Goal: Task Accomplishment & Management: Manage account settings

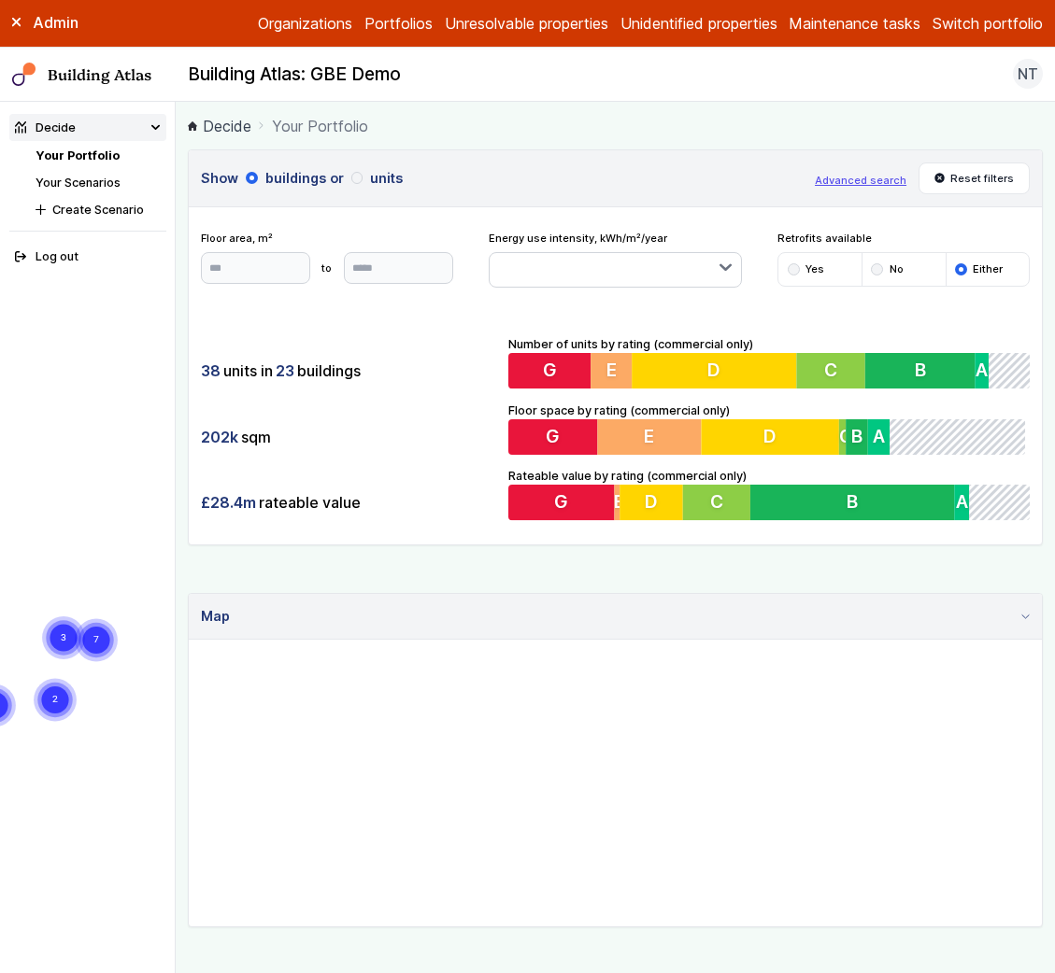
click at [16, 22] on icon at bounding box center [15, 22] width 7 height 7
click at [106, 489] on nav "Decide Your Portfolio Your Scenarios Create Scenario Log out" at bounding box center [88, 538] width 176 height 872
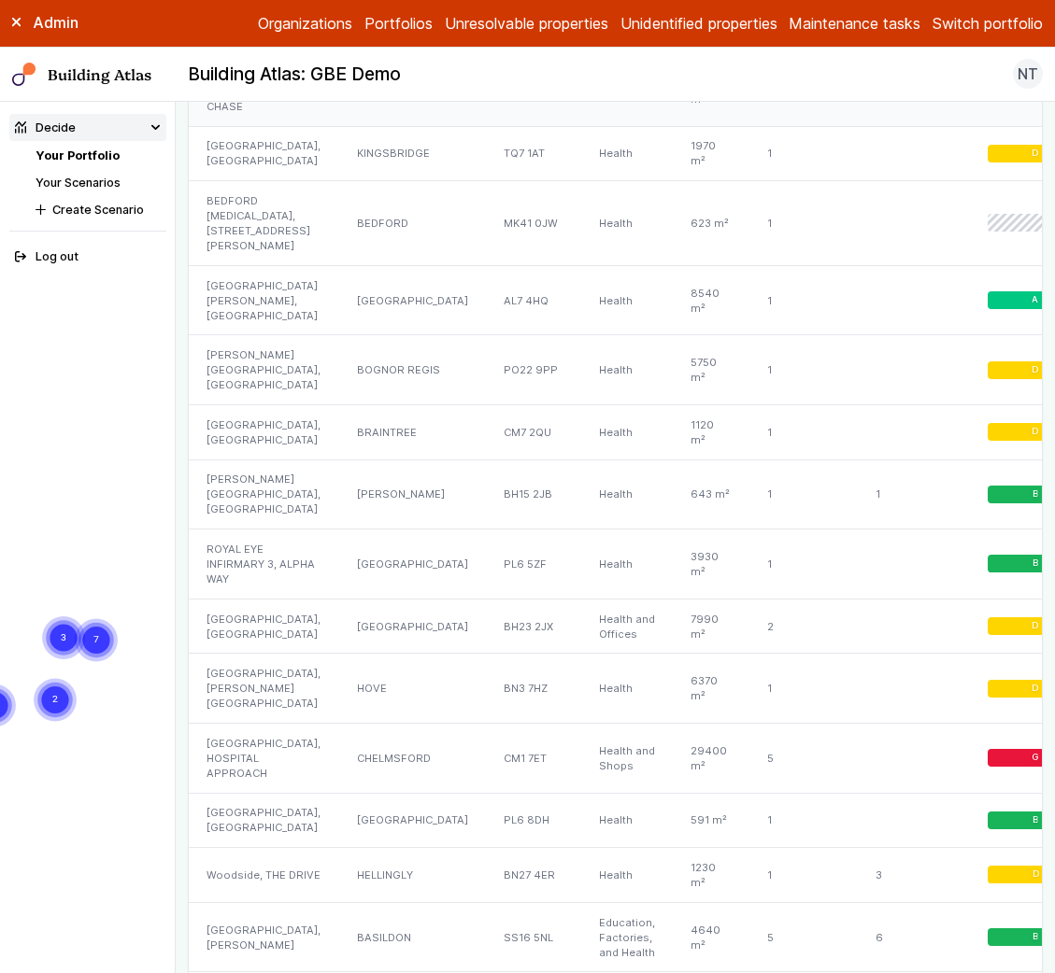
scroll to position [1642, 0]
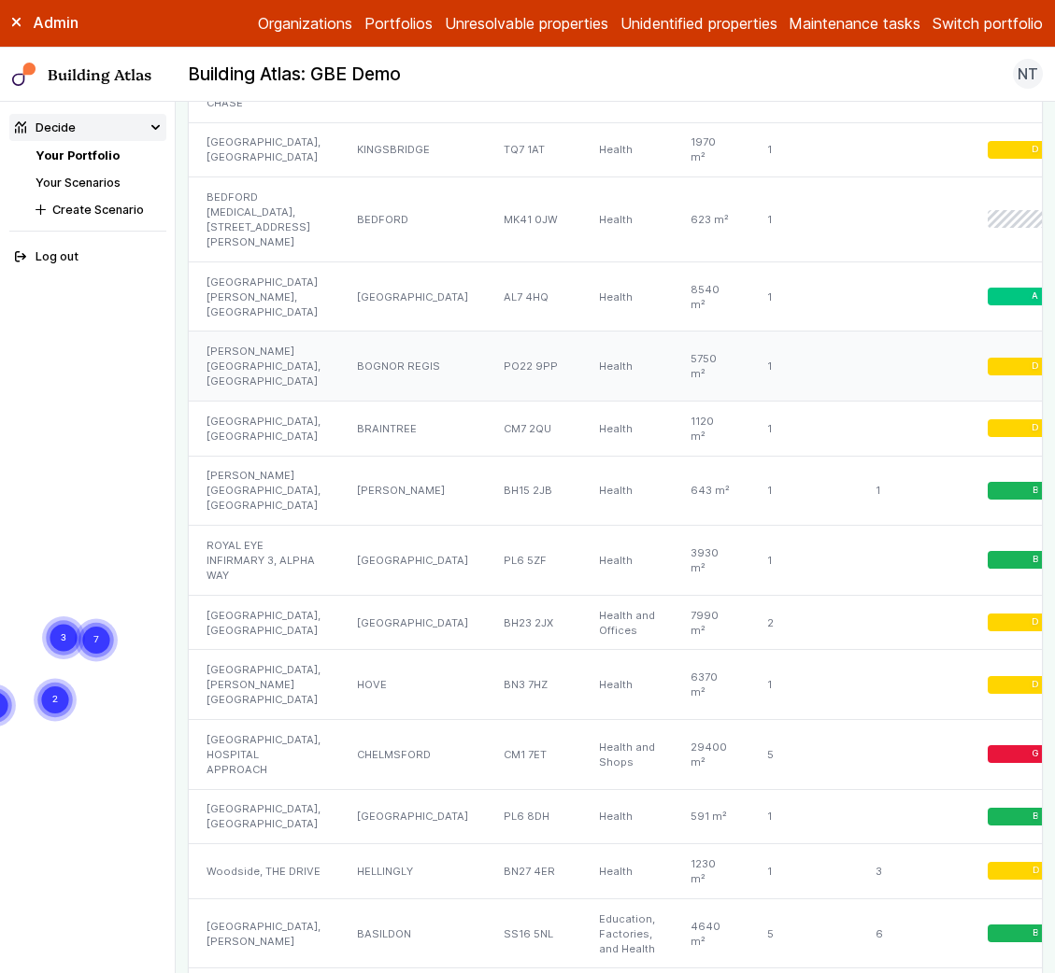
click at [257, 402] on div "[PERSON_NAME][GEOGRAPHIC_DATA], [GEOGRAPHIC_DATA]" at bounding box center [263, 367] width 149 height 70
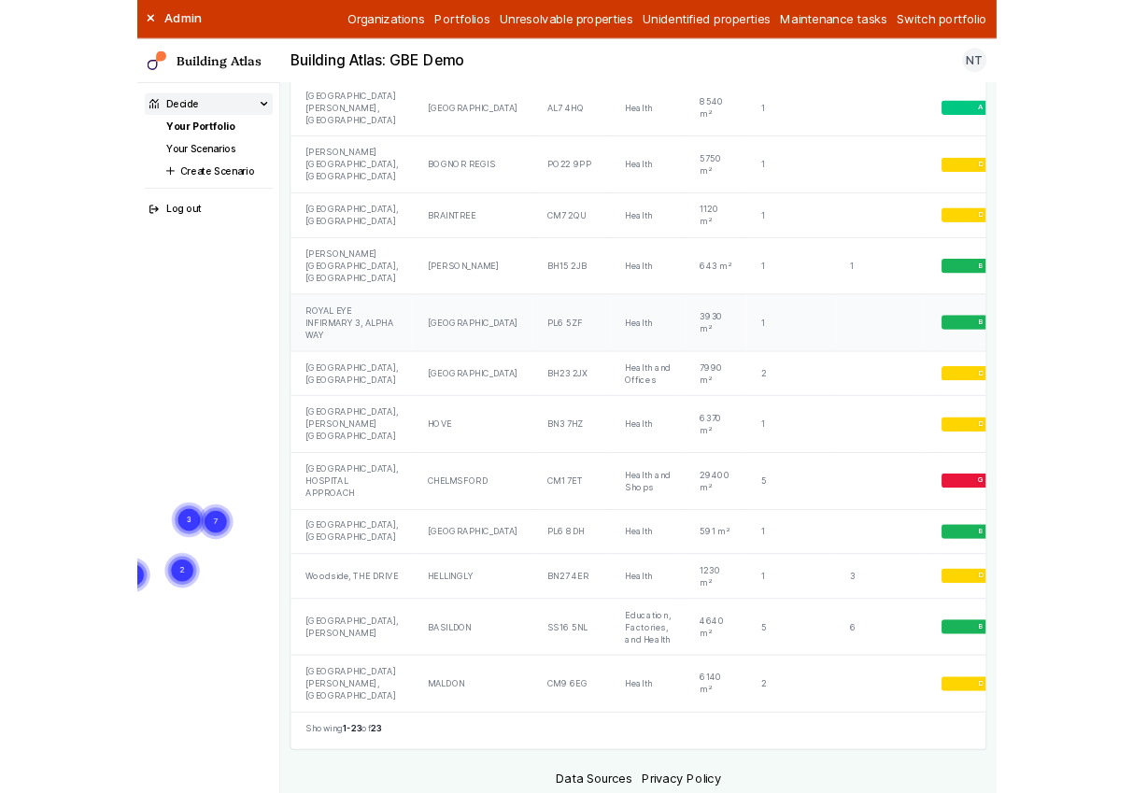
scroll to position [1831, 0]
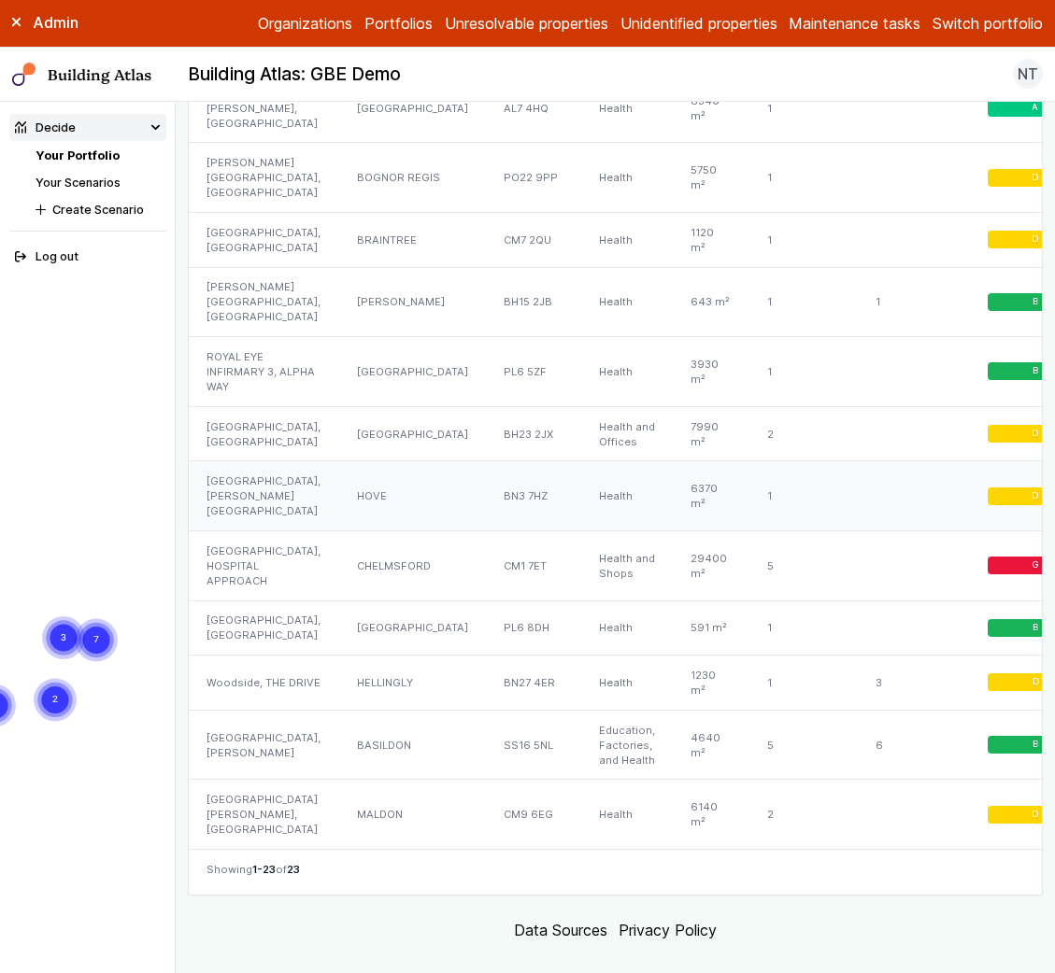
click at [251, 532] on div "[GEOGRAPHIC_DATA], [PERSON_NAME][GEOGRAPHIC_DATA]" at bounding box center [263, 496] width 149 height 70
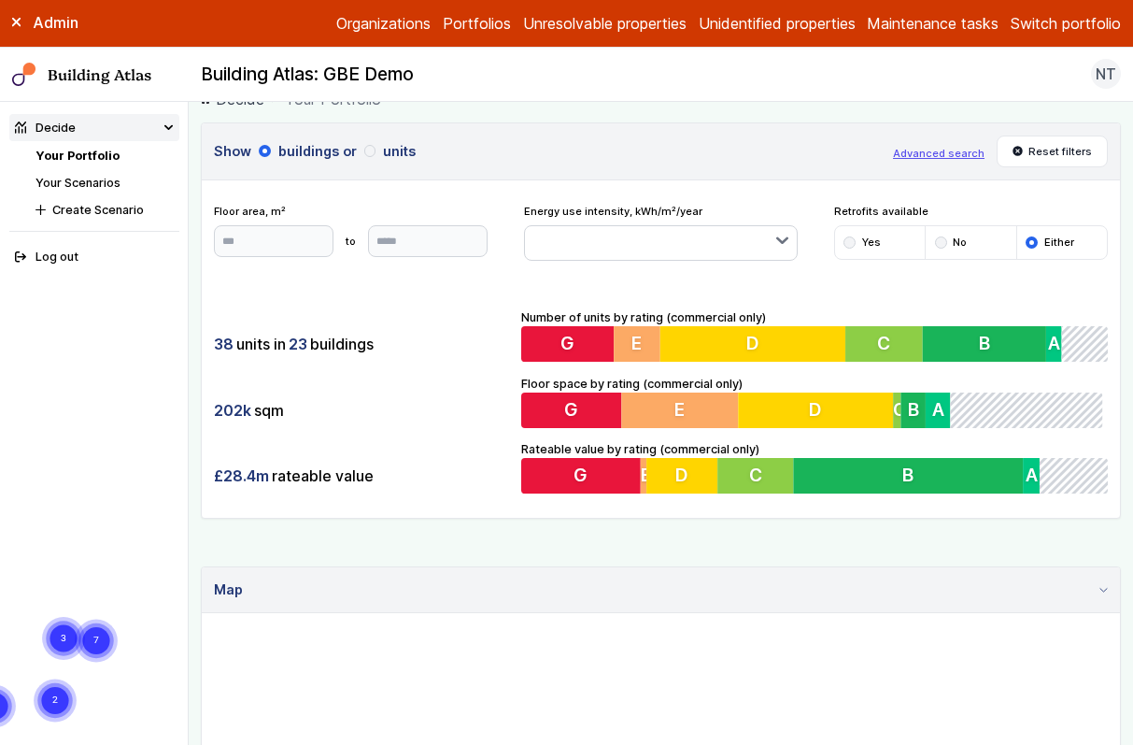
scroll to position [35, 0]
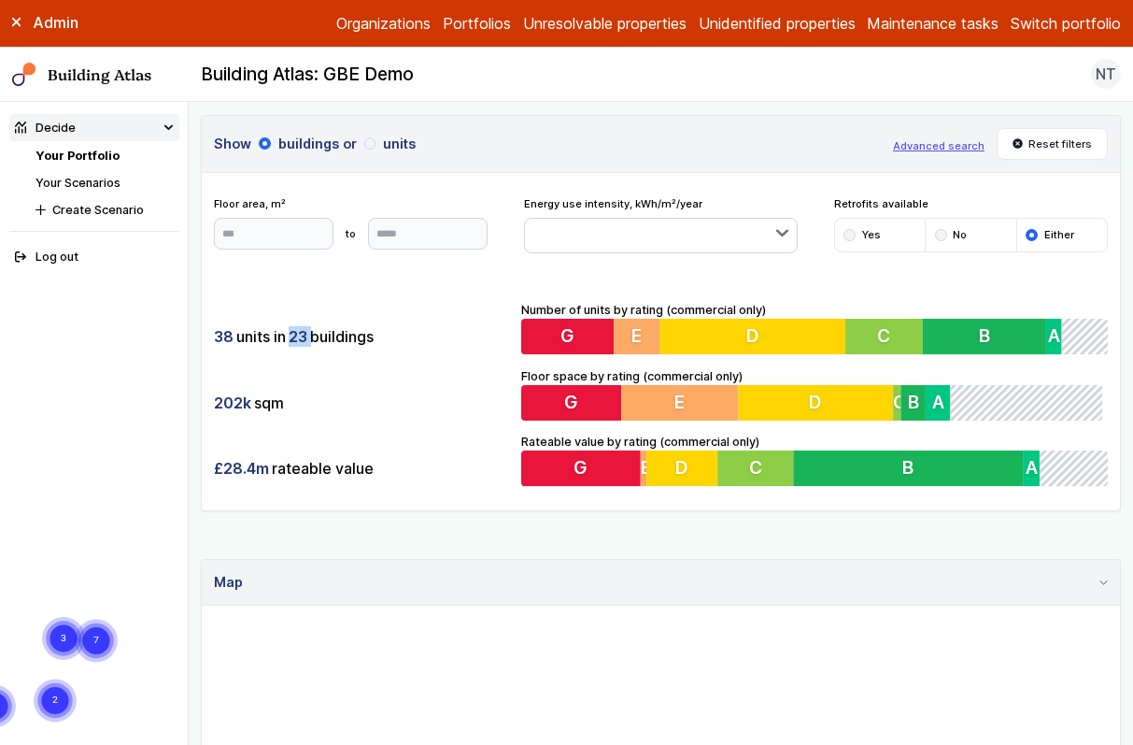
drag, startPoint x: 290, startPoint y: 334, endPoint x: 314, endPoint y: 334, distance: 24.3
click at [314, 334] on div "38 units in 23 buildings" at bounding box center [361, 336] width 295 height 35
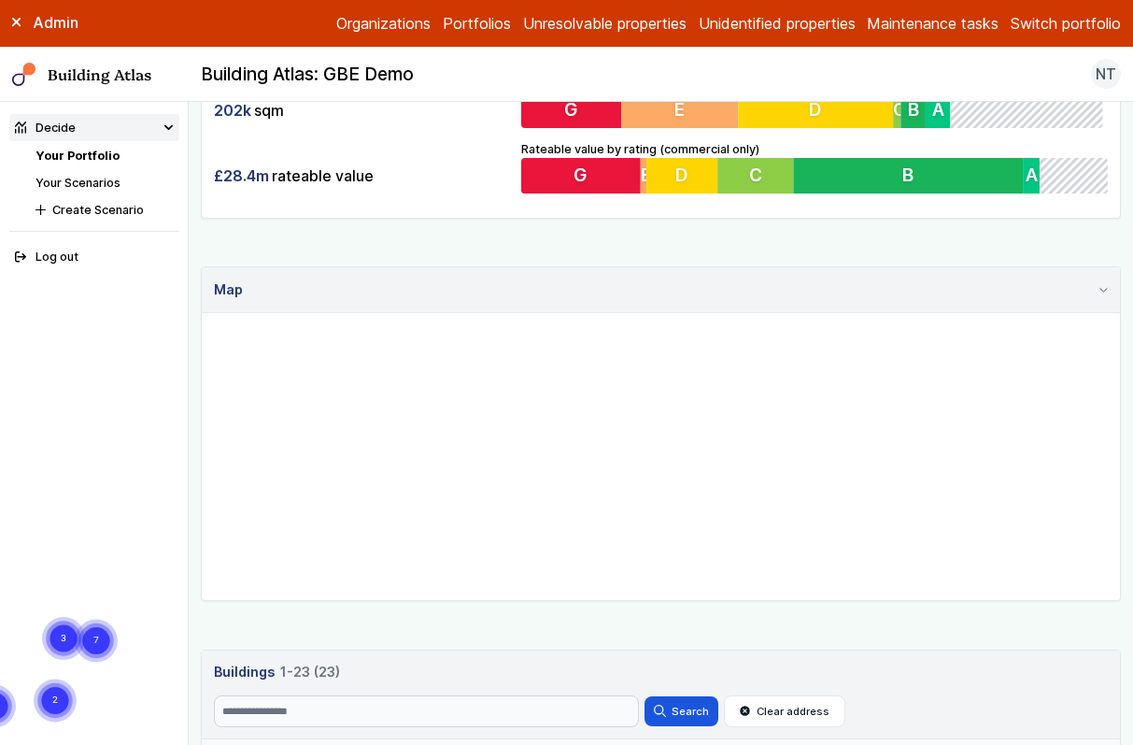
scroll to position [366, 0]
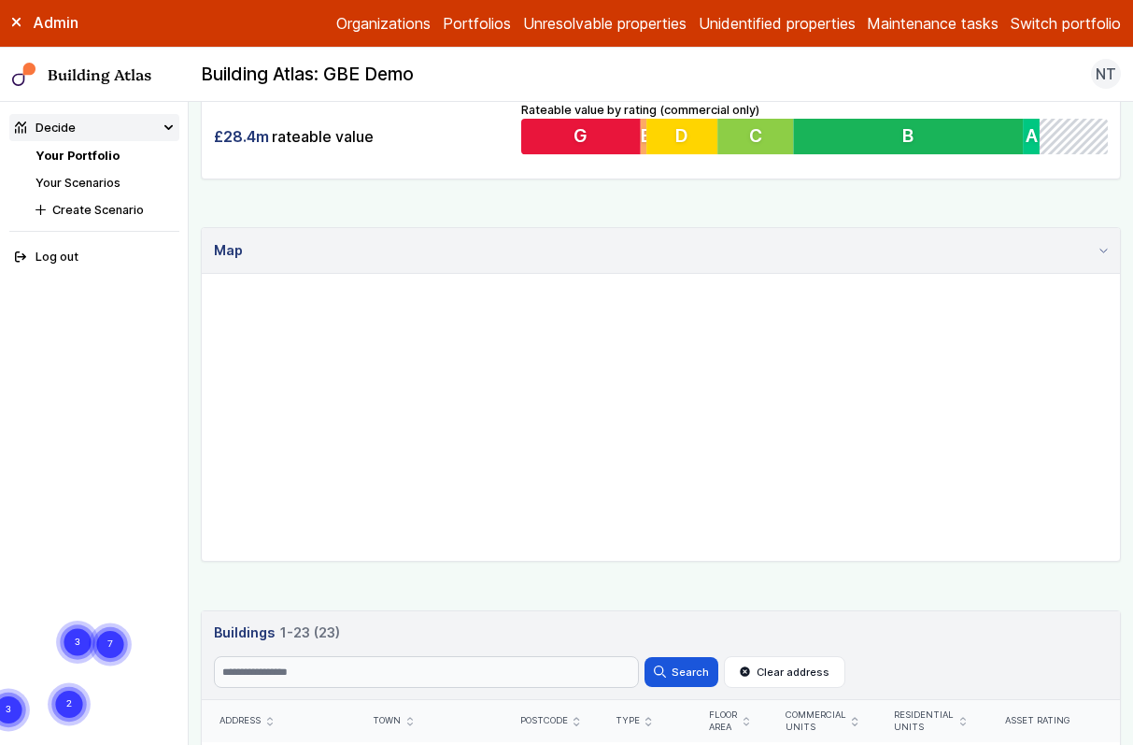
drag, startPoint x: 787, startPoint y: 342, endPoint x: 801, endPoint y: 349, distance: 15.9
click at [202, 274] on gmp-map "5 3 2 7 3" at bounding box center [202, 274] width 0 height 0
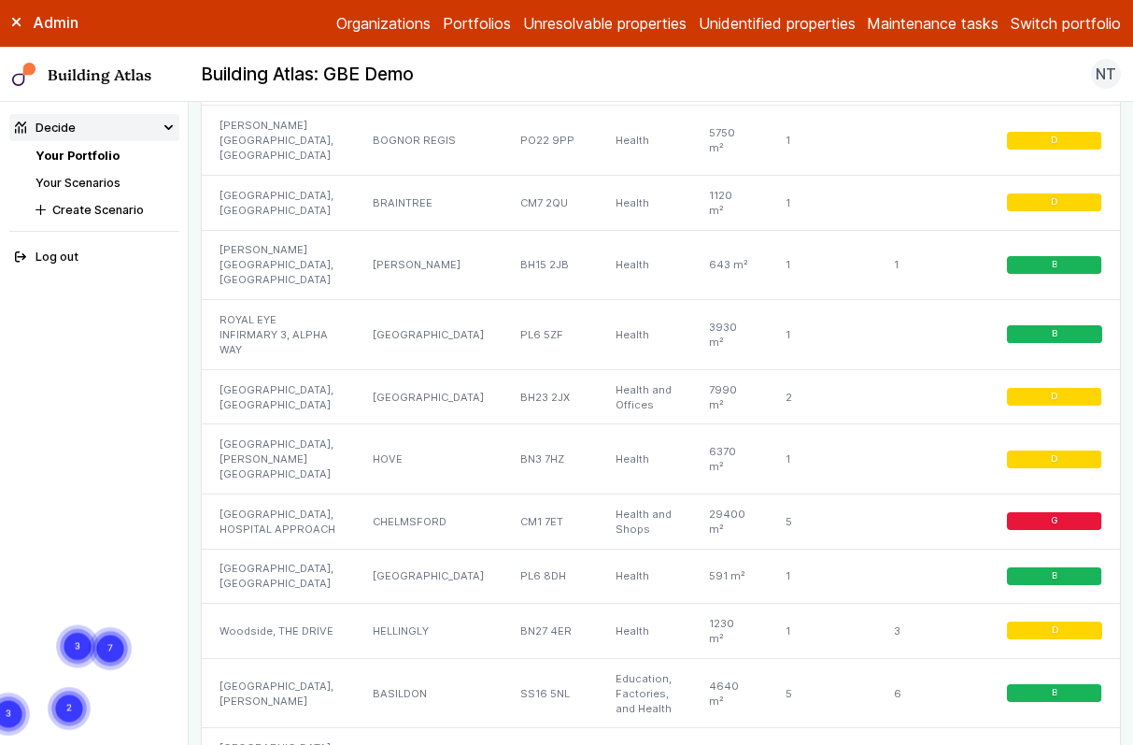
scroll to position [1838, 0]
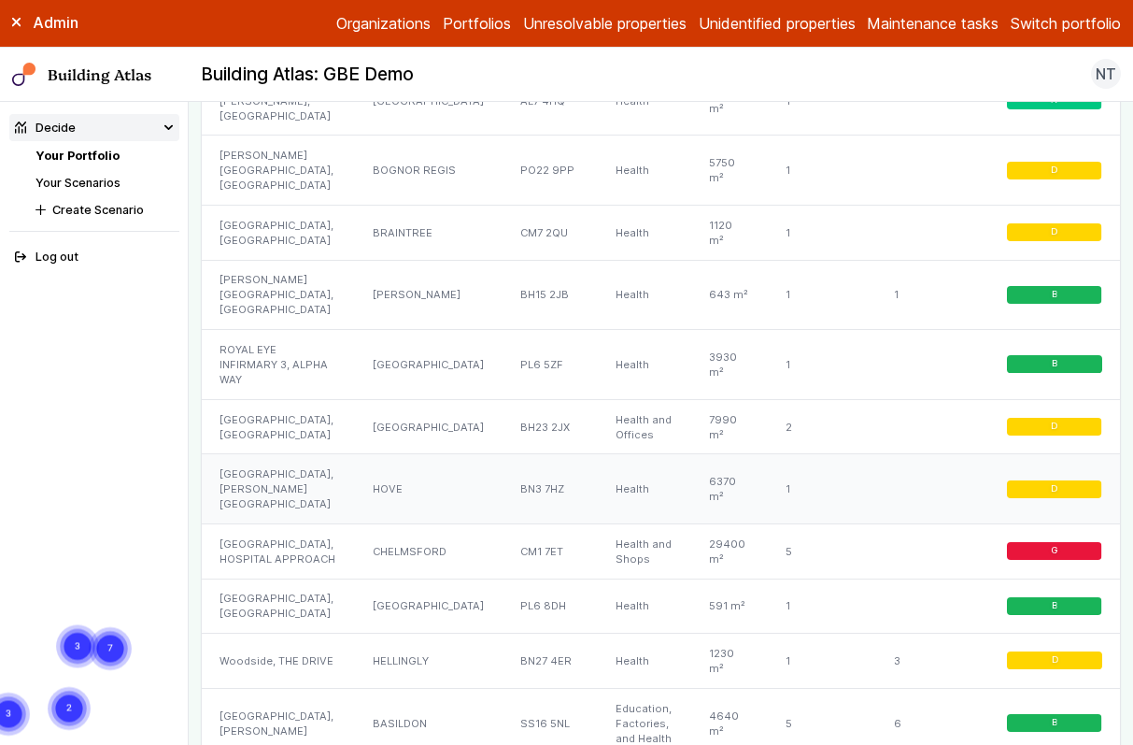
click at [277, 454] on div "MILL VIEW HOSPITAL, NEVILL AVENUE" at bounding box center [278, 489] width 153 height 70
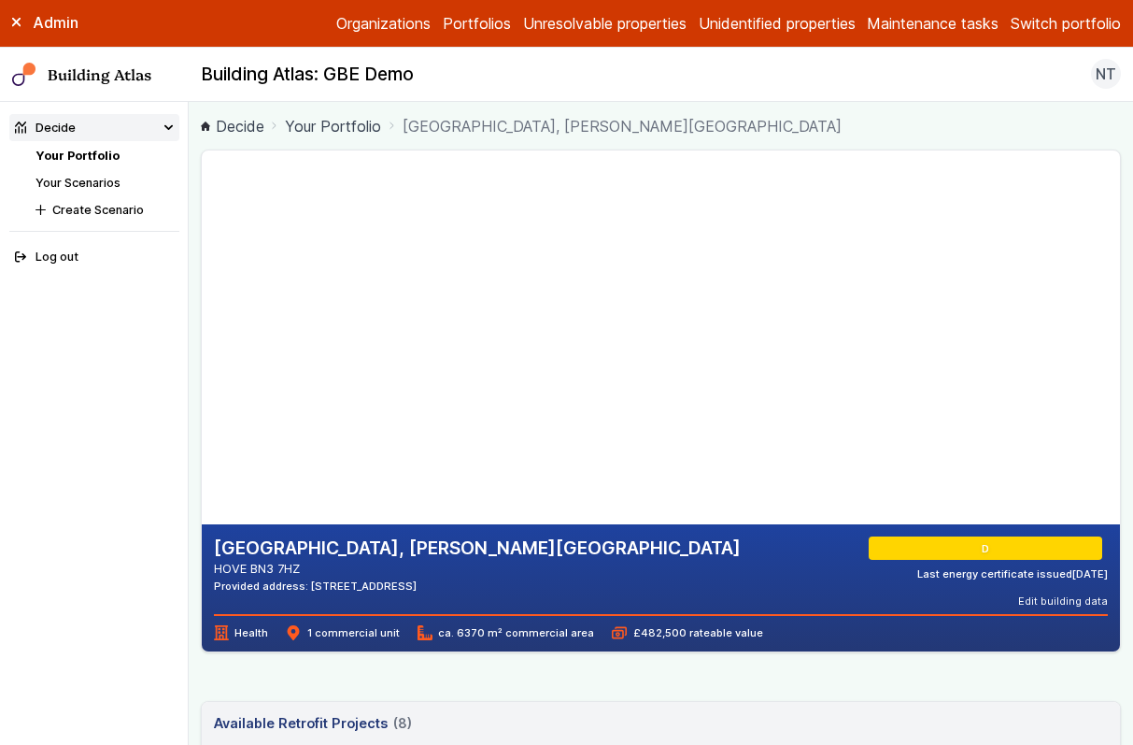
drag, startPoint x: 450, startPoint y: 409, endPoint x: 455, endPoint y: 362, distance: 47.9
click at [202, 362] on gmp-map-3d at bounding box center [202, 337] width 0 height 374
drag, startPoint x: 508, startPoint y: 391, endPoint x: 499, endPoint y: 361, distance: 32.2
click at [202, 361] on gmp-map-3d at bounding box center [202, 337] width 0 height 374
drag, startPoint x: 508, startPoint y: 346, endPoint x: 508, endPoint y: 356, distance: 10.3
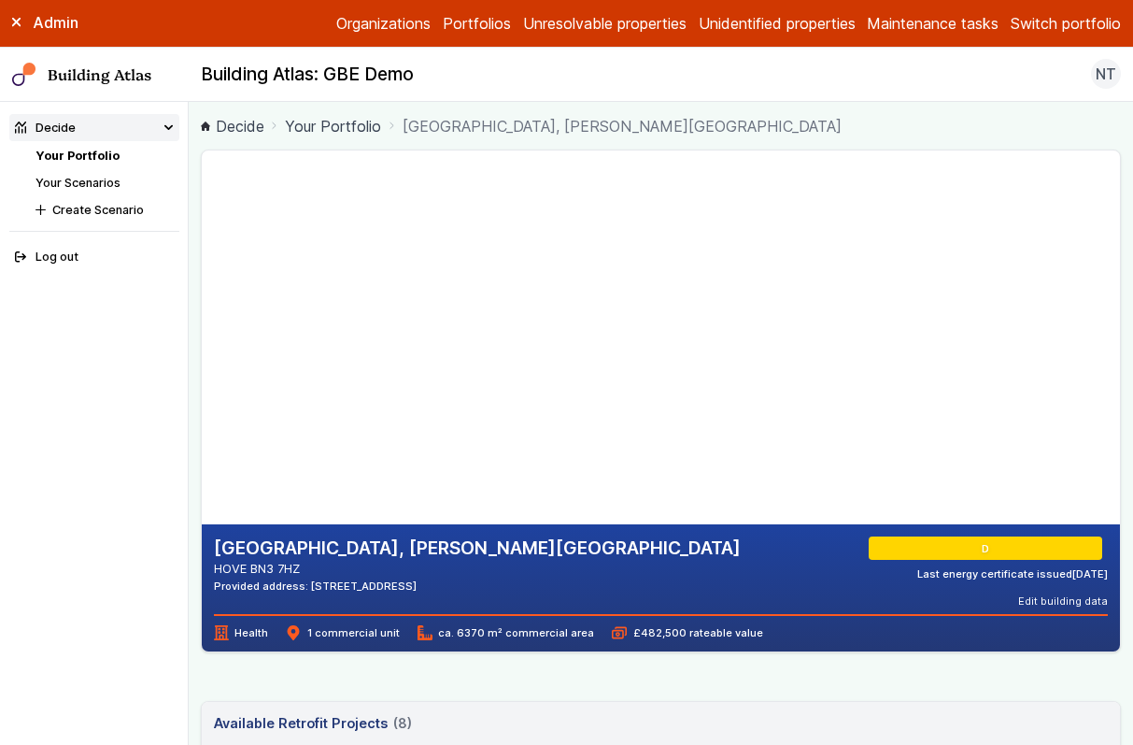
click at [202, 356] on gmp-map-3d at bounding box center [202, 337] width 0 height 374
click at [202, 364] on gmp-map-3d at bounding box center [202, 337] width 0 height 374
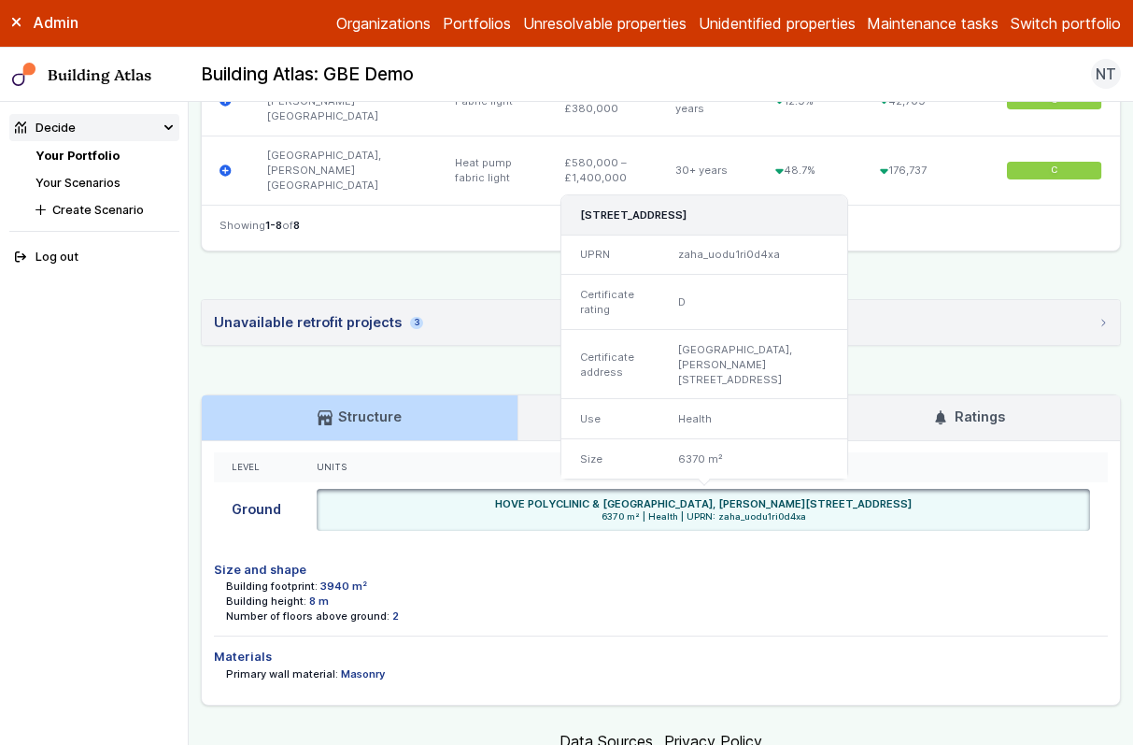
scroll to position [1224, 0]
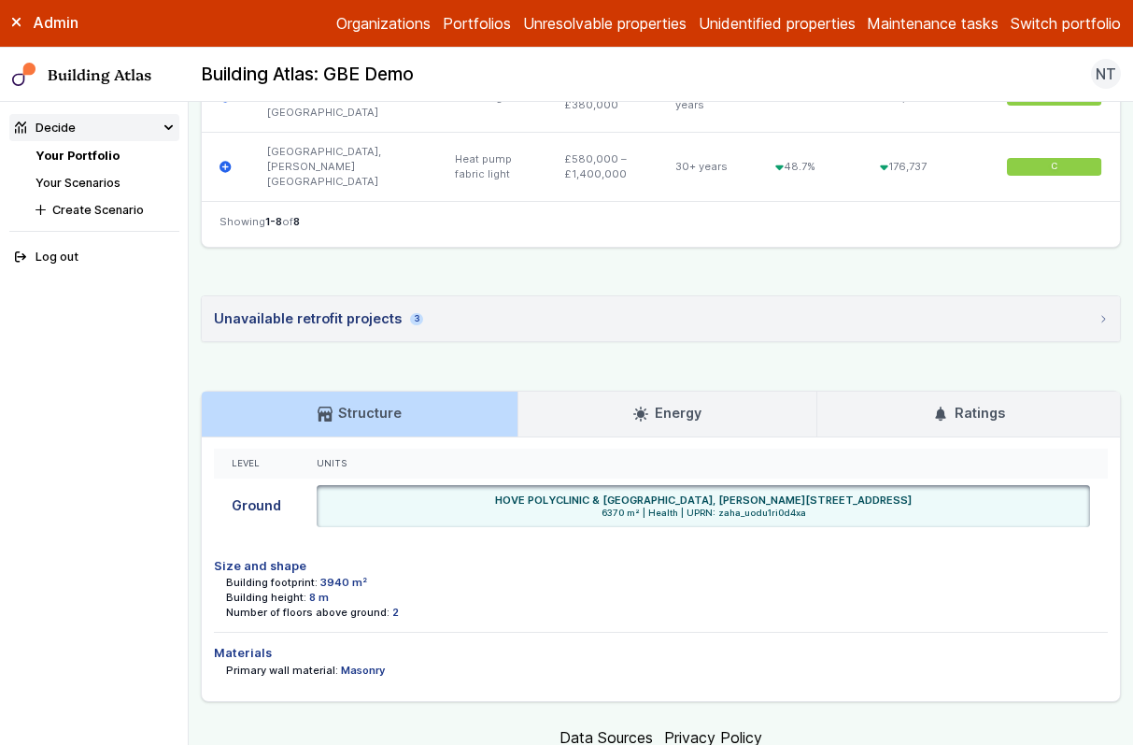
click at [699, 403] on h3 "Energy" at bounding box center [666, 413] width 67 height 21
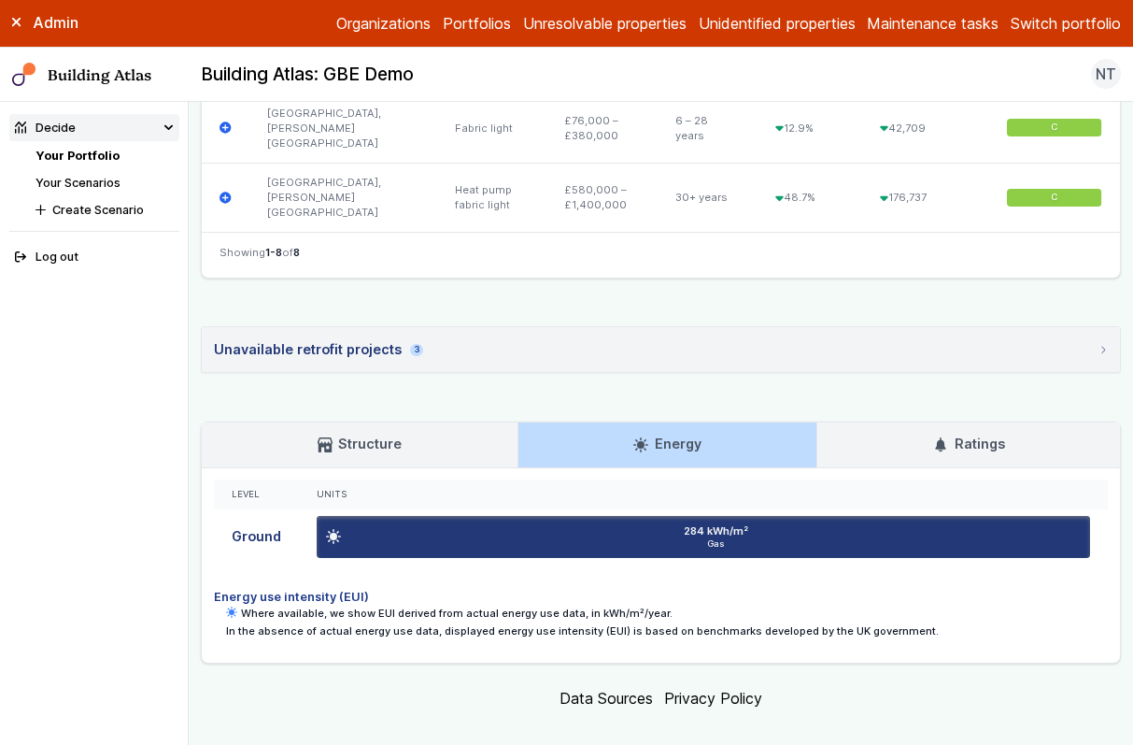
click at [988, 433] on h3 "Ratings" at bounding box center [968, 443] width 71 height 21
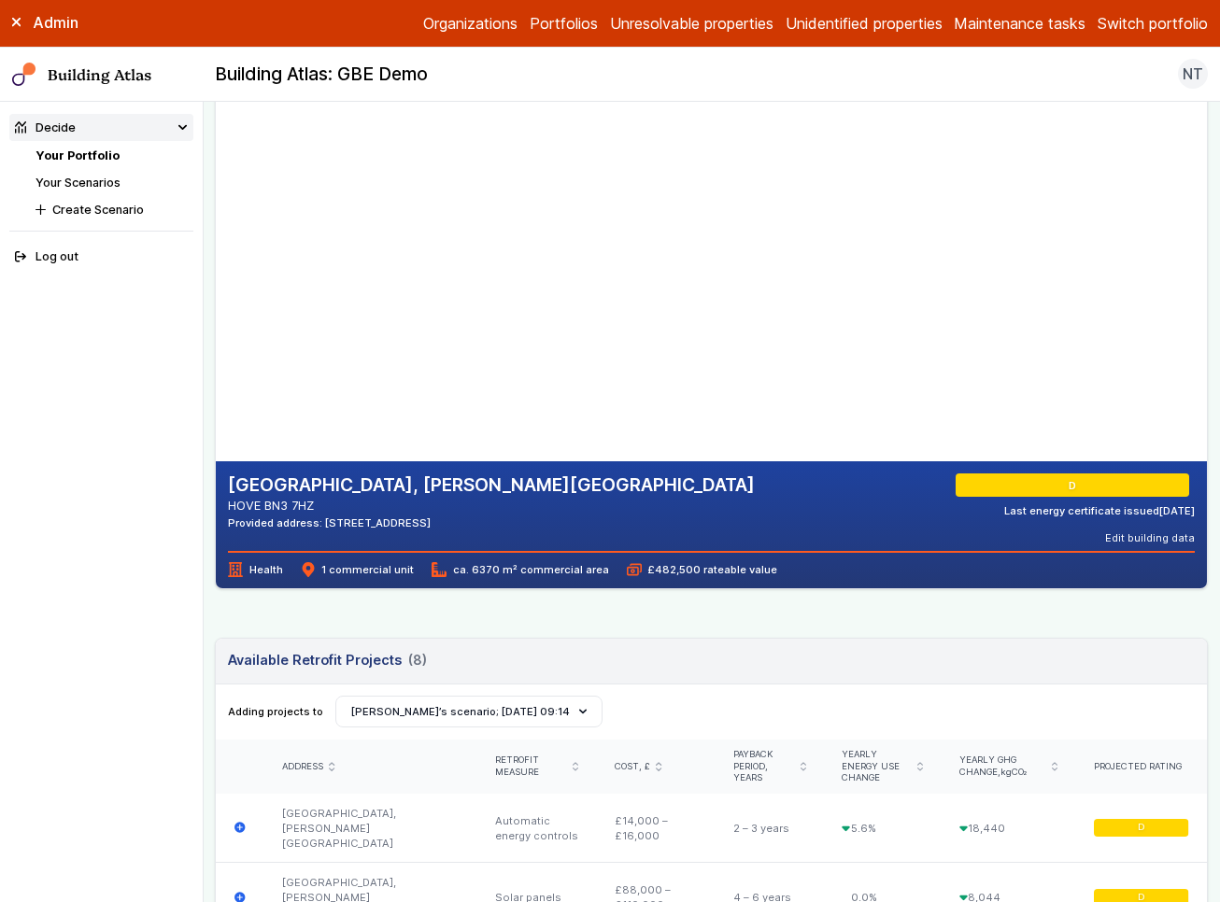
scroll to position [0, 0]
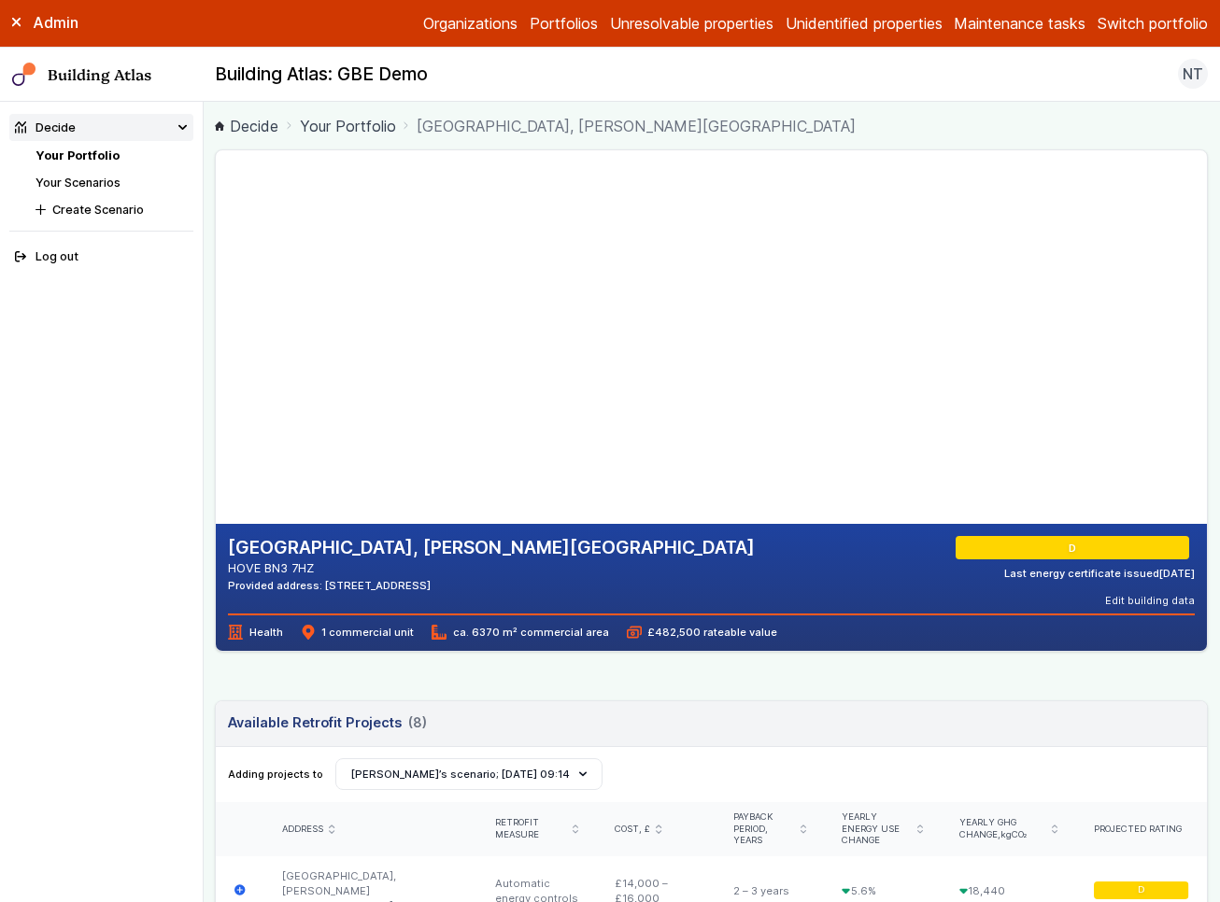
click at [106, 147] on li "Your Portfolio" at bounding box center [114, 156] width 158 height 18
click at [104, 158] on link "Your Portfolio" at bounding box center [77, 156] width 84 height 14
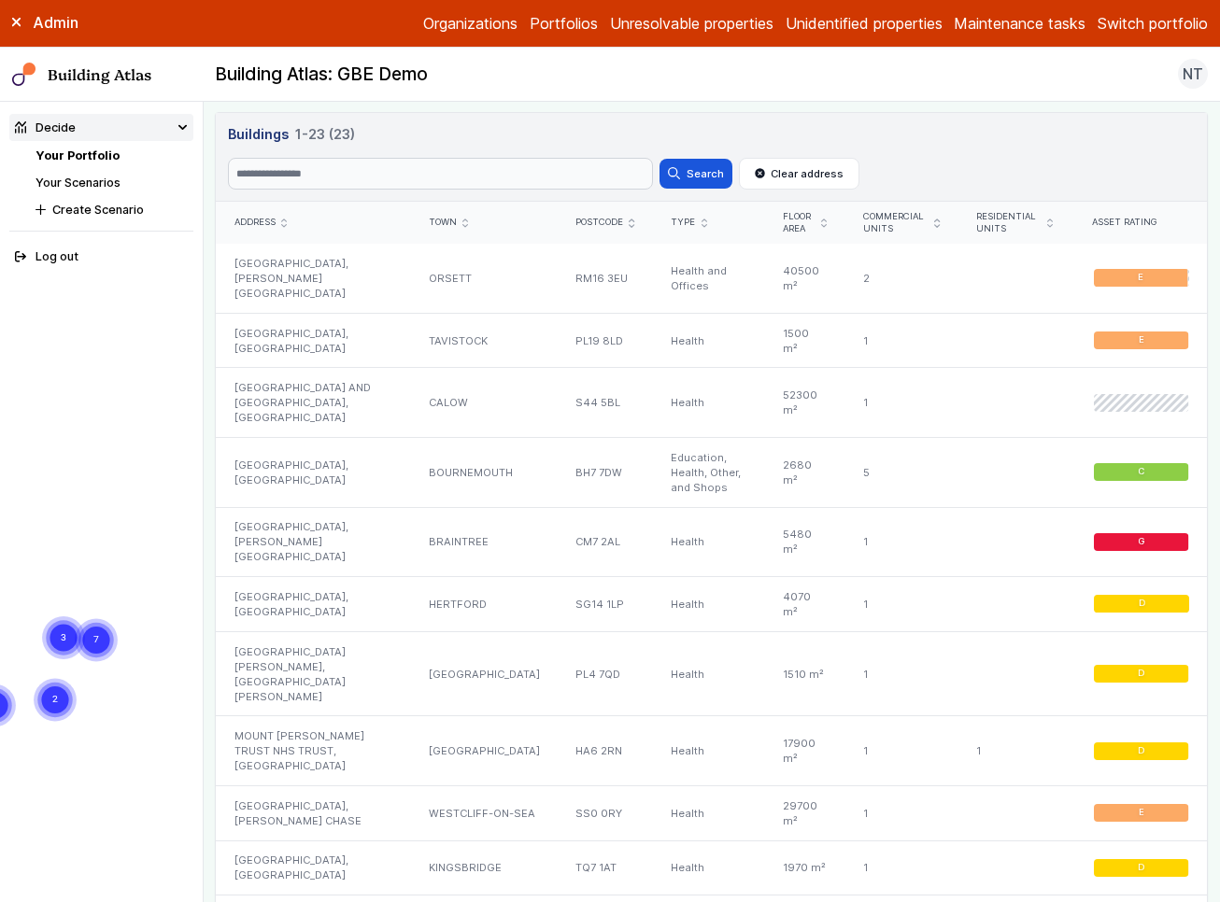
scroll to position [851, 0]
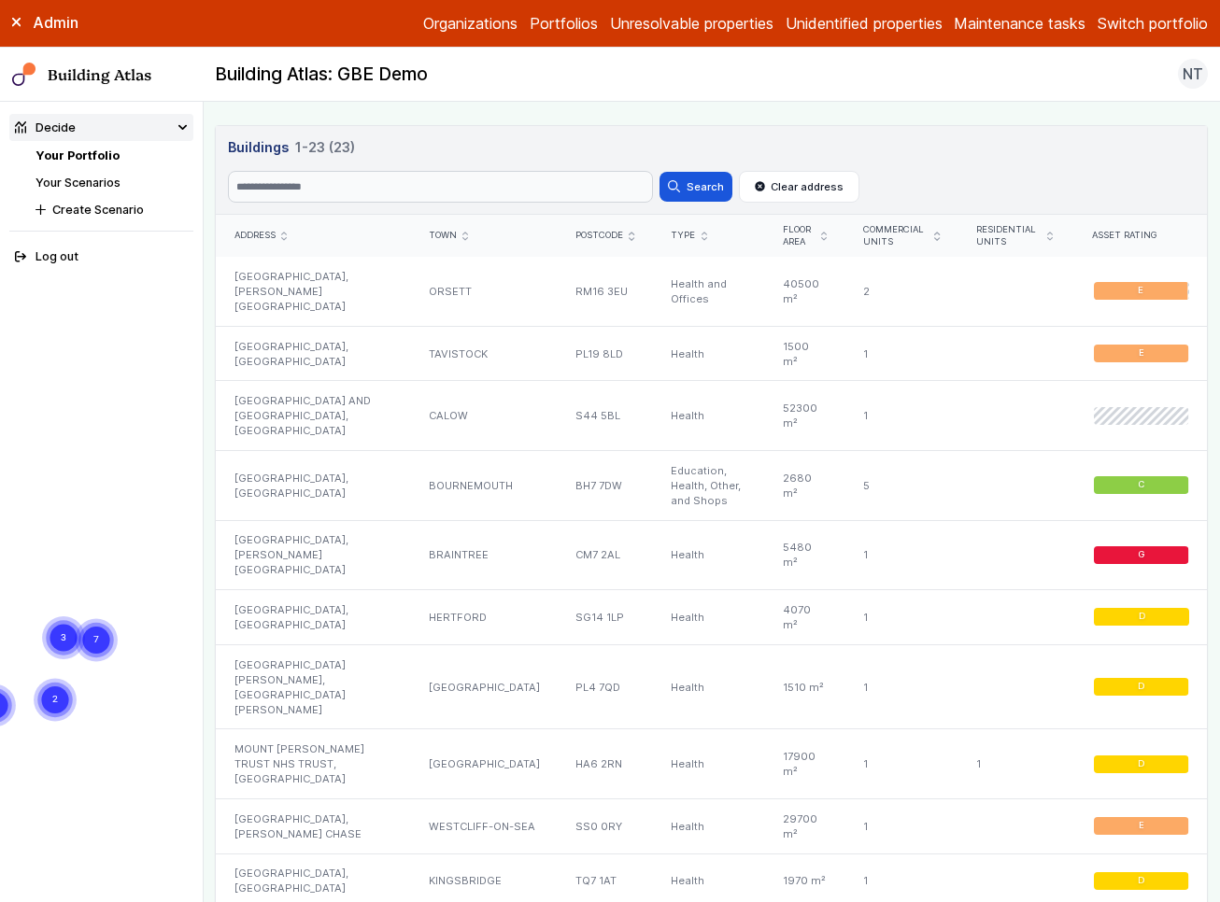
click at [108, 185] on link "Your Scenarios" at bounding box center [77, 183] width 85 height 14
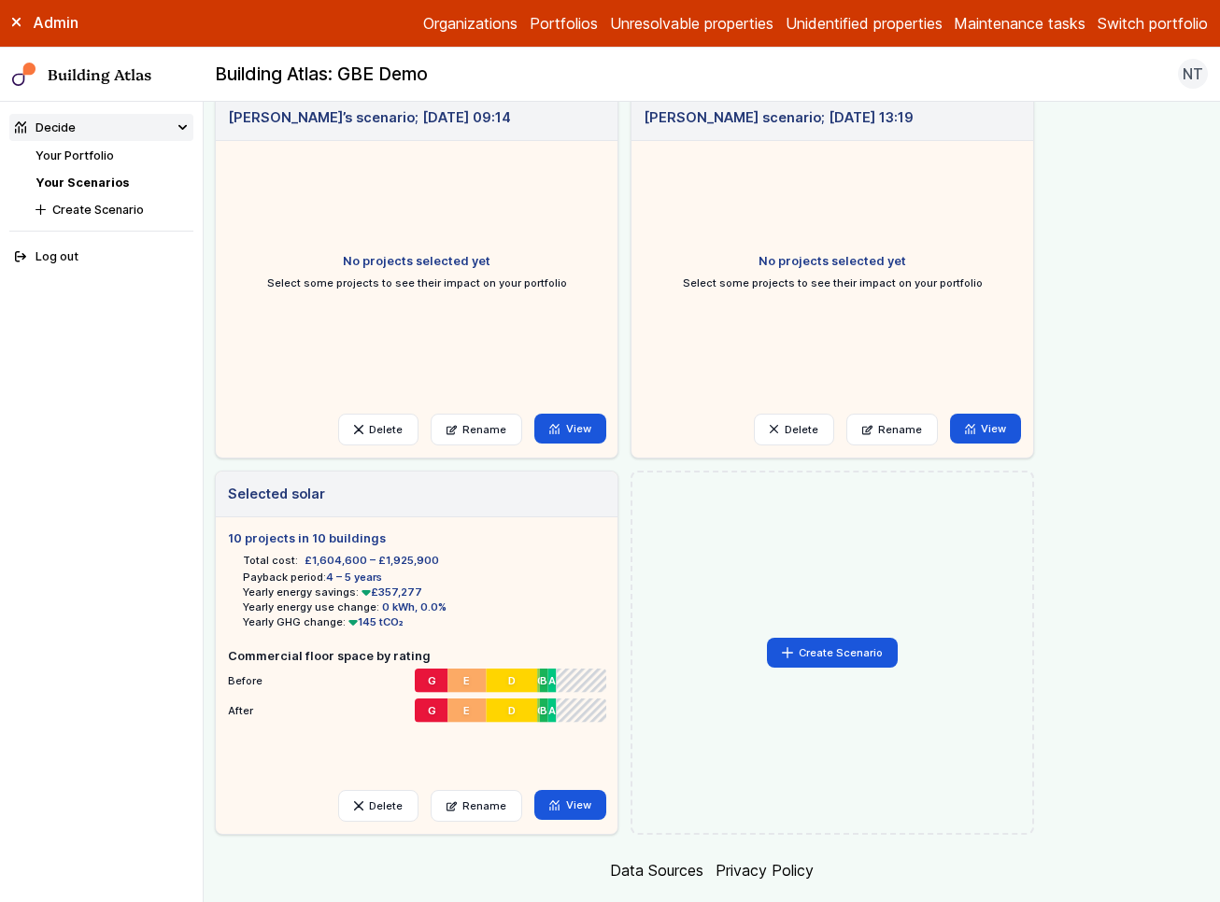
scroll to position [437, 0]
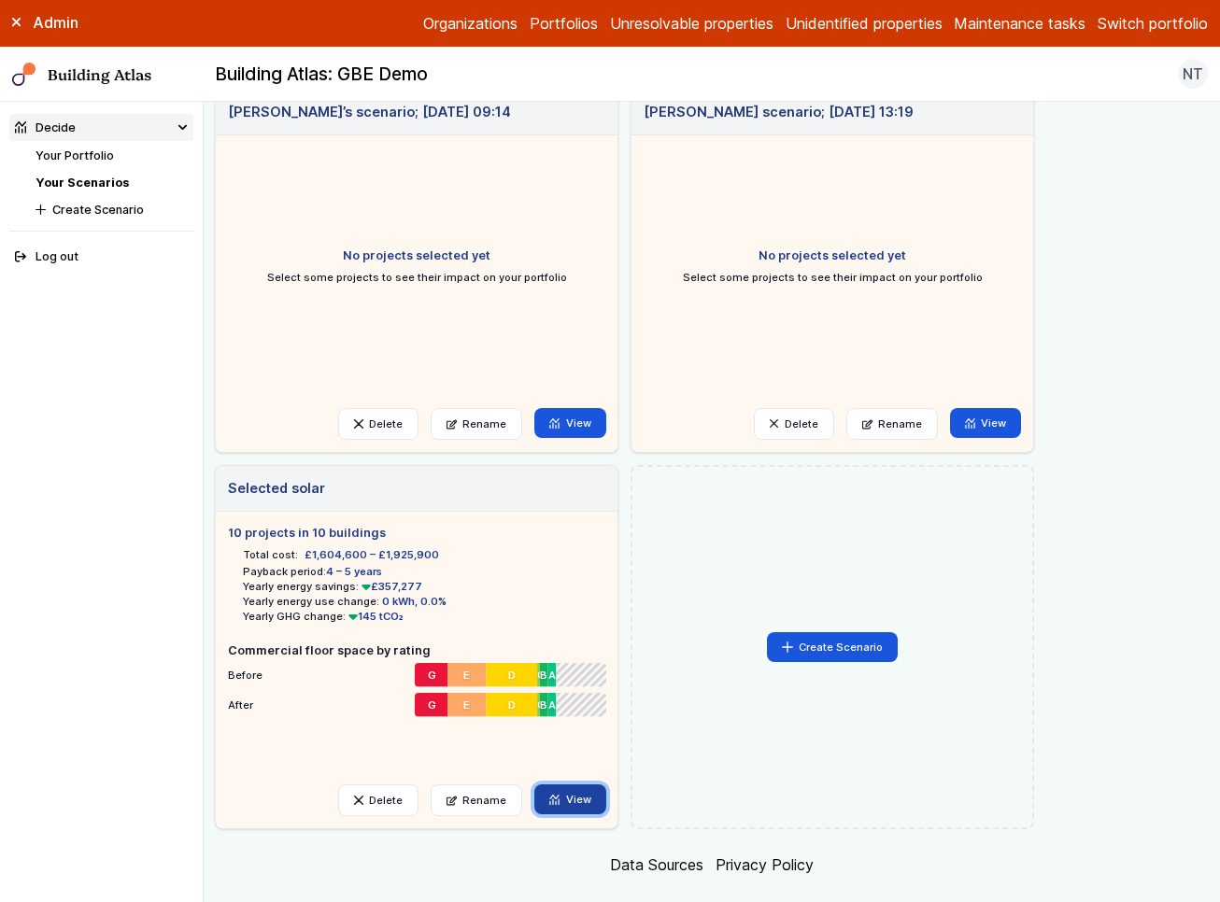
click at [574, 789] on link "View" at bounding box center [570, 800] width 72 height 30
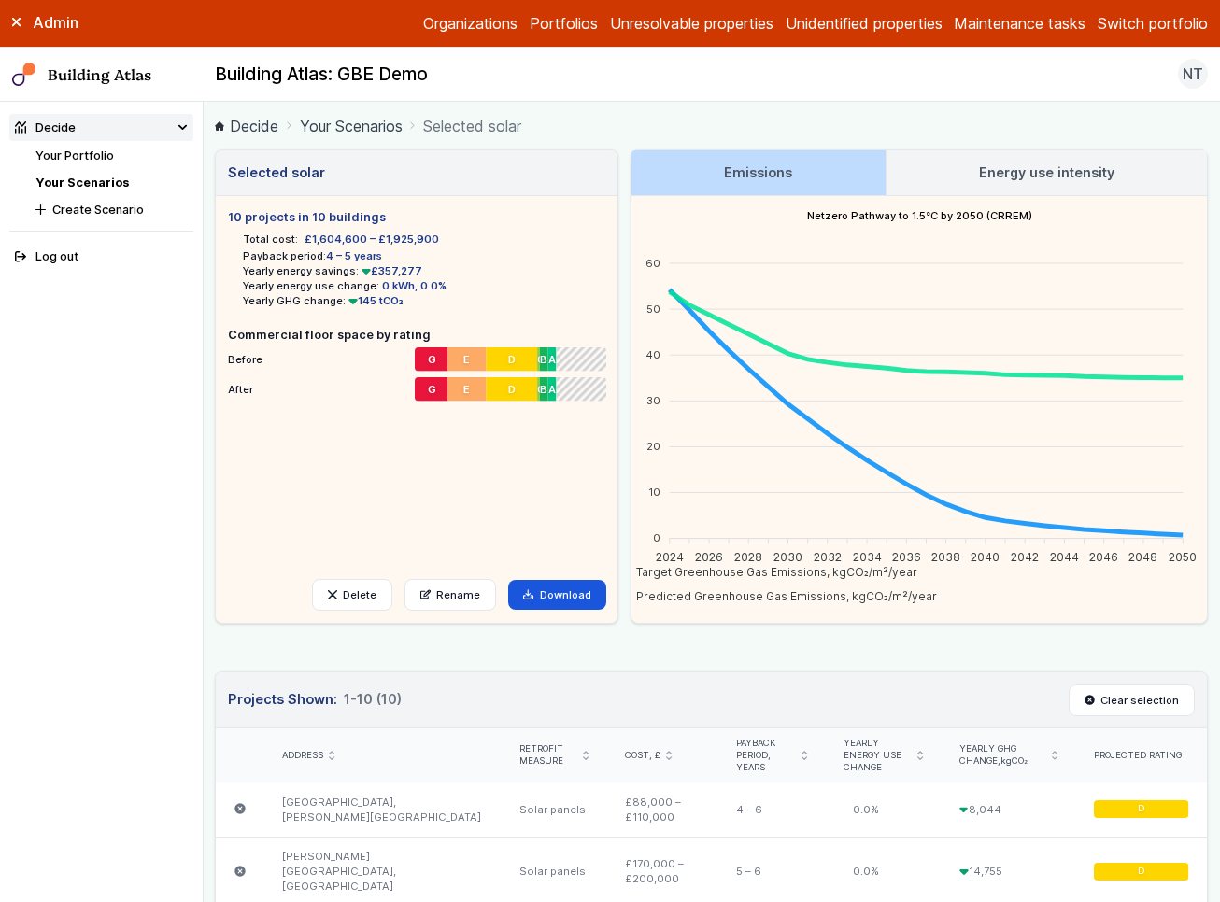
click at [1045, 177] on h3 "Energy use intensity" at bounding box center [1046, 173] width 135 height 21
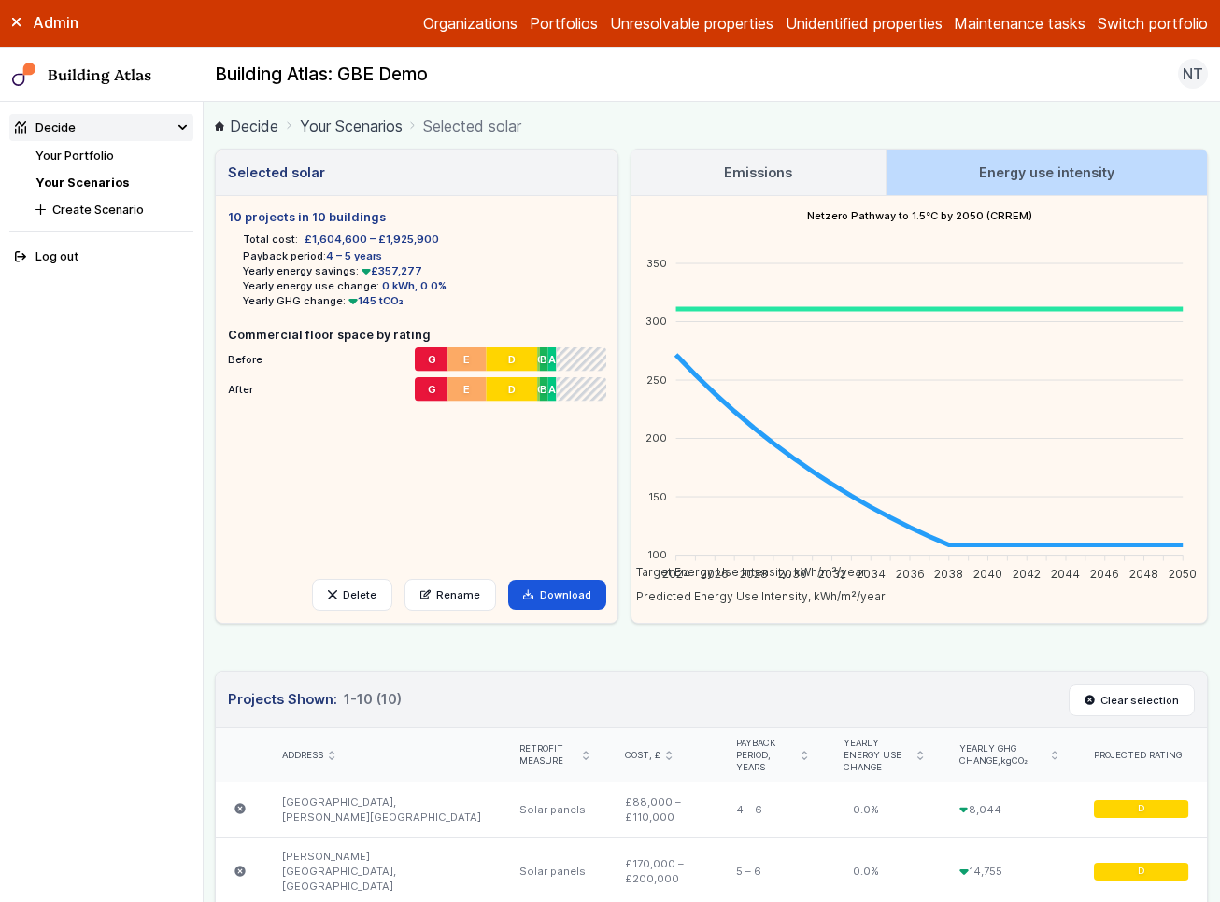
click at [791, 161] on link "Emissions" at bounding box center [757, 172] width 253 height 45
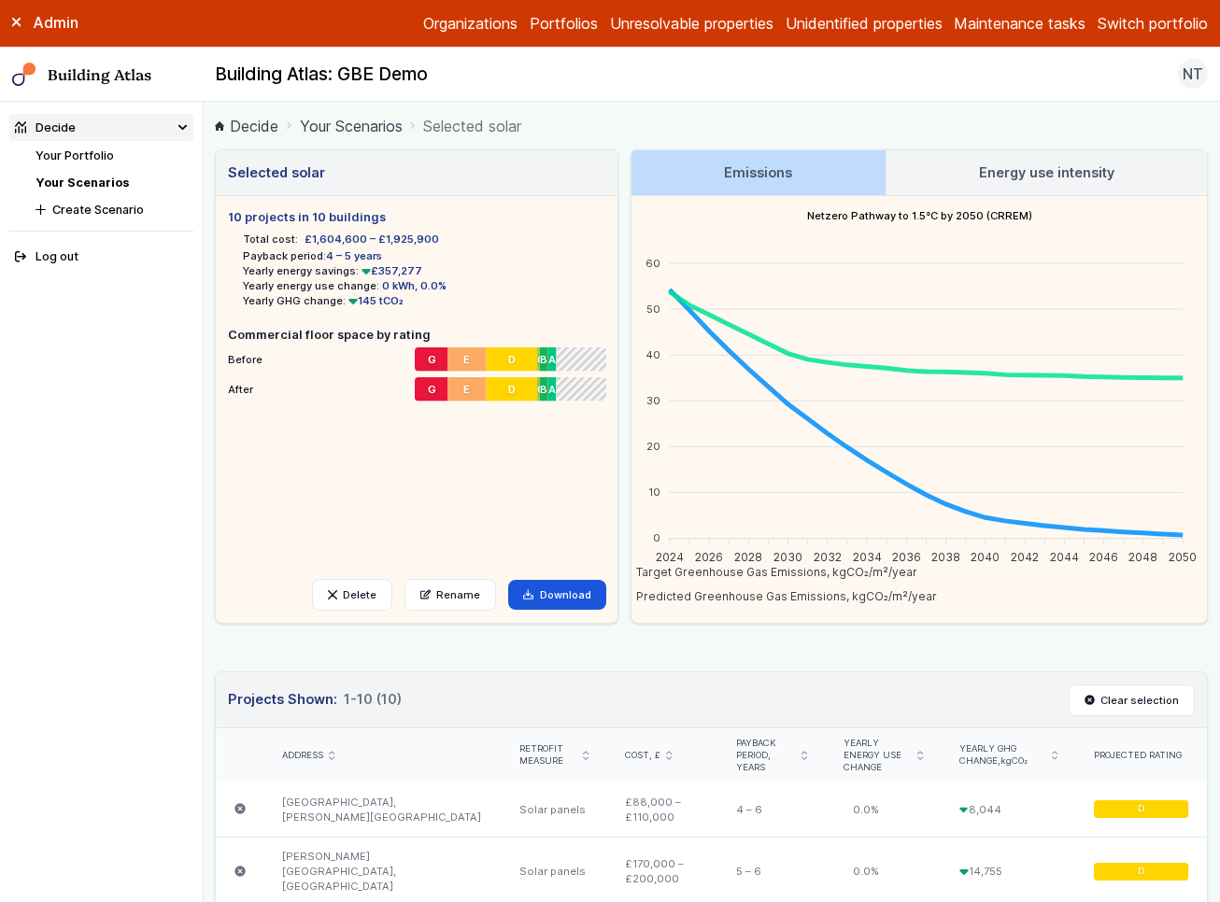
click at [78, 154] on link "Your Portfolio" at bounding box center [74, 156] width 78 height 14
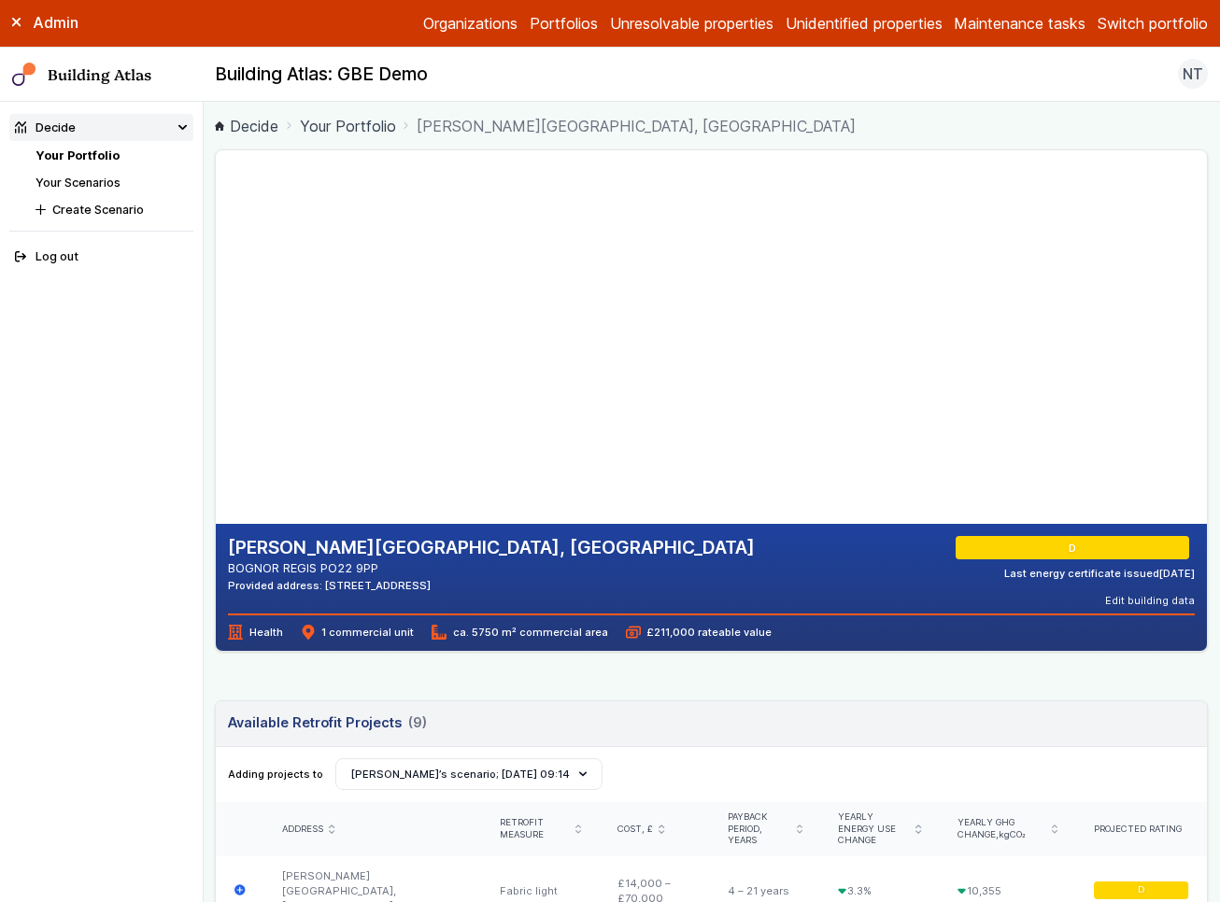
click at [216, 424] on gmp-map-3d at bounding box center [216, 337] width 0 height 374
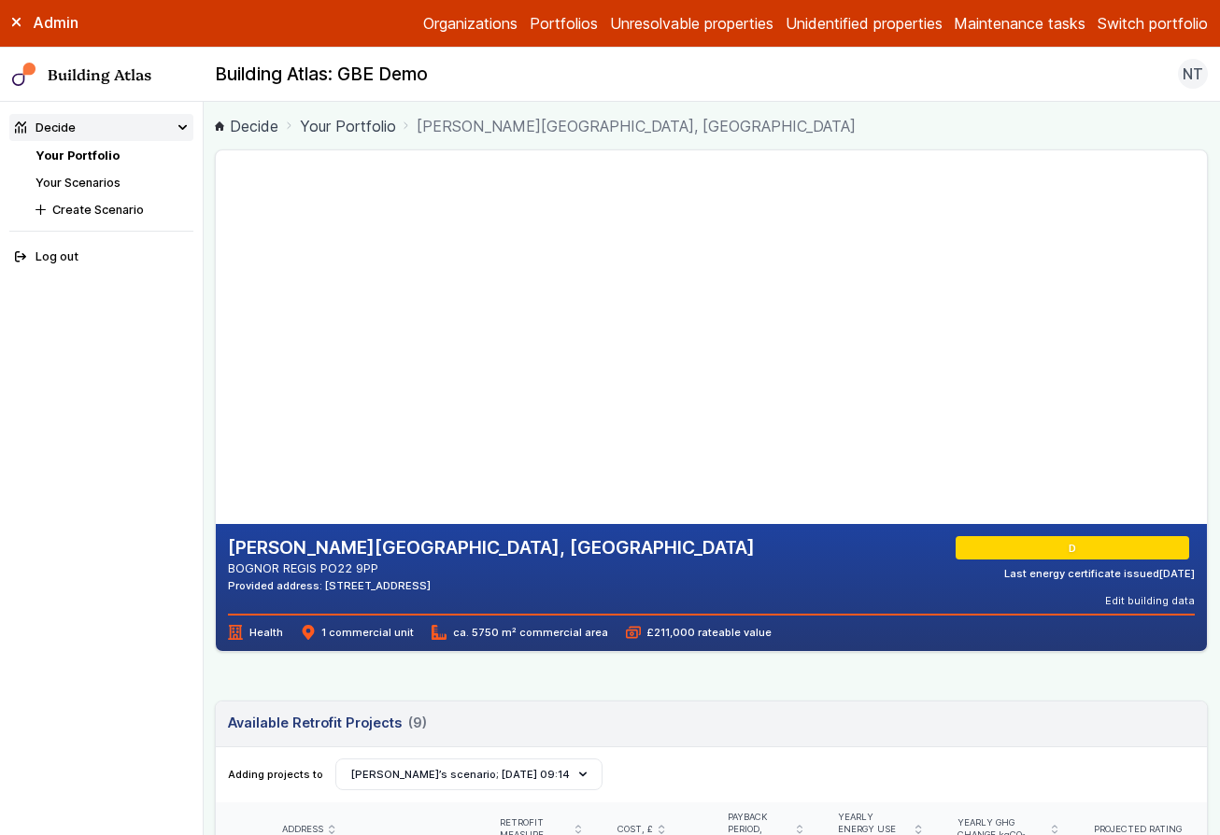
click at [74, 158] on link "Your Portfolio" at bounding box center [77, 156] width 84 height 14
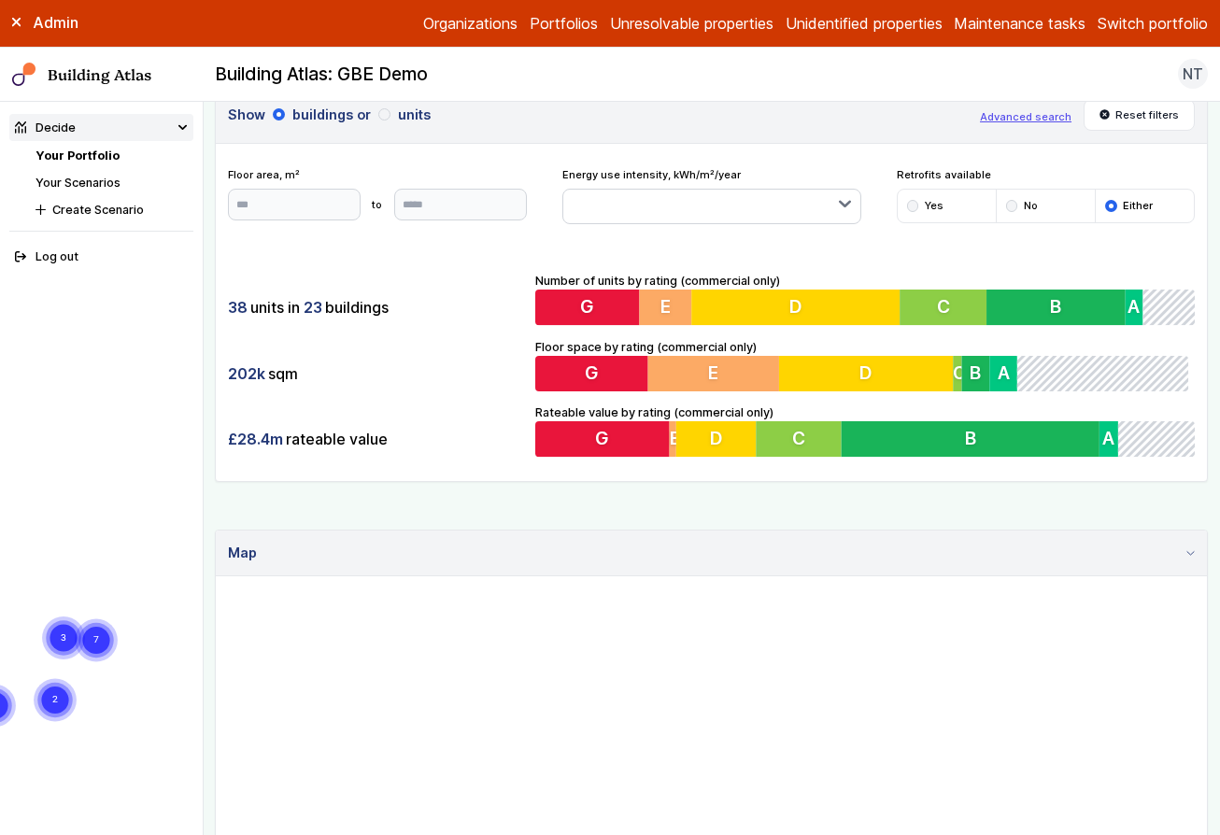
scroll to position [42, 0]
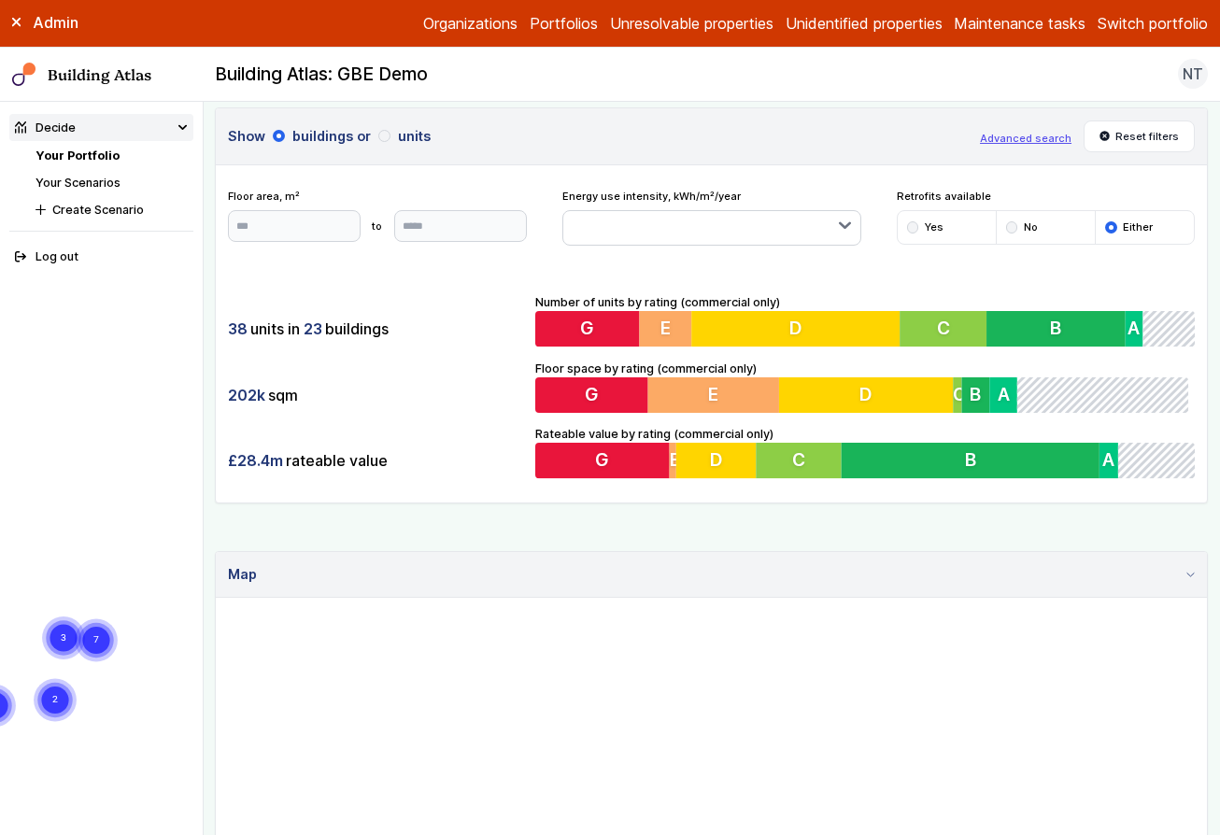
click at [538, 23] on link "Portfolios" at bounding box center [564, 23] width 68 height 22
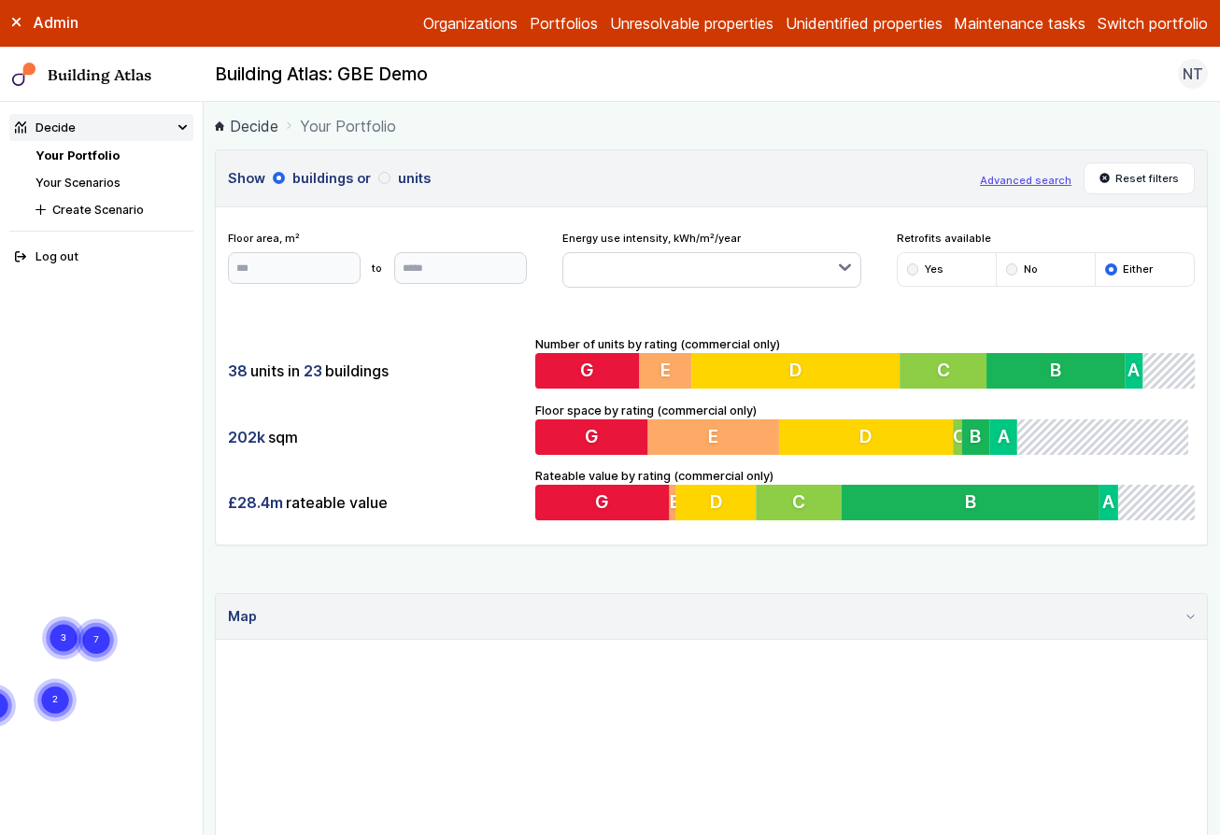
click at [110, 157] on link "Your Portfolio" at bounding box center [77, 156] width 84 height 14
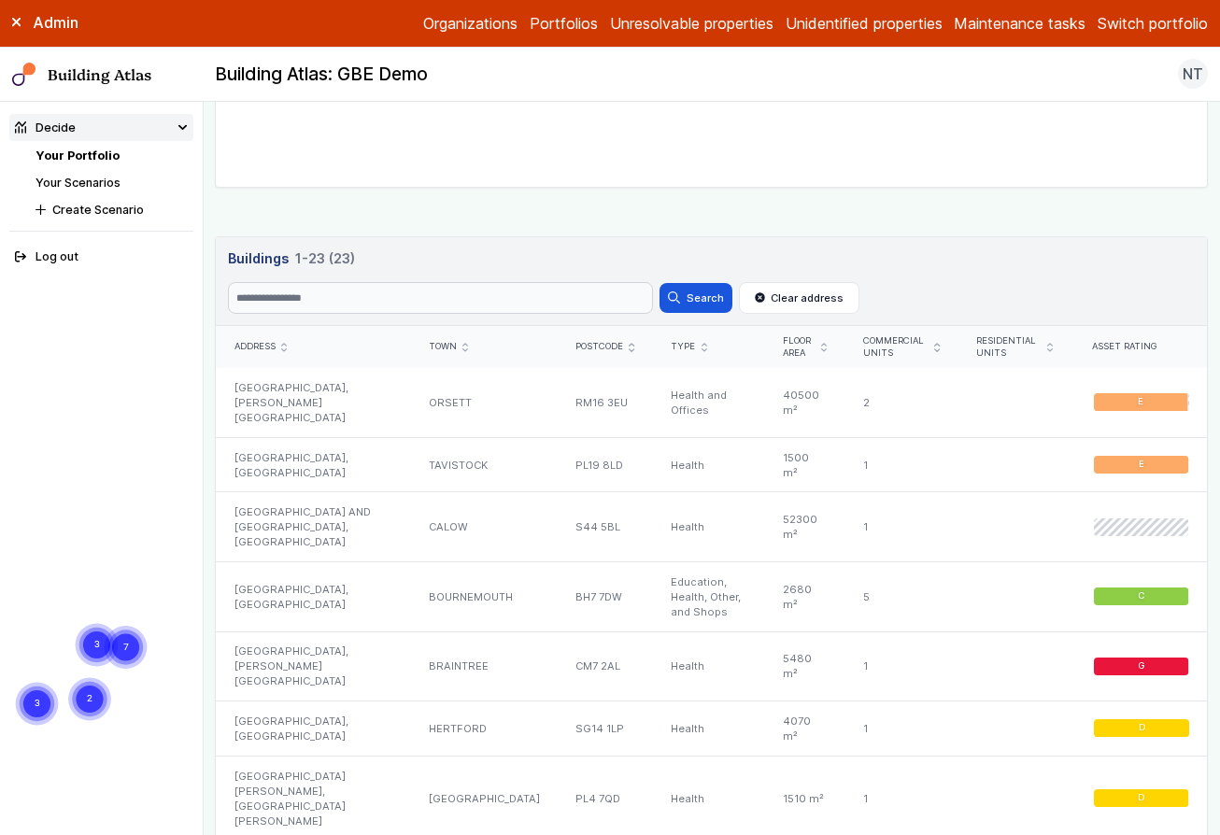
scroll to position [756, 0]
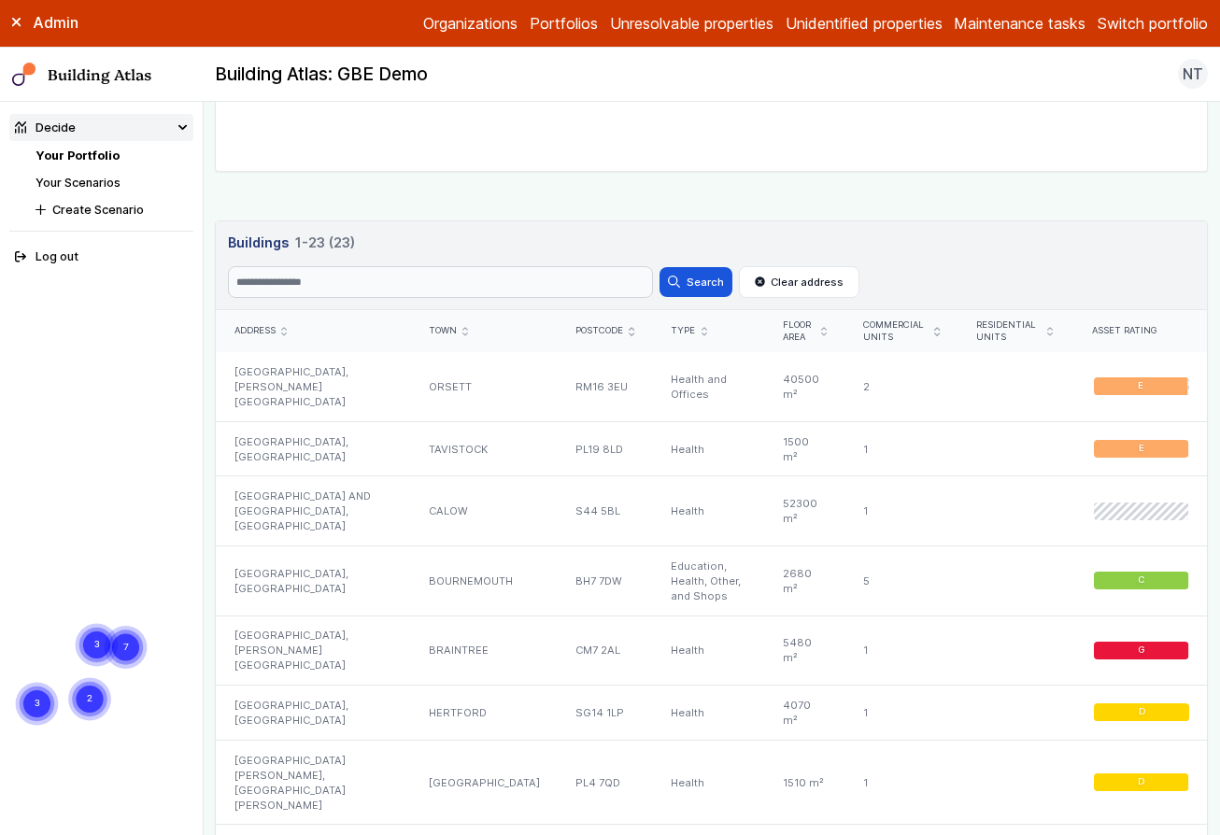
click at [74, 184] on link "Your Scenarios" at bounding box center [77, 183] width 85 height 14
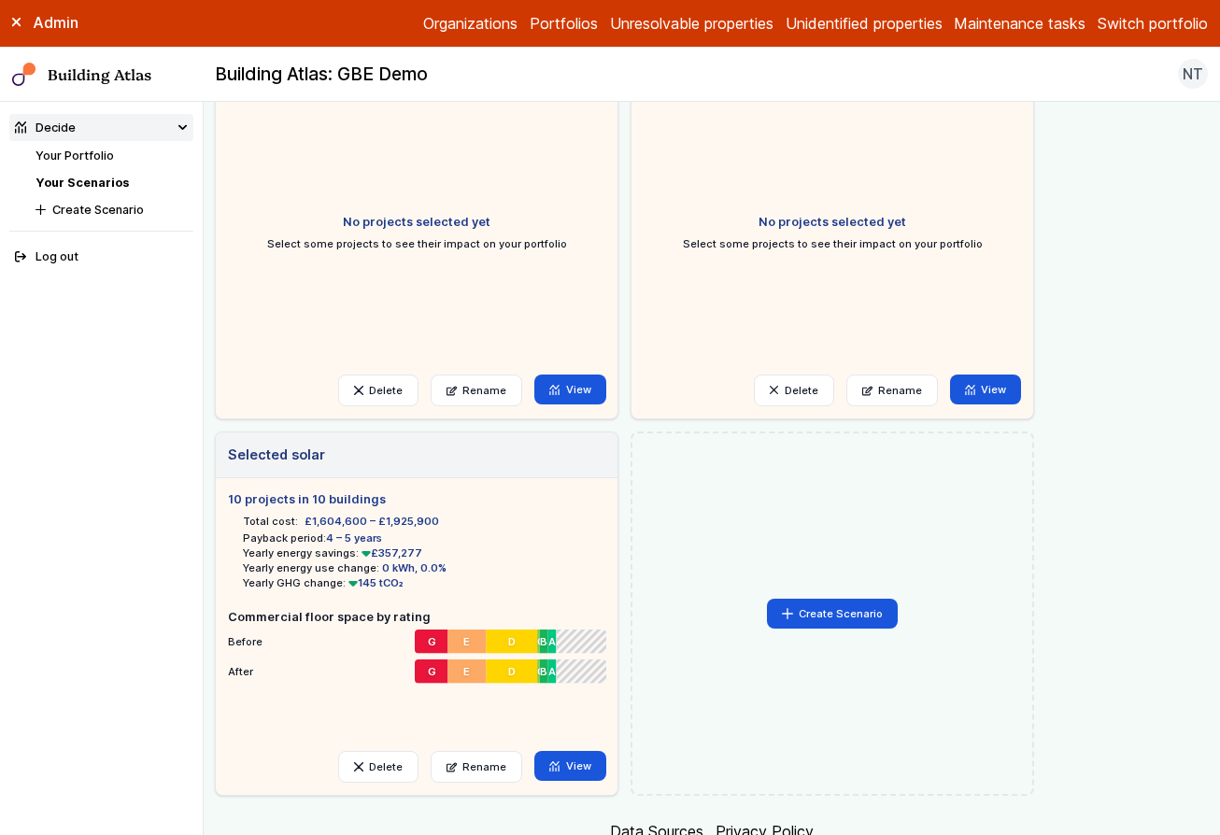
scroll to position [502, 0]
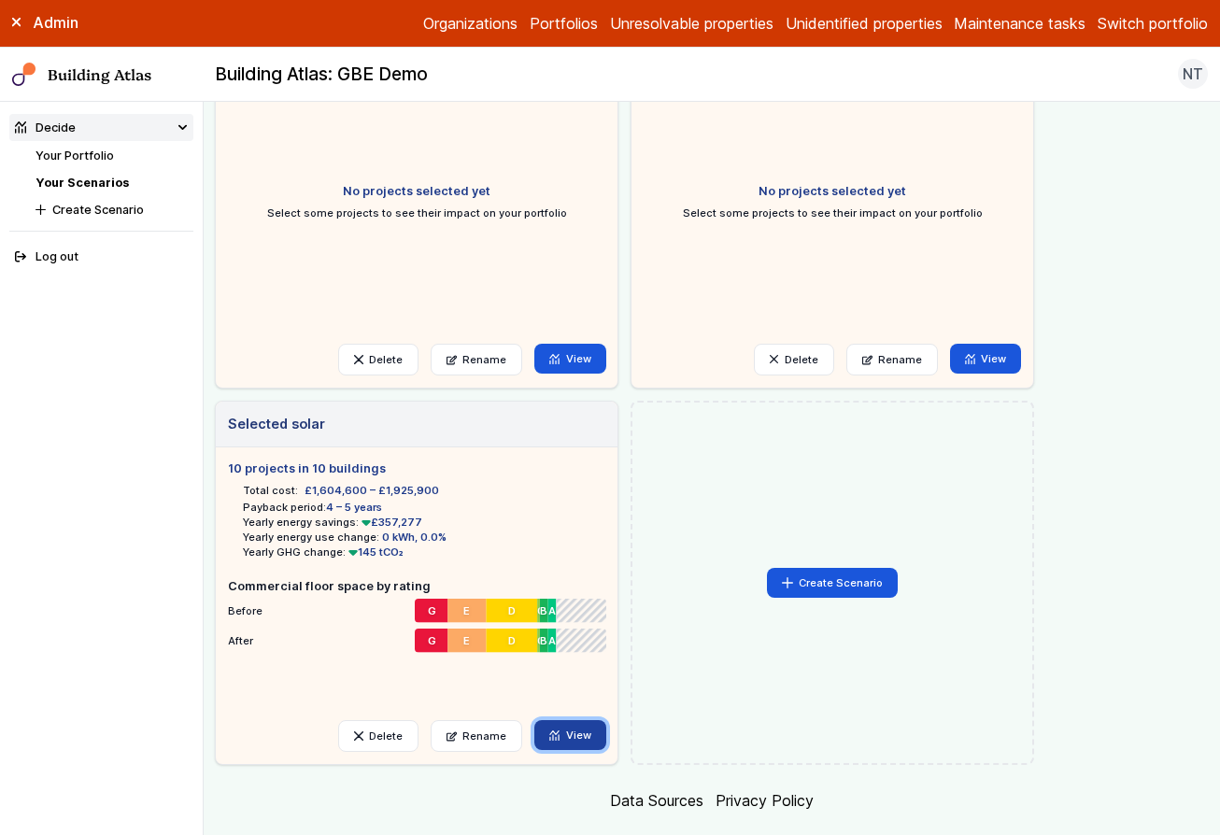
click at [579, 740] on link "View" at bounding box center [570, 735] width 72 height 30
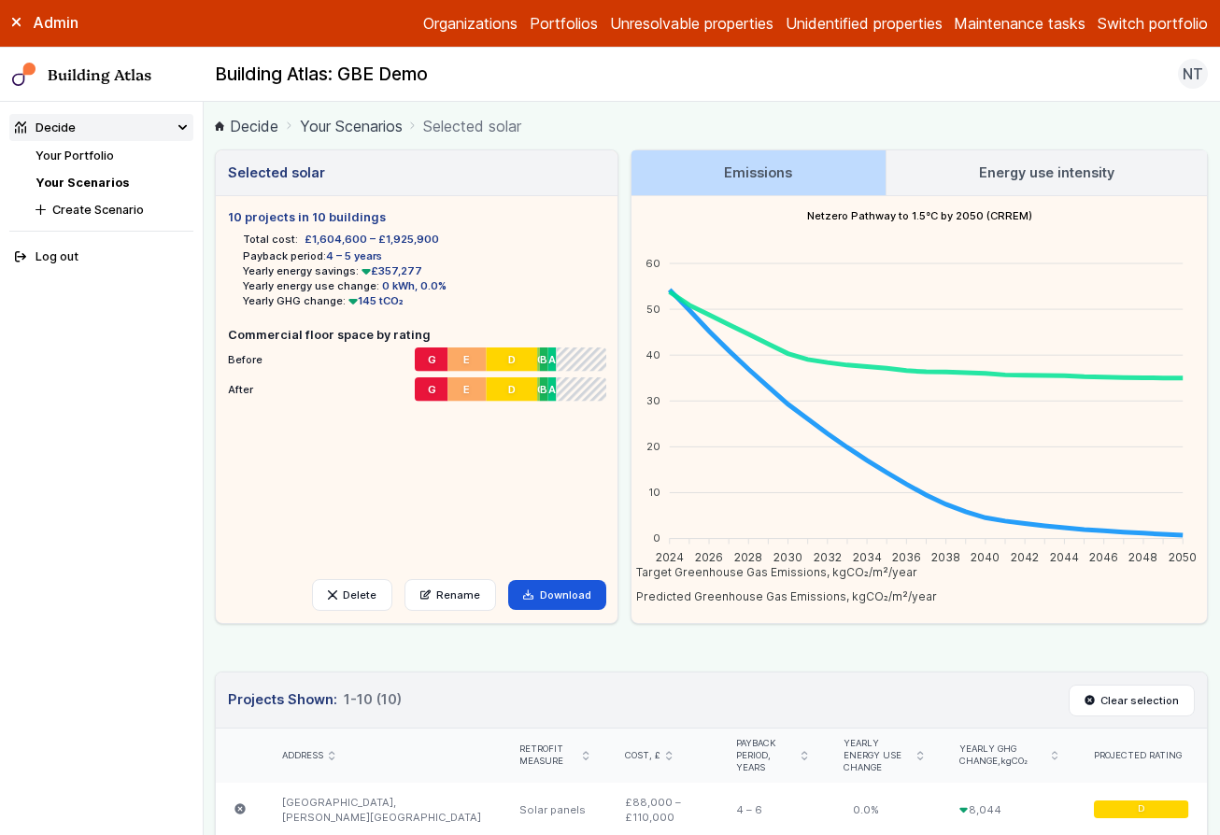
click at [70, 154] on link "Your Portfolio" at bounding box center [74, 156] width 78 height 14
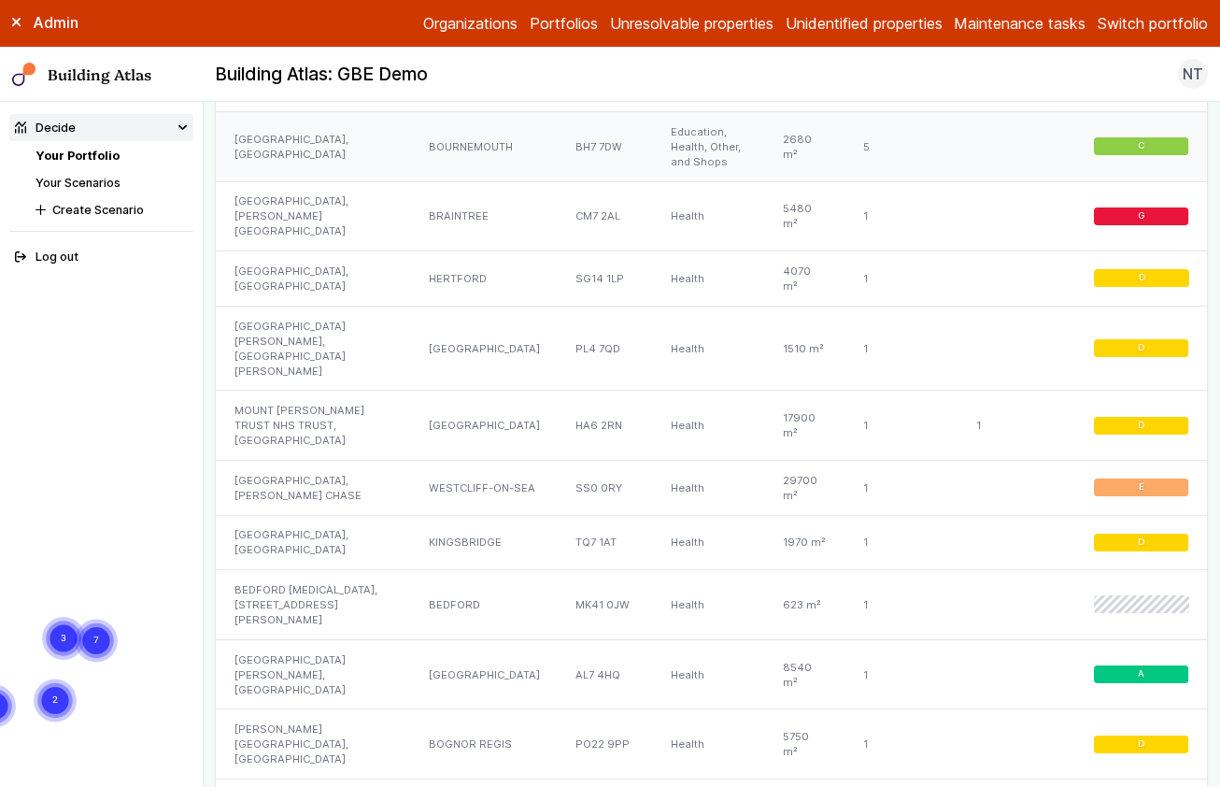
scroll to position [1192, 0]
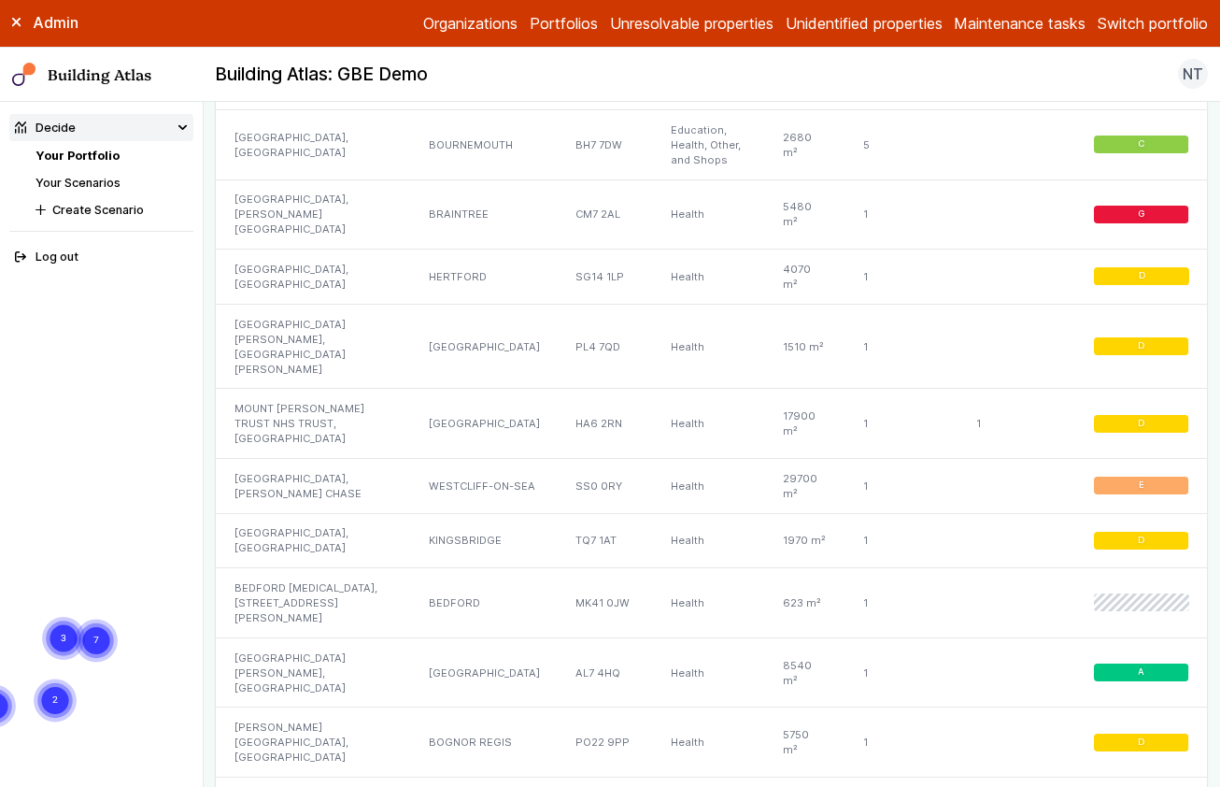
click at [87, 180] on link "Your Scenarios" at bounding box center [77, 183] width 85 height 14
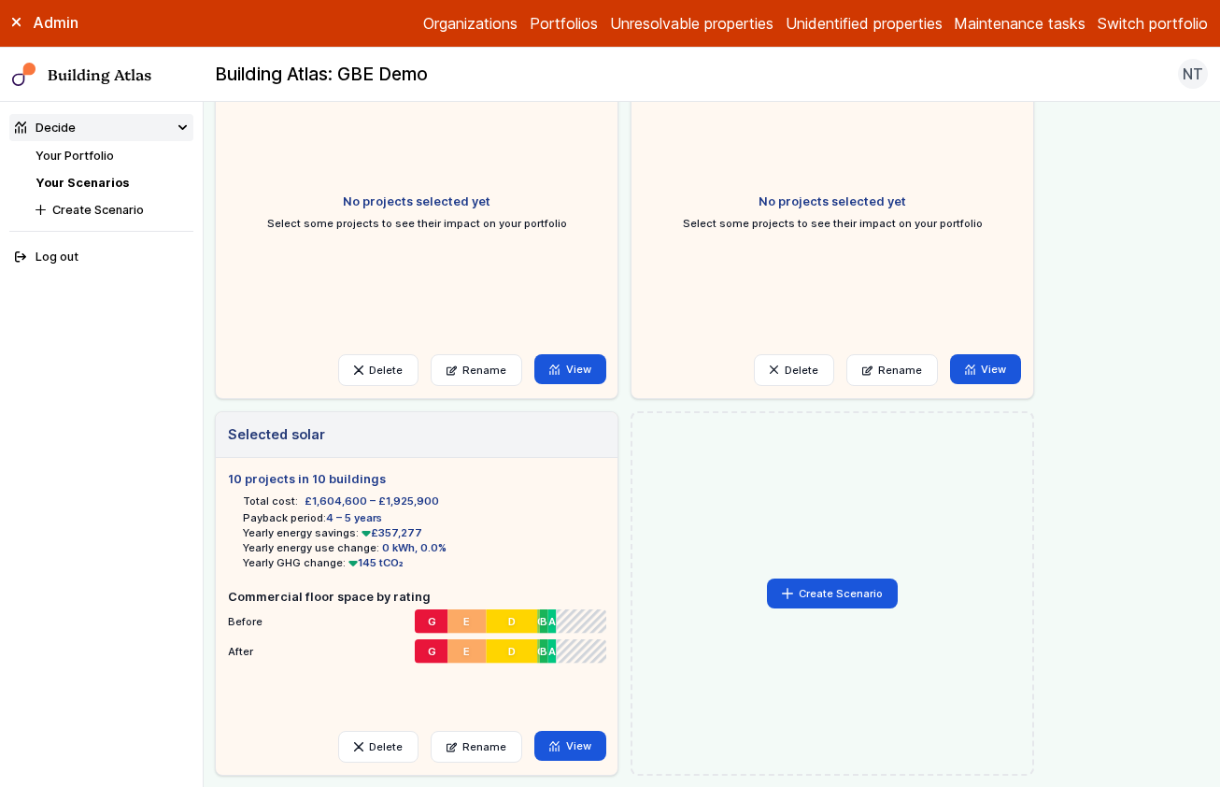
scroll to position [519, 0]
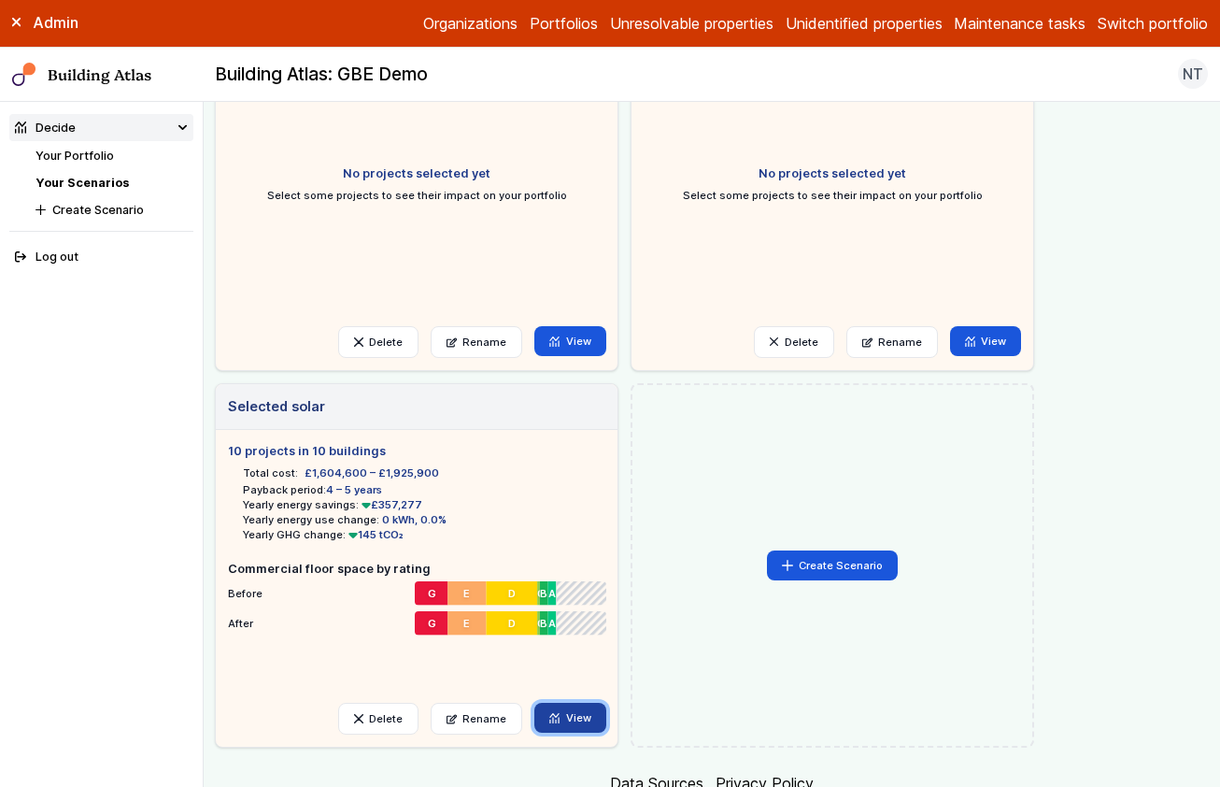
click at [574, 720] on link "View" at bounding box center [570, 717] width 72 height 30
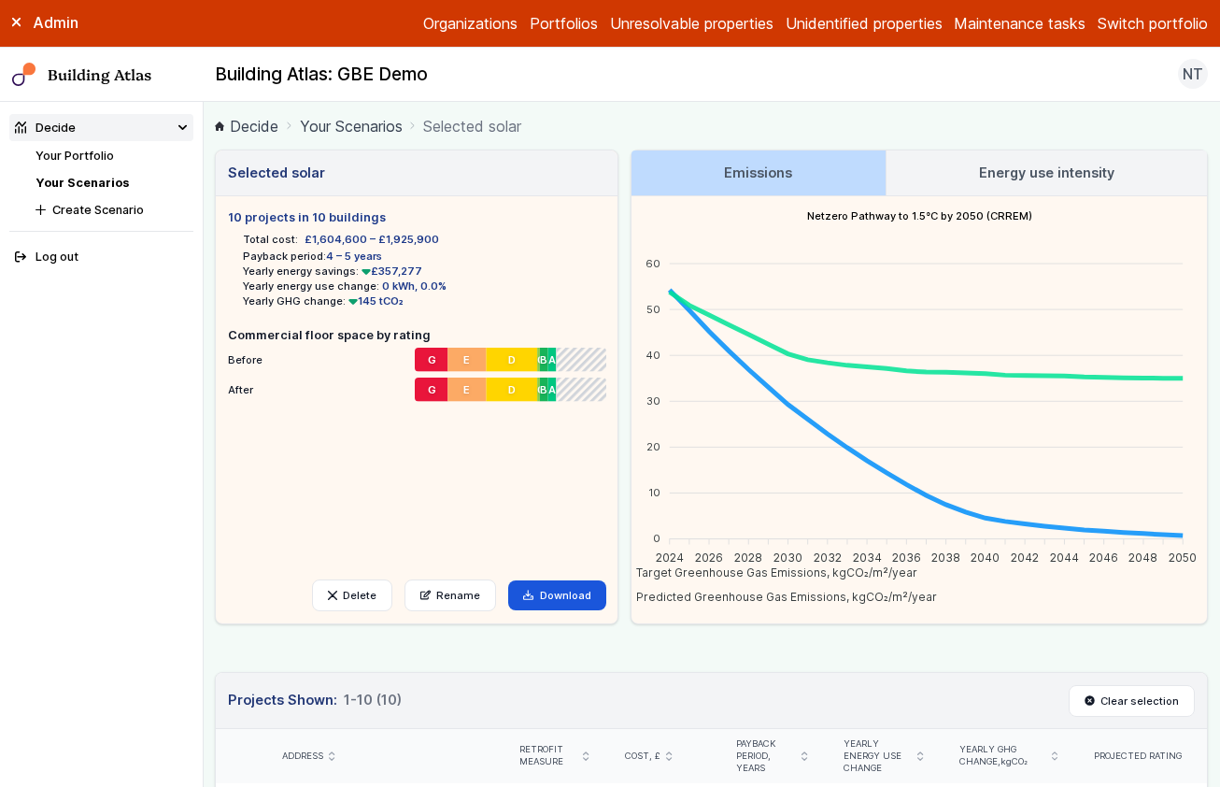
drag, startPoint x: 218, startPoint y: 212, endPoint x: 402, endPoint y: 328, distance: 217.4
click at [402, 328] on div "10 projects in 10 buildings Total cost: £1,604,600 – £1,925,900 Payback period:…" at bounding box center [417, 409] width 402 height 427
click at [400, 334] on h5 "Commercial floor space by rating" at bounding box center [416, 335] width 377 height 18
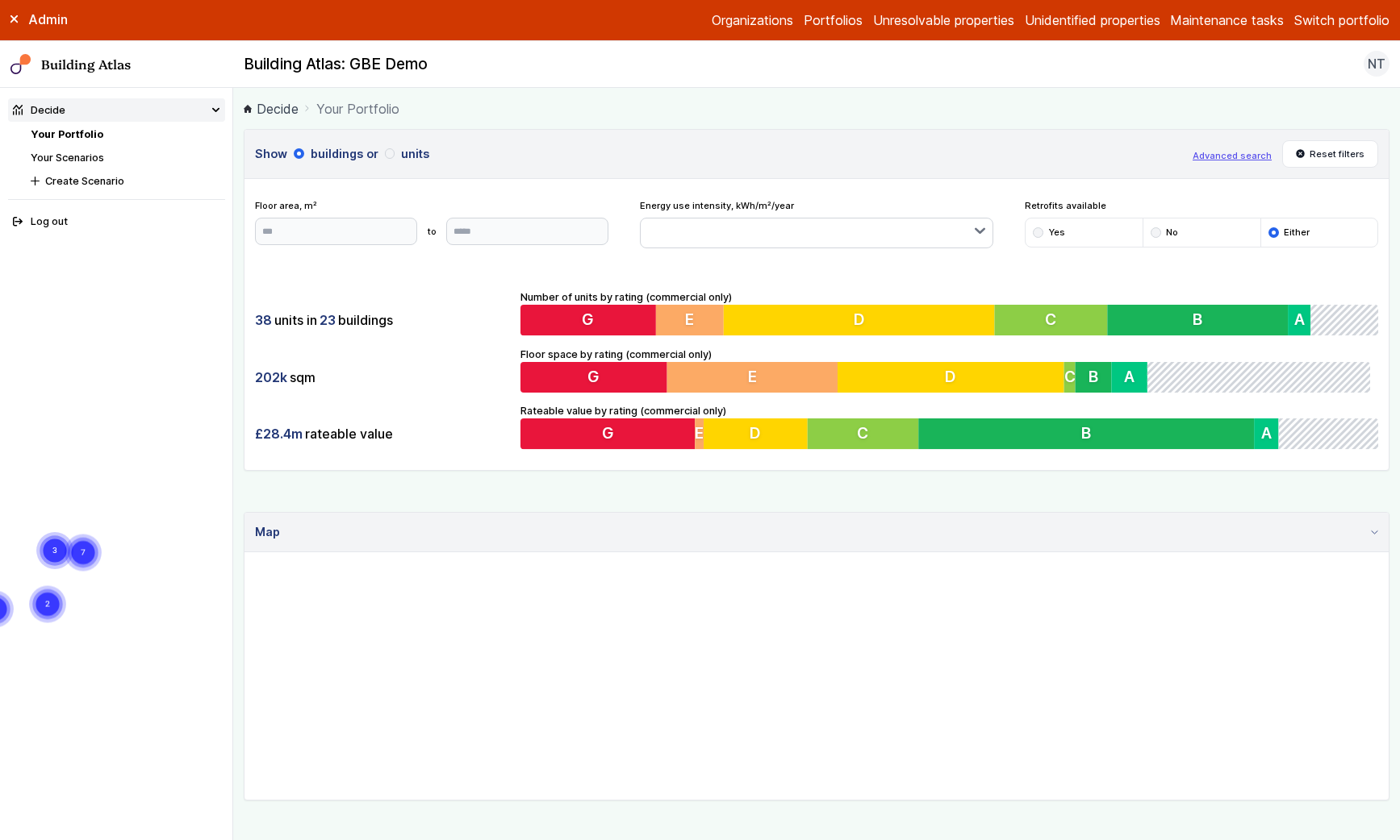
click at [733, 9] on div "Admin Organizations Portfolios Unresolvable properties Unidentified properties …" at bounding box center [700, 21] width 1400 height 41
click at [732, 21] on link "Organizations" at bounding box center [752, 20] width 81 height 19
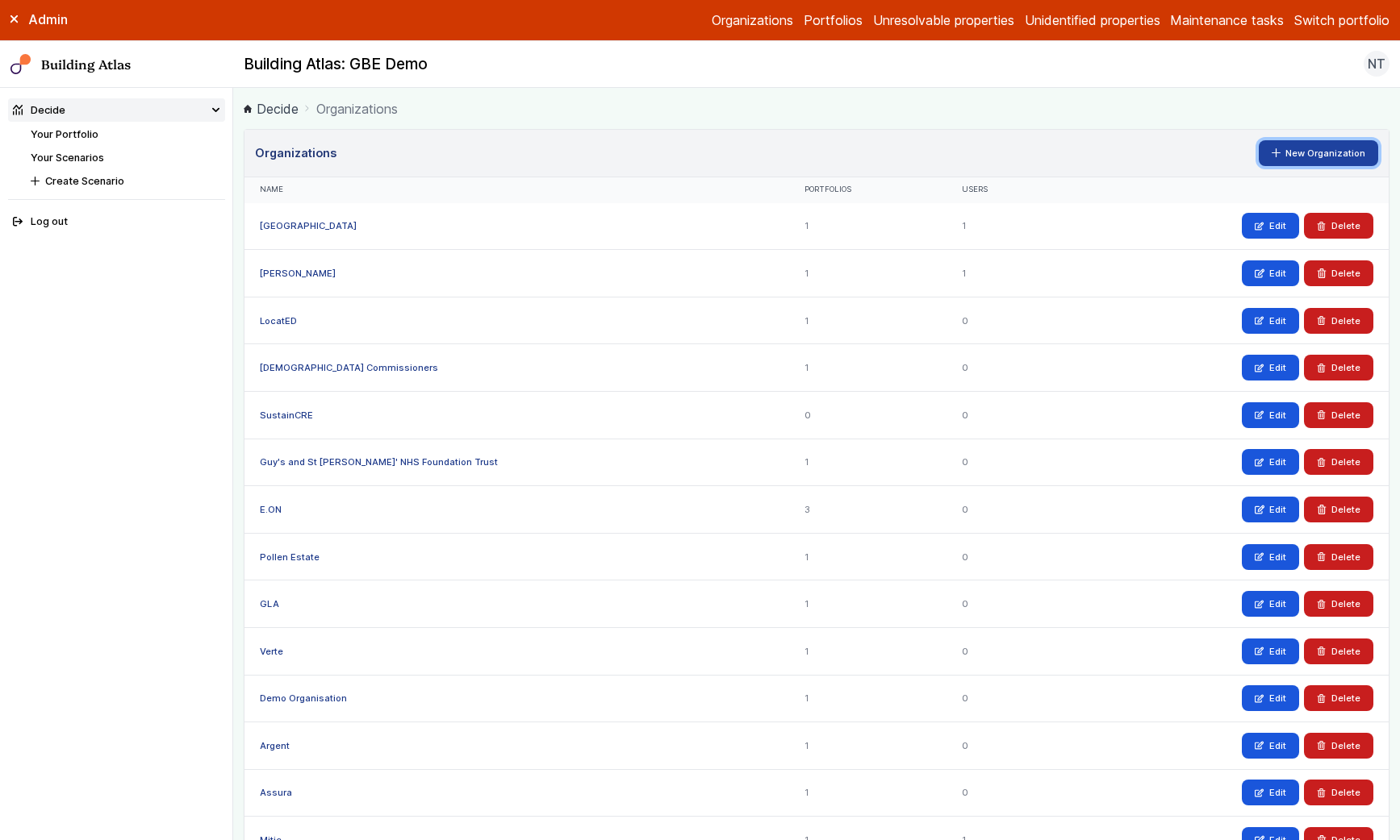
click at [1341, 151] on link "New Organization" at bounding box center [1318, 154] width 120 height 26
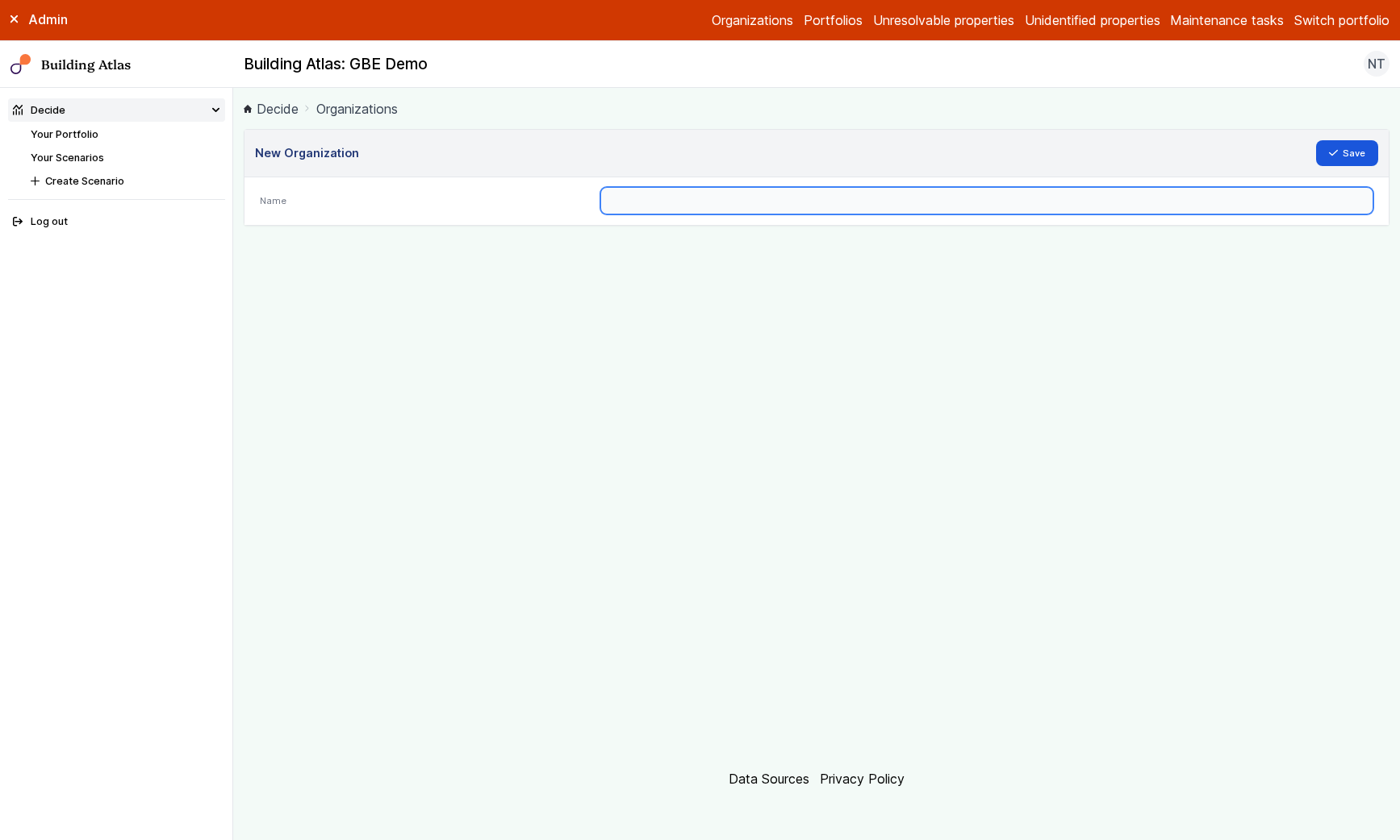
click at [759, 209] on input "text" at bounding box center [986, 201] width 773 height 28
type input "********"
click at [1316, 141] on button "Save" at bounding box center [1347, 154] width 63 height 26
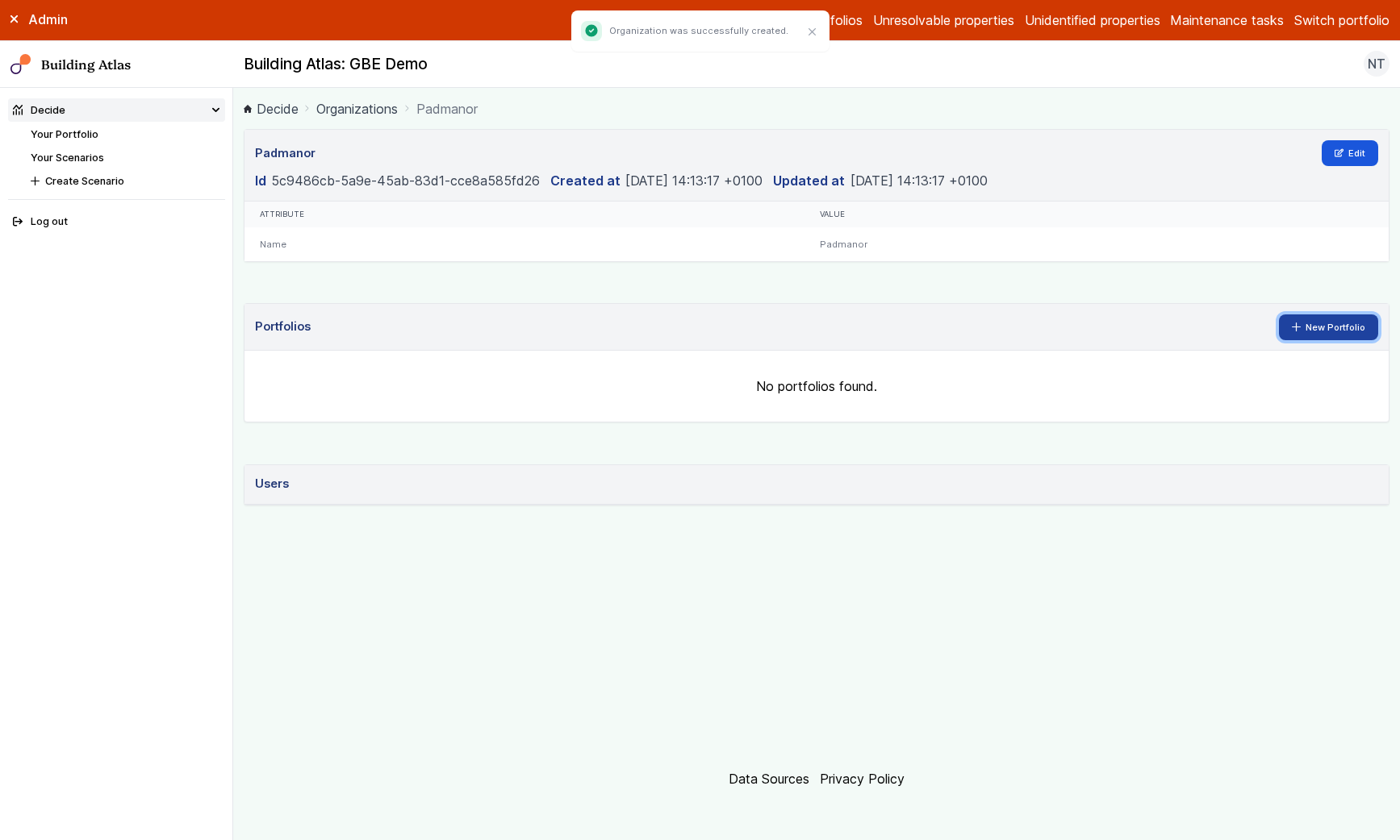
click at [1300, 328] on icon at bounding box center [1296, 327] width 9 height 9
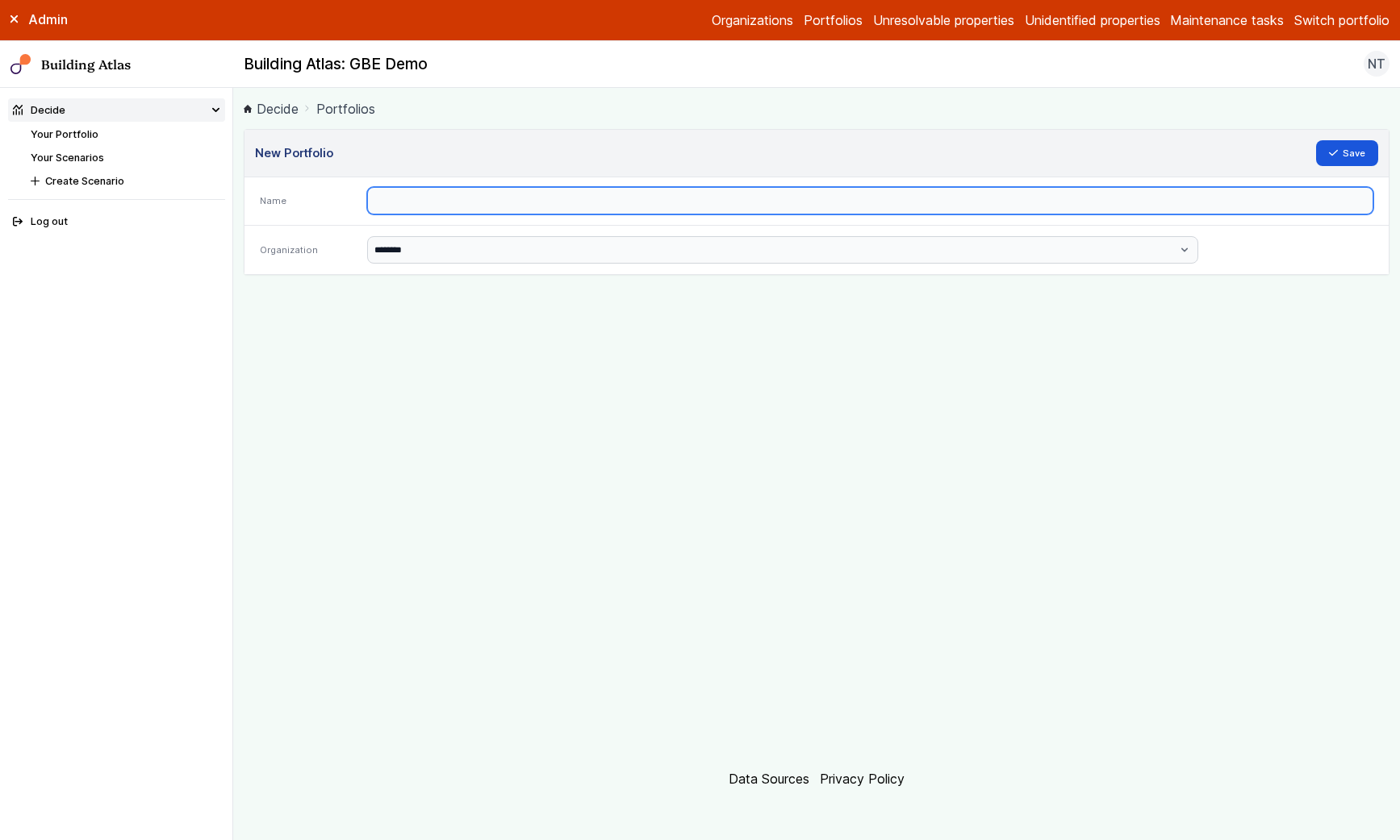
click at [818, 200] on input "text" at bounding box center [870, 201] width 1006 height 28
type input "********"
click at [1316, 141] on button "Save" at bounding box center [1347, 154] width 63 height 26
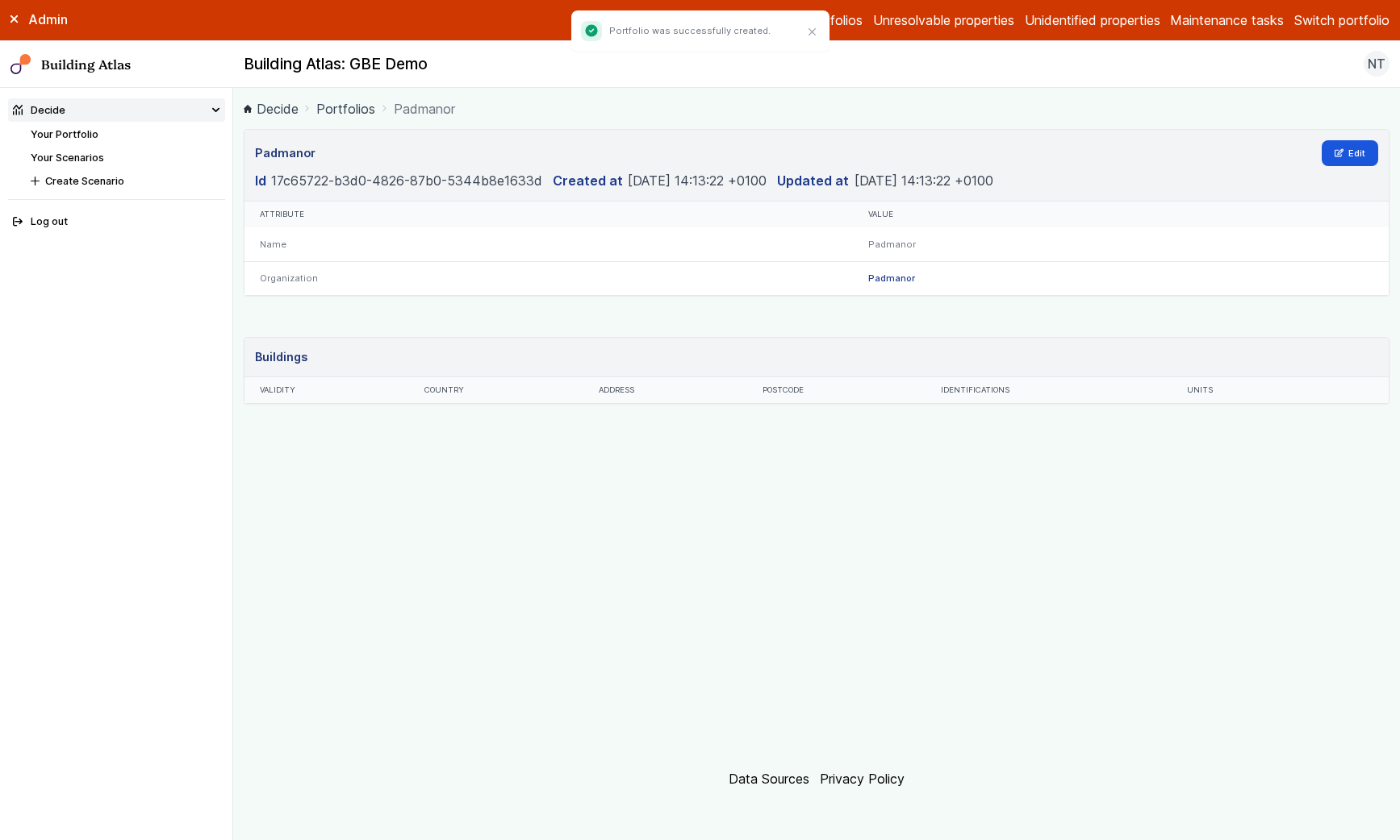
click at [1053, 28] on link "Unidentified properties" at bounding box center [1092, 20] width 136 height 19
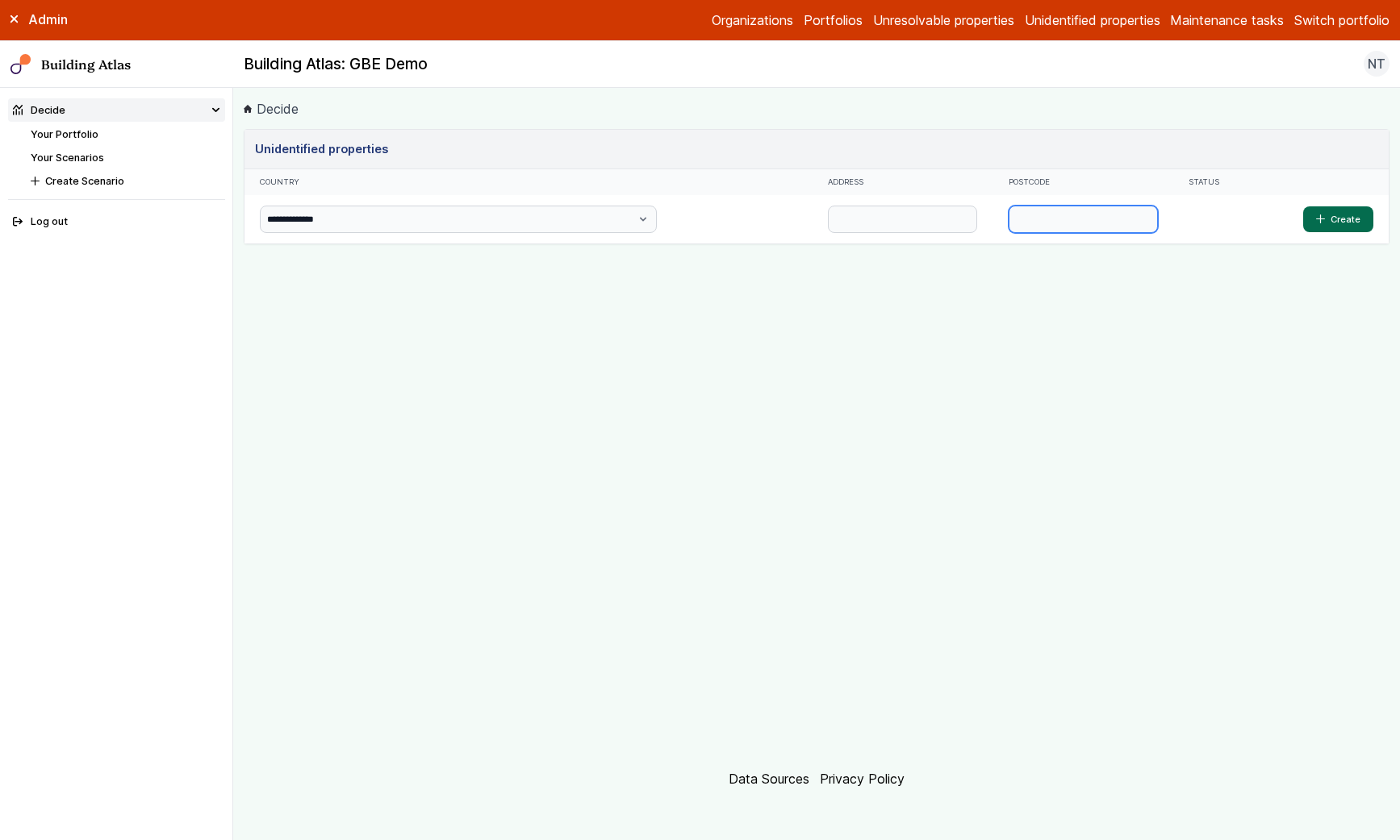
click at [1037, 221] on input "text" at bounding box center [1083, 219] width 149 height 28
paste input "********"
type input "********"
type input "**********"
click at [1303, 206] on button "Create" at bounding box center [1338, 219] width 70 height 26
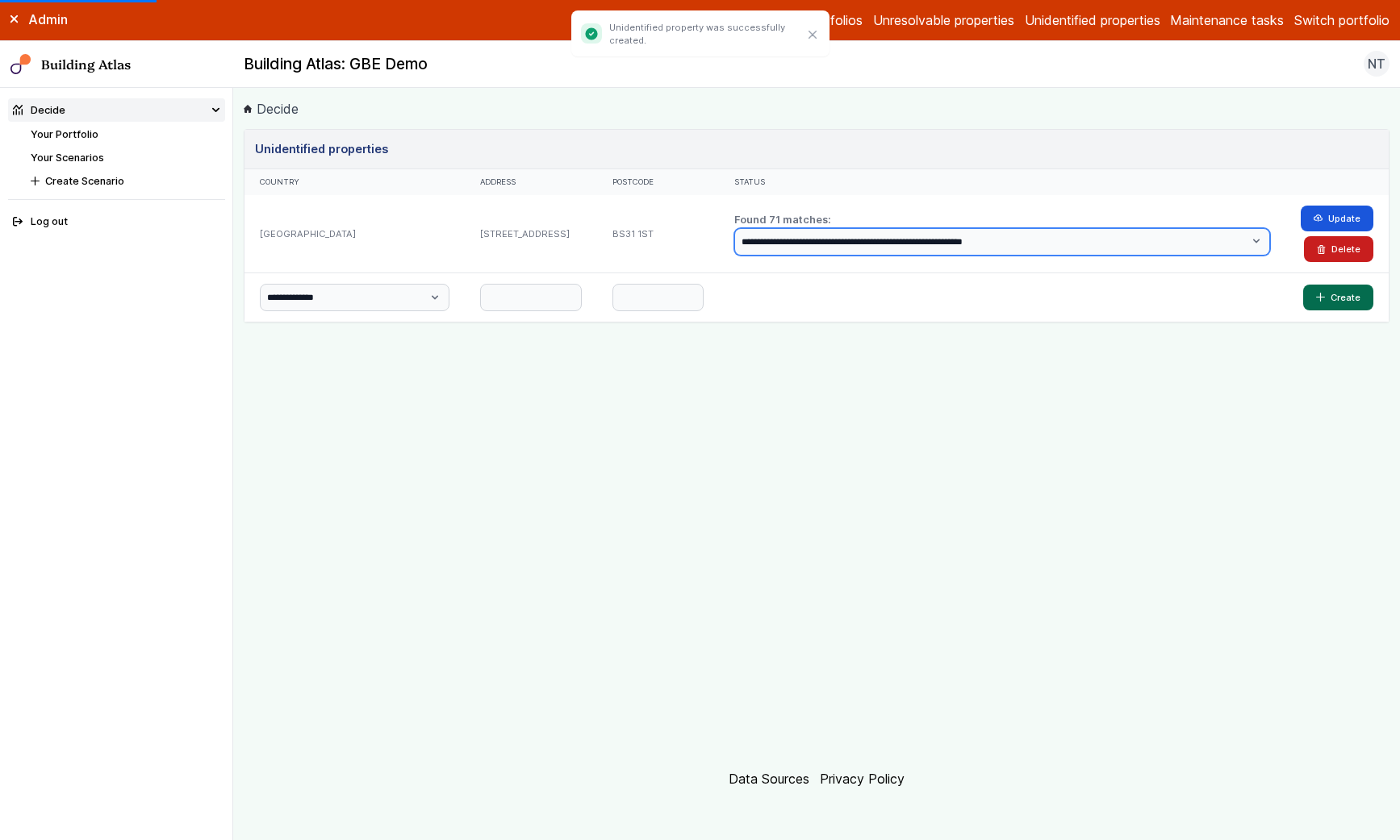
click at [812, 248] on select "**********" at bounding box center [1002, 242] width 535 height 28
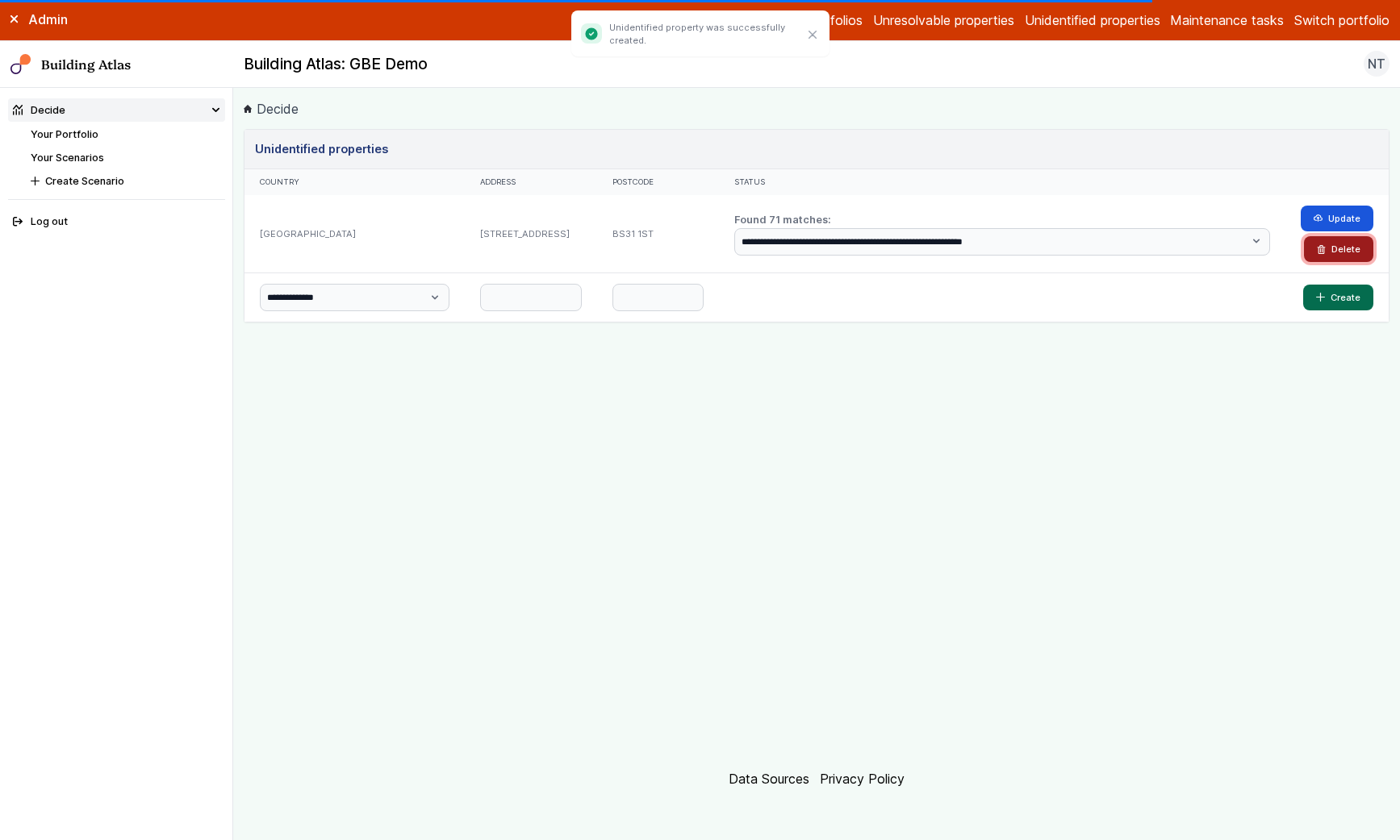
click at [1333, 255] on button "Delete" at bounding box center [1339, 249] width 69 height 26
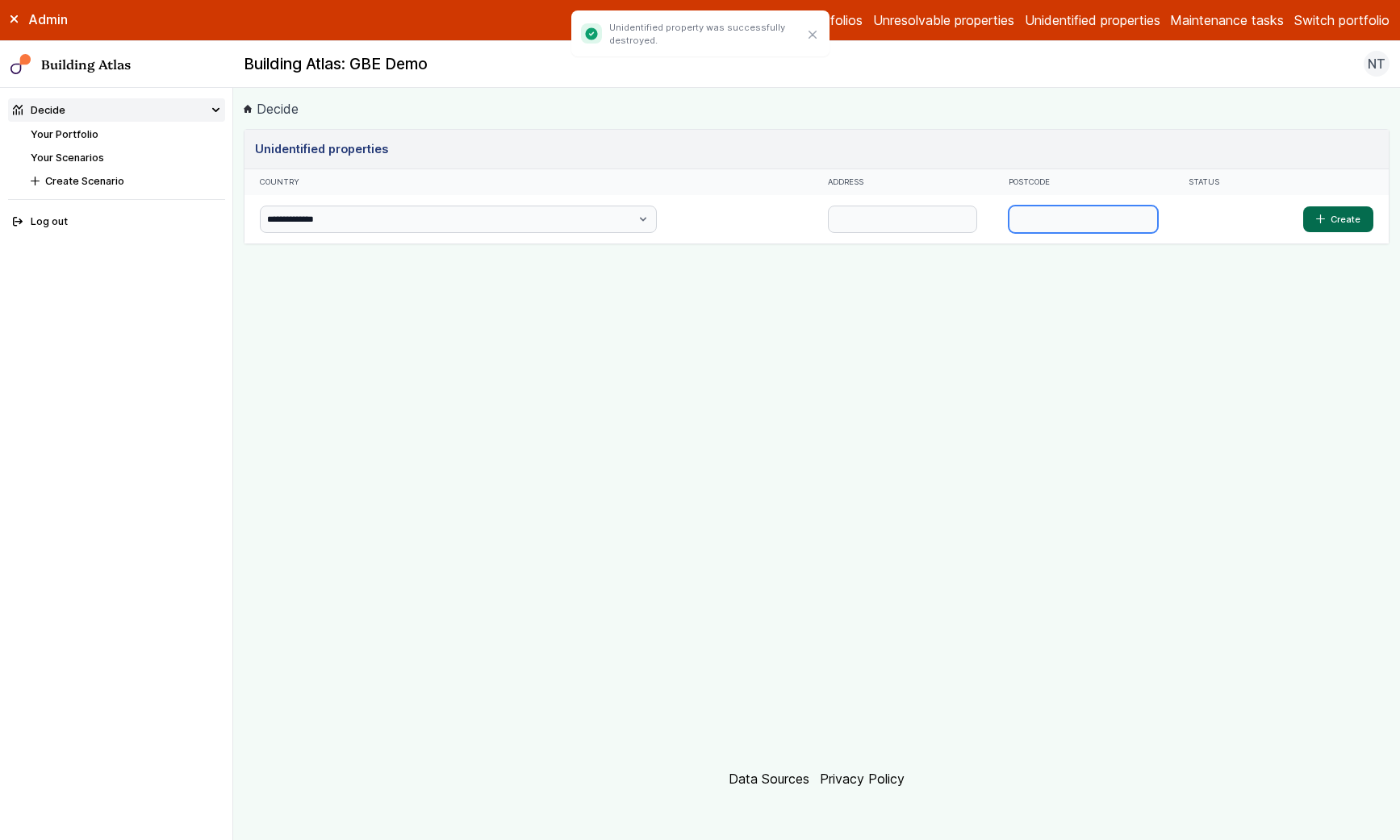
click at [1009, 211] on input "text" at bounding box center [1083, 219] width 149 height 28
type input "********"
type input "******"
click at [1303, 206] on button "Create" at bounding box center [1338, 219] width 70 height 26
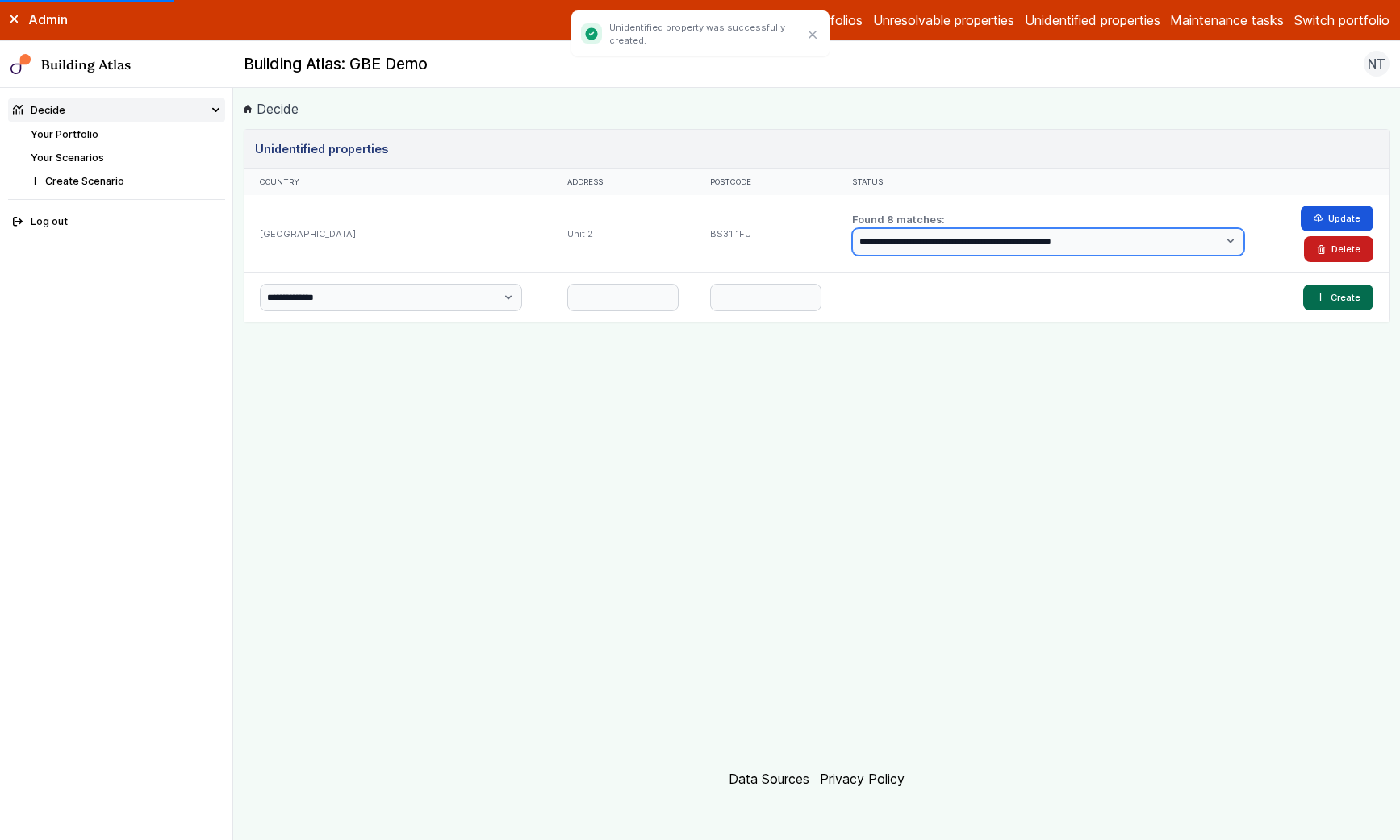
click at [1008, 231] on select "**********" at bounding box center [1048, 242] width 392 height 28
select select "*"
click at [871, 228] on select "**********" at bounding box center [1048, 242] width 392 height 28
click at [1085, 240] on select "**********" at bounding box center [1048, 242] width 392 height 28
click at [871, 228] on select "**********" at bounding box center [1048, 242] width 392 height 28
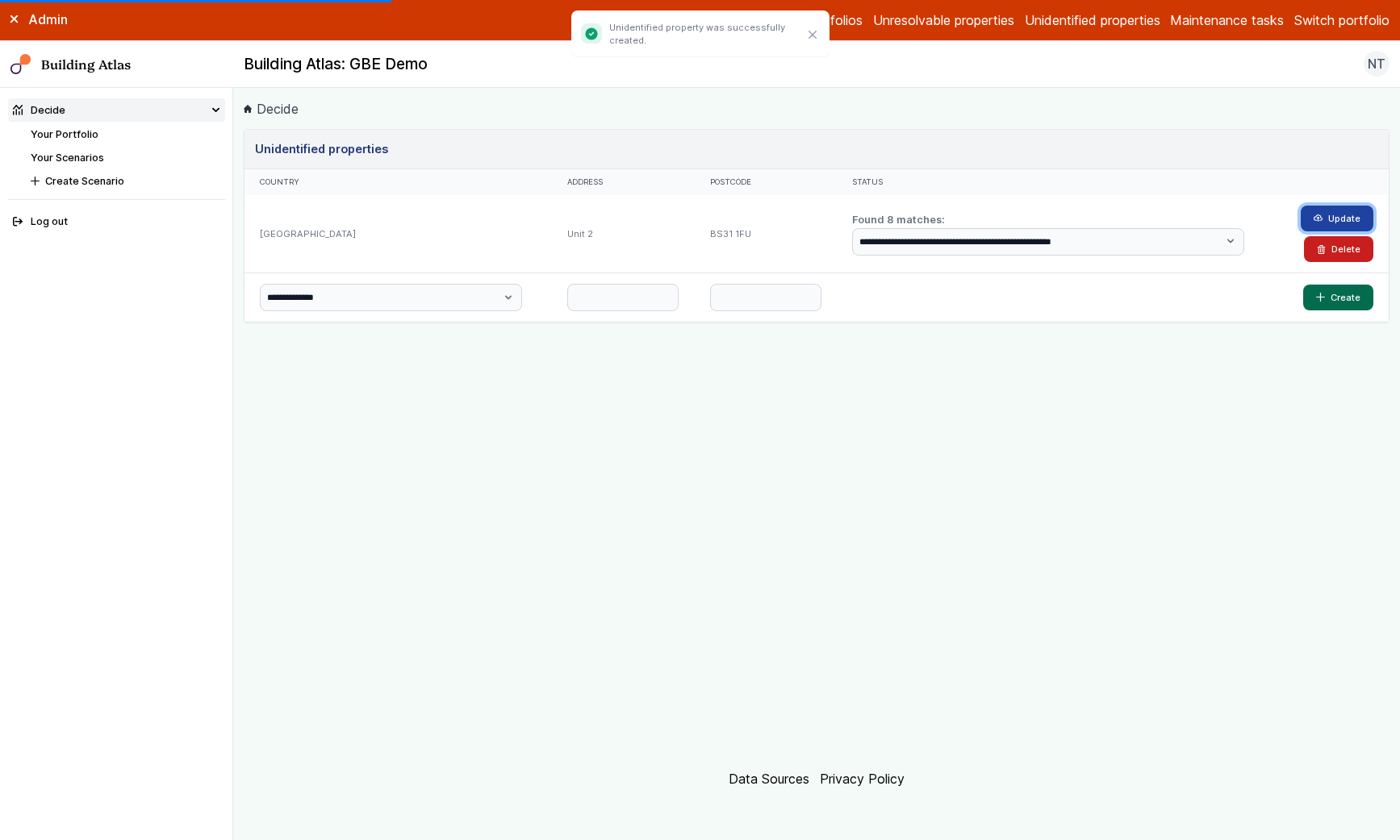
click at [1347, 218] on button "Update" at bounding box center [1337, 218] width 73 height 26
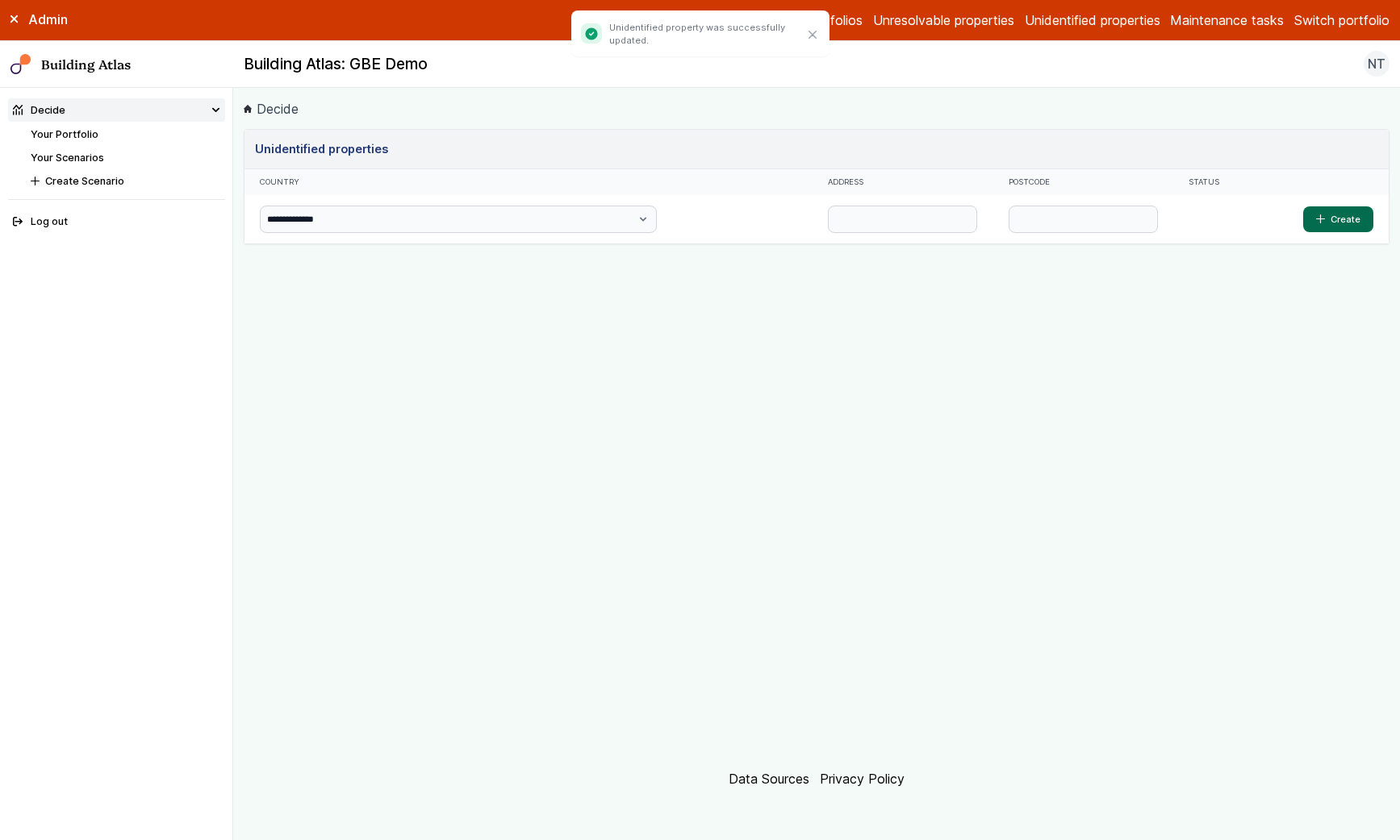
click at [112, 132] on li "Your Portfolio" at bounding box center [127, 135] width 193 height 16
click at [92, 132] on link "Your Portfolio" at bounding box center [64, 135] width 67 height 12
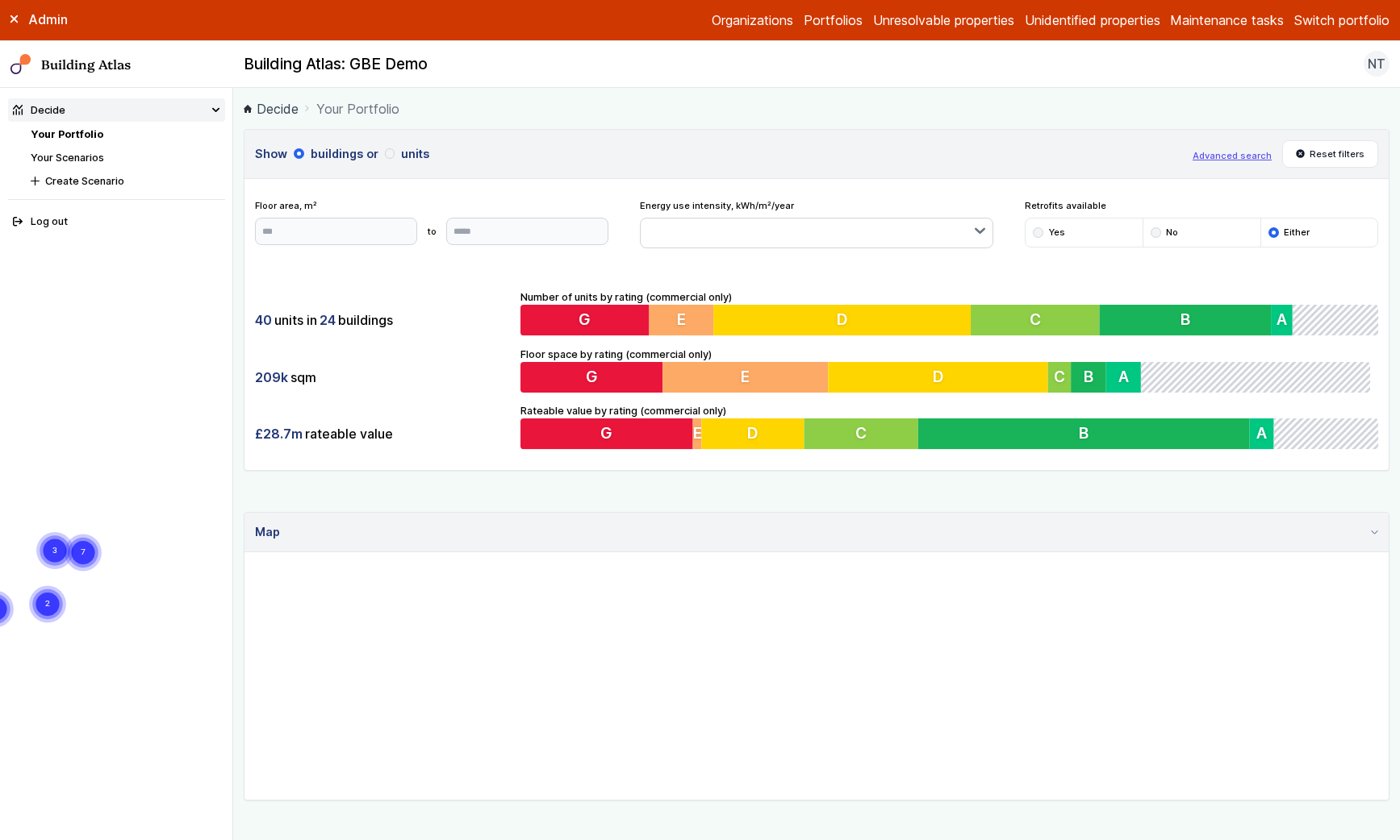
click at [1313, 32] on div "Admin Organizations Portfolios Unresolvable properties Unidentified properties …" at bounding box center [700, 21] width 1400 height 41
click at [1320, 20] on button "Switch portfolio" at bounding box center [1341, 20] width 95 height 19
click at [941, 146] on h3 "Show buildings or units" at bounding box center [718, 154] width 927 height 18
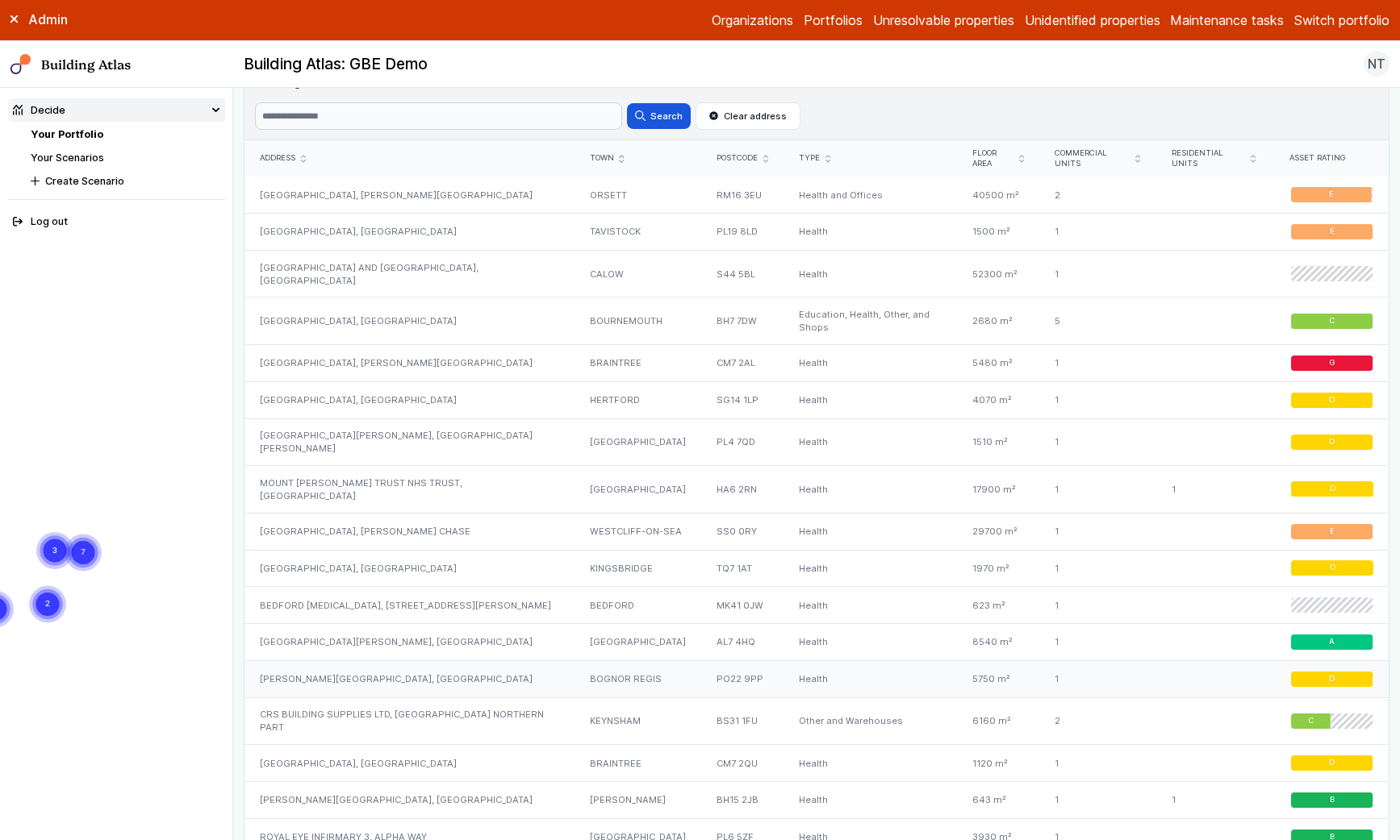
scroll to position [771, 0]
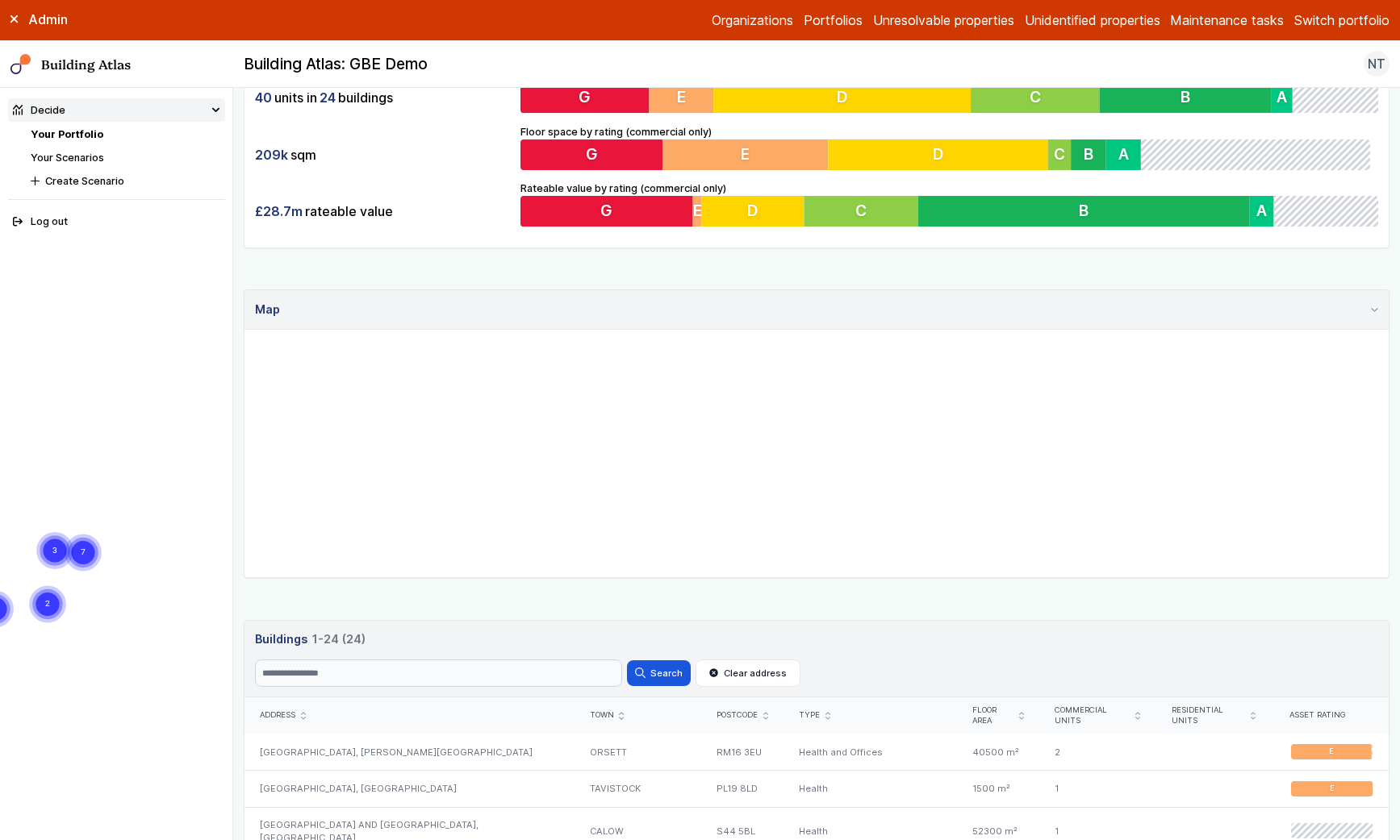
scroll to position [1174, 0]
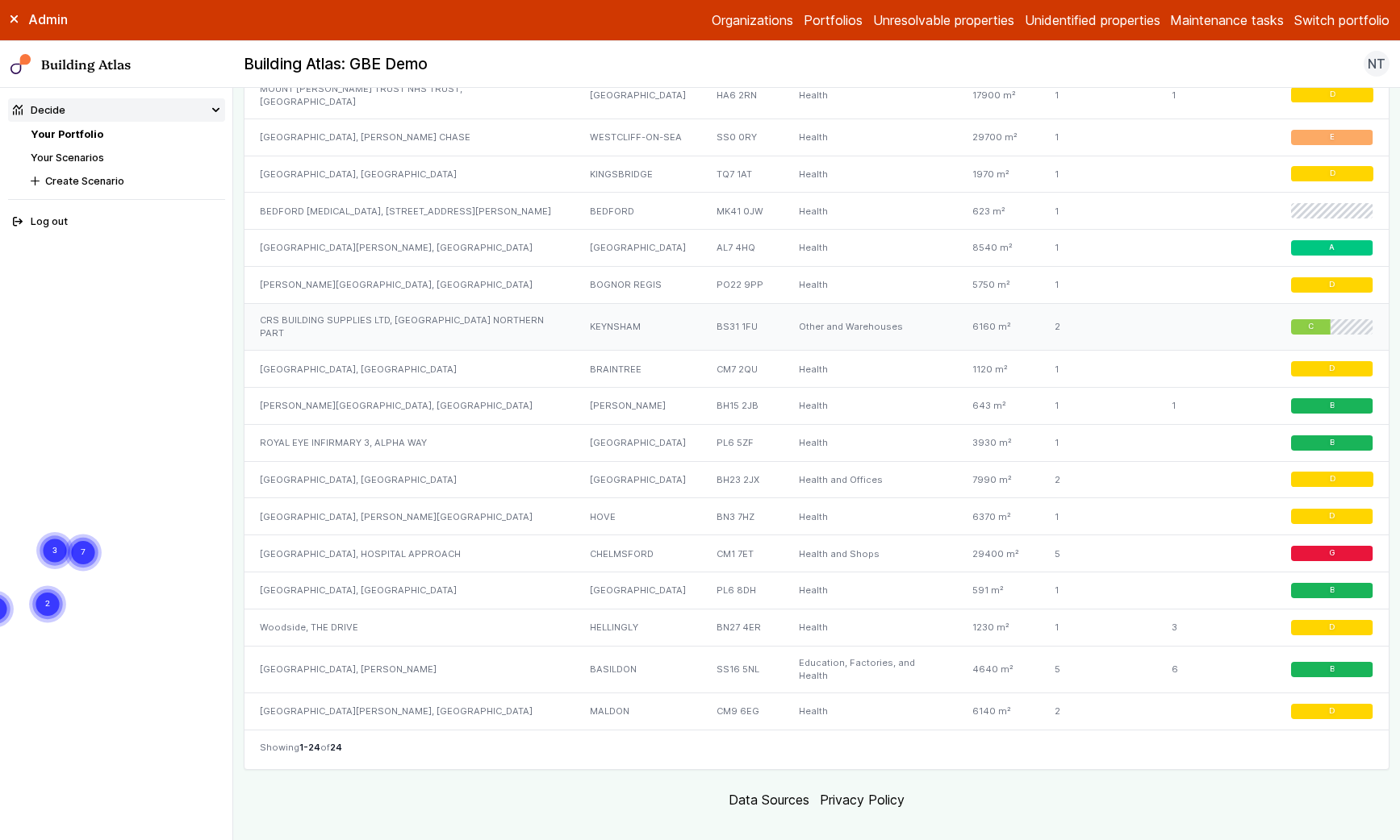
click at [1104, 315] on div "2" at bounding box center [1097, 326] width 117 height 47
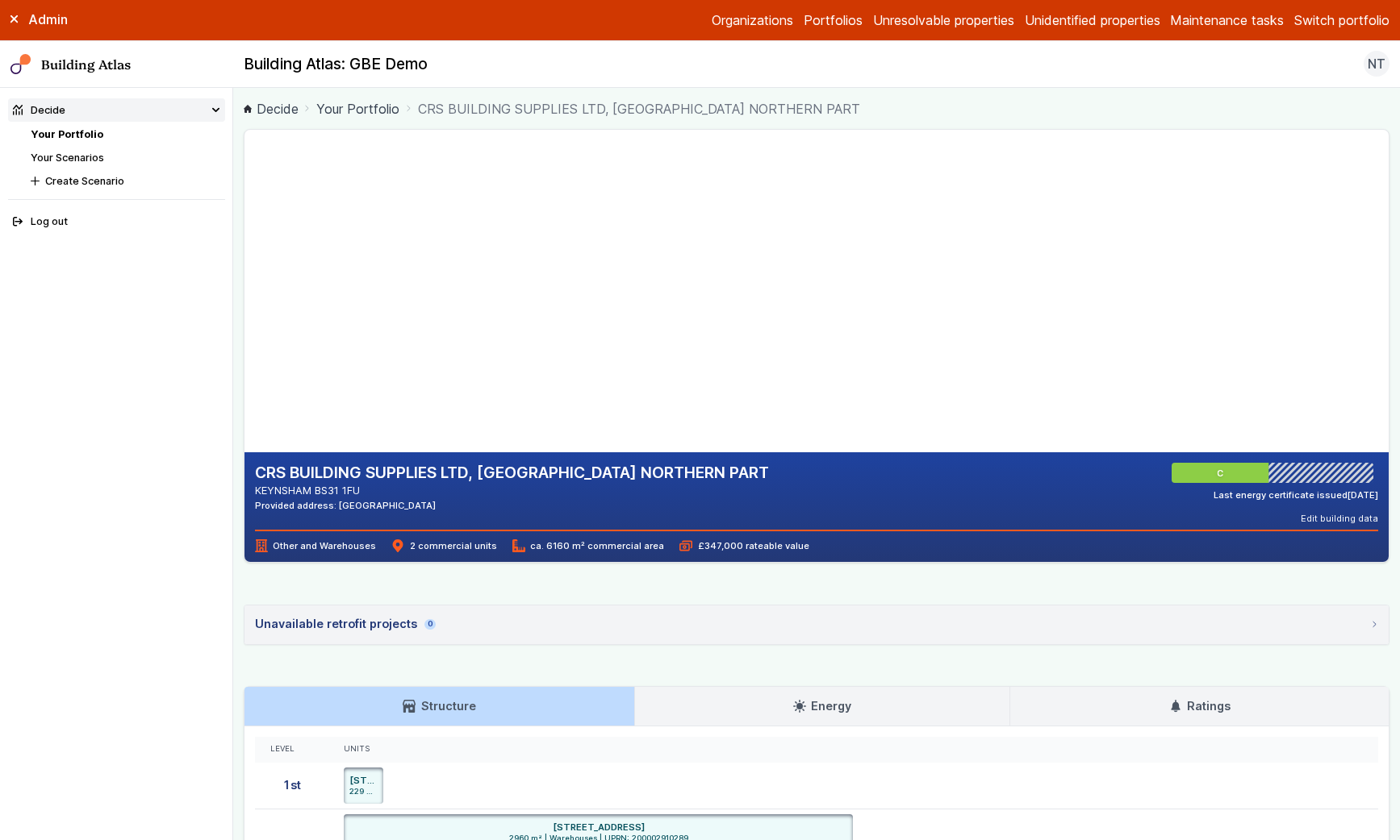
click at [814, 20] on link "Portfolios" at bounding box center [833, 20] width 59 height 19
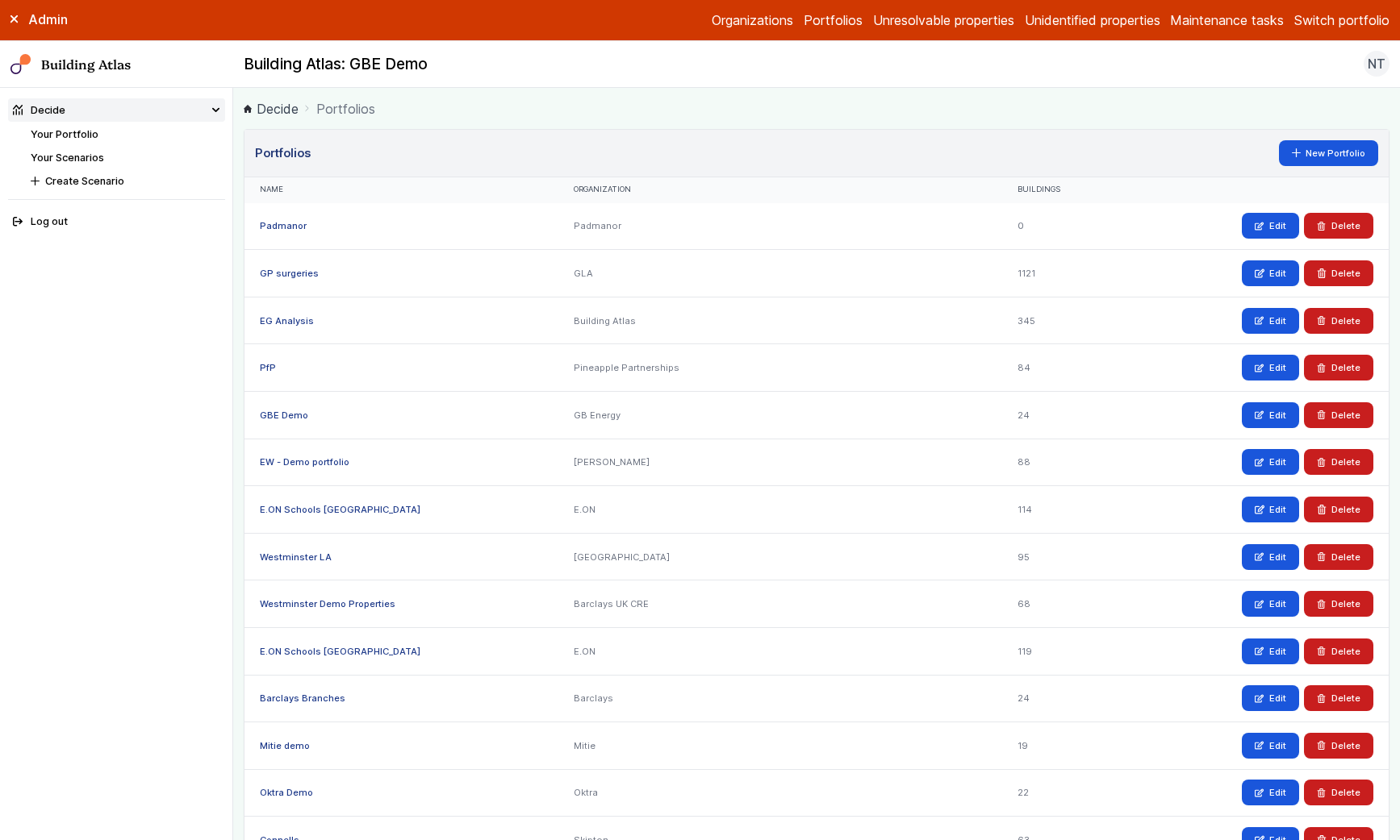
scroll to position [1, 0]
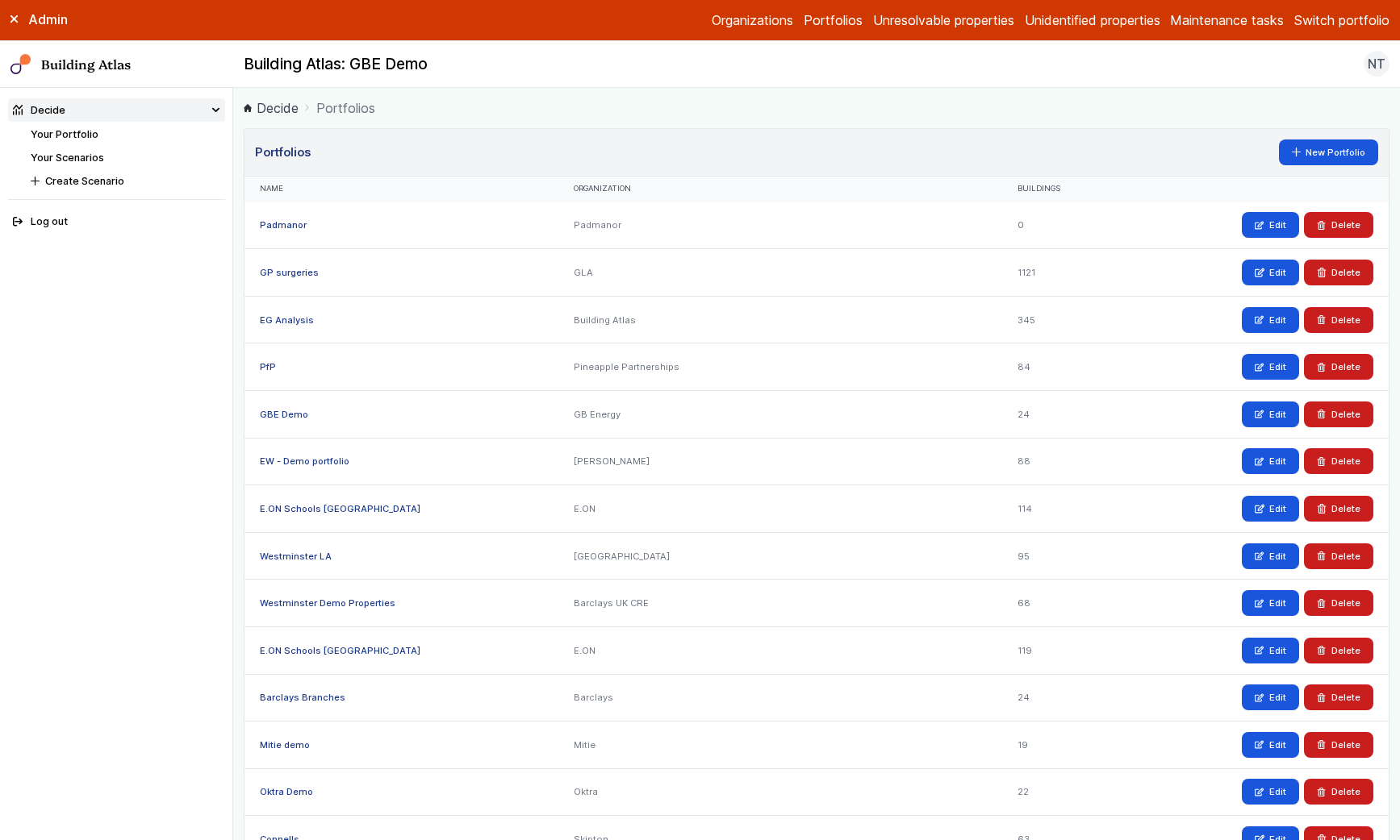
click at [278, 412] on link "GBE Demo" at bounding box center [284, 414] width 48 height 11
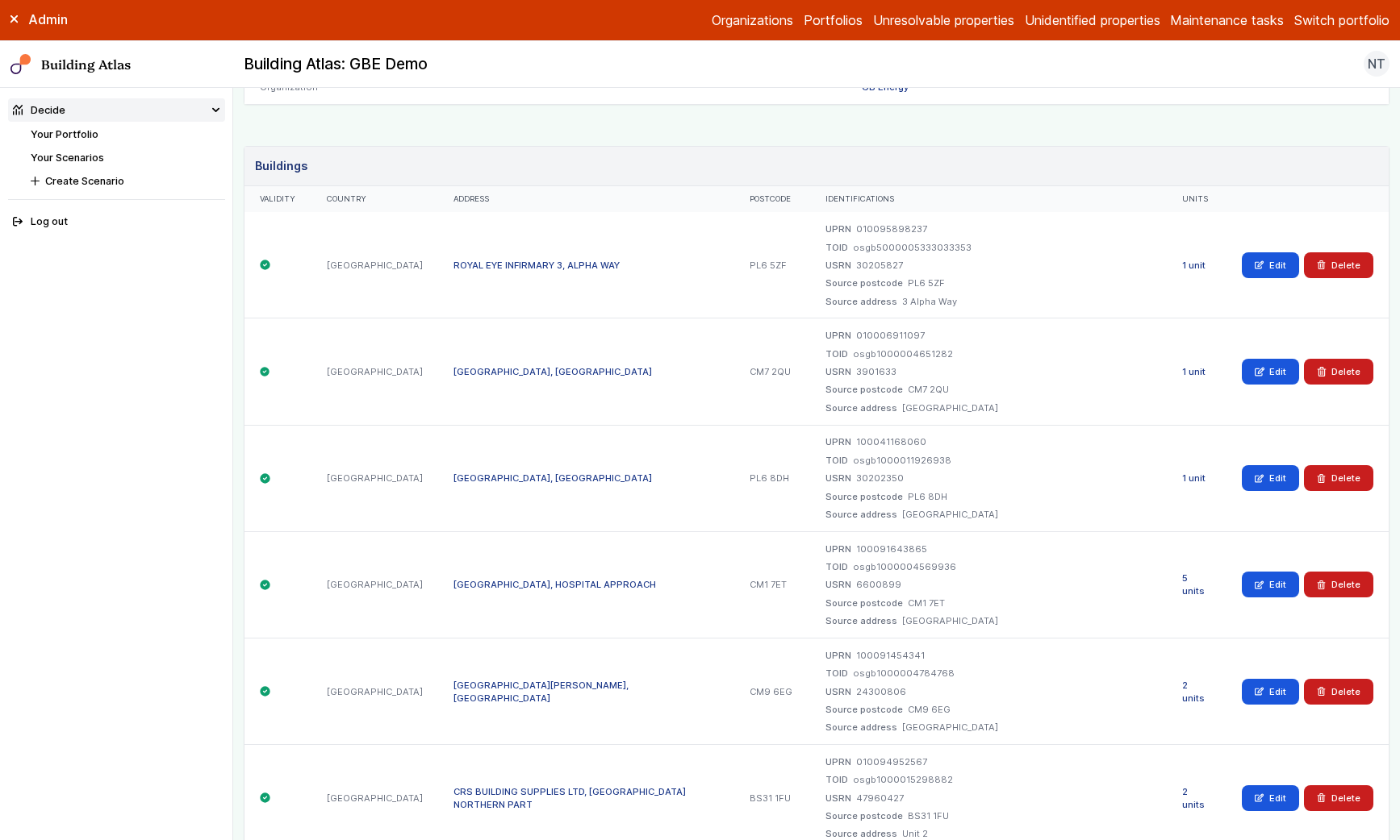
scroll to position [198, 0]
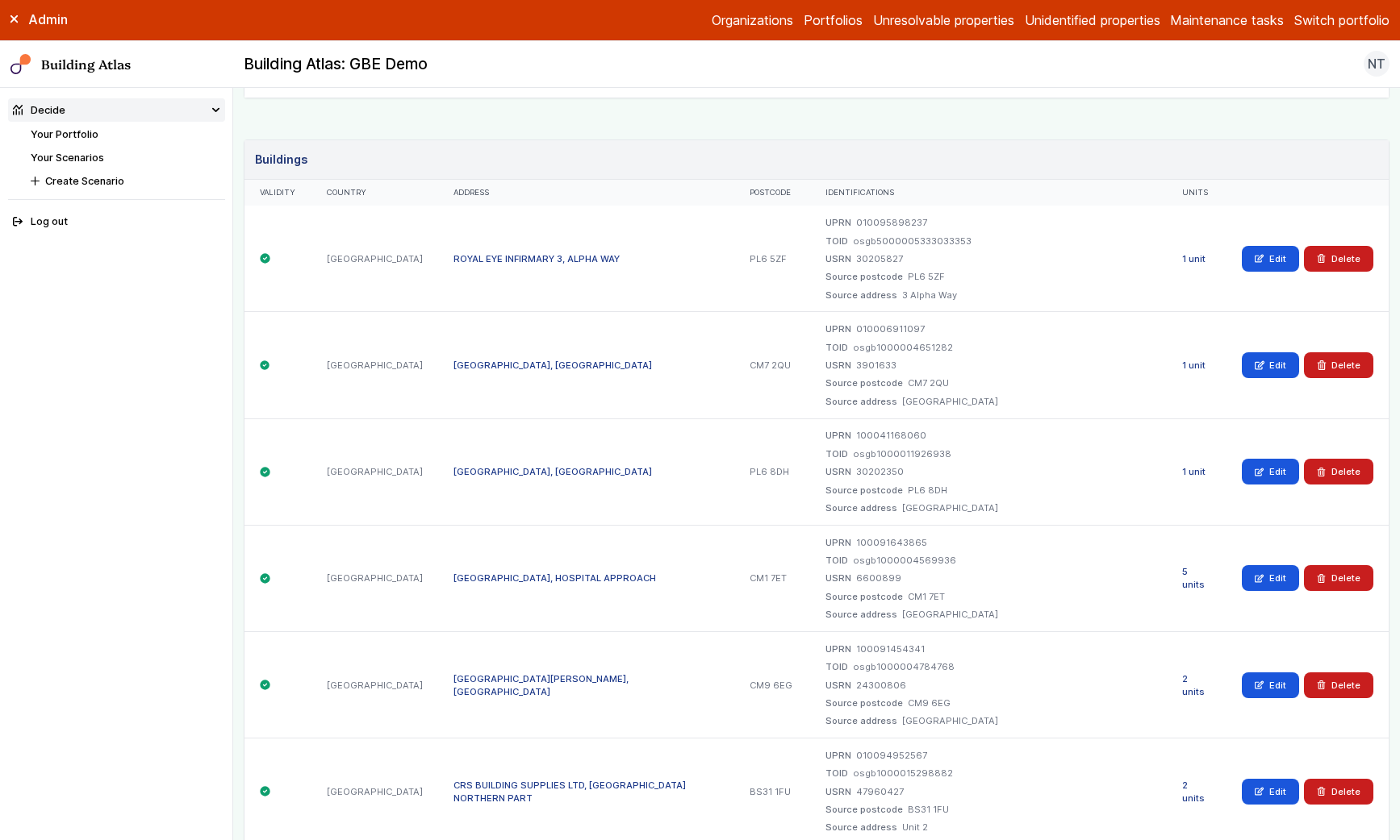
click at [810, 780] on div "BS31 1FU" at bounding box center [772, 792] width 76 height 106
click at [810, 787] on div "BS31 1FU" at bounding box center [772, 792] width 76 height 106
copy div "BS31 1FU"
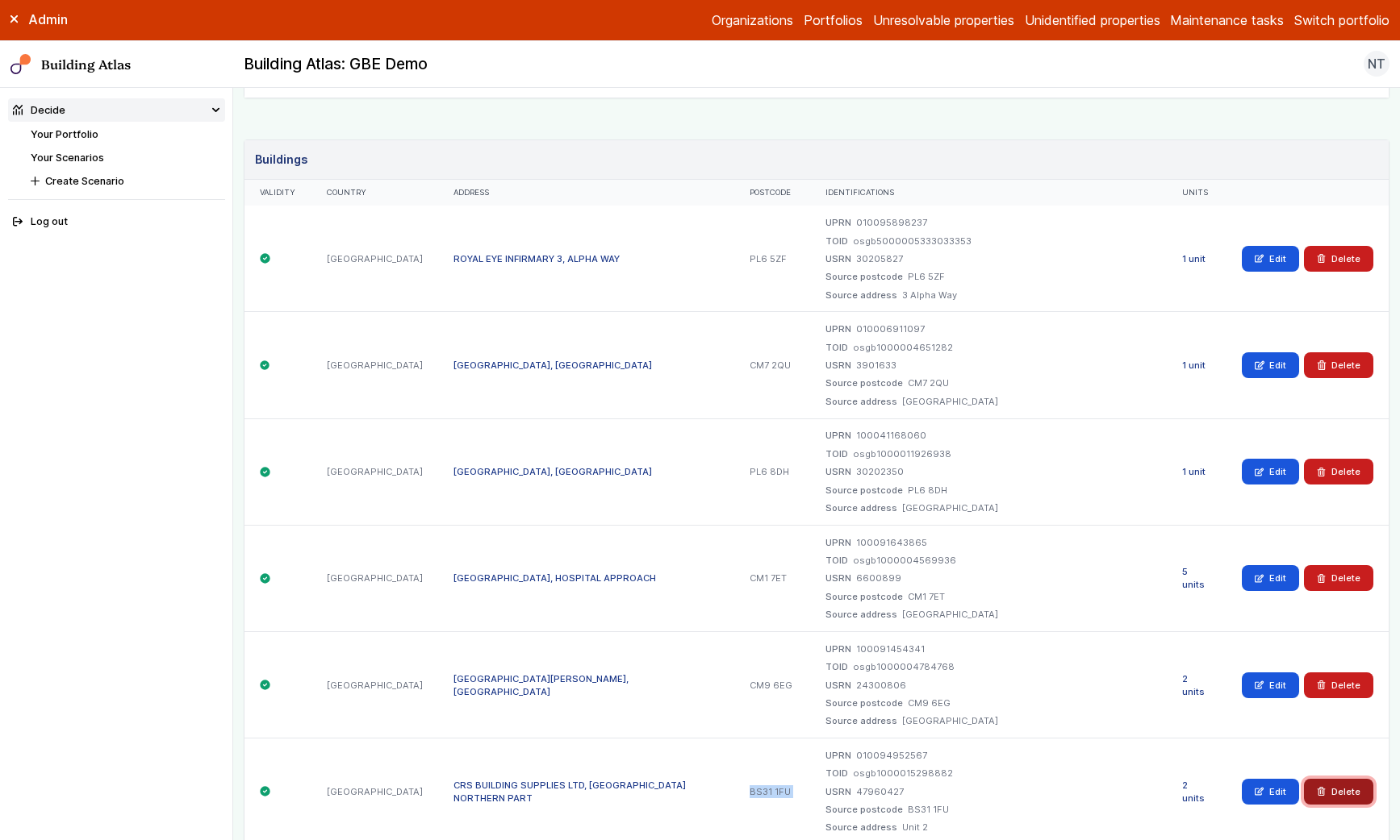
click at [1348, 793] on button "Delete" at bounding box center [1339, 792] width 69 height 26
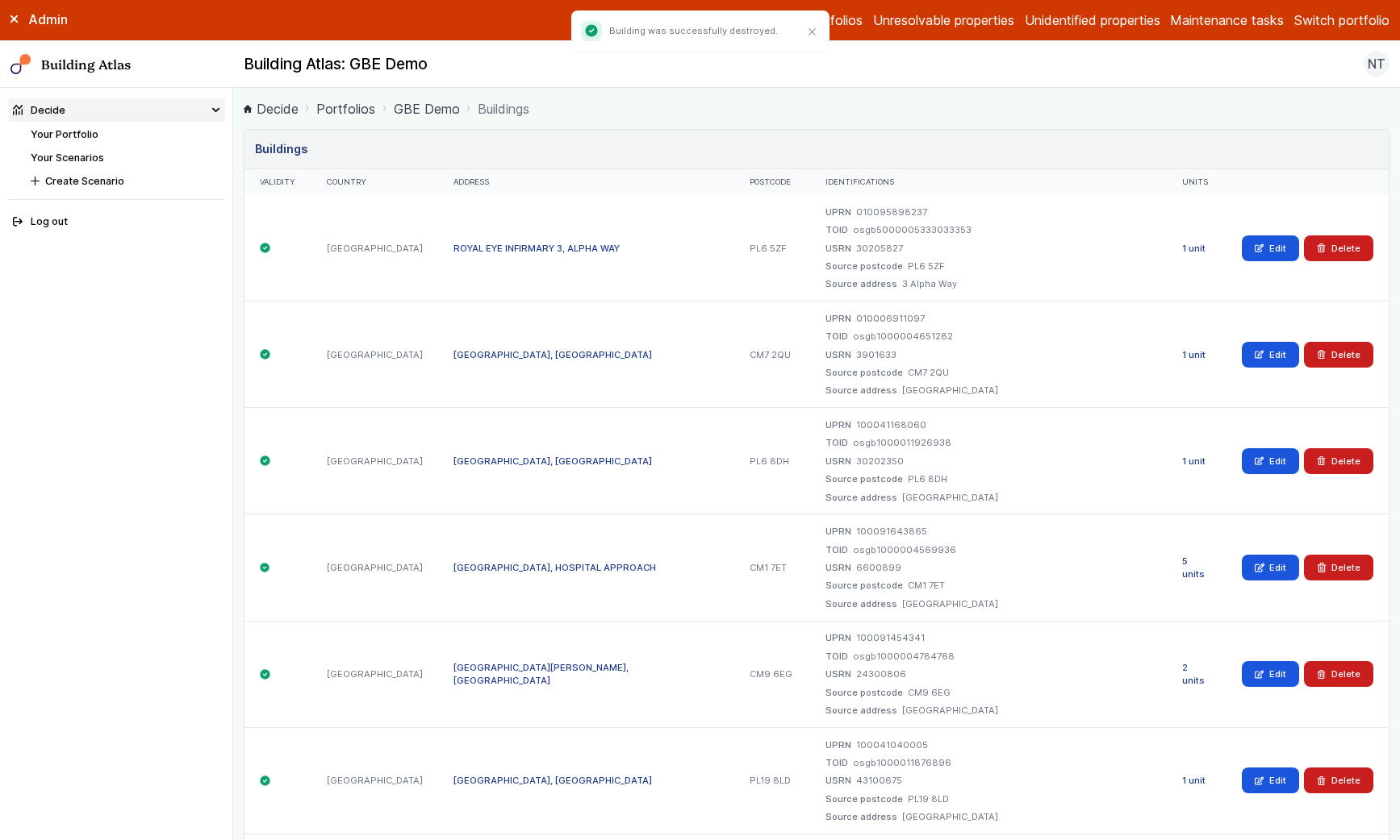
click at [840, 15] on link "Portfolios" at bounding box center [833, 20] width 59 height 19
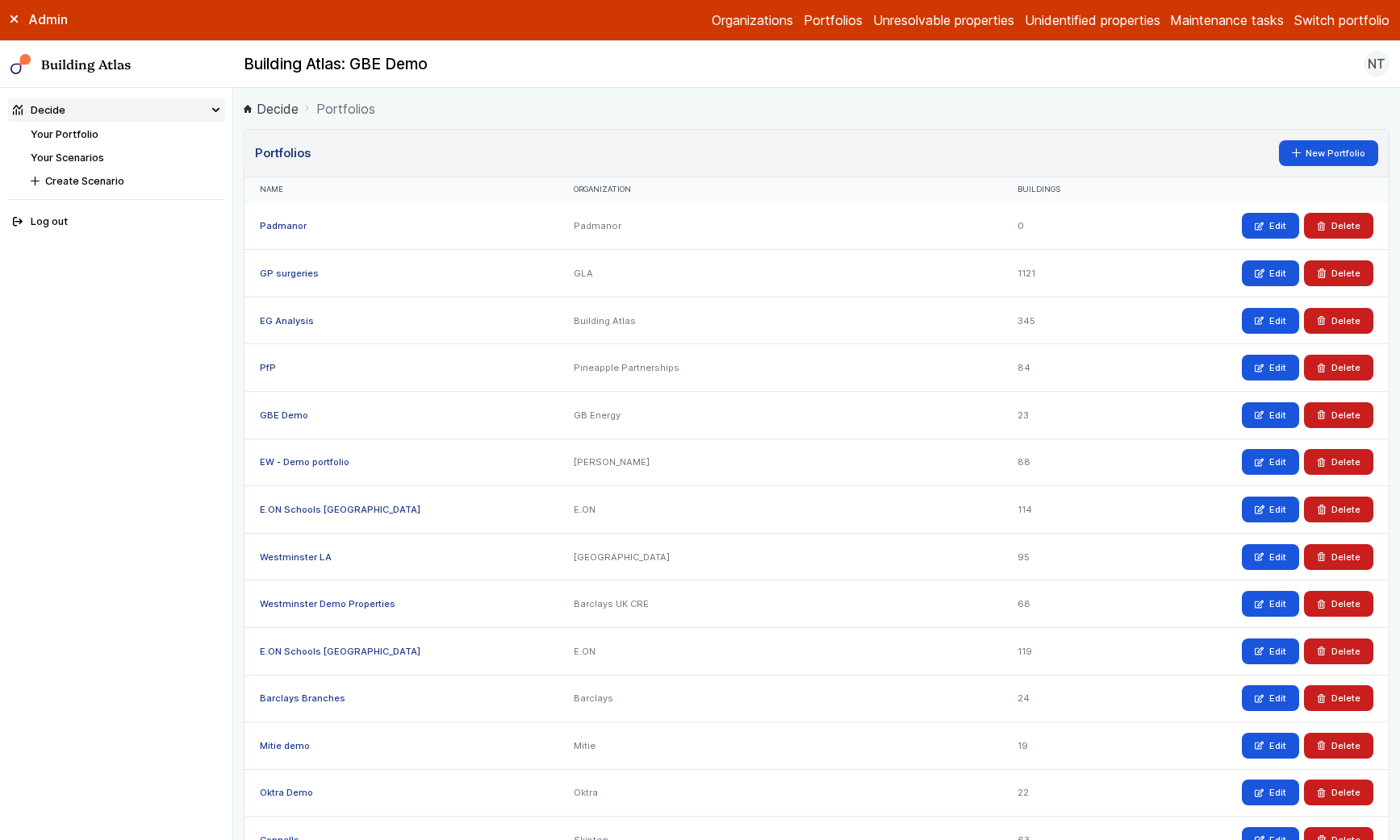
click at [1324, 16] on button "Switch portfolio" at bounding box center [1341, 20] width 95 height 19
click at [0, 0] on button "Padmanor" at bounding box center [0, 0] width 0 height 0
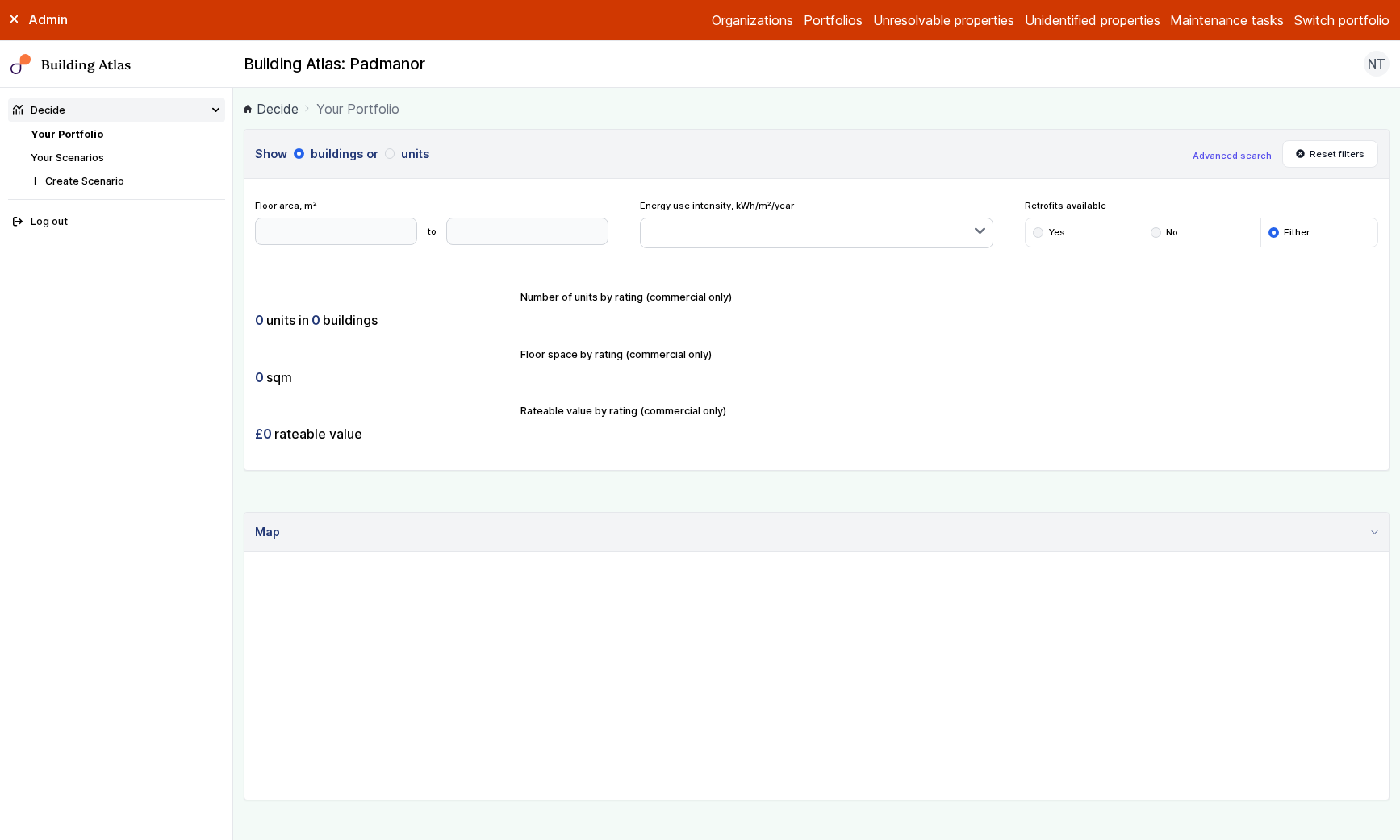
click at [1089, 19] on link "Unidentified properties" at bounding box center [1092, 20] width 136 height 19
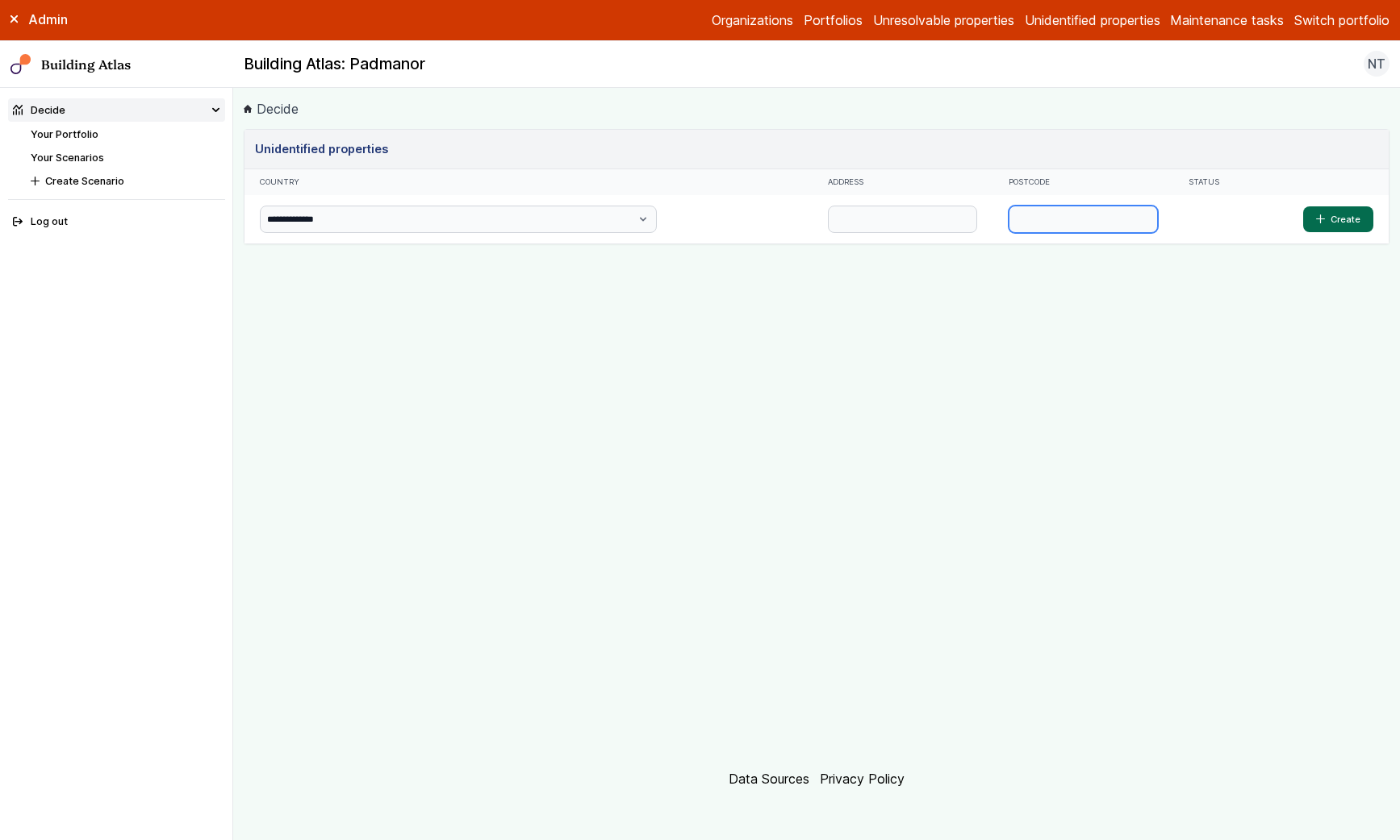
click at [1009, 226] on input "text" at bounding box center [1083, 219] width 149 height 28
paste input "********"
type input "********"
type input "***"
click at [1303, 206] on button "Create" at bounding box center [1338, 219] width 70 height 26
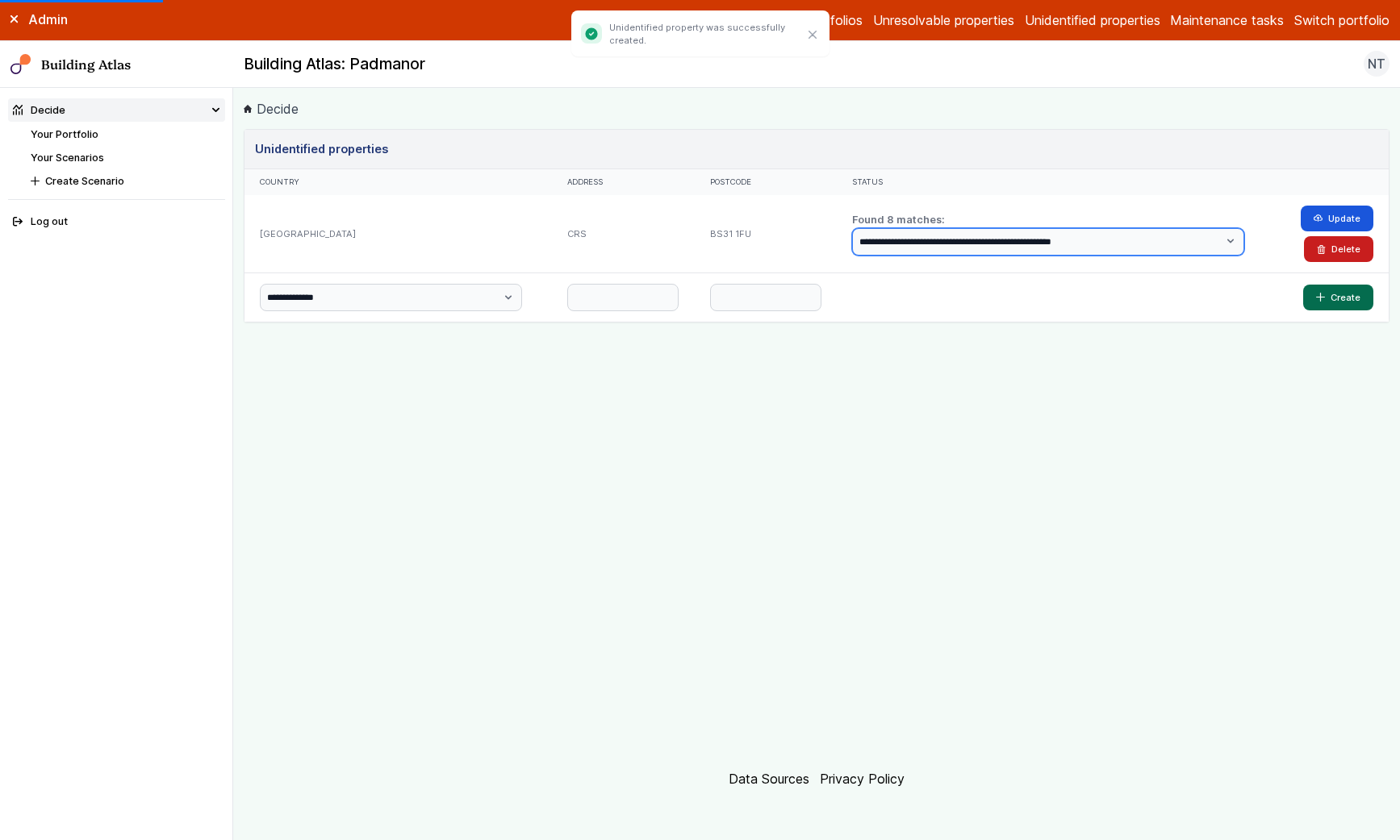
click at [1092, 240] on select "**********" at bounding box center [1048, 242] width 392 height 28
select select "*"
click at [871, 228] on select "**********" at bounding box center [1048, 242] width 392 height 28
click at [1362, 214] on button "Update" at bounding box center [1337, 218] width 73 height 26
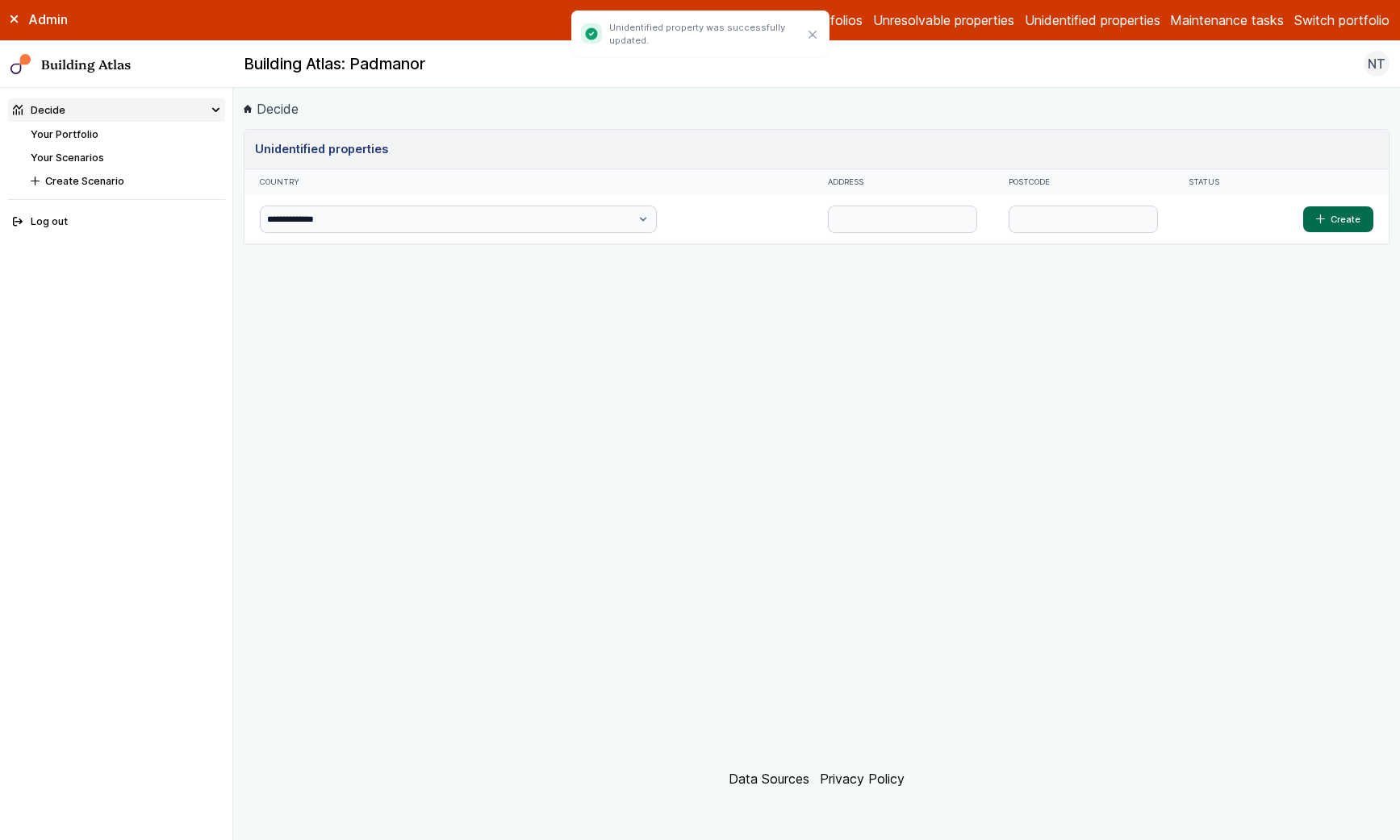
click at [89, 133] on link "Your Portfolio" at bounding box center [64, 135] width 67 height 12
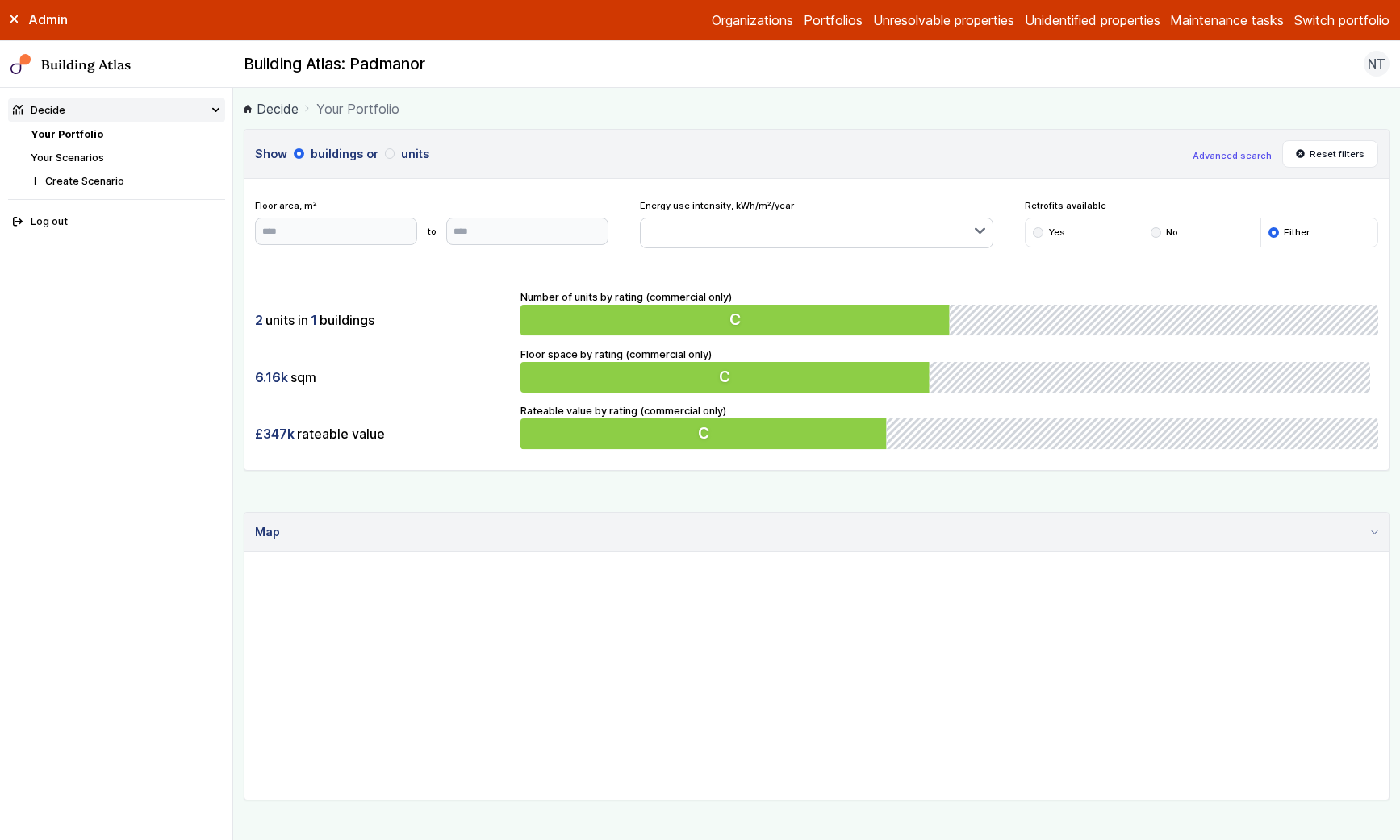
scroll to position [274, 0]
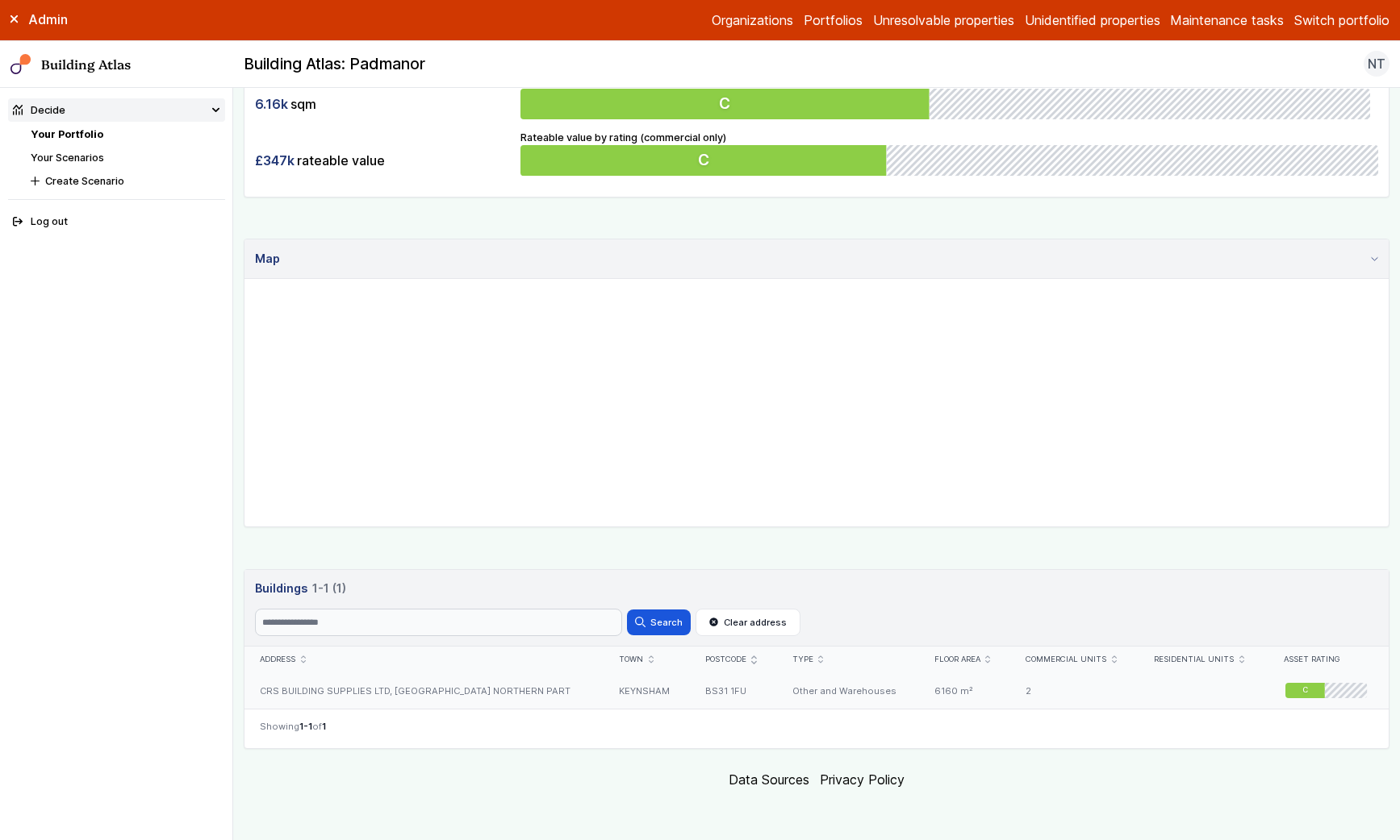
click at [435, 686] on div "CRS BUILDING SUPPLIES LTD, [GEOGRAPHIC_DATA] NORTHERN PART" at bounding box center [424, 691] width 359 height 36
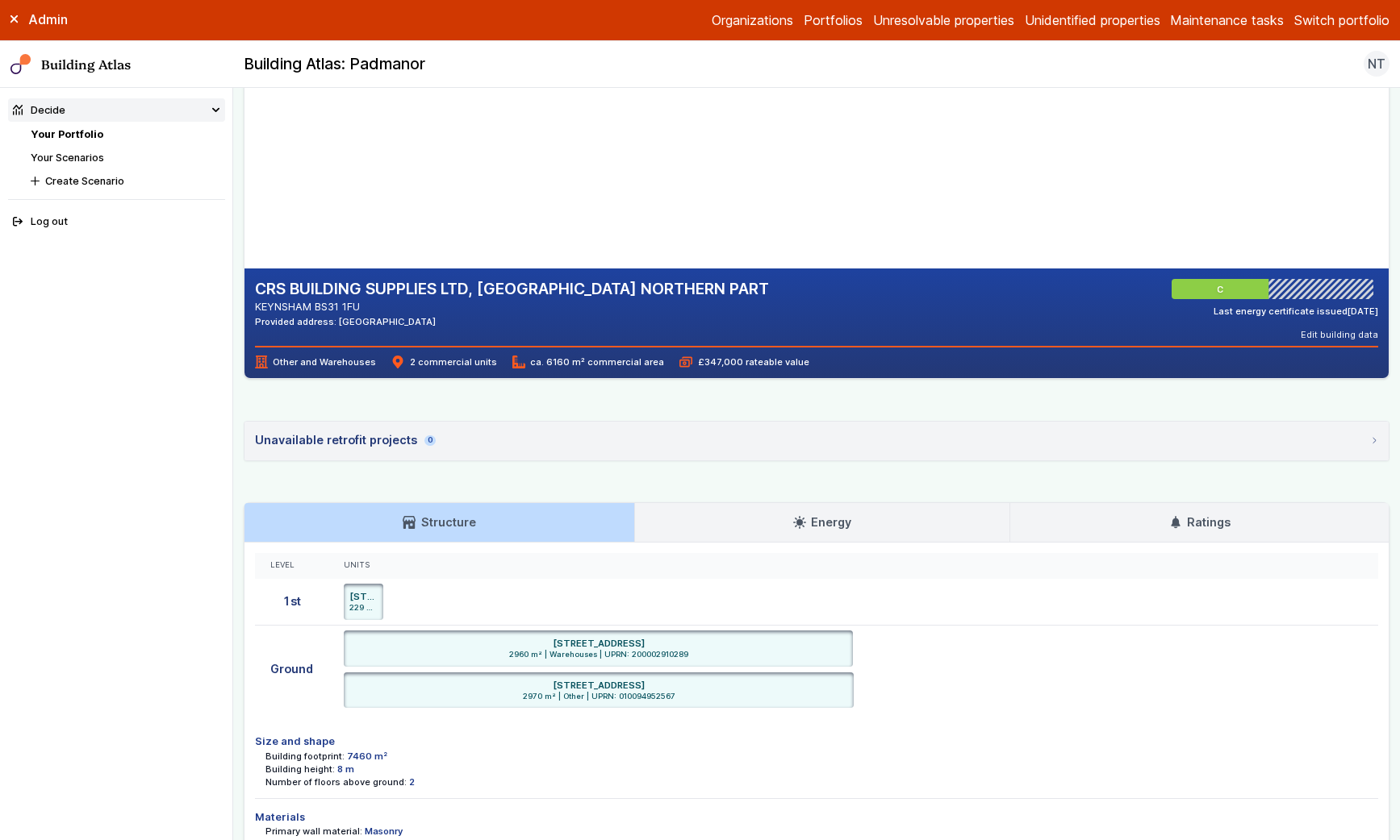
scroll to position [294, 0]
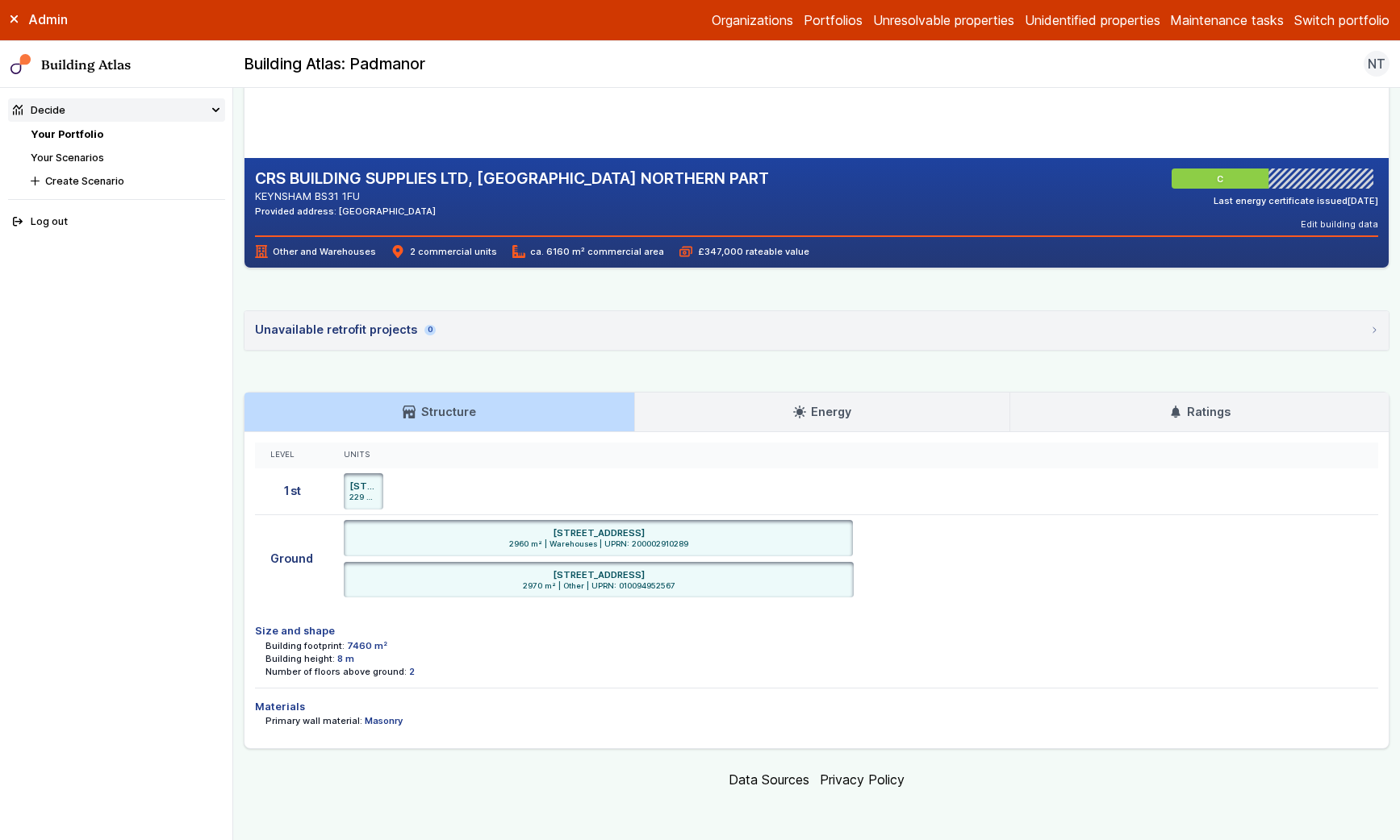
click at [1229, 400] on link "Ratings" at bounding box center [1200, 412] width 378 height 39
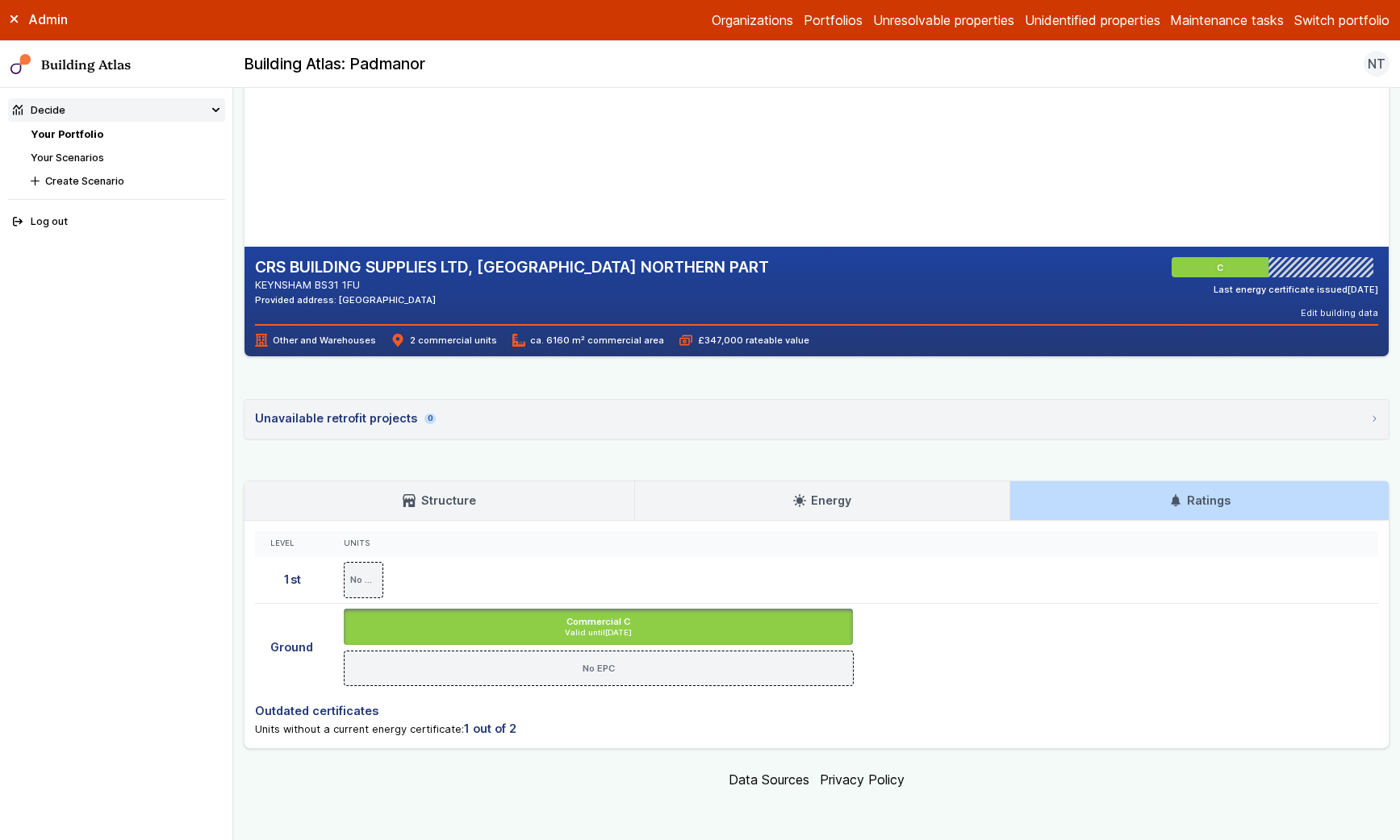
click at [438, 495] on h3 "Structure" at bounding box center [439, 501] width 73 height 18
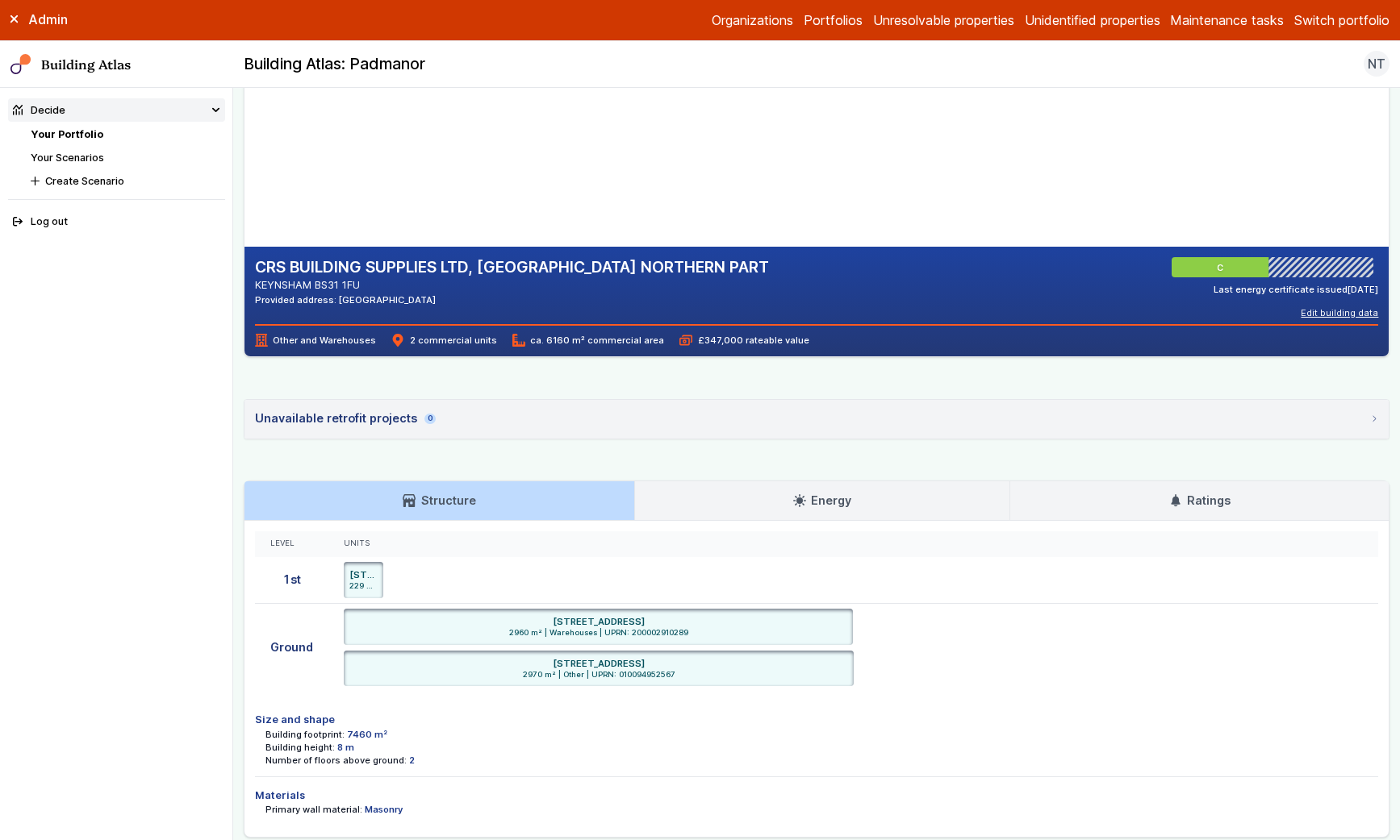
click at [1340, 312] on button "Edit building data" at bounding box center [1340, 313] width 78 height 13
click at [0, 0] on summary "CRS BUILDING SUPPLIES LTD" at bounding box center [0, 0] width 0 height 0
click at [0, 0] on button "Cancel" at bounding box center [0, 0] width 0 height 0
click at [1344, 319] on div "CRS BUILDING SUPPLIES LTD, UNITY ROAD NORTHERN PART KEYNSHAM BS31 1FU Provided …" at bounding box center [816, 301] width 1144 height 110
click at [1346, 306] on button "Edit building data" at bounding box center [1340, 313] width 78 height 13
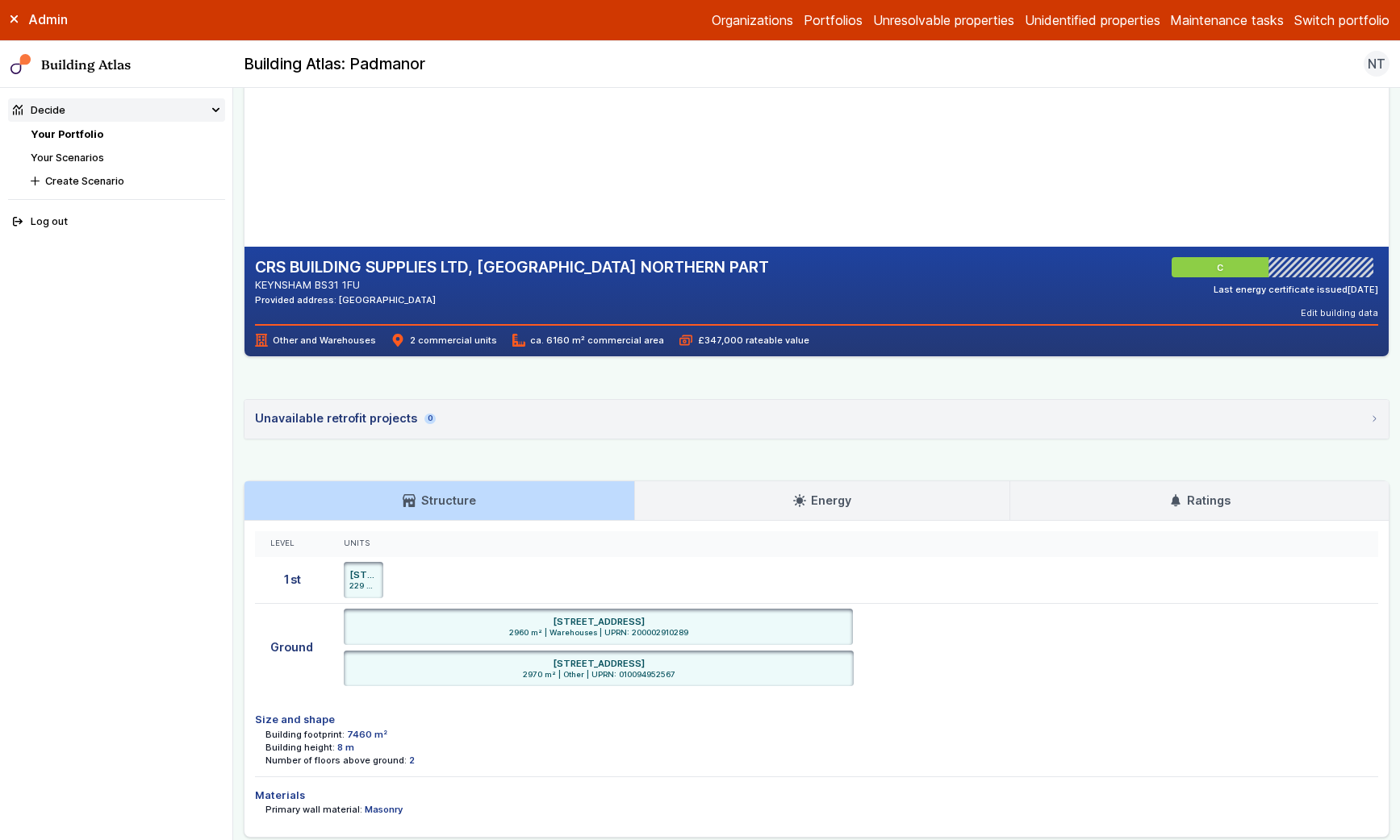
click at [0, 0] on summary "CRS BUILDING SUPPLIES LTD" at bounding box center [0, 0] width 0 height 0
click at [0, 0] on icon at bounding box center [0, 0] width 0 height 0
click at [0, 0] on summary "CRS BUILDING SUPPLIES LTD" at bounding box center [0, 0] width 0 height 0
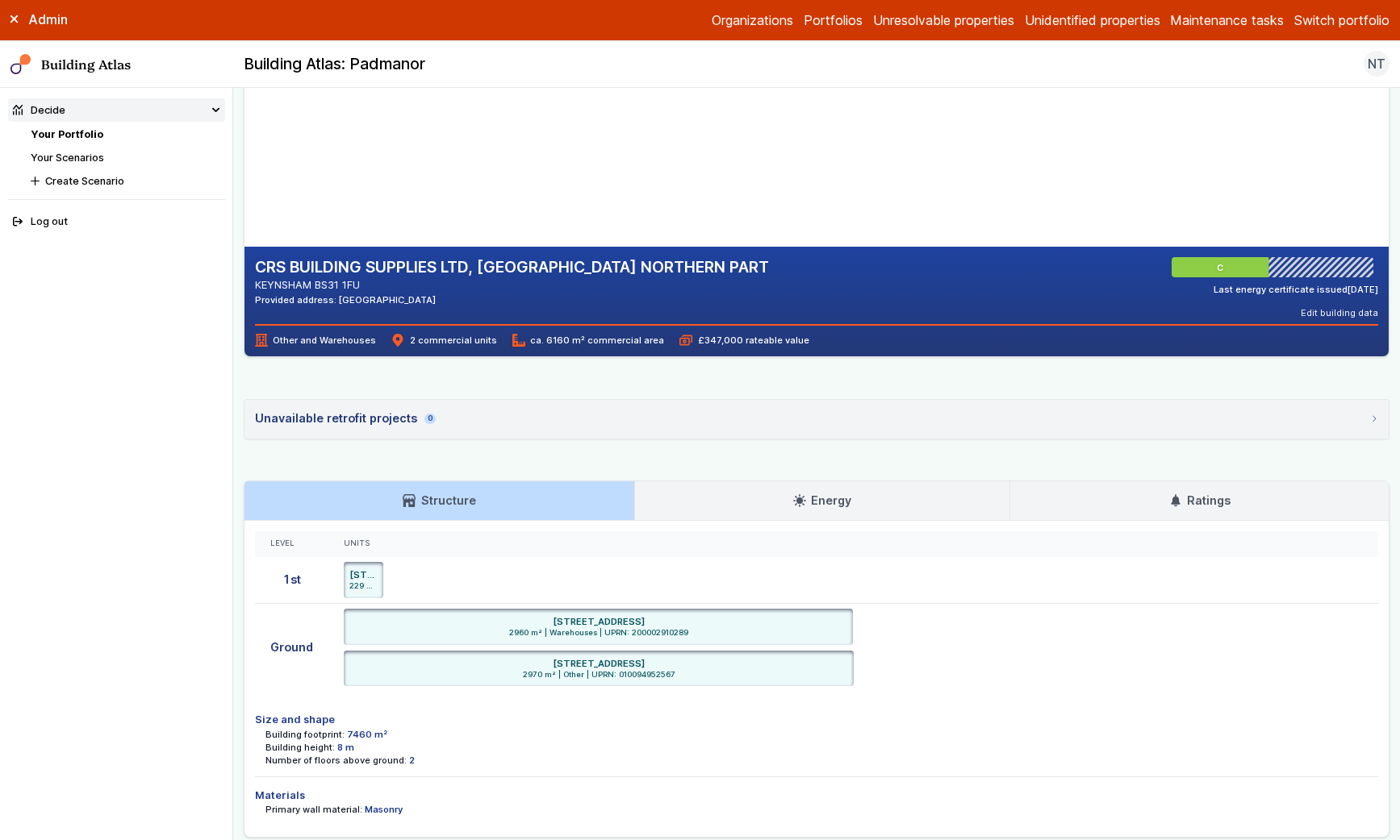
click at [807, 7] on div "Admin Organizations Portfolios Unresolvable properties Unidentified properties …" at bounding box center [700, 21] width 1400 height 41
click at [809, 12] on link "Portfolios" at bounding box center [833, 20] width 59 height 19
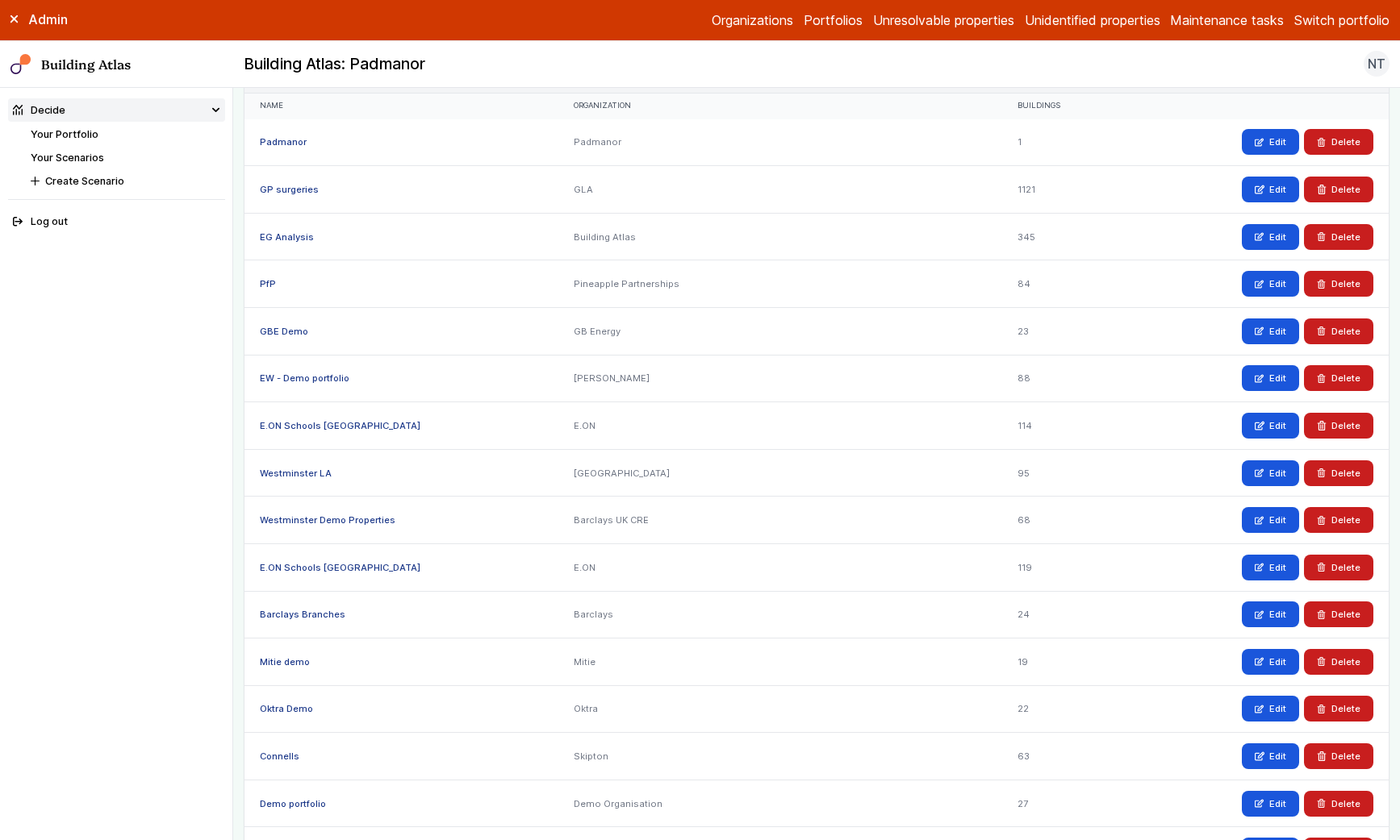
scroll to position [96, 0]
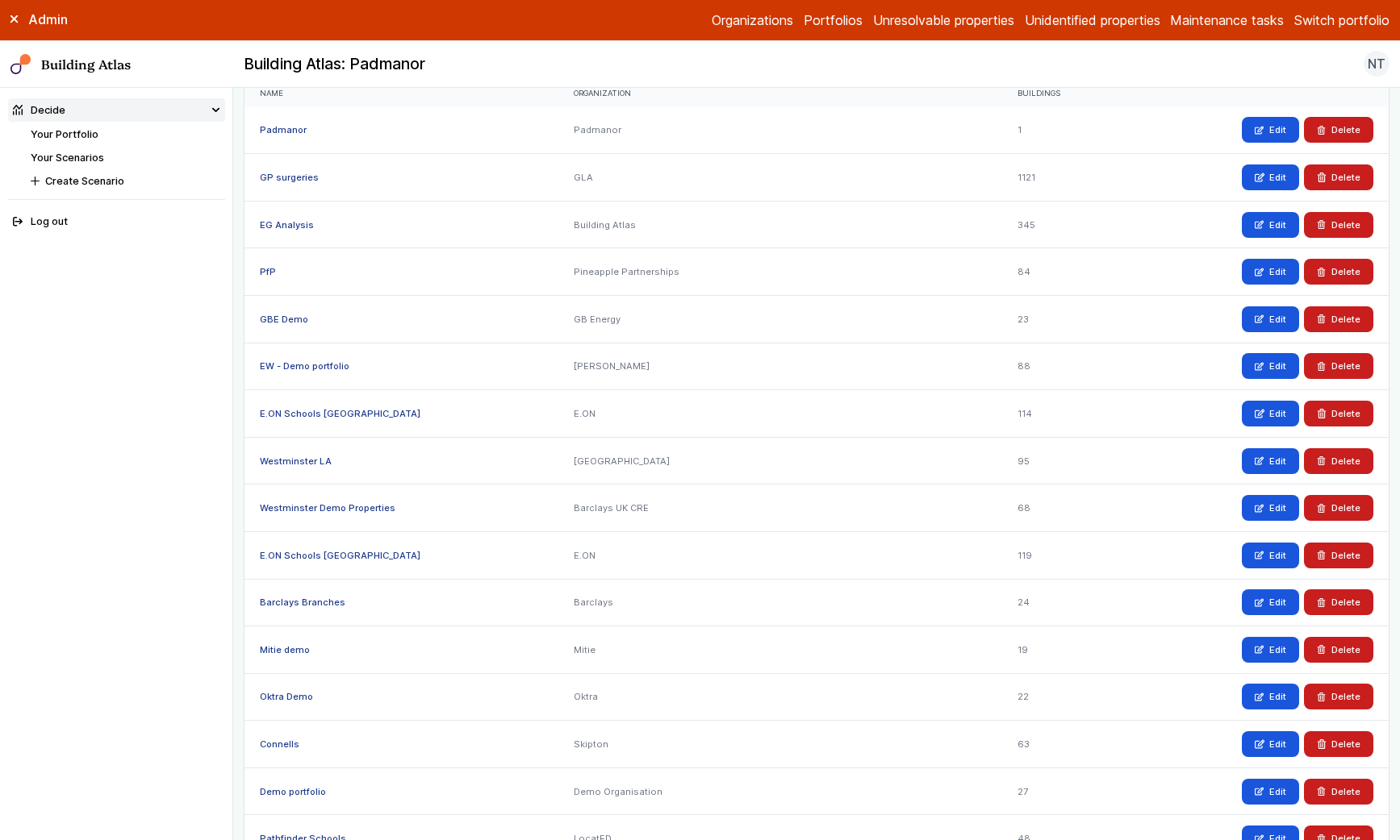
click at [273, 127] on link "Padmanor" at bounding box center [283, 129] width 47 height 11
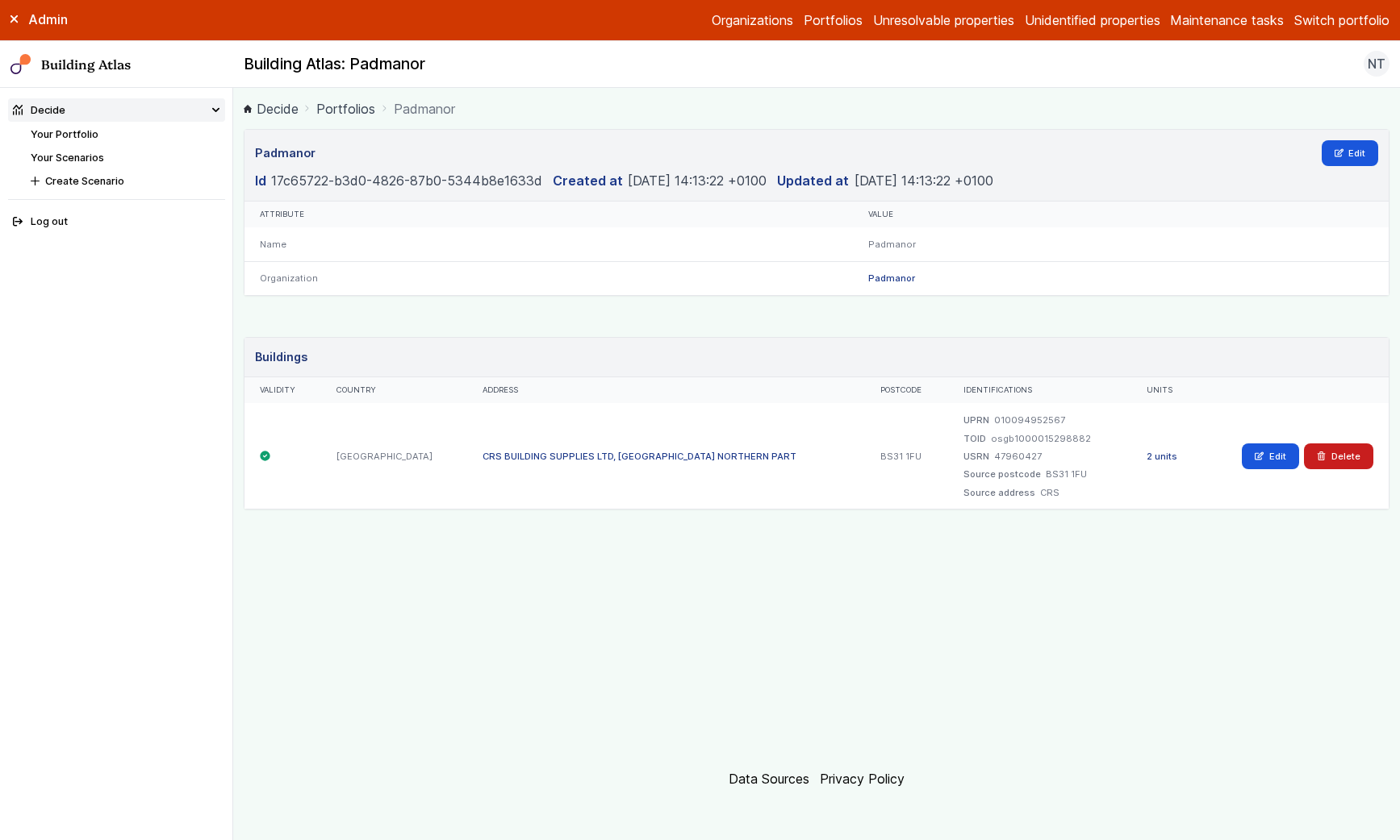
click at [1146, 456] on link "2 units" at bounding box center [1161, 456] width 30 height 11
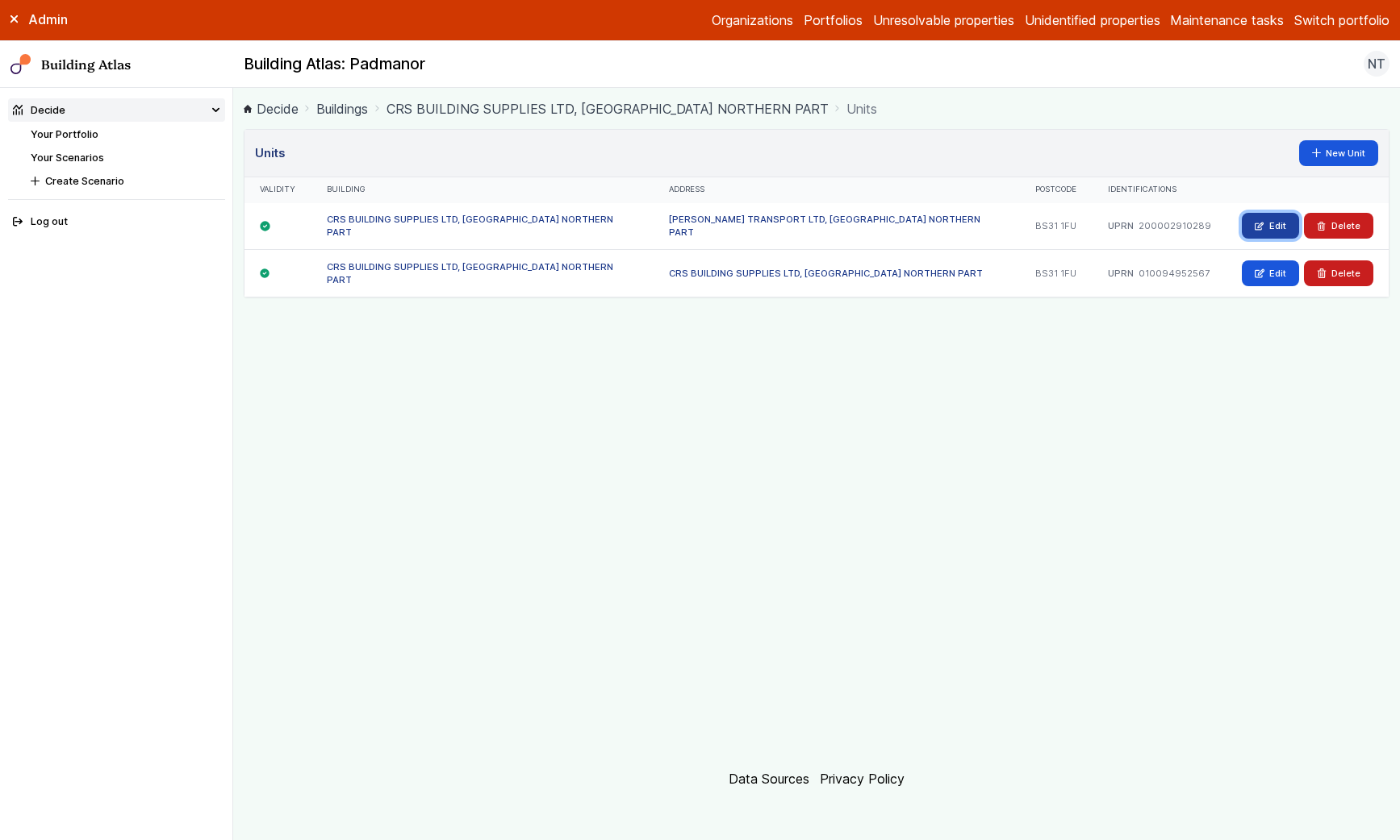
click at [1260, 236] on link "Edit" at bounding box center [1270, 226] width 57 height 26
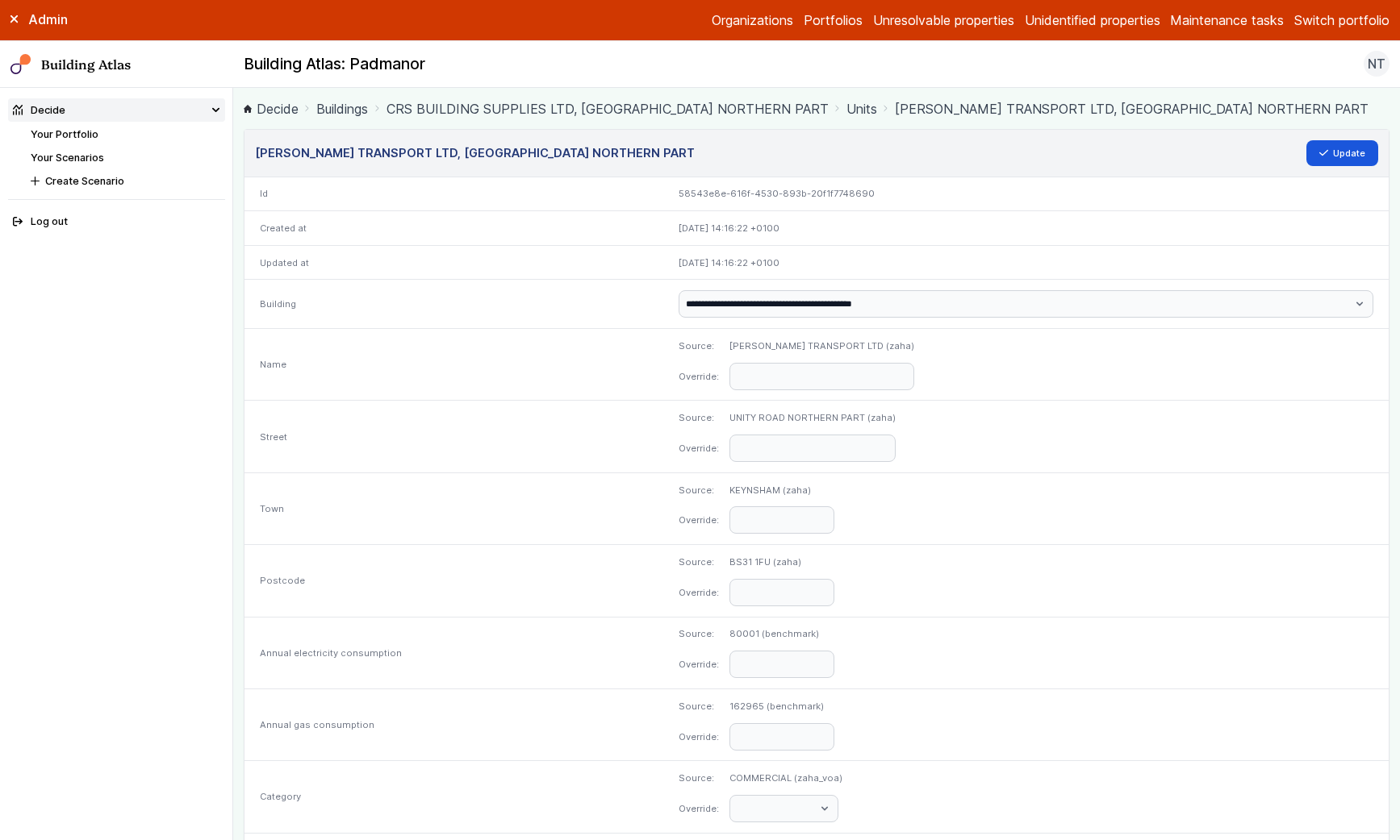
scroll to position [589, 0]
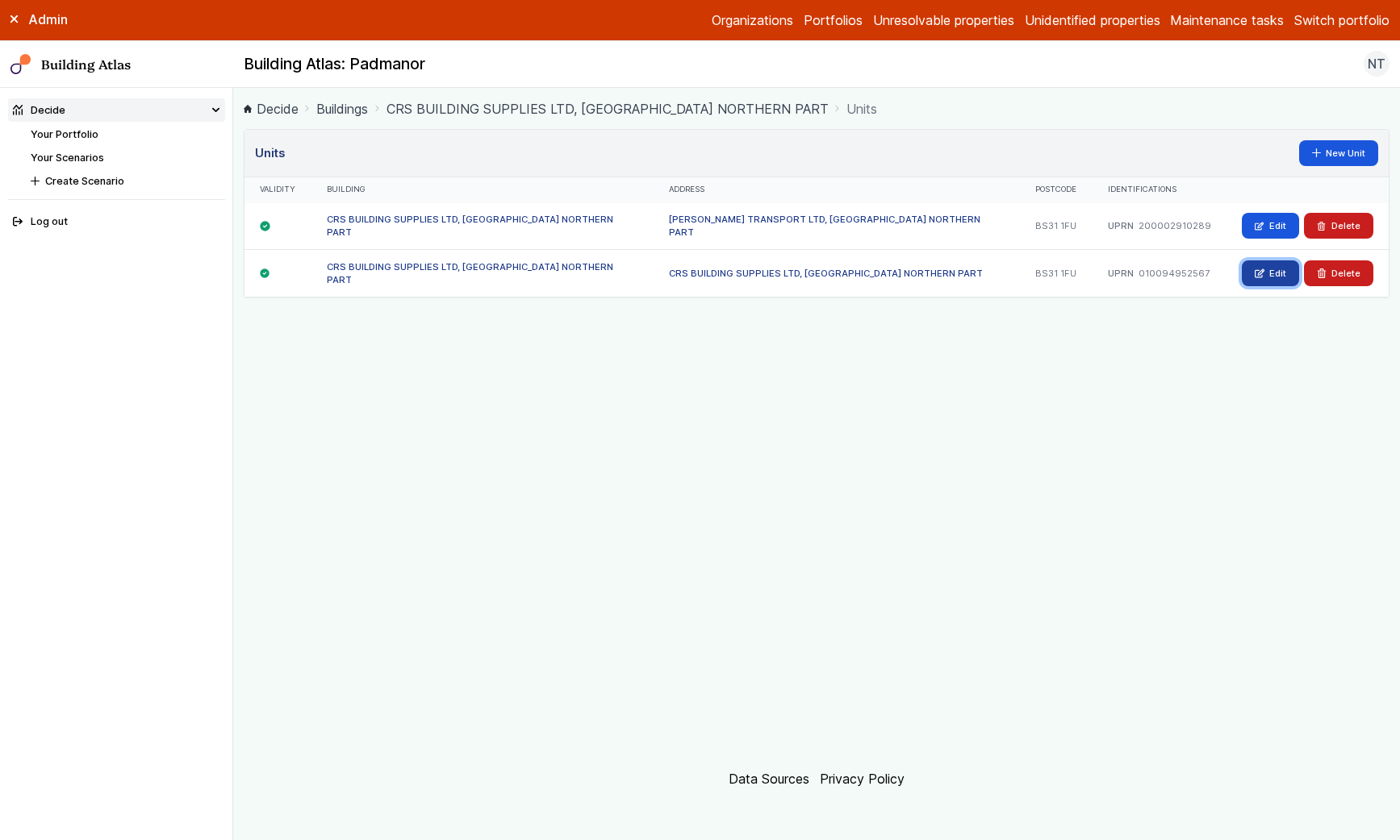
click at [1275, 262] on link "Edit" at bounding box center [1270, 274] width 57 height 26
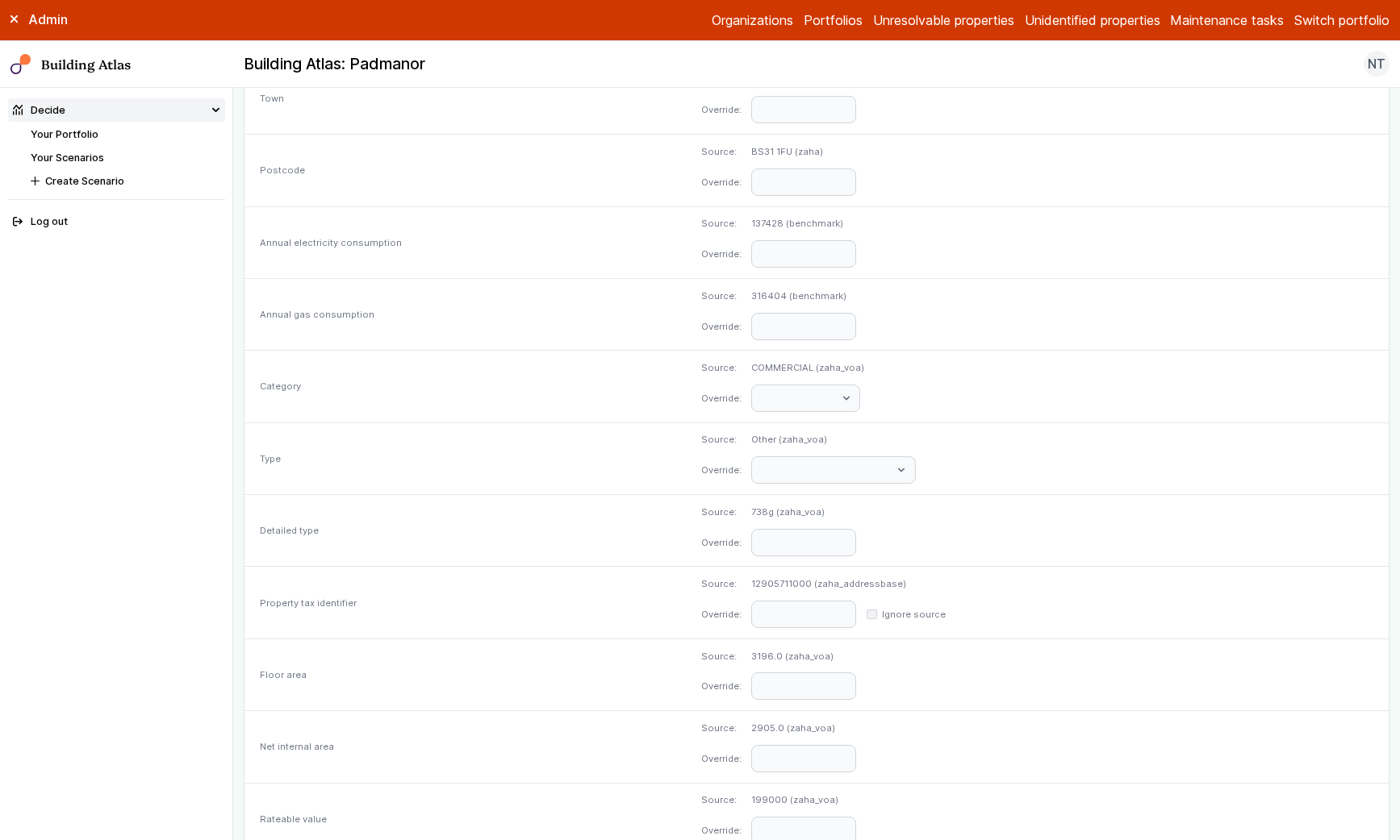
scroll to position [565, 0]
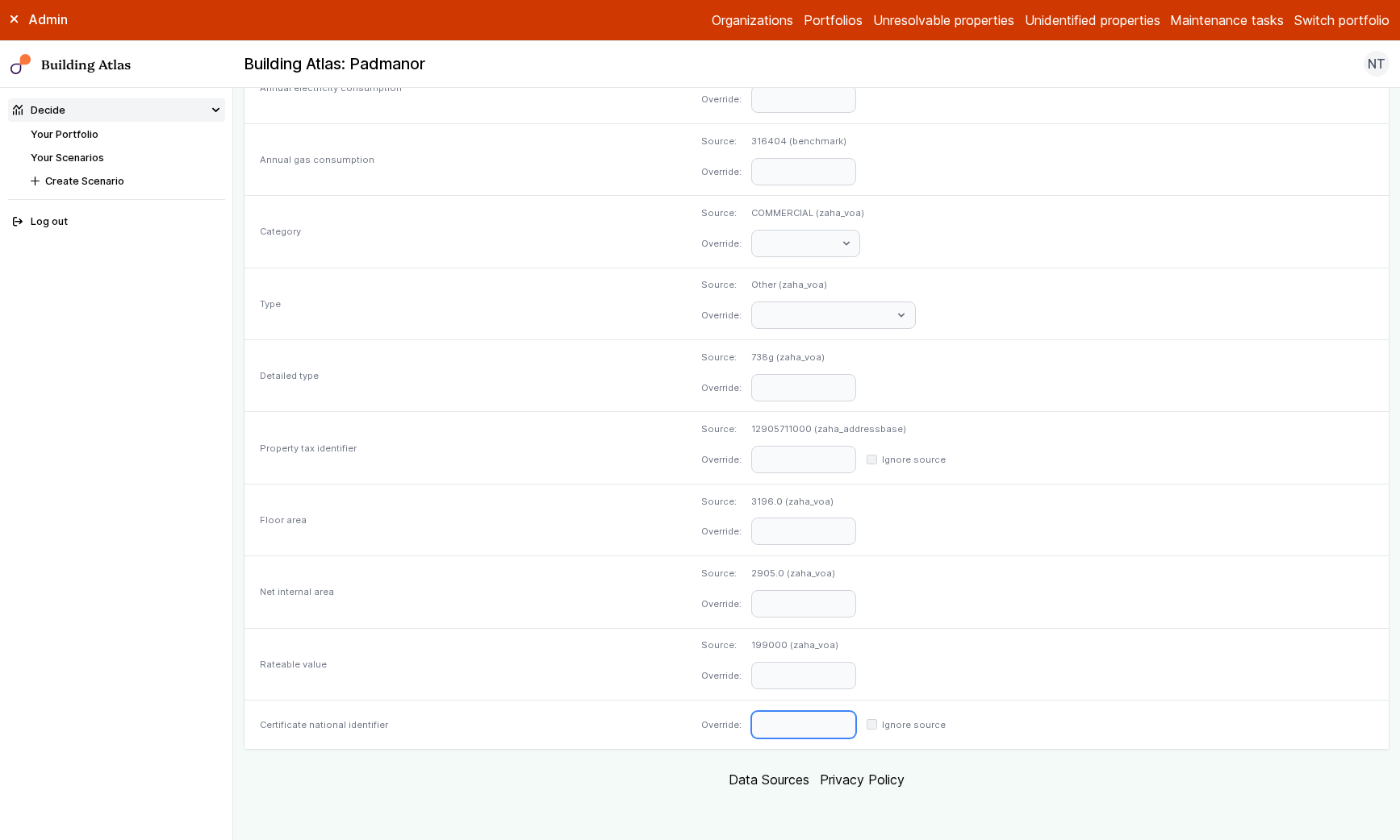
click at [776, 729] on input "text" at bounding box center [803, 725] width 105 height 28
click at [1046, 697] on div "Source: 199000 (zaha_voa) Override:" at bounding box center [1036, 664] width 704 height 72
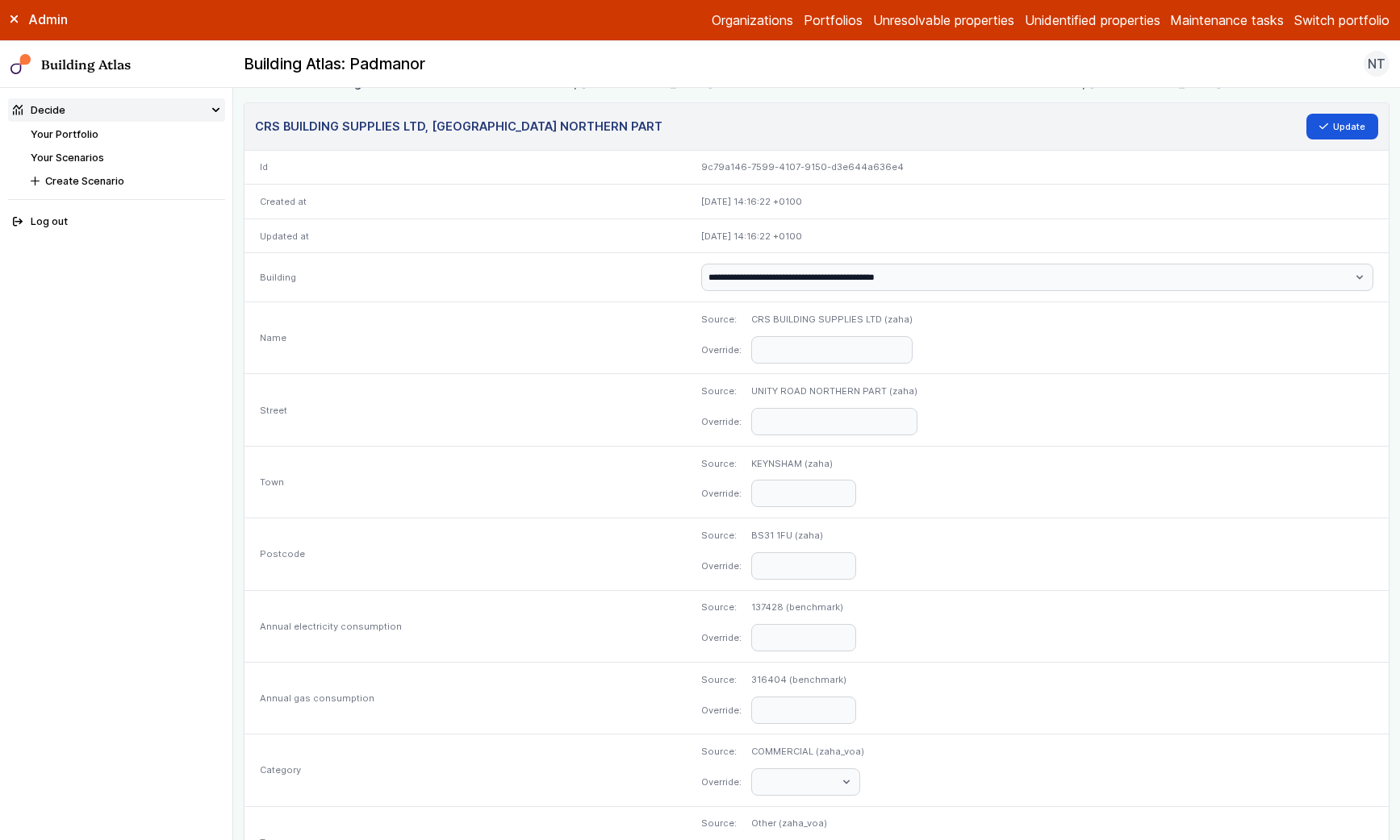
scroll to position [31, 0]
click at [1110, 137] on header "CRS BUILDING SUPPLIES LTD, UNITY ROAD NORTHERN PART Update" at bounding box center [816, 122] width 1144 height 47
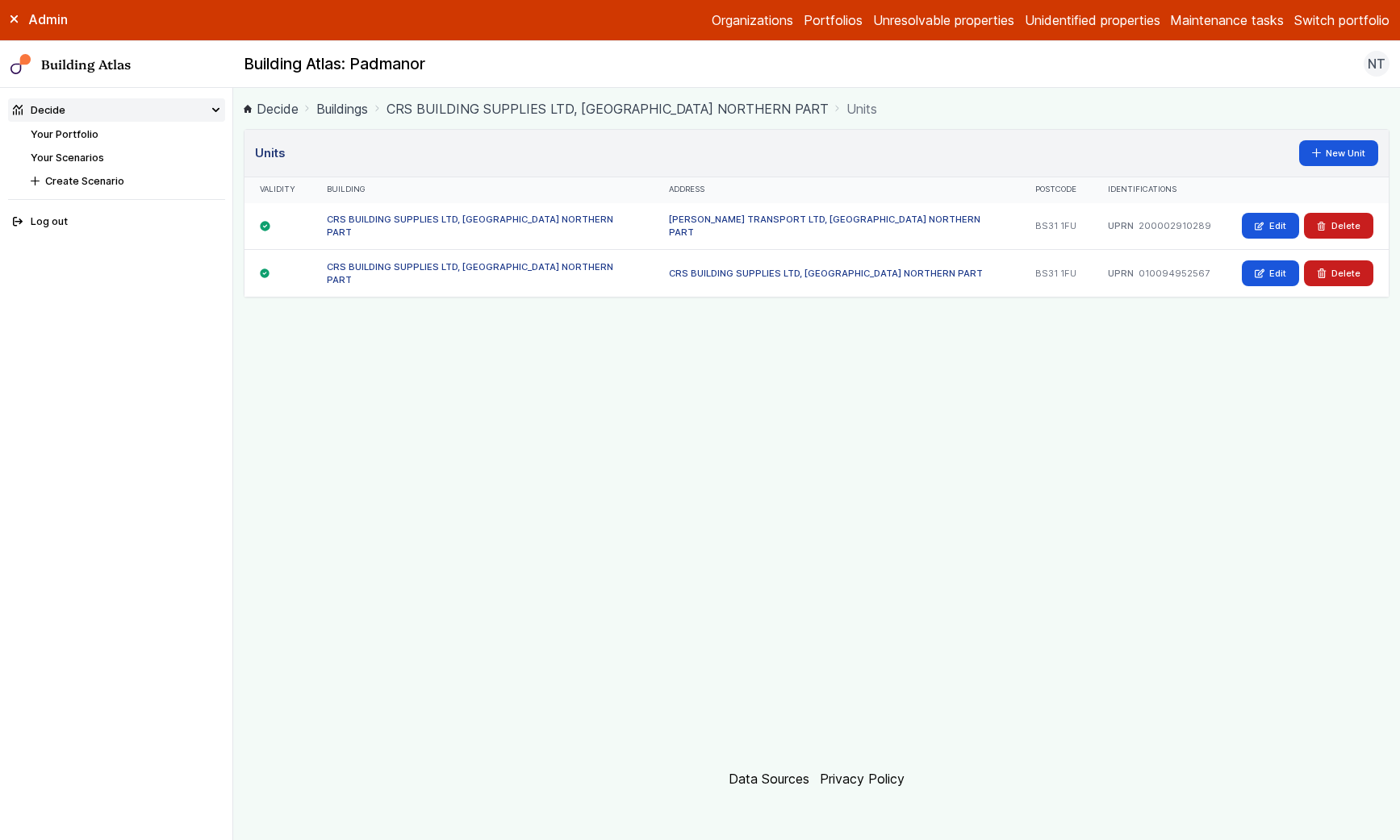
click at [778, 272] on link "CRS BUILDING SUPPLIES LTD, [GEOGRAPHIC_DATA] NORTHERN PART" at bounding box center [825, 273] width 314 height 11
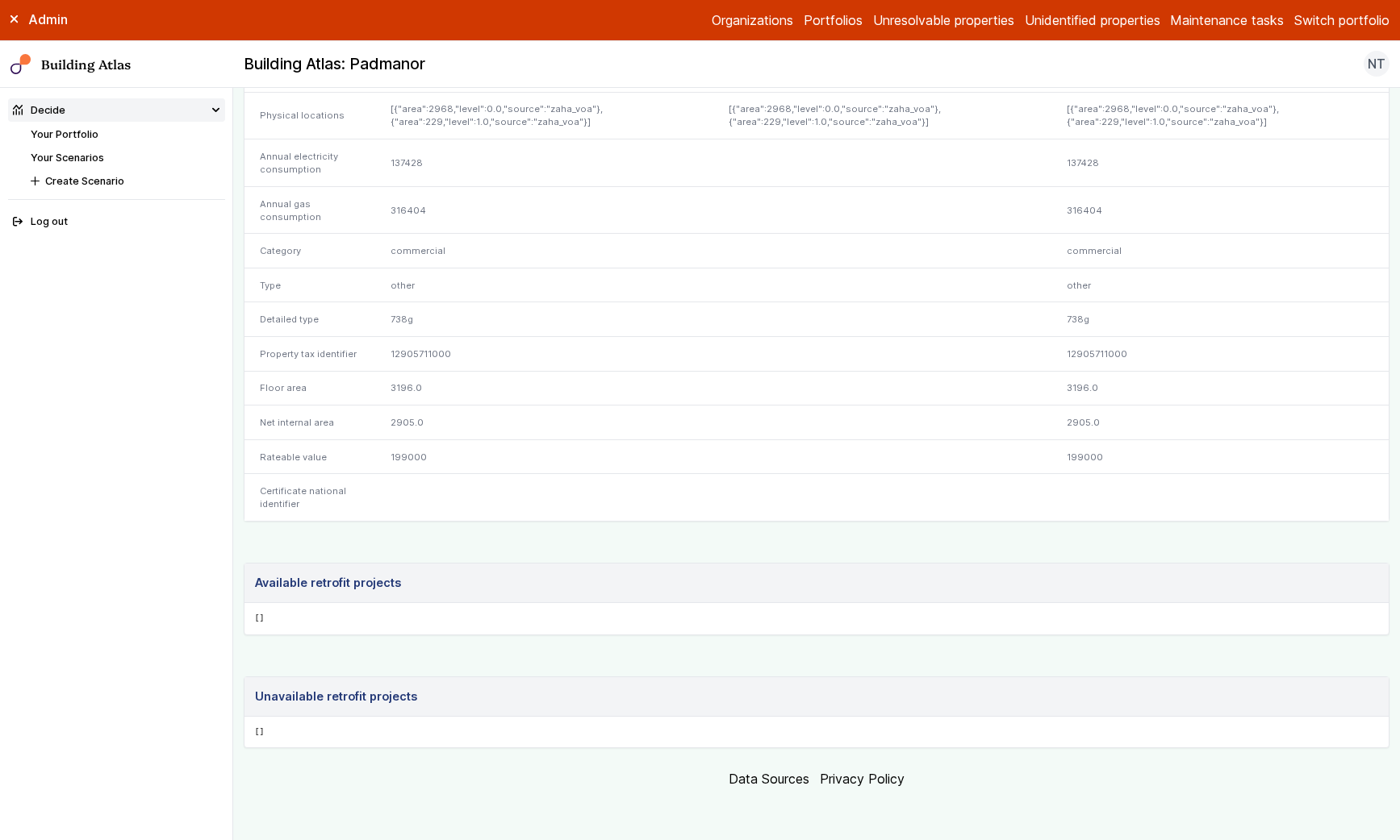
scroll to position [424, 0]
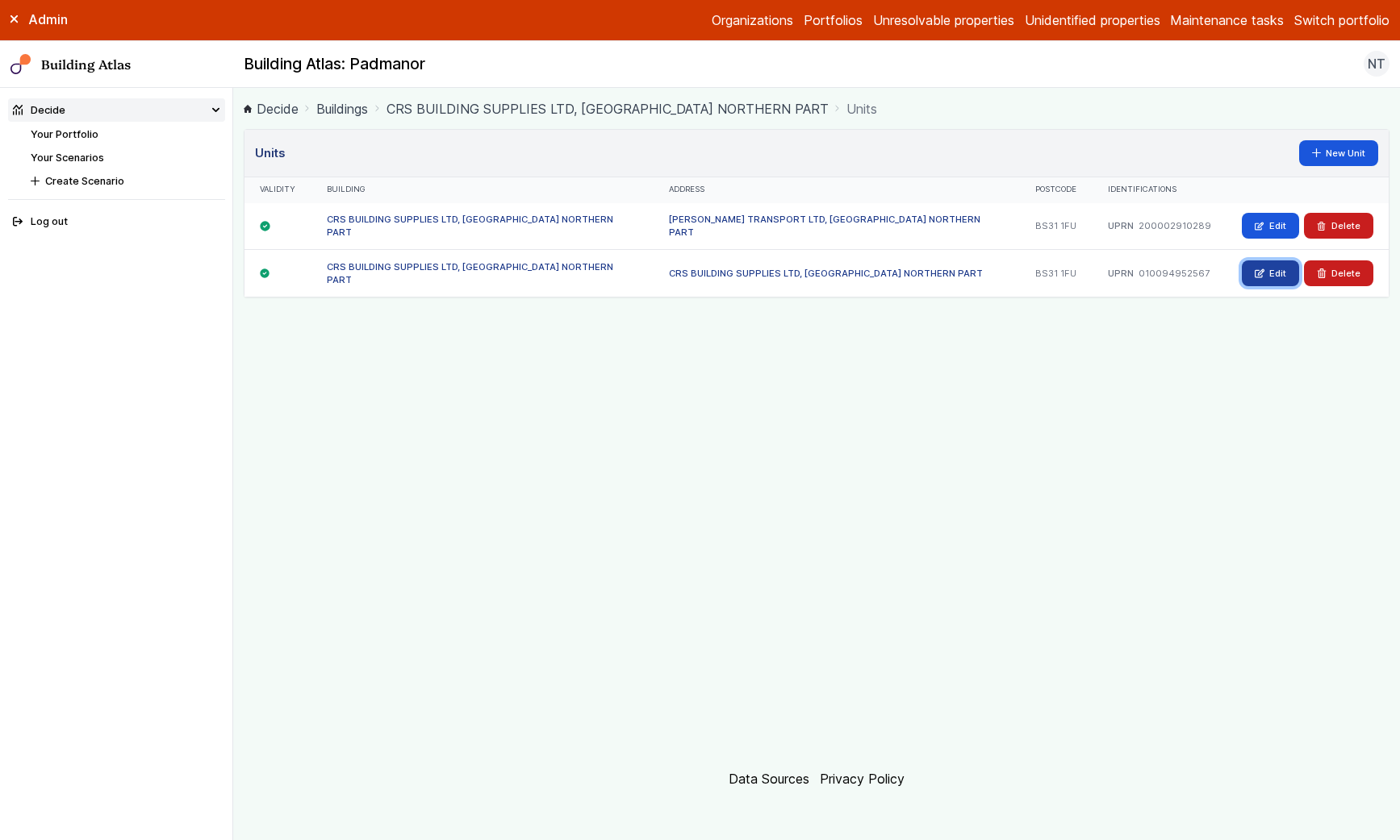
click at [1253, 280] on link "Edit" at bounding box center [1270, 274] width 57 height 26
click at [1268, 221] on link "Edit" at bounding box center [1270, 226] width 57 height 26
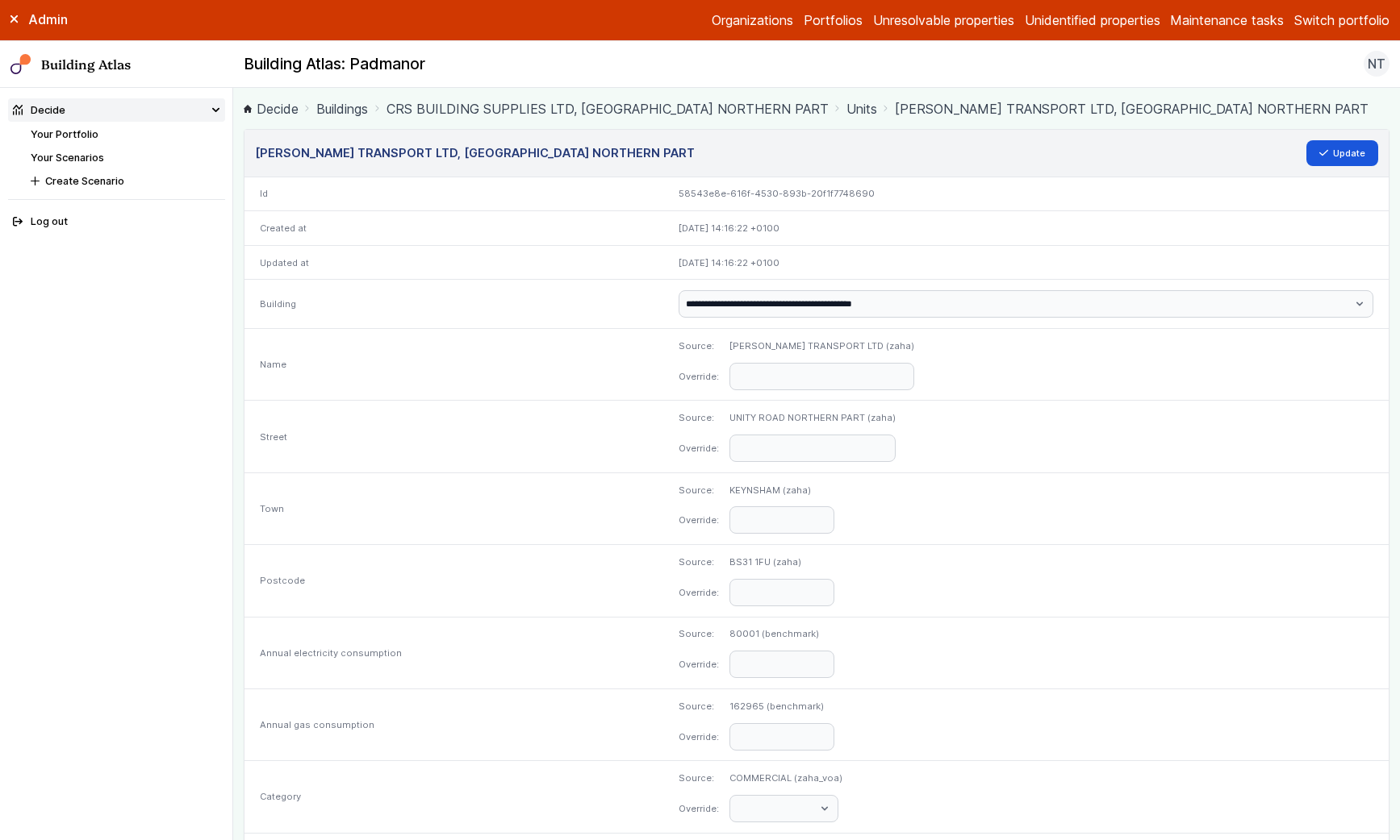
scroll to position [1, 0]
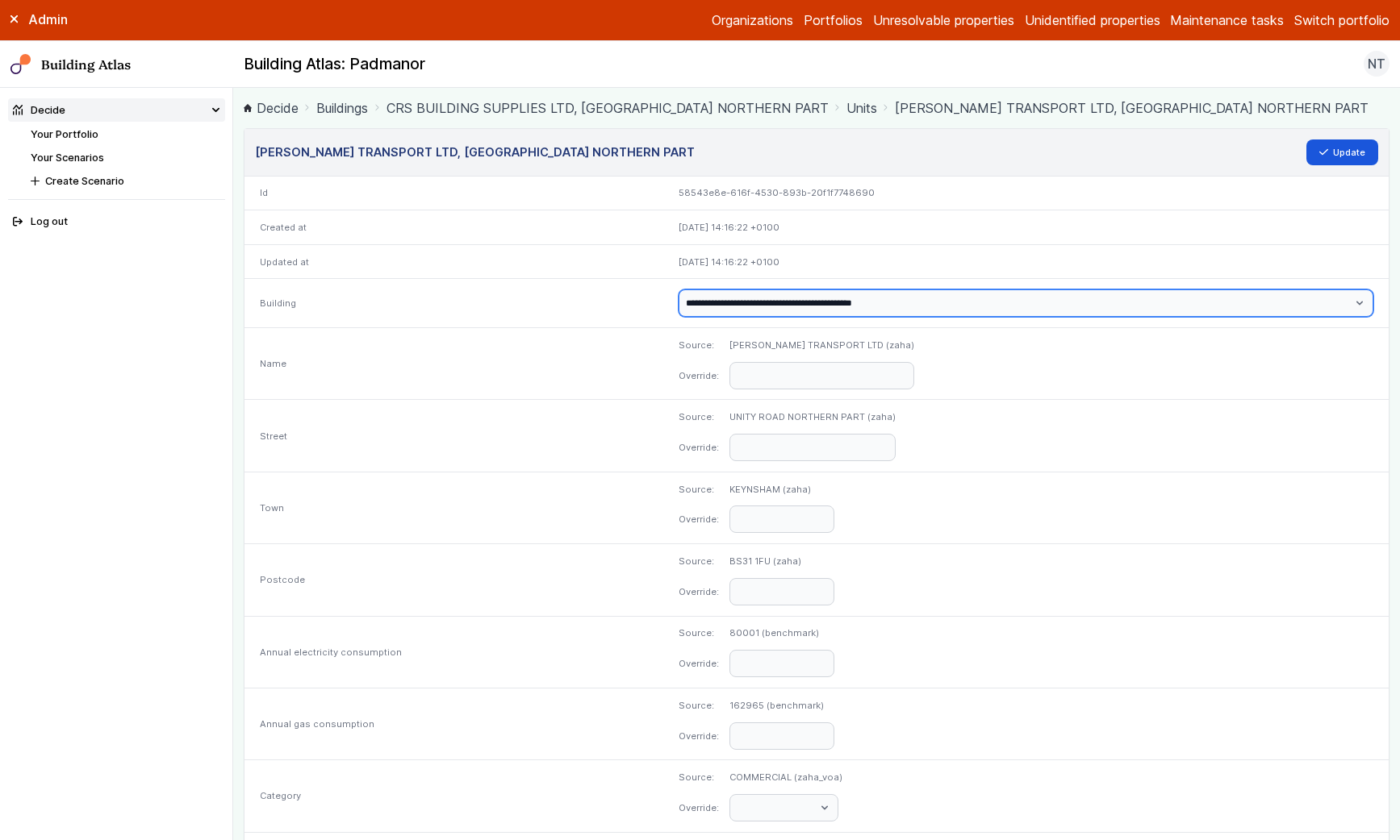
click at [958, 312] on select "**********" at bounding box center [1026, 303] width 694 height 28
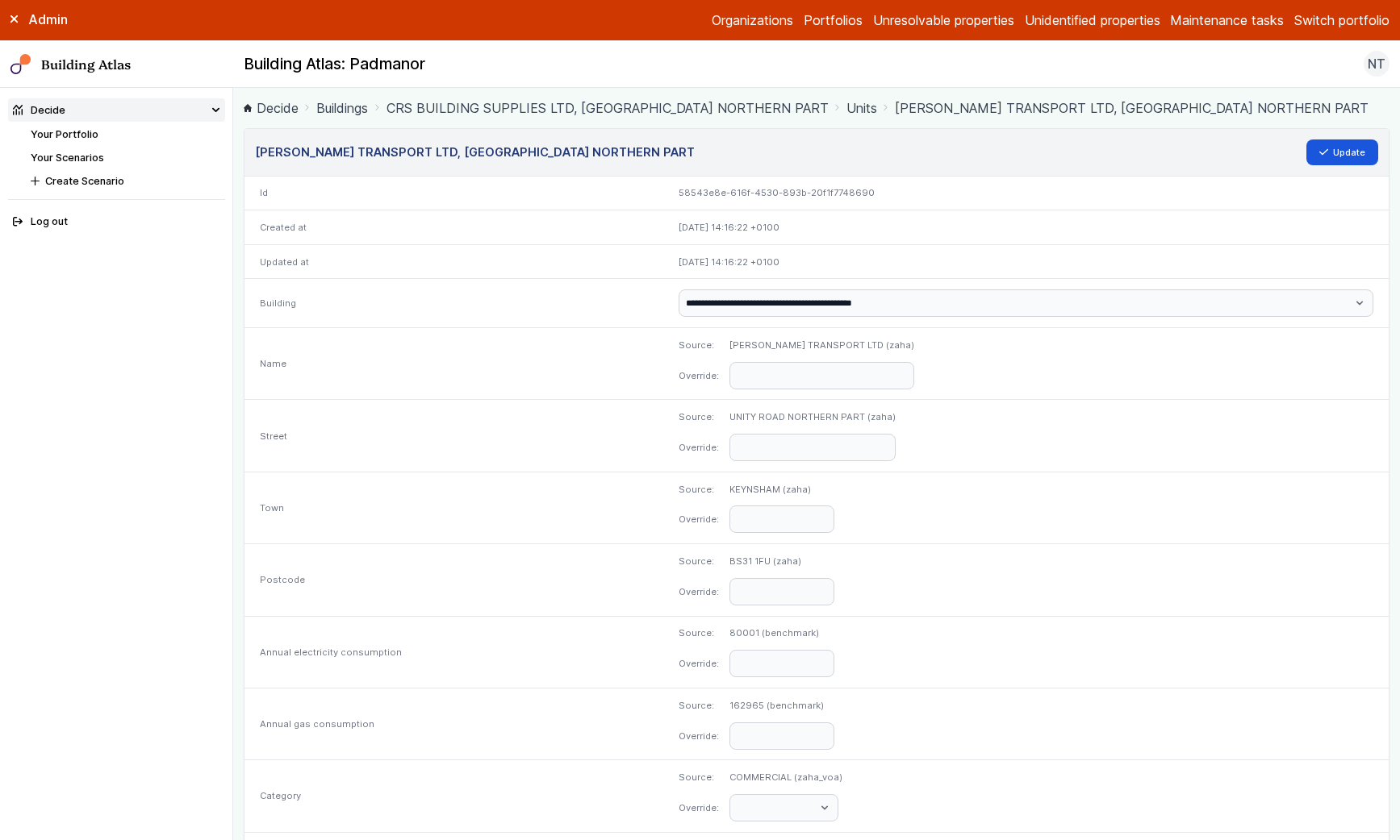
click at [1008, 443] on dl "Source: UNITY ROAD NORTHERN PART (zaha) Override:" at bounding box center [1026, 435] width 694 height 51
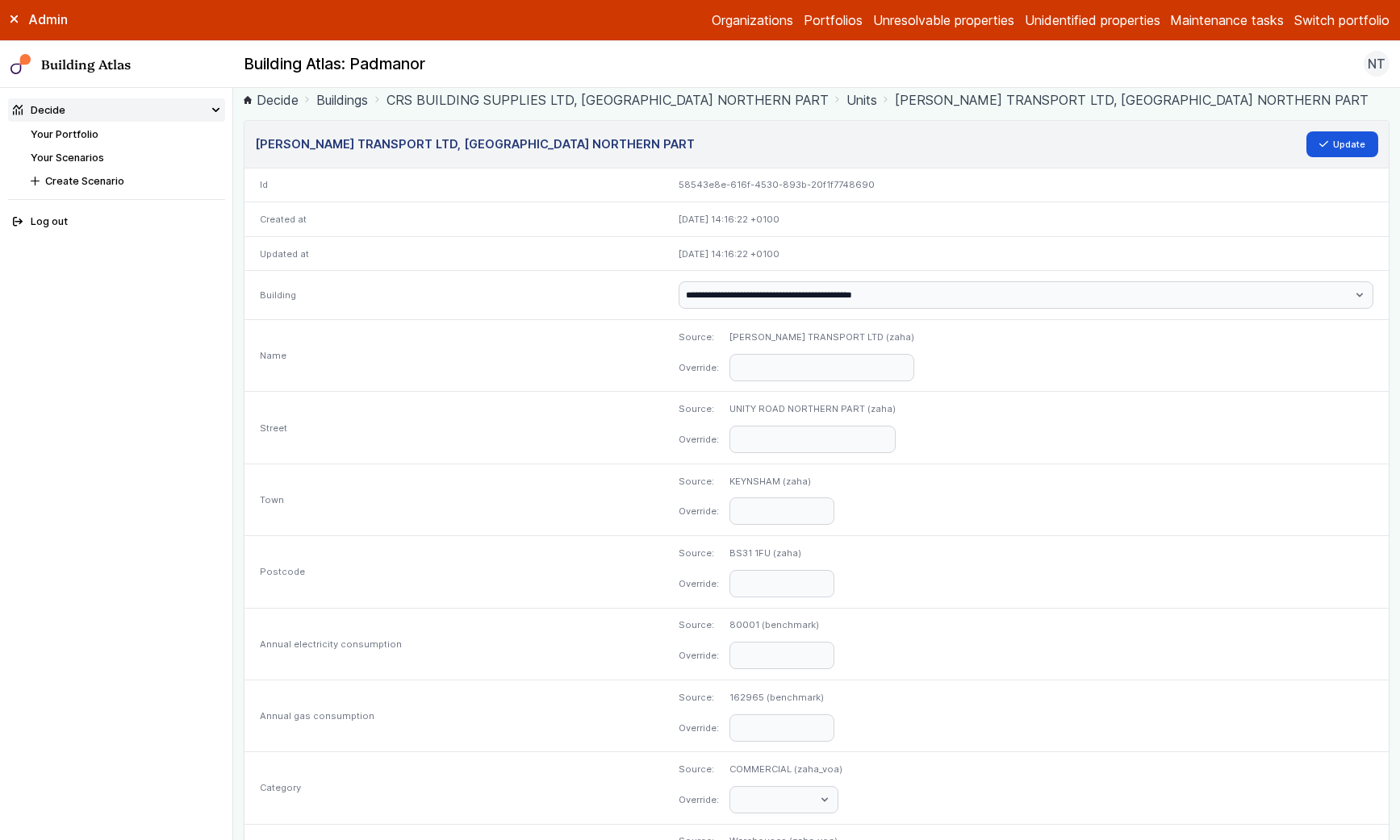
scroll to position [0, 0]
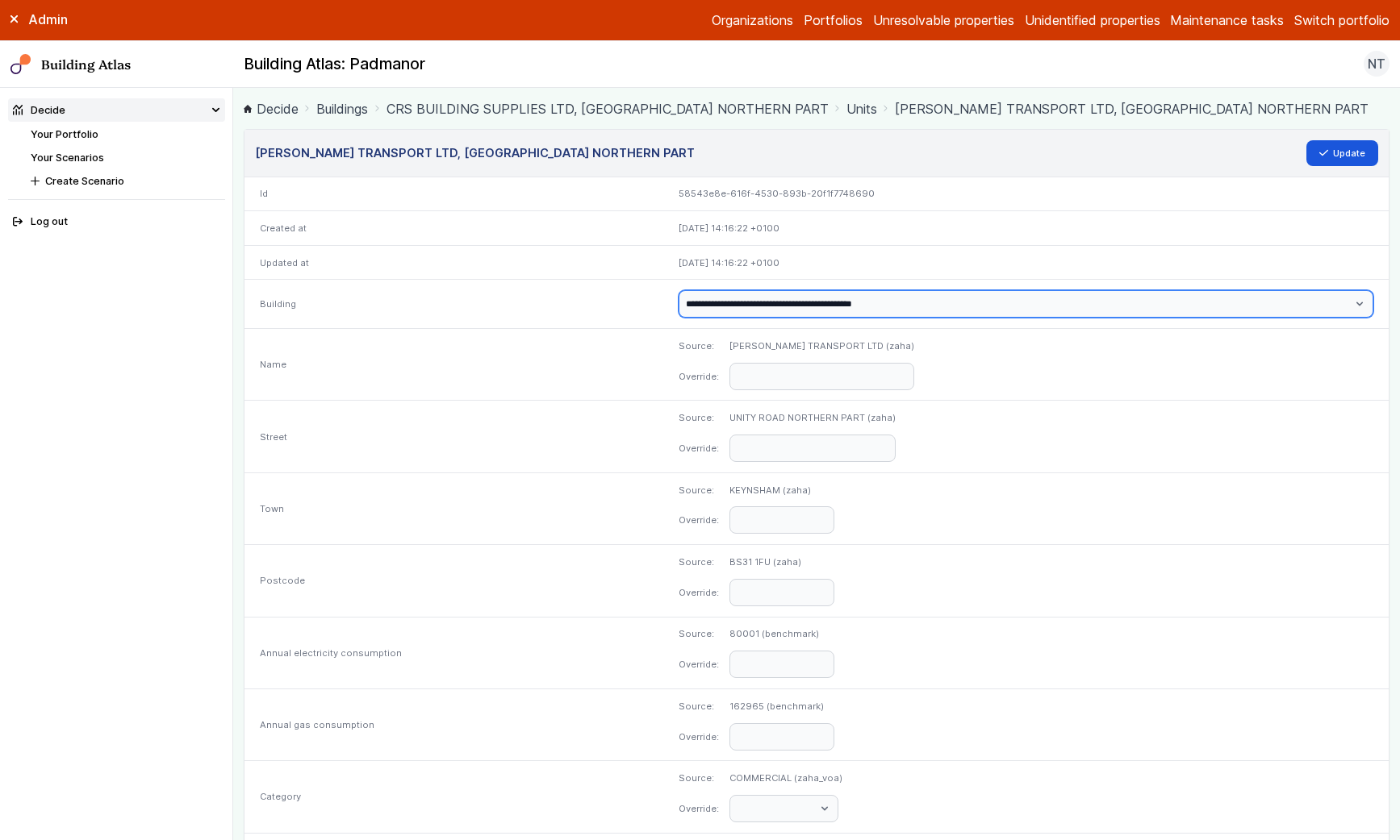
click at [725, 301] on select "**********" at bounding box center [1026, 304] width 694 height 28
click at [679, 290] on select "**********" at bounding box center [1026, 304] width 694 height 28
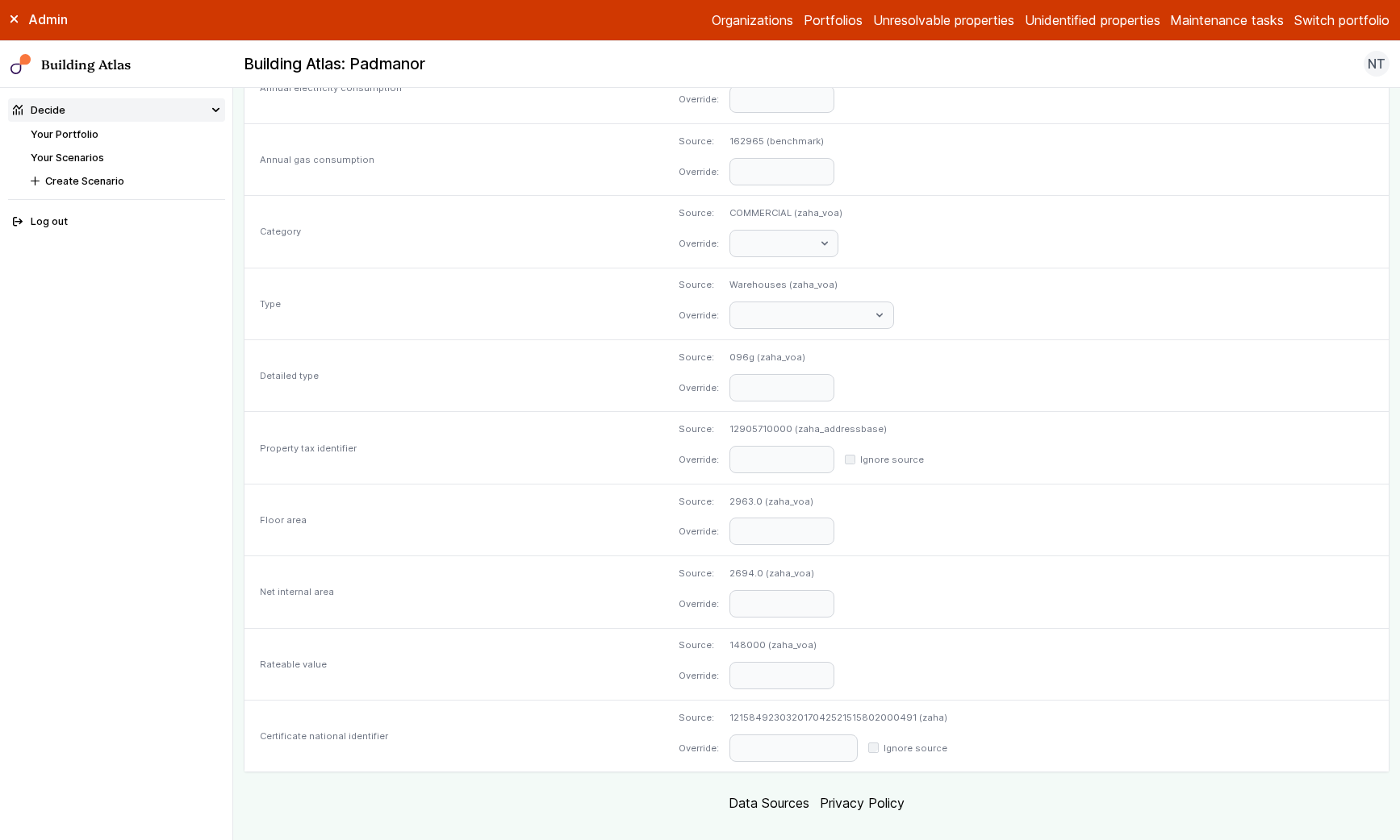
scroll to position [589, 0]
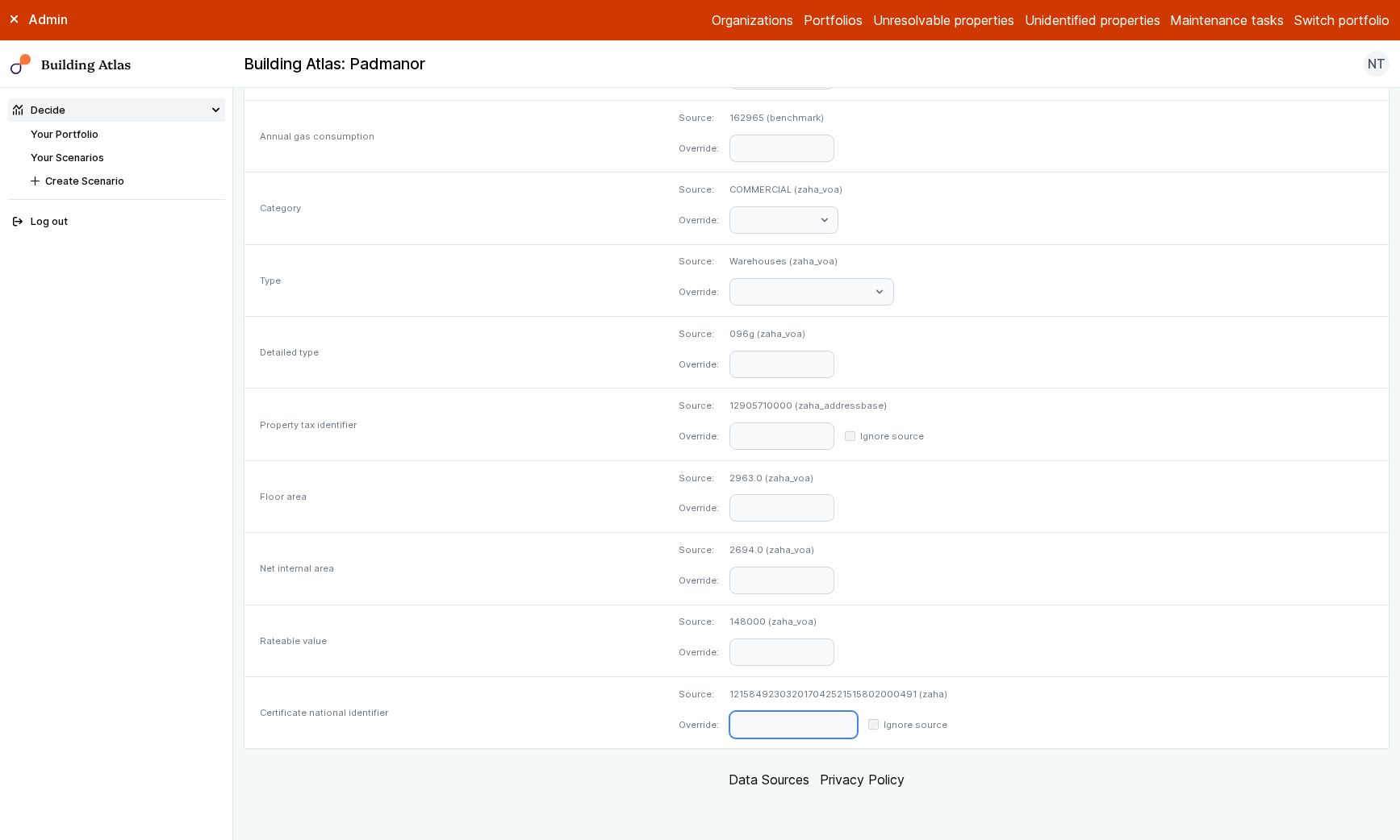
click at [732, 724] on input "text" at bounding box center [793, 725] width 129 height 28
paste input "**********"
type input "**********"
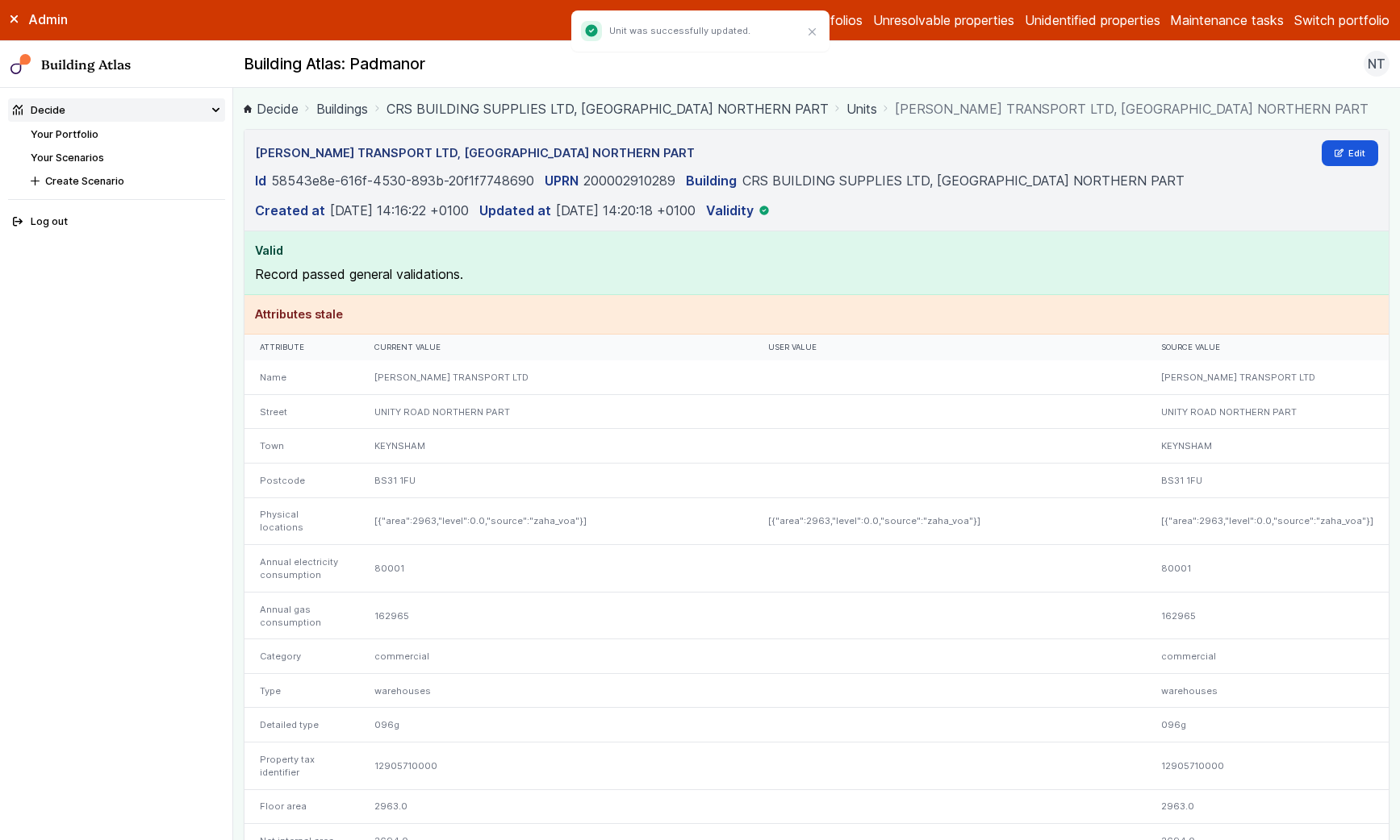
click at [971, 248] on h4 "Valid" at bounding box center [816, 250] width 1124 height 18
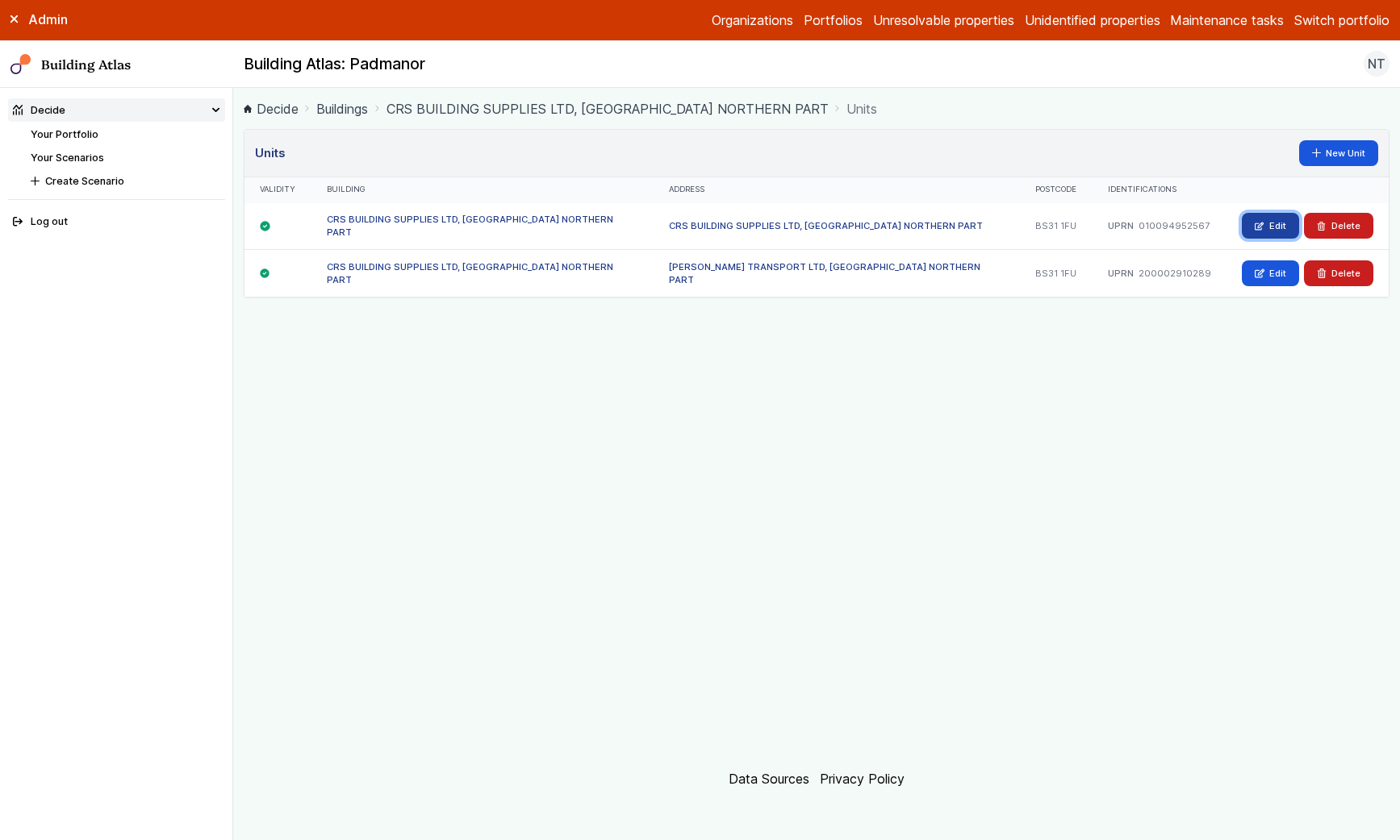
click at [1263, 225] on icon at bounding box center [1259, 226] width 8 height 7
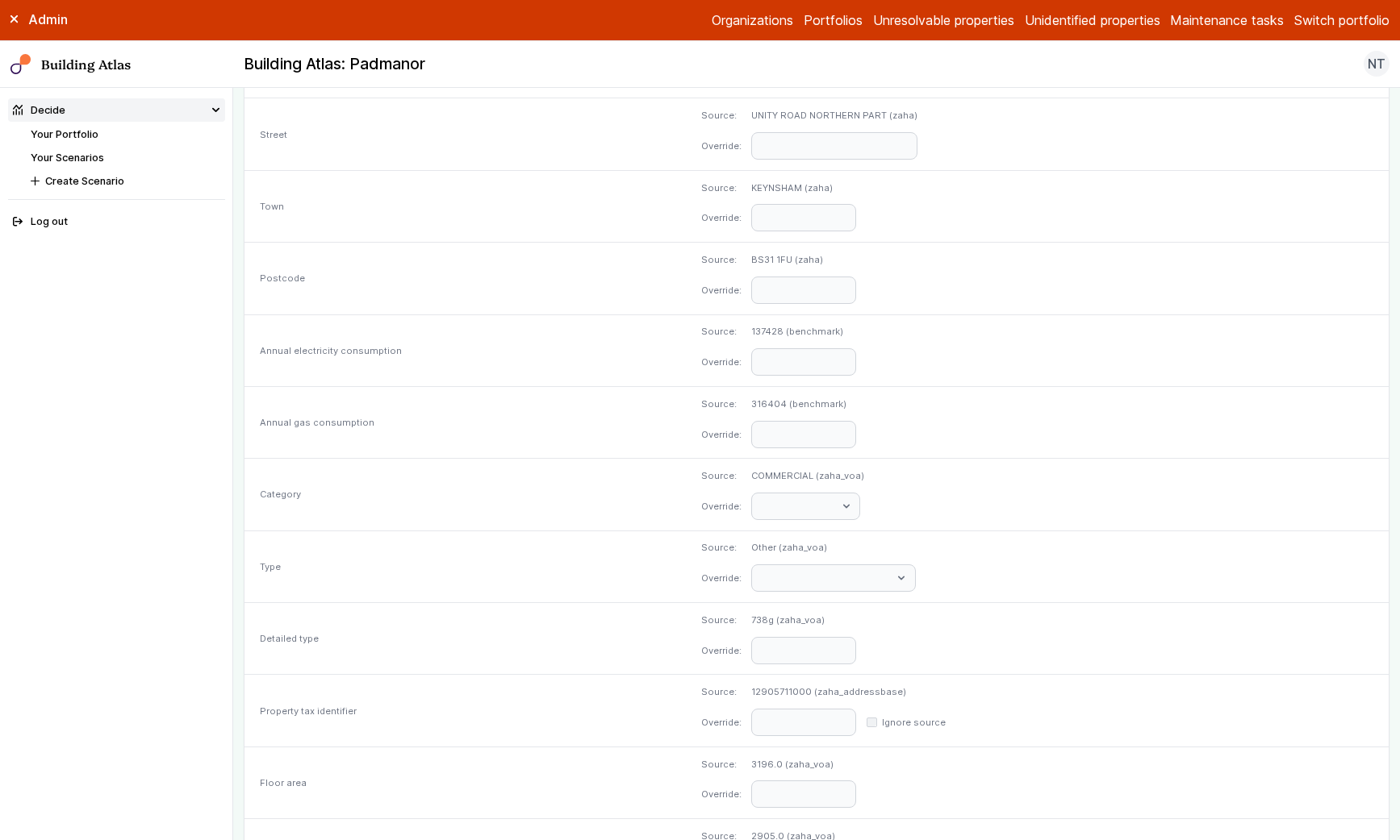
scroll to position [565, 0]
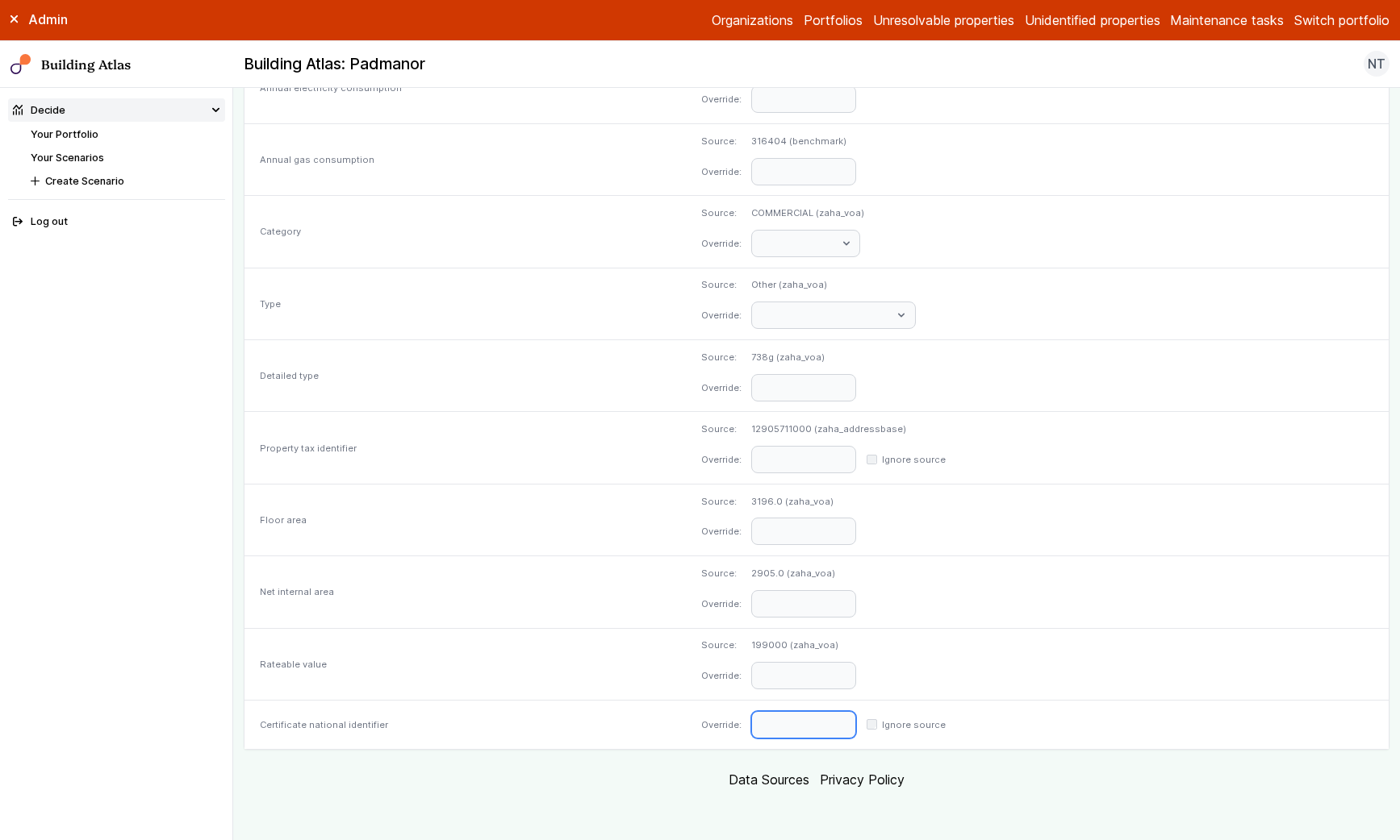
click at [751, 728] on input "text" at bounding box center [803, 725] width 105 height 28
paste input "**********"
type input "**********"
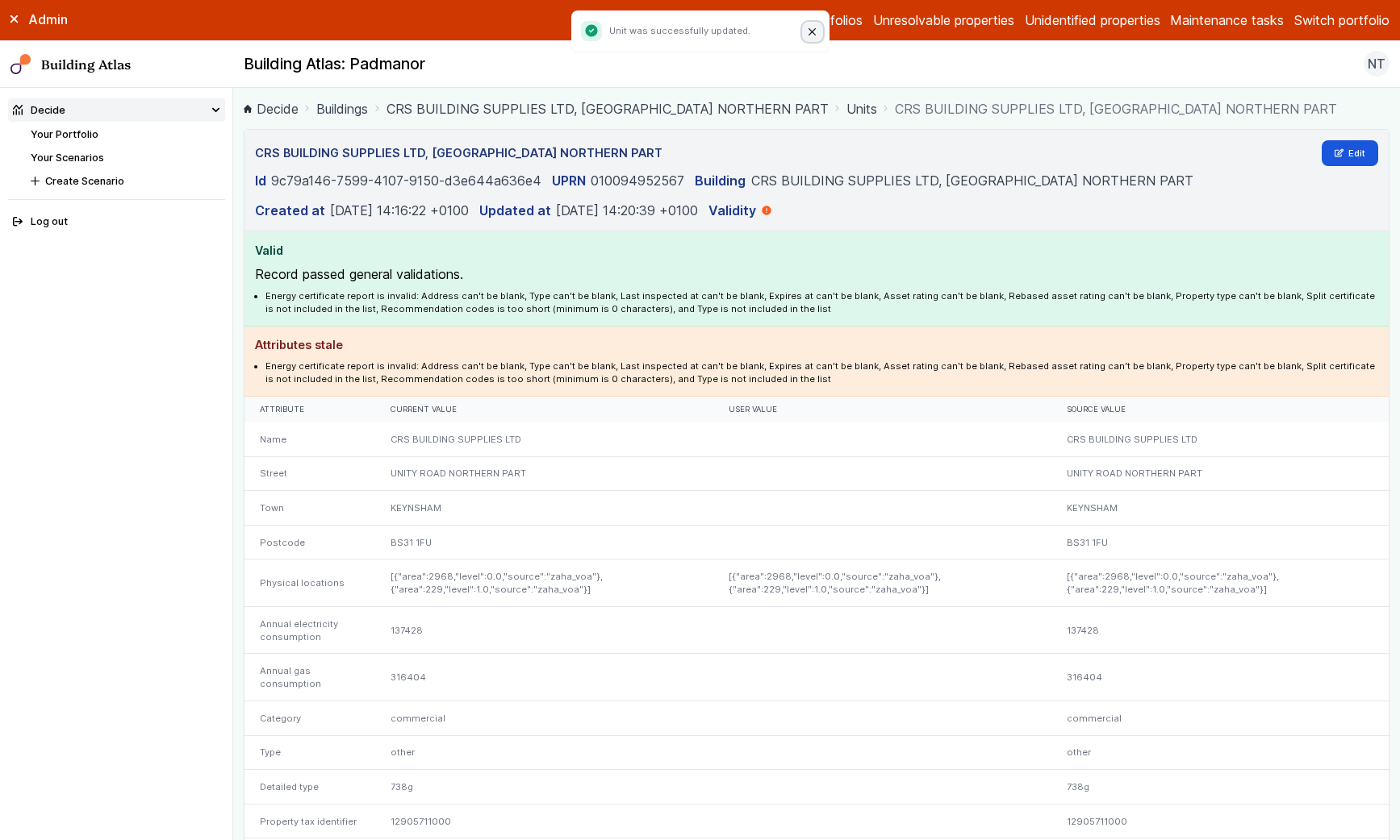
click at [811, 30] on icon "Close" at bounding box center [812, 32] width 8 height 8
click at [846, 104] on link "Units" at bounding box center [861, 109] width 30 height 19
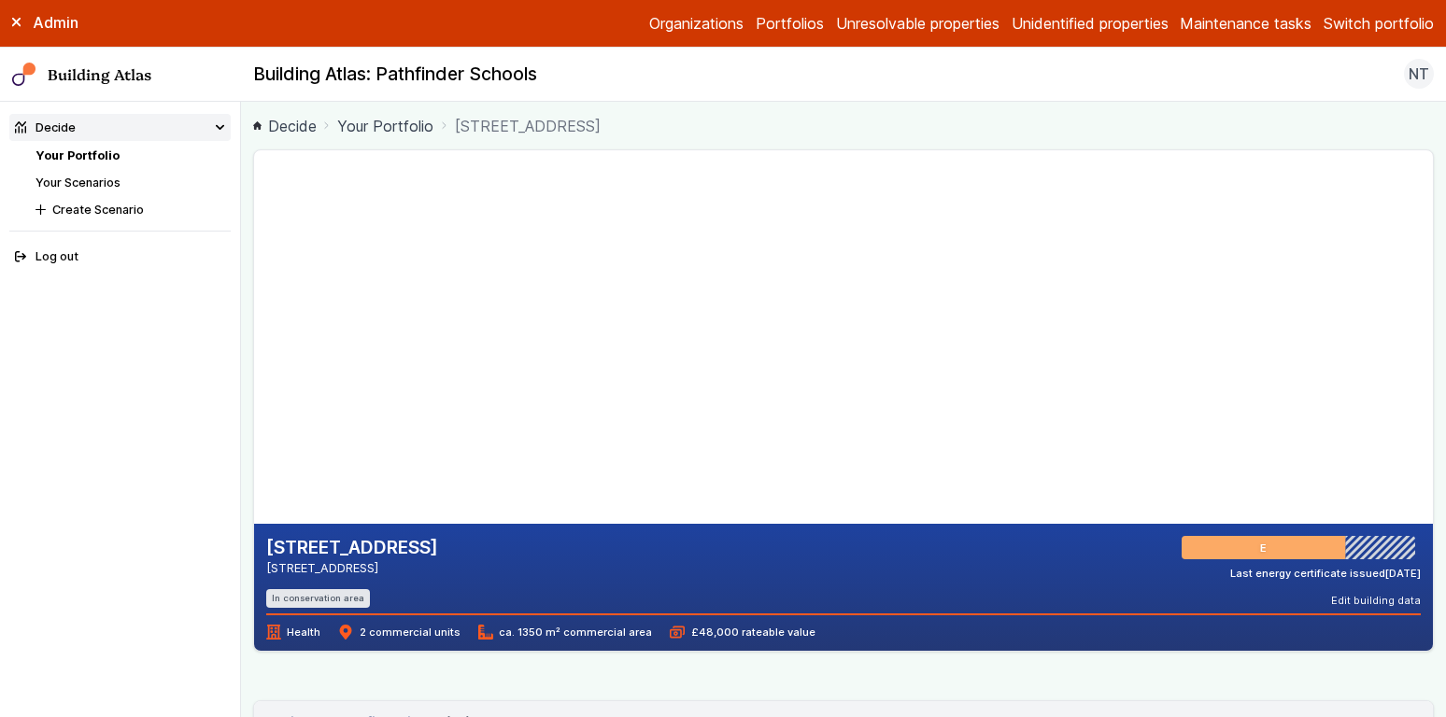
scroll to position [159, 0]
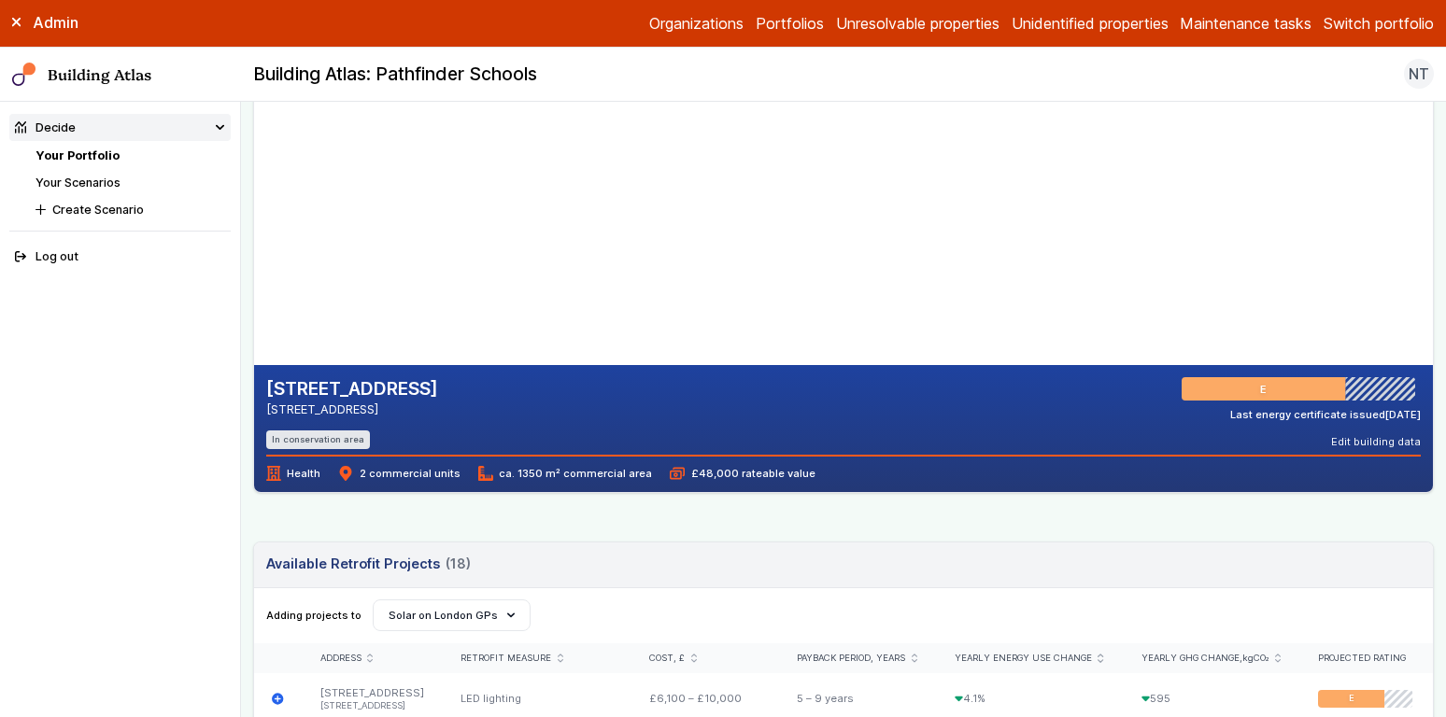
click at [756, 20] on link "Portfolios" at bounding box center [790, 23] width 68 height 22
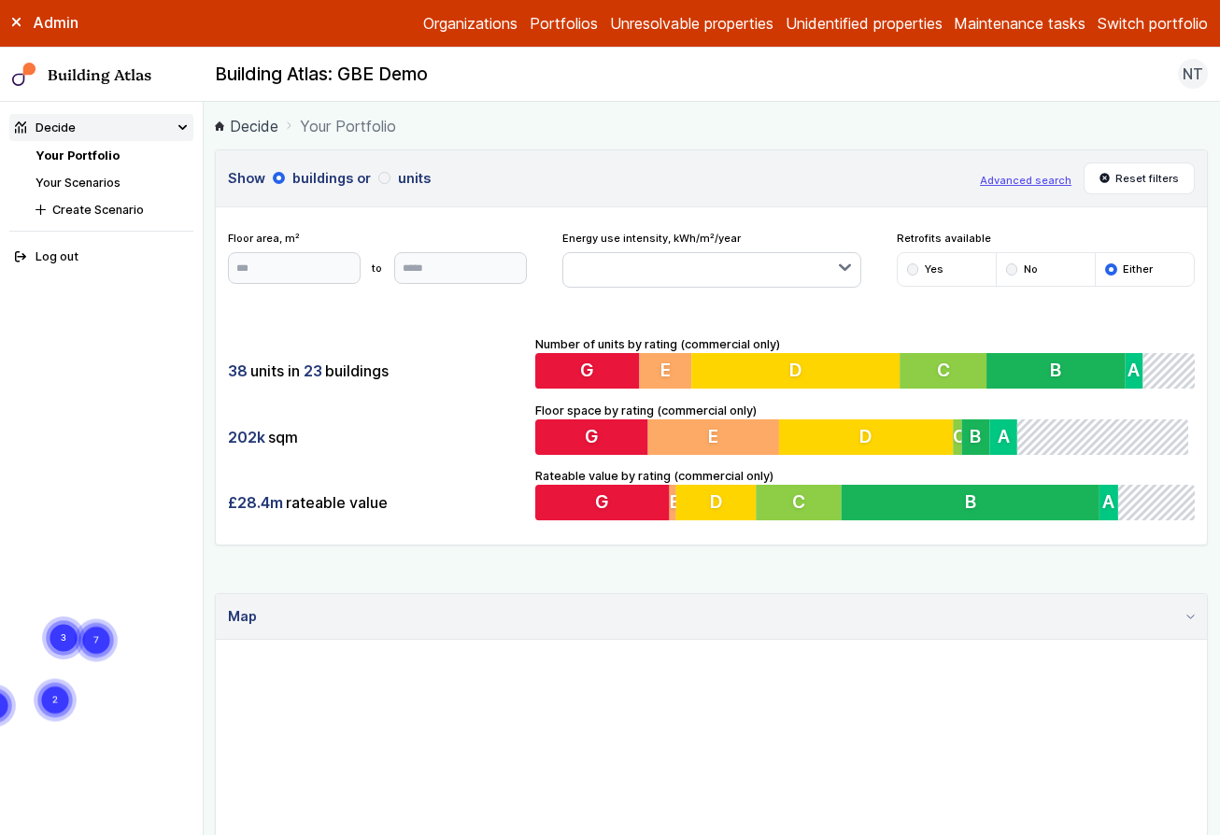
scroll to position [5, 0]
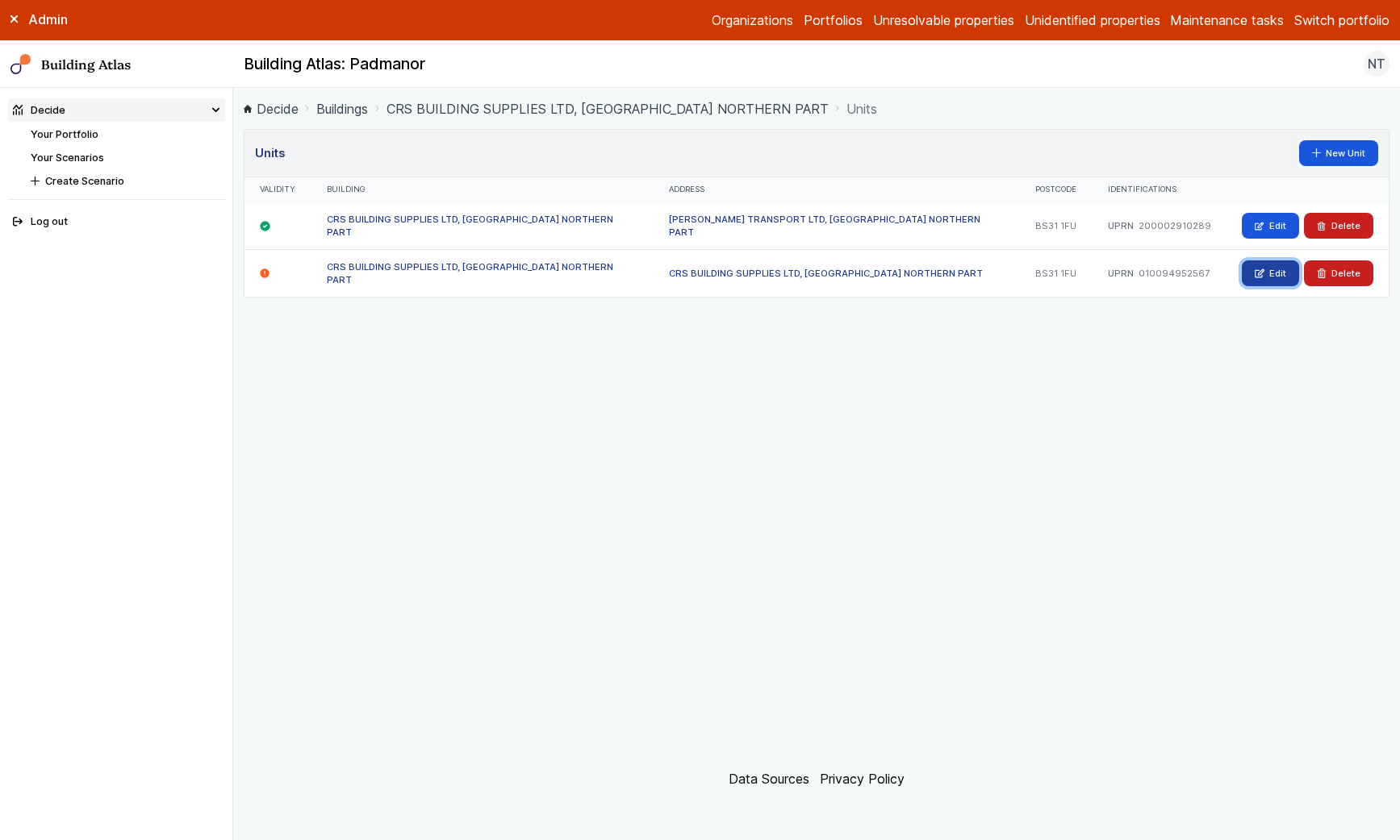
click at [1258, 266] on link "Edit" at bounding box center [1270, 274] width 57 height 26
click at [266, 274] on icon at bounding box center [264, 273] width 10 height 9
click at [810, 20] on link "Portfolios" at bounding box center [833, 20] width 59 height 19
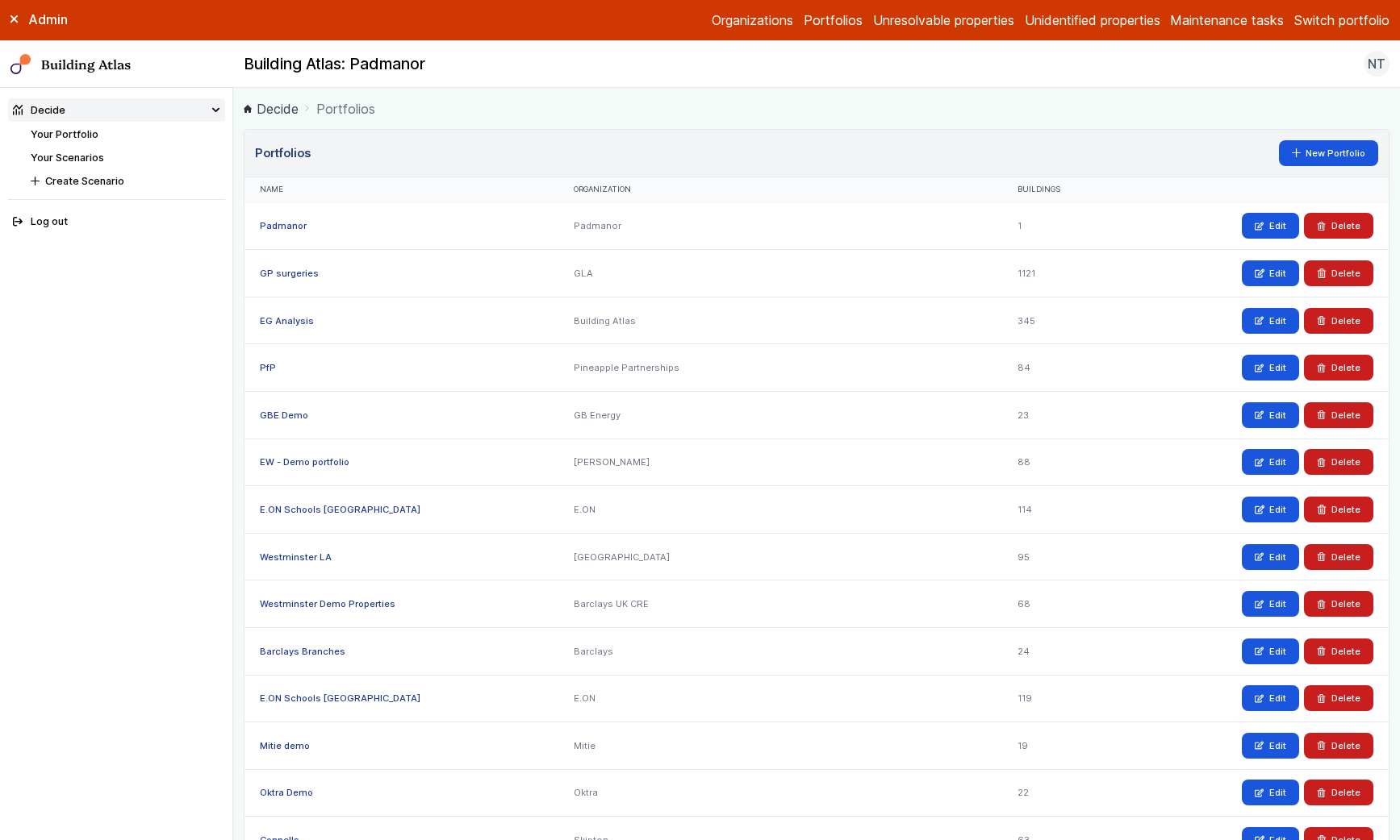
click at [66, 141] on li "Your Portfolio" at bounding box center [127, 135] width 193 height 16
click at [69, 135] on link "Your Portfolio" at bounding box center [64, 135] width 67 height 12
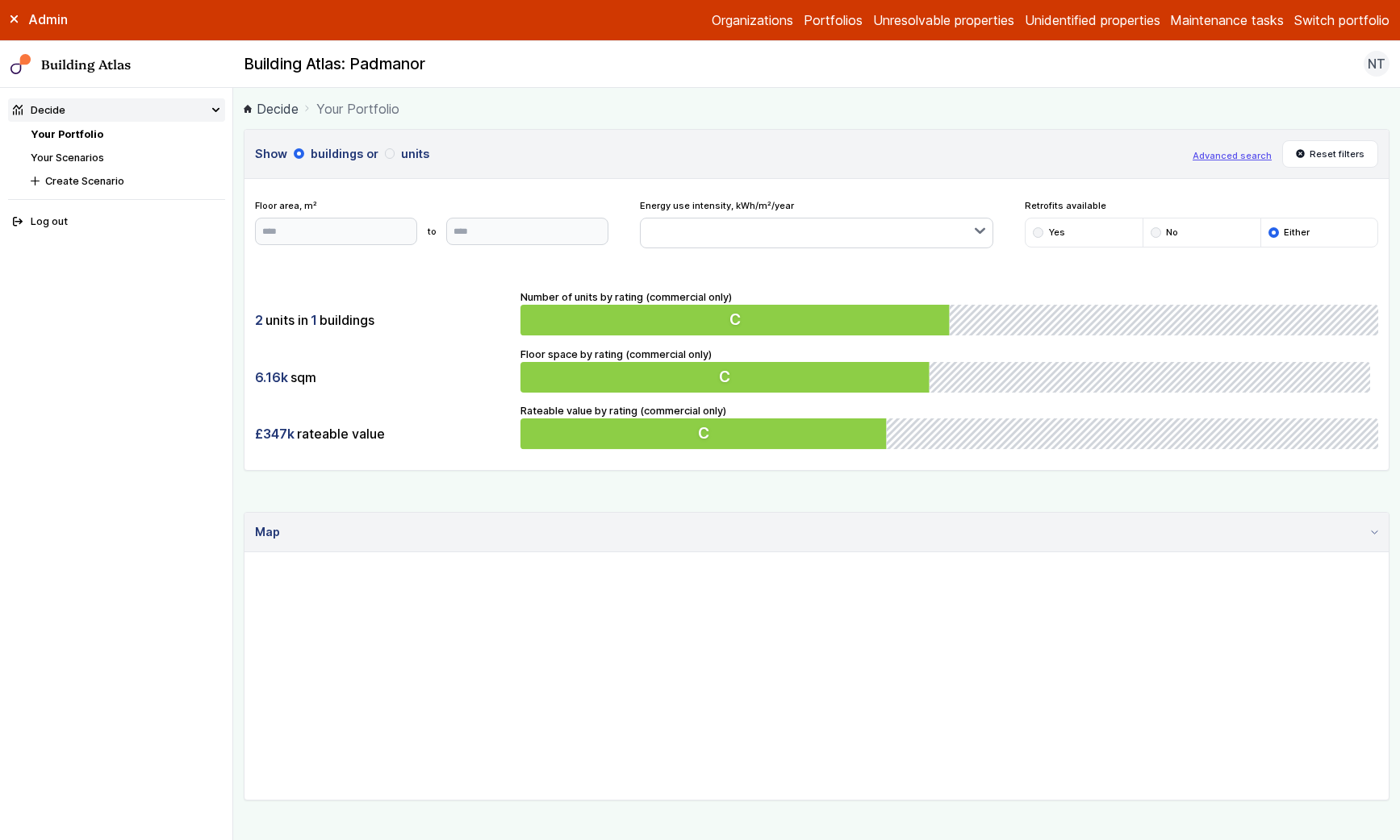
scroll to position [274, 0]
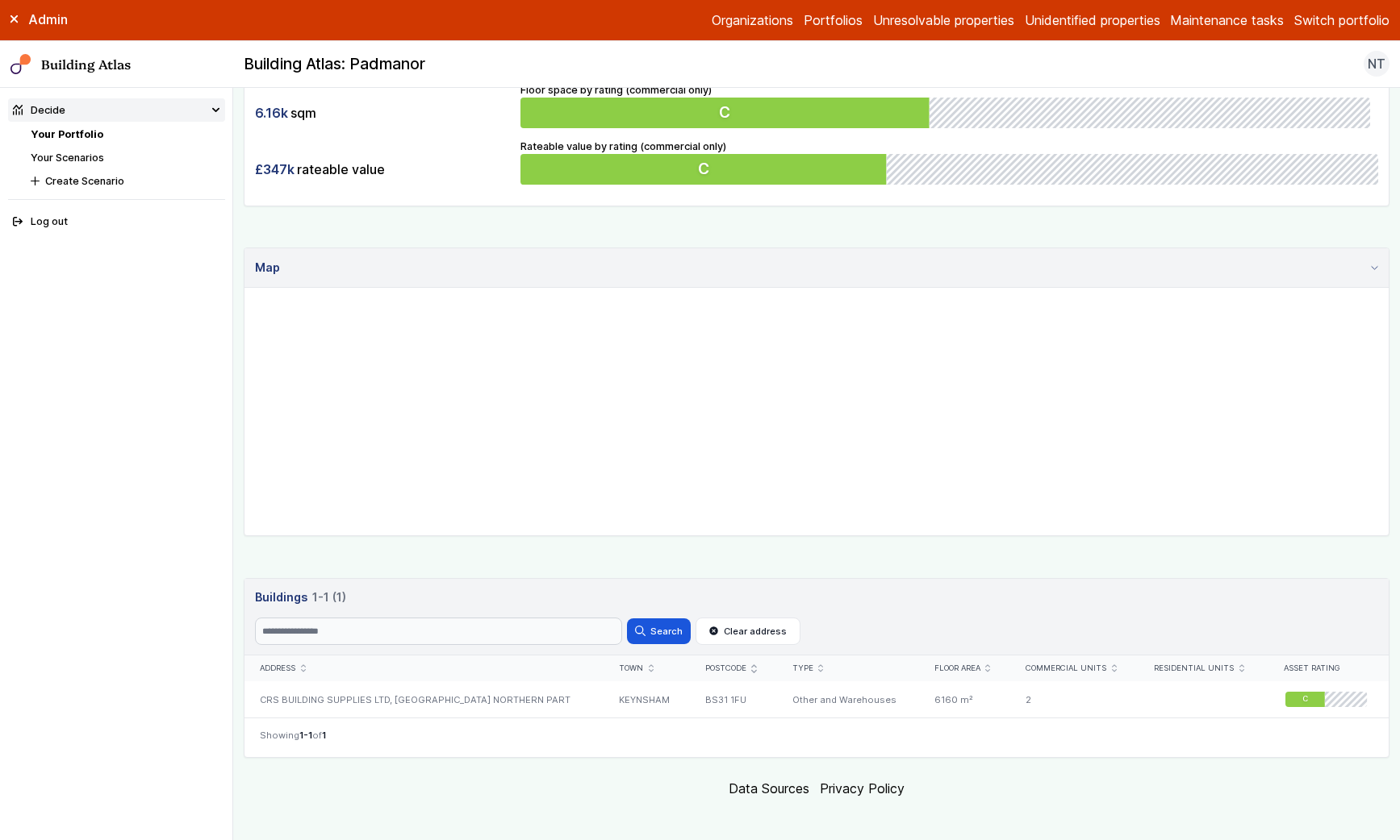
scroll to position [274, 0]
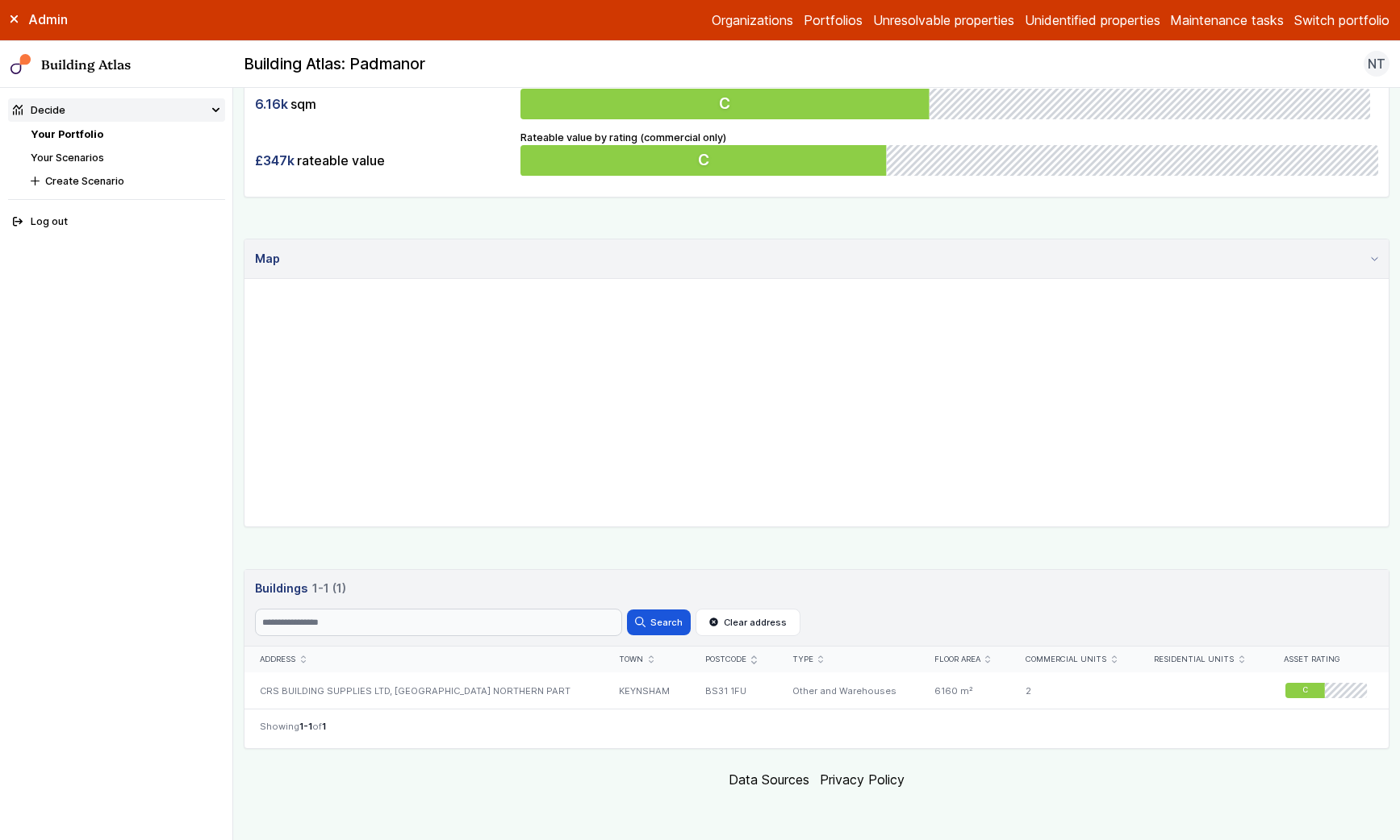
click at [806, 18] on link "Portfolios" at bounding box center [833, 20] width 59 height 19
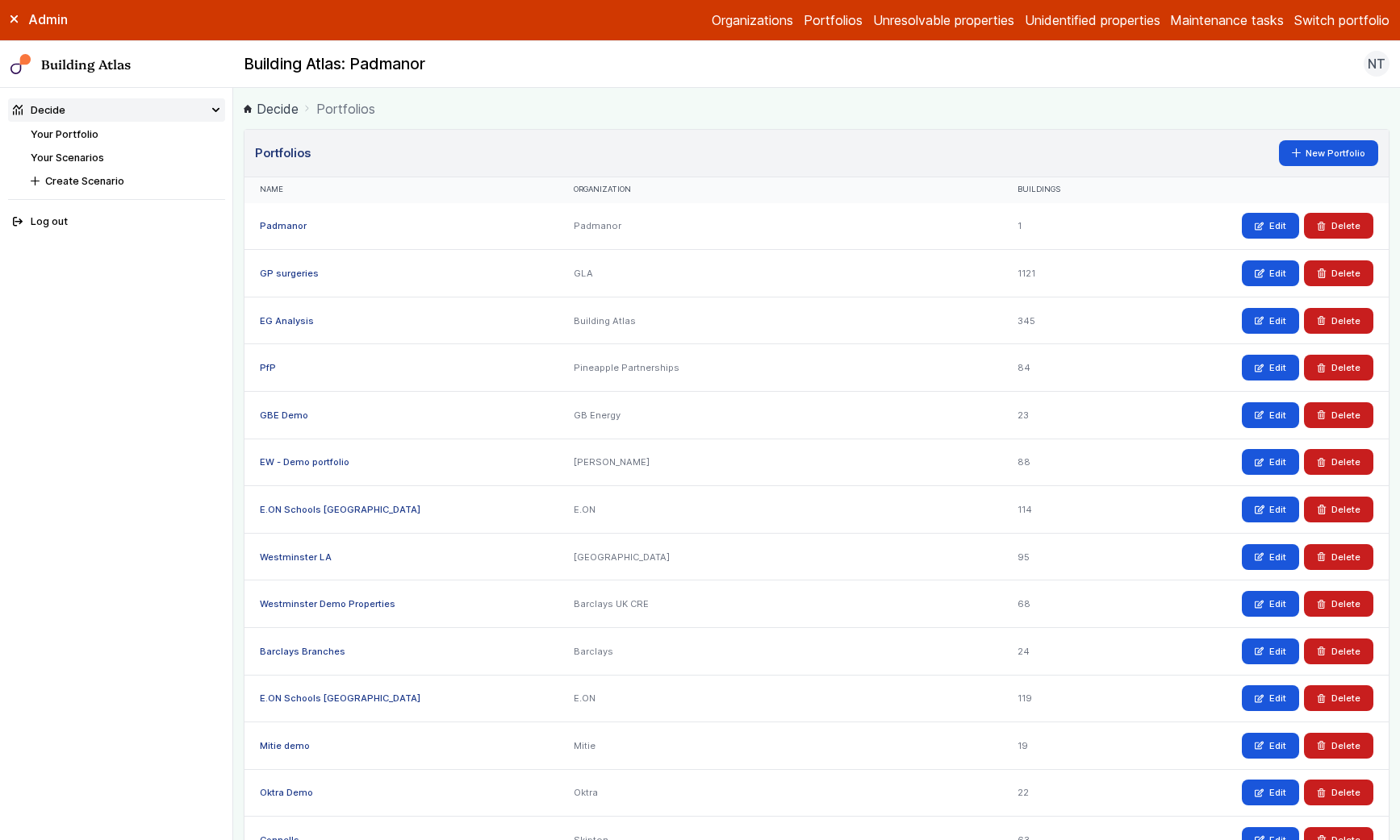
click at [273, 226] on link "Padmanor" at bounding box center [283, 225] width 47 height 11
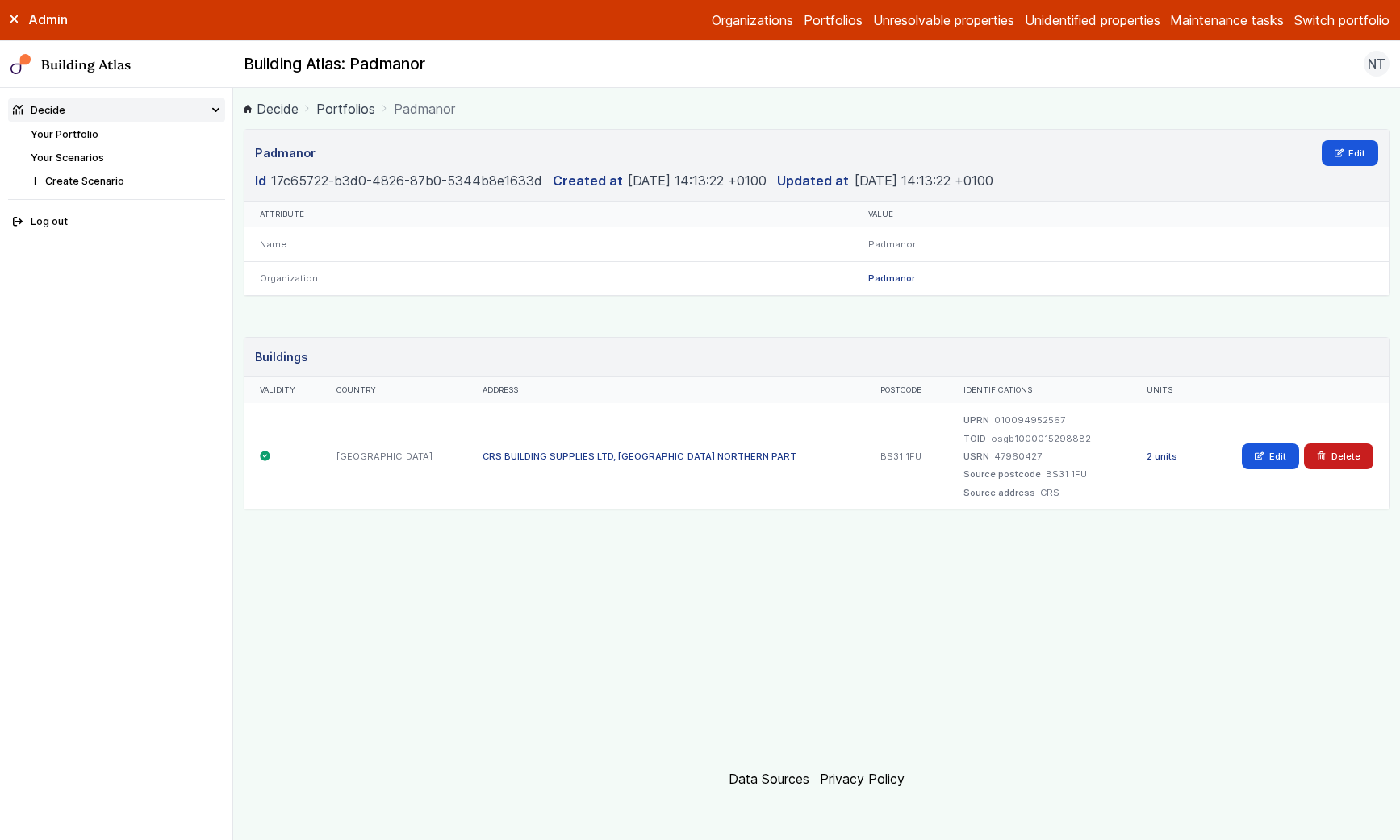
click at [1146, 458] on link "2 units" at bounding box center [1161, 456] width 30 height 11
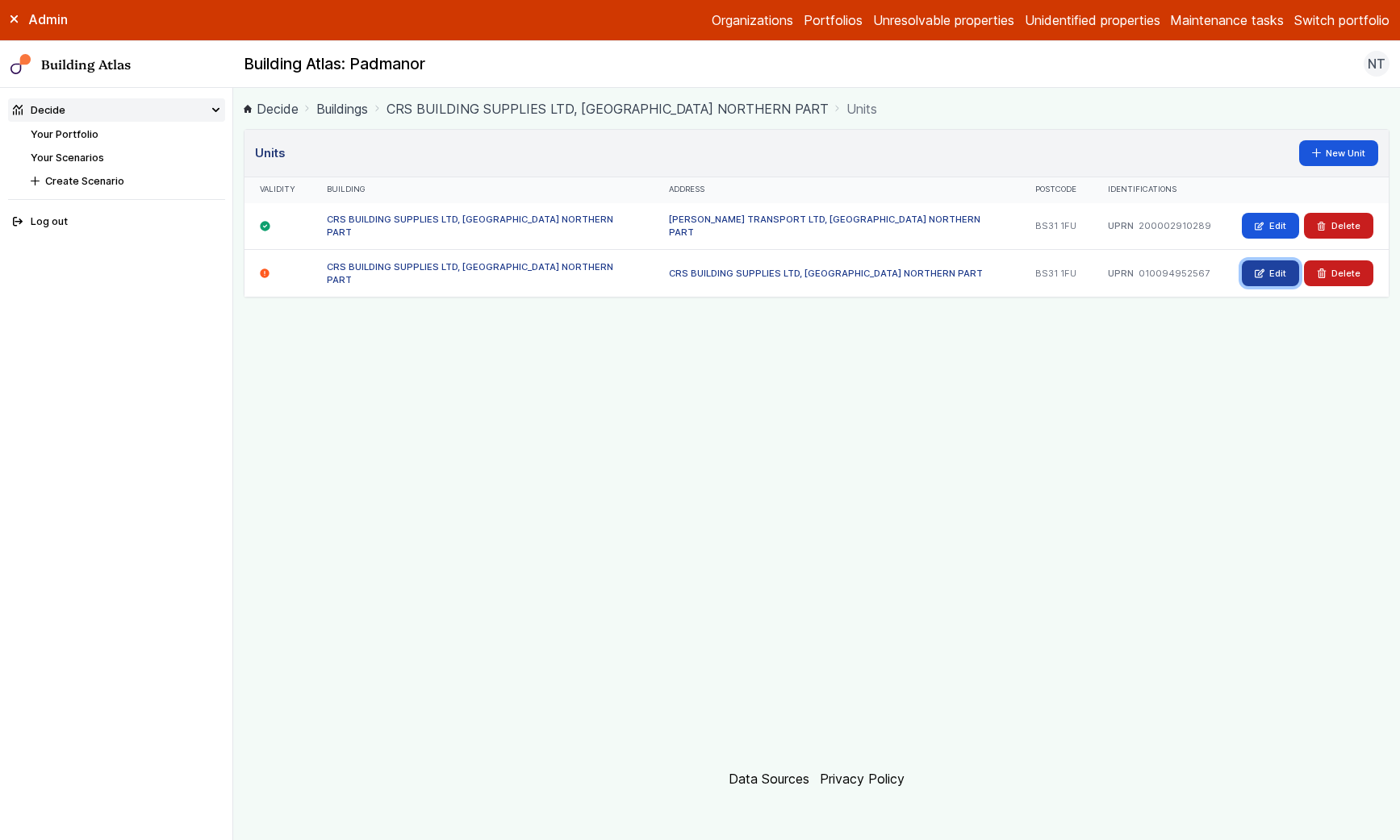
click at [1259, 270] on icon at bounding box center [1259, 273] width 8 height 7
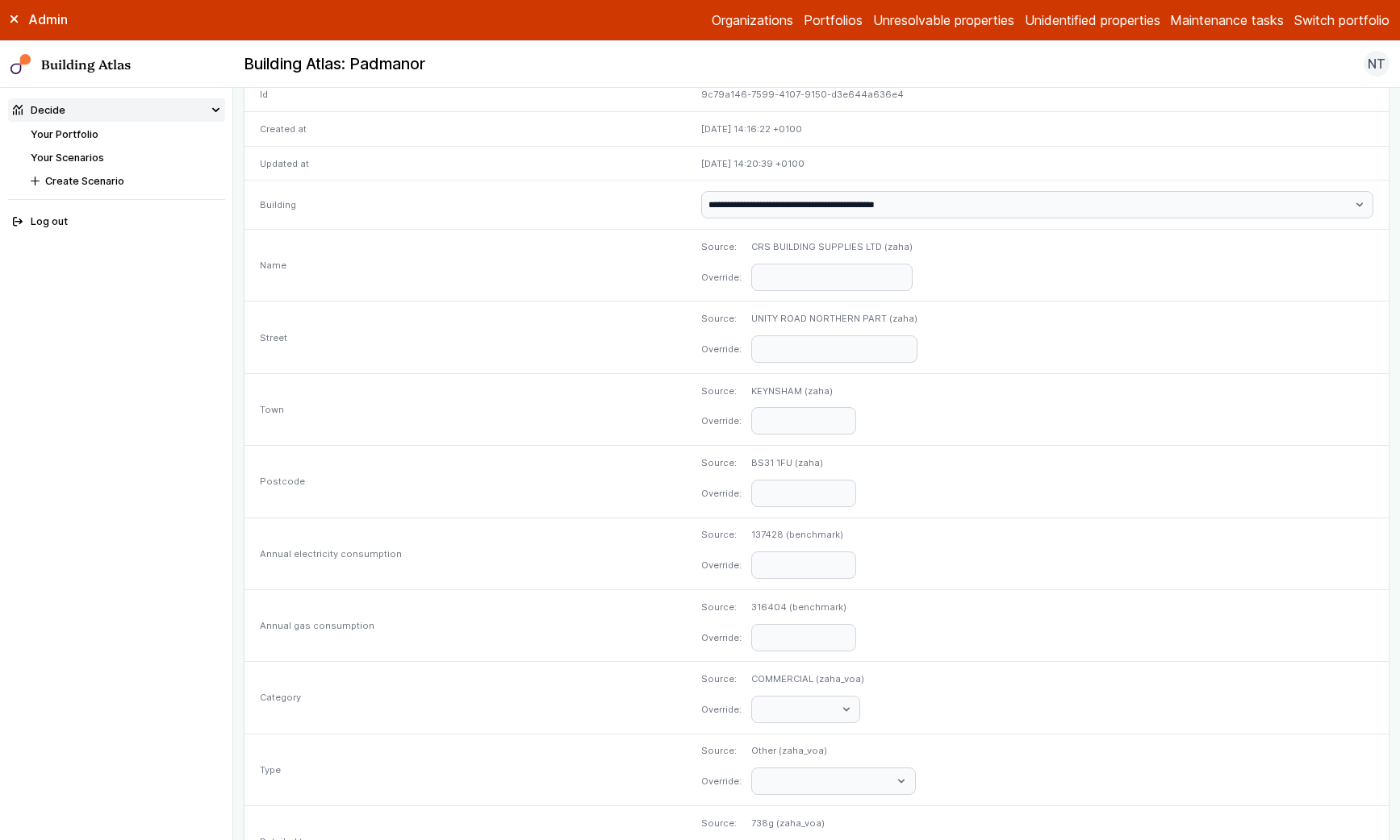
scroll to position [565, 0]
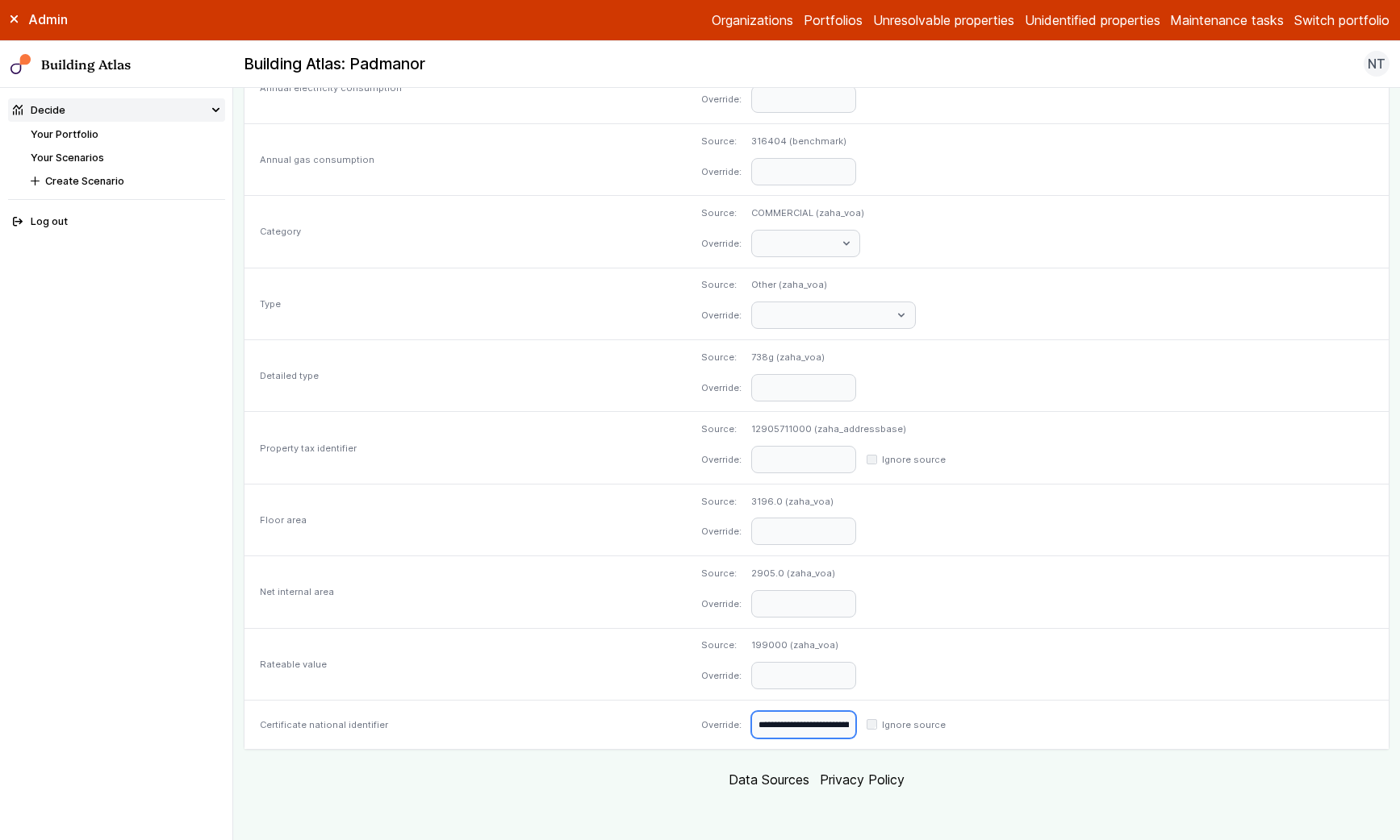
click at [751, 725] on input "**********" at bounding box center [803, 725] width 105 height 28
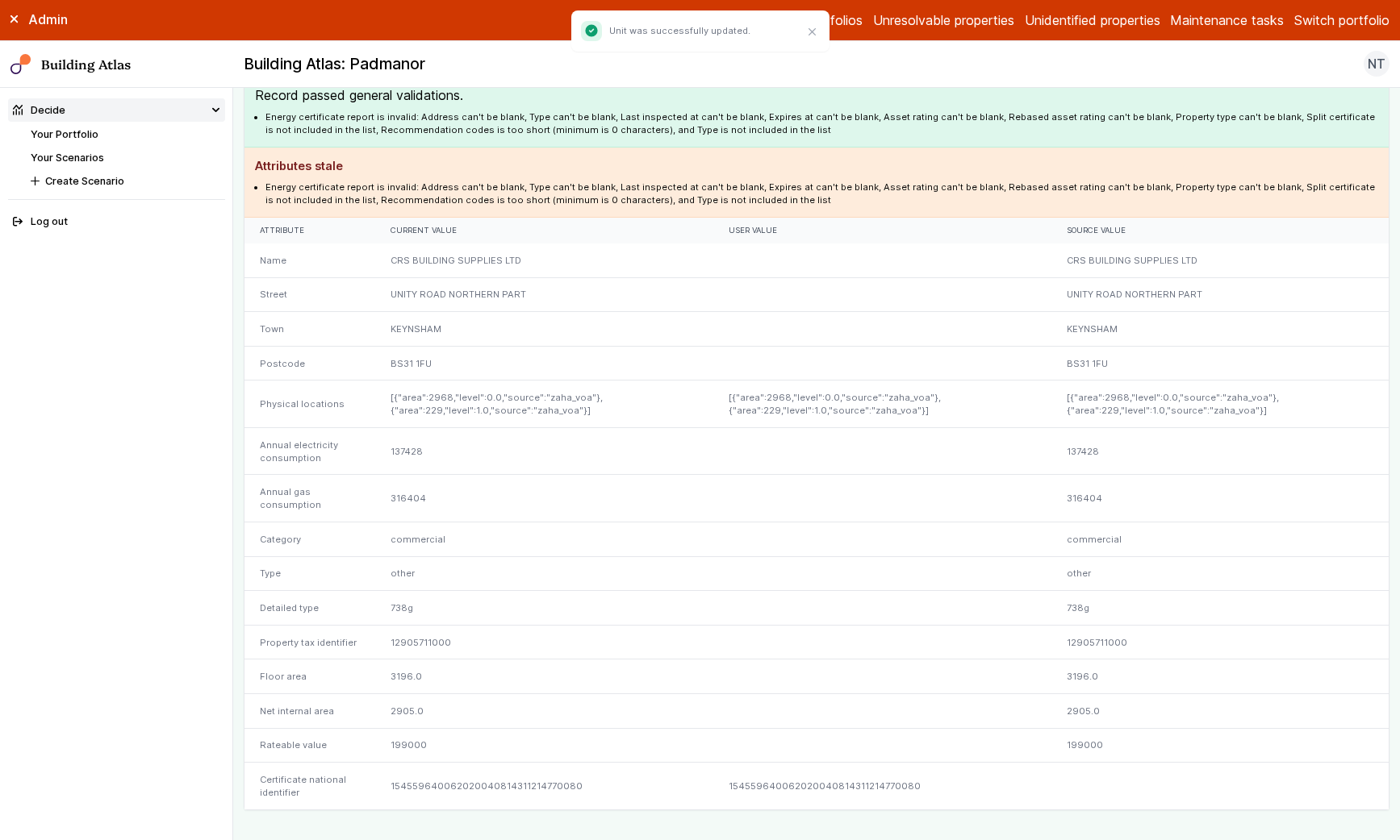
scroll to position [180, 0]
drag, startPoint x: 350, startPoint y: 200, endPoint x: 568, endPoint y: 201, distance: 218.0
click at [568, 201] on li "Energy certificate report is invalid: Address can't be blank, Type can't be bla…" at bounding box center [821, 192] width 1113 height 26
click at [595, 199] on li "Energy certificate report is invalid: Address can't be blank, Type can't be bla…" at bounding box center [821, 192] width 1113 height 26
drag, startPoint x: 614, startPoint y: 196, endPoint x: 348, endPoint y: 201, distance: 266.0
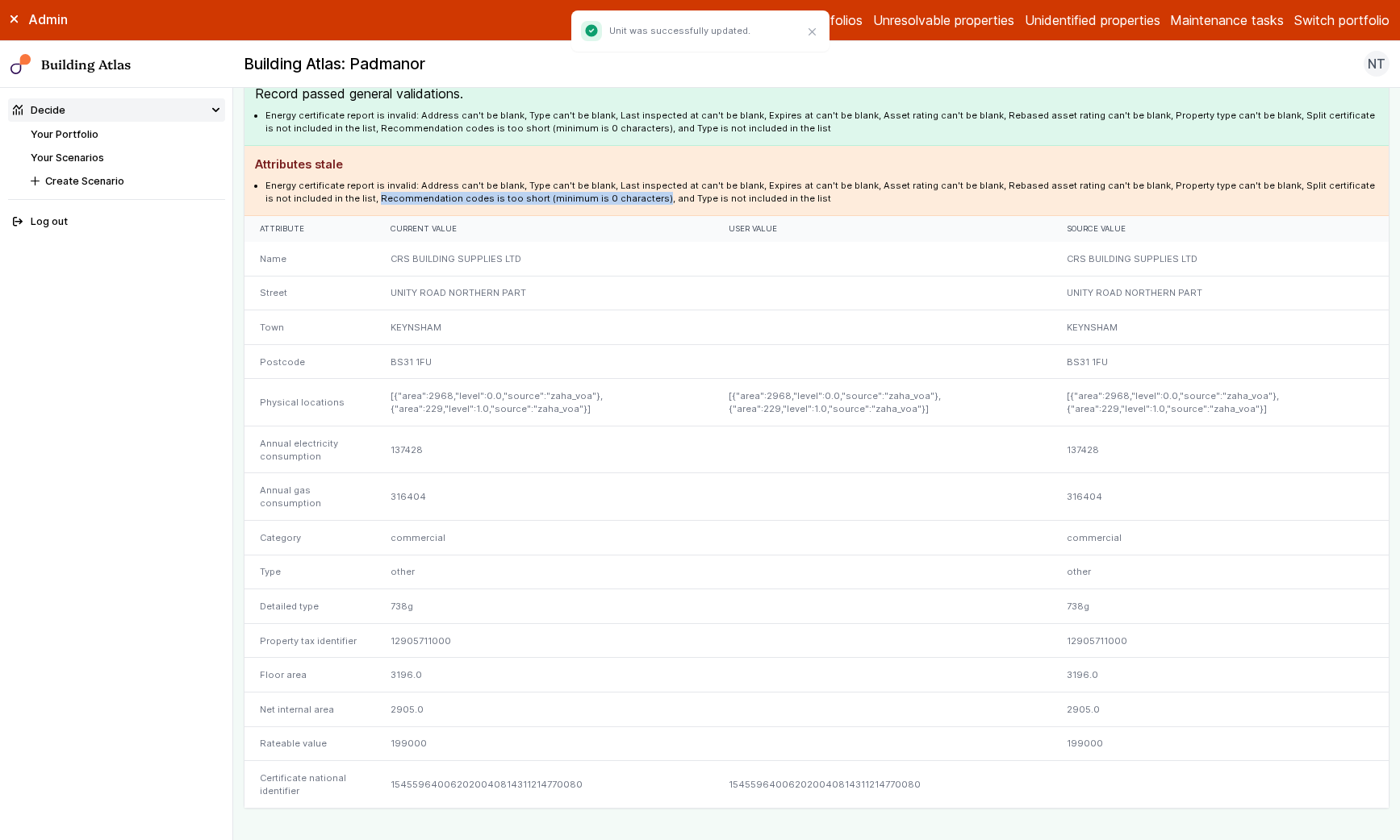
click at [348, 201] on li "Energy certificate report is invalid: Address can't be blank, Type can't be bla…" at bounding box center [821, 192] width 1113 height 26
click at [349, 201] on li "Energy certificate report is invalid: Address can't be blank, Type can't be bla…" at bounding box center [821, 192] width 1113 height 26
drag, startPoint x: 349, startPoint y: 199, endPoint x: 614, endPoint y: 195, distance: 265.0
click at [614, 195] on li "Energy certificate report is invalid: Address can't be blank, Type can't be bla…" at bounding box center [821, 192] width 1113 height 26
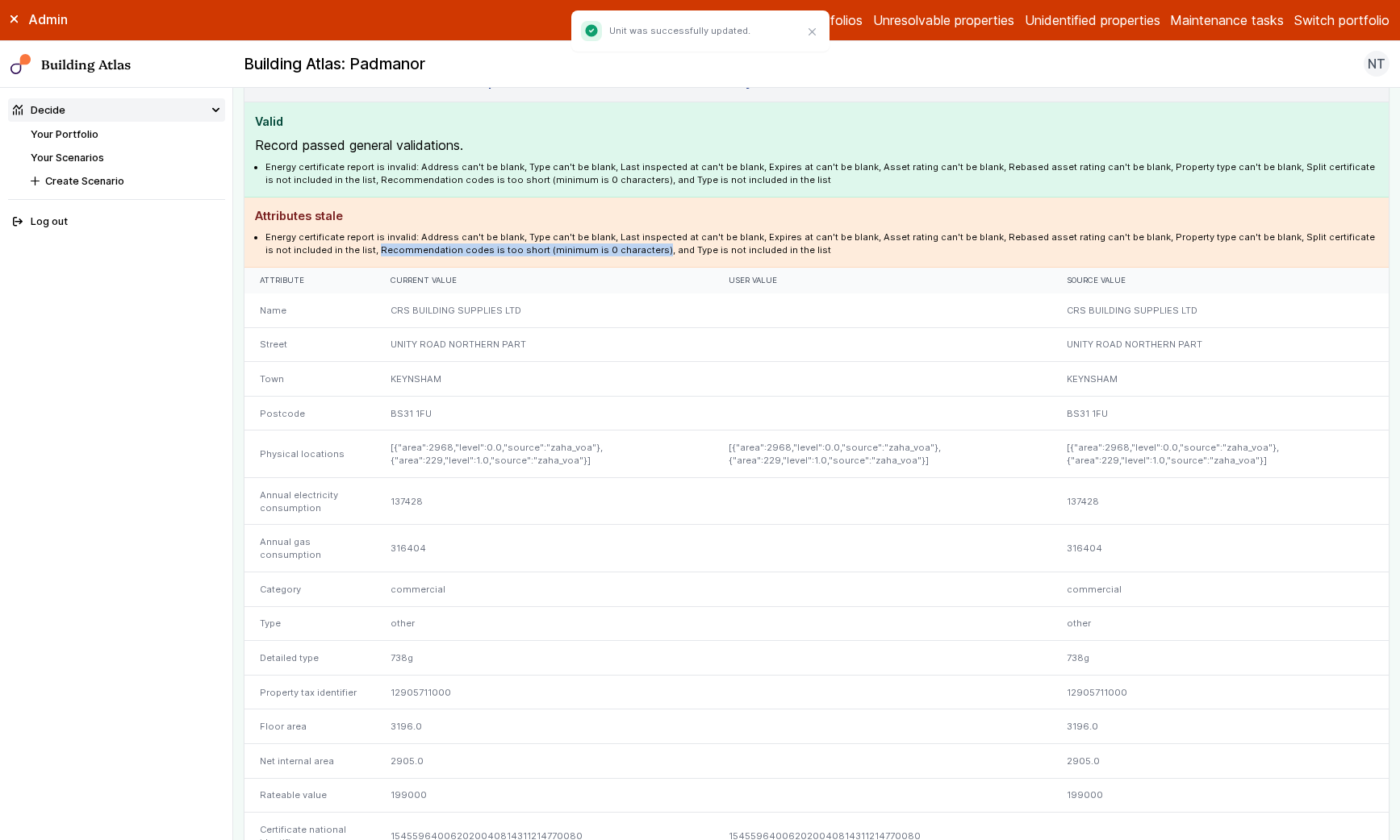
scroll to position [127, 0]
click at [961, 362] on div at bounding box center [882, 347] width 338 height 35
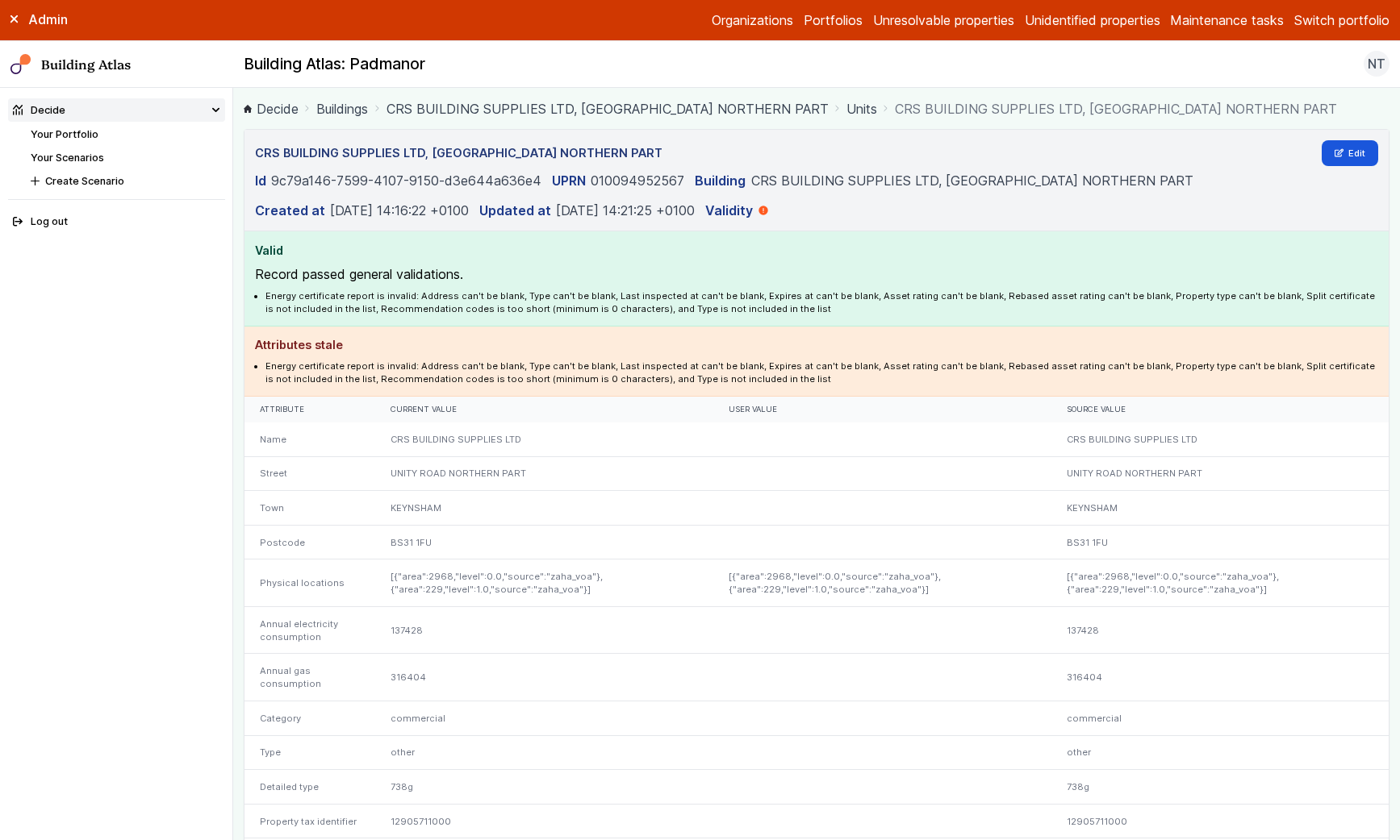
click at [76, 136] on link "Your Portfolio" at bounding box center [64, 135] width 67 height 12
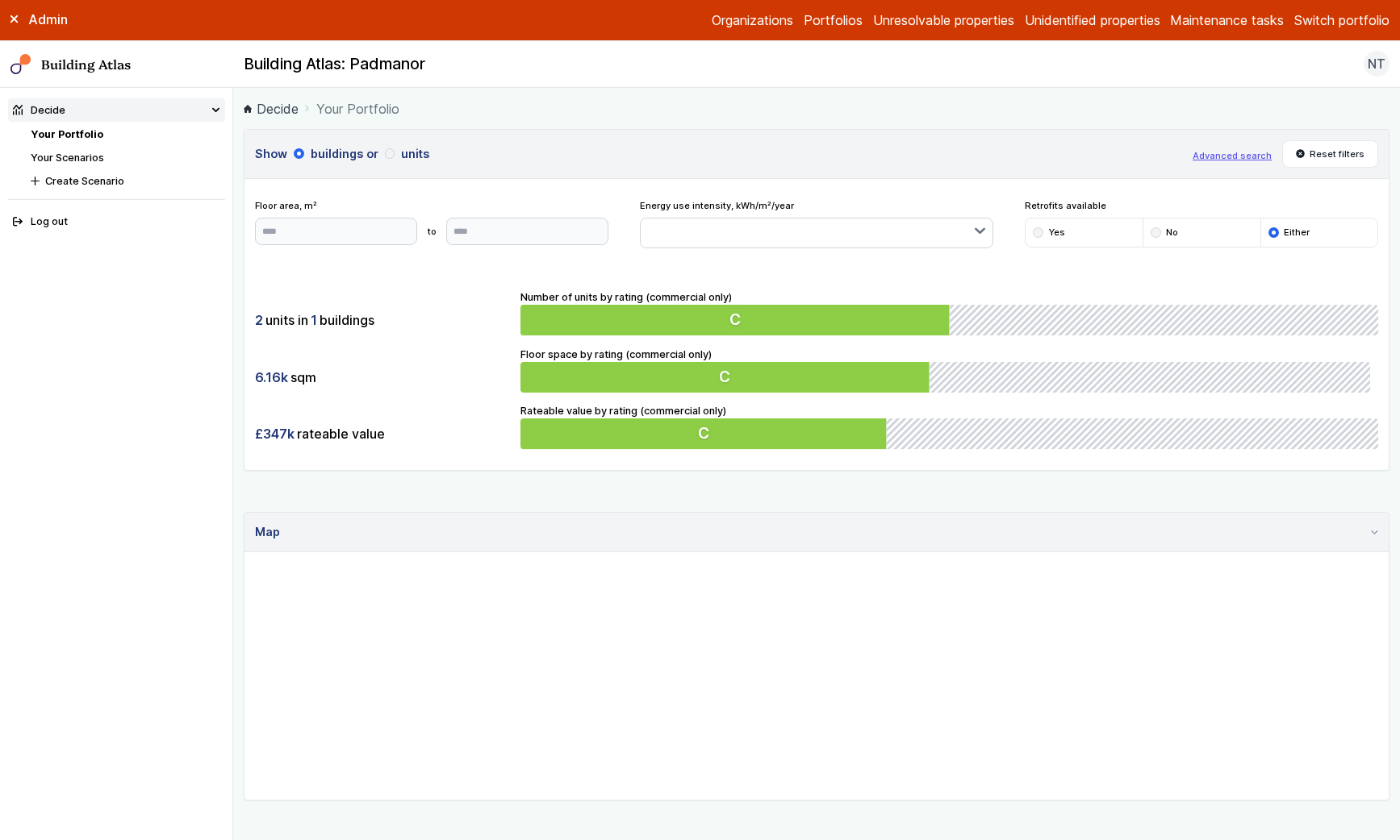
click at [1377, 18] on button "Switch portfolio" at bounding box center [1341, 20] width 95 height 19
click at [0, 0] on button "Pollen" at bounding box center [0, 0] width 0 height 0
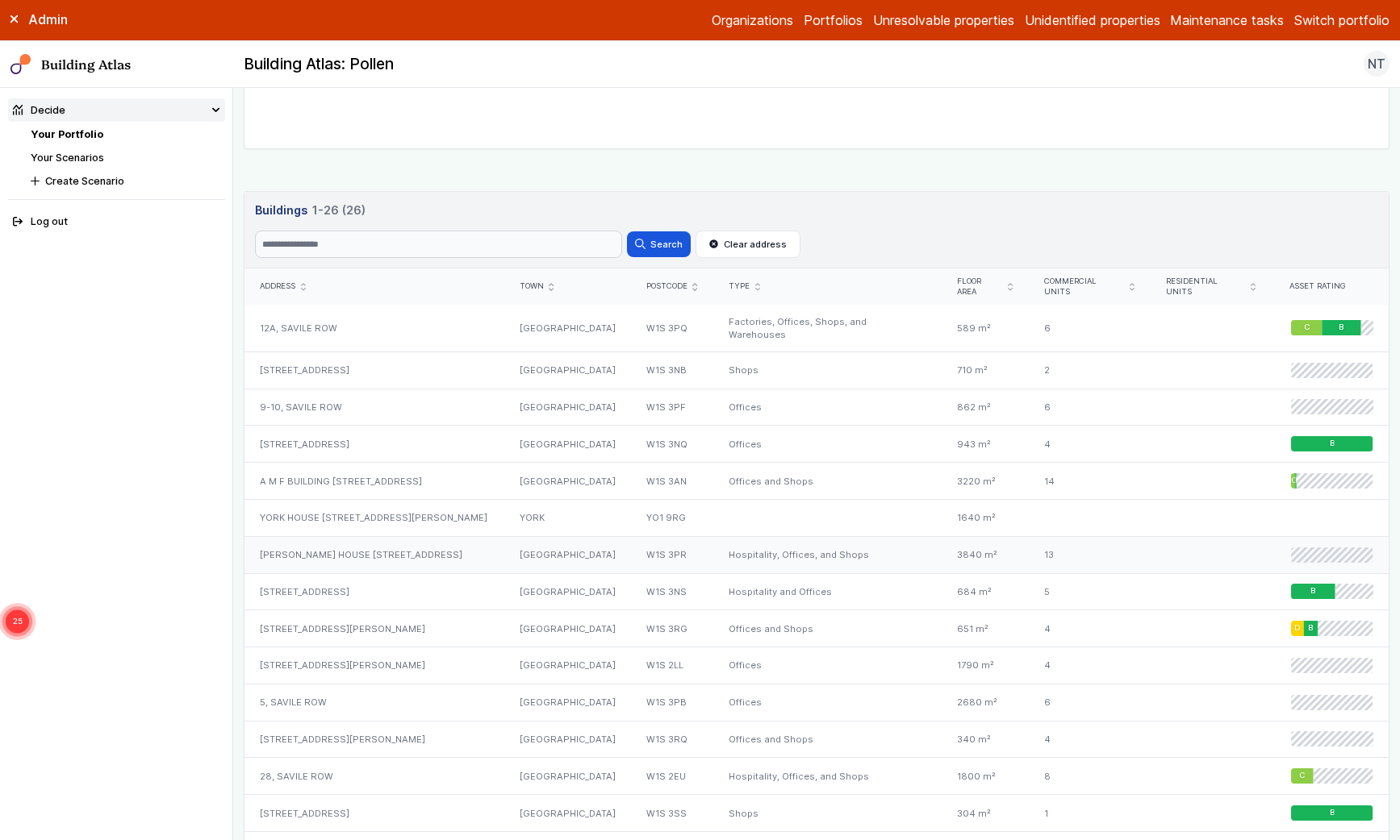
scroll to position [616, 0]
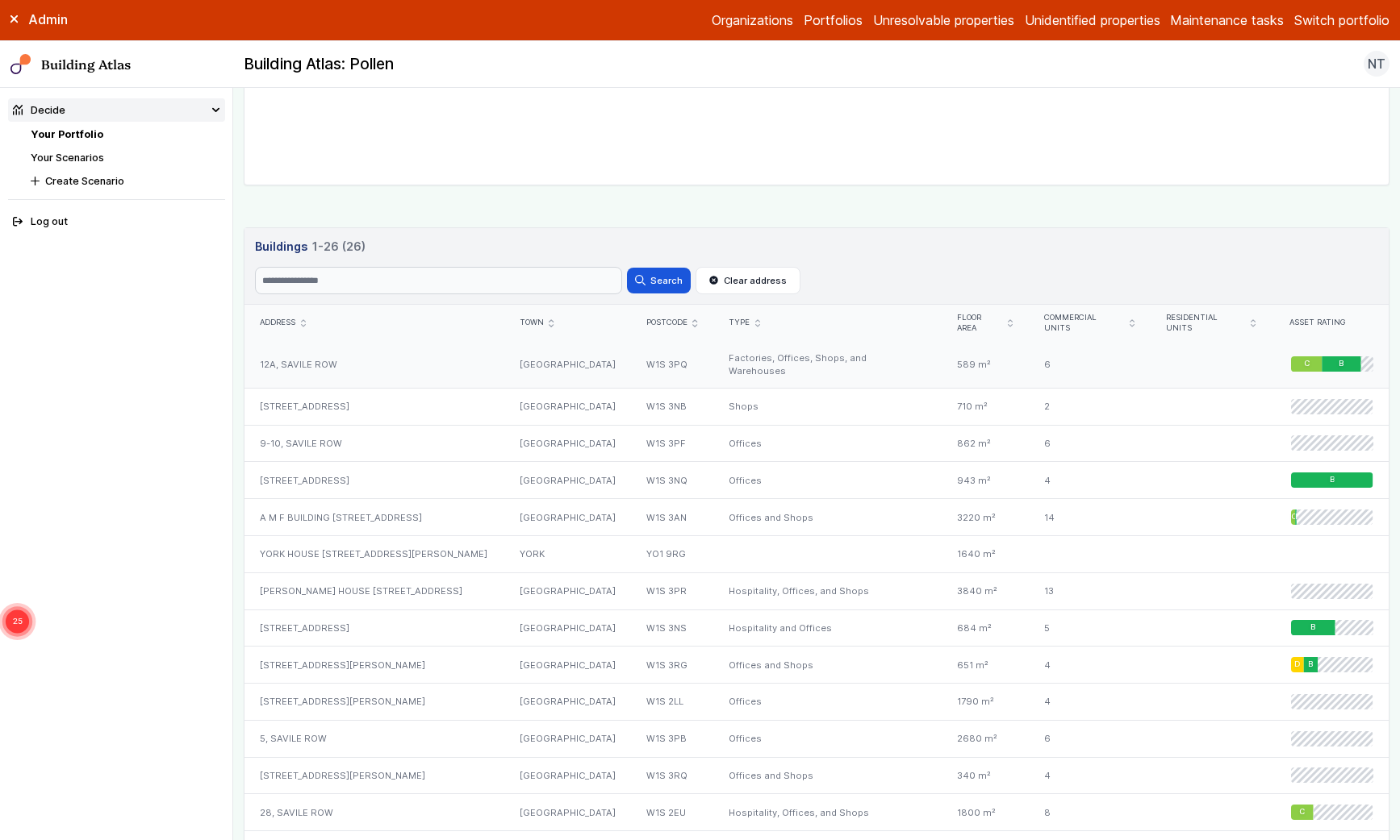
click at [630, 347] on div "W1S 3PQ" at bounding box center [671, 364] width 82 height 47
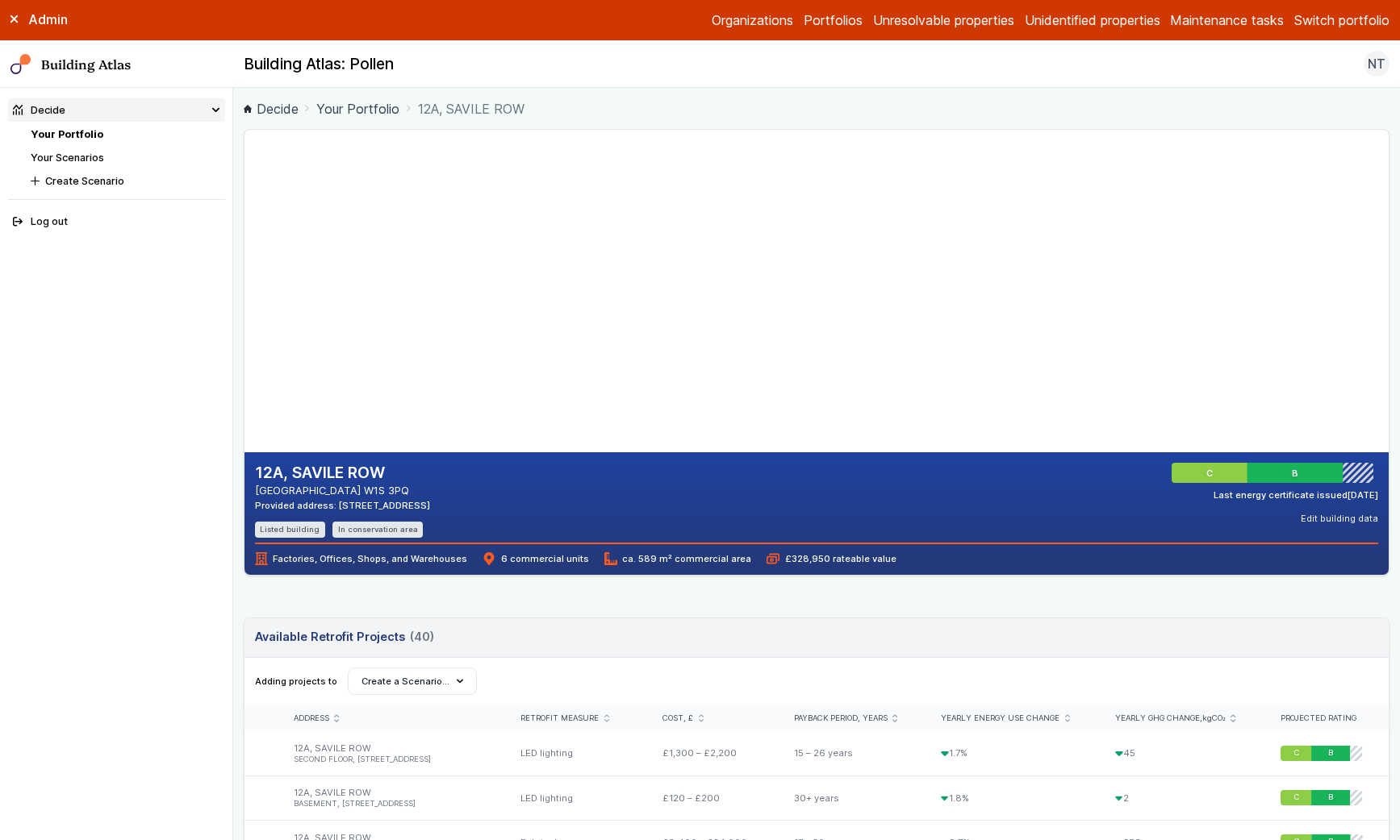
drag, startPoint x: 563, startPoint y: 281, endPoint x: 706, endPoint y: 359, distance: 162.9
click at [244, 359] on gmp-map-3d at bounding box center [244, 291] width 0 height 323
drag, startPoint x: 602, startPoint y: 284, endPoint x: 607, endPoint y: 338, distance: 54.2
click at [244, 338] on gmp-map-3d at bounding box center [244, 291] width 0 height 323
drag, startPoint x: 607, startPoint y: 338, endPoint x: 732, endPoint y: 243, distance: 157.0
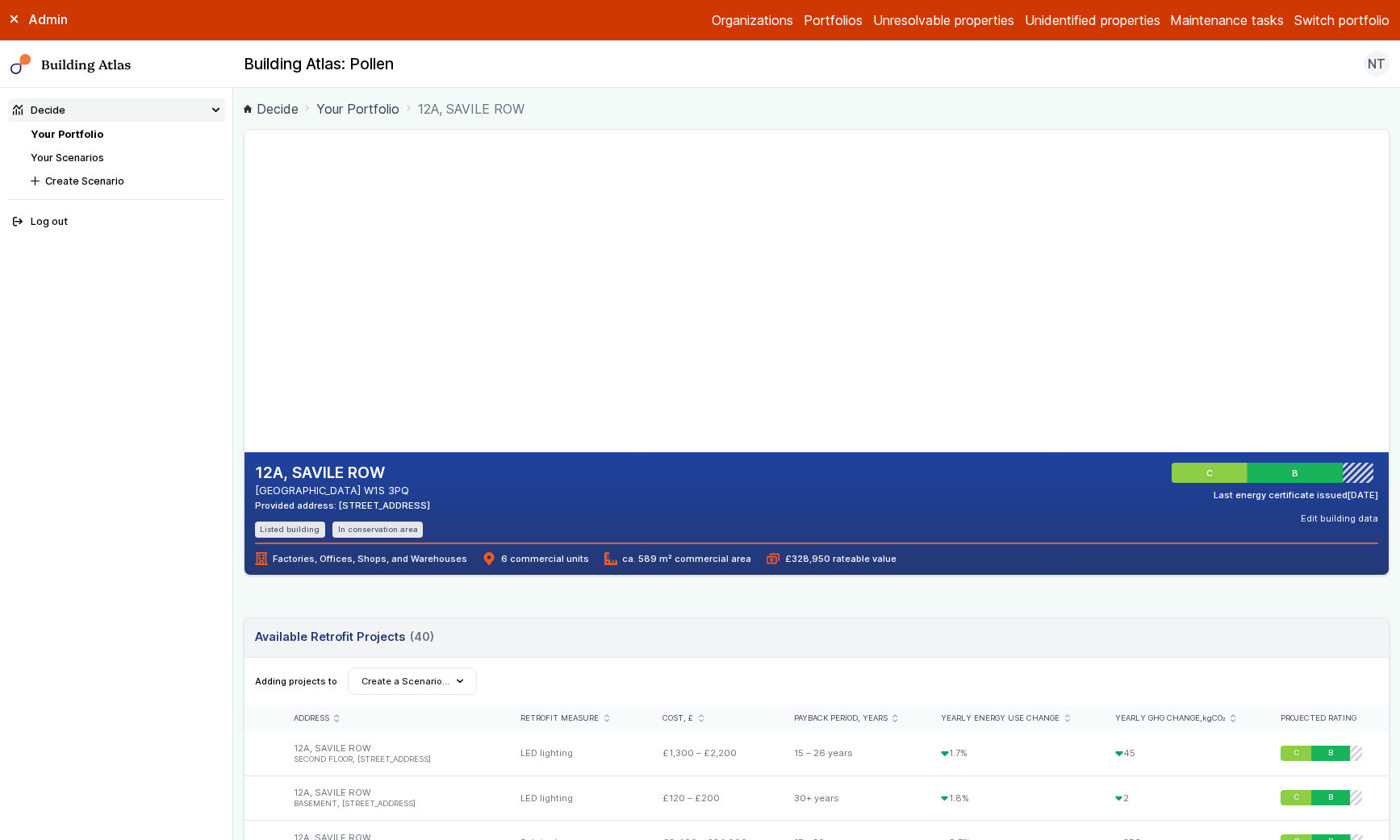
click at [244, 243] on gmp-map-3d at bounding box center [244, 291] width 0 height 323
drag, startPoint x: 585, startPoint y: 329, endPoint x: 544, endPoint y: 332, distance: 41.1
click at [244, 332] on gmp-map-3d at bounding box center [244, 291] width 0 height 323
drag, startPoint x: 549, startPoint y: 320, endPoint x: 567, endPoint y: 303, distance: 24.8
click at [244, 303] on gmp-map-3d at bounding box center [244, 291] width 0 height 323
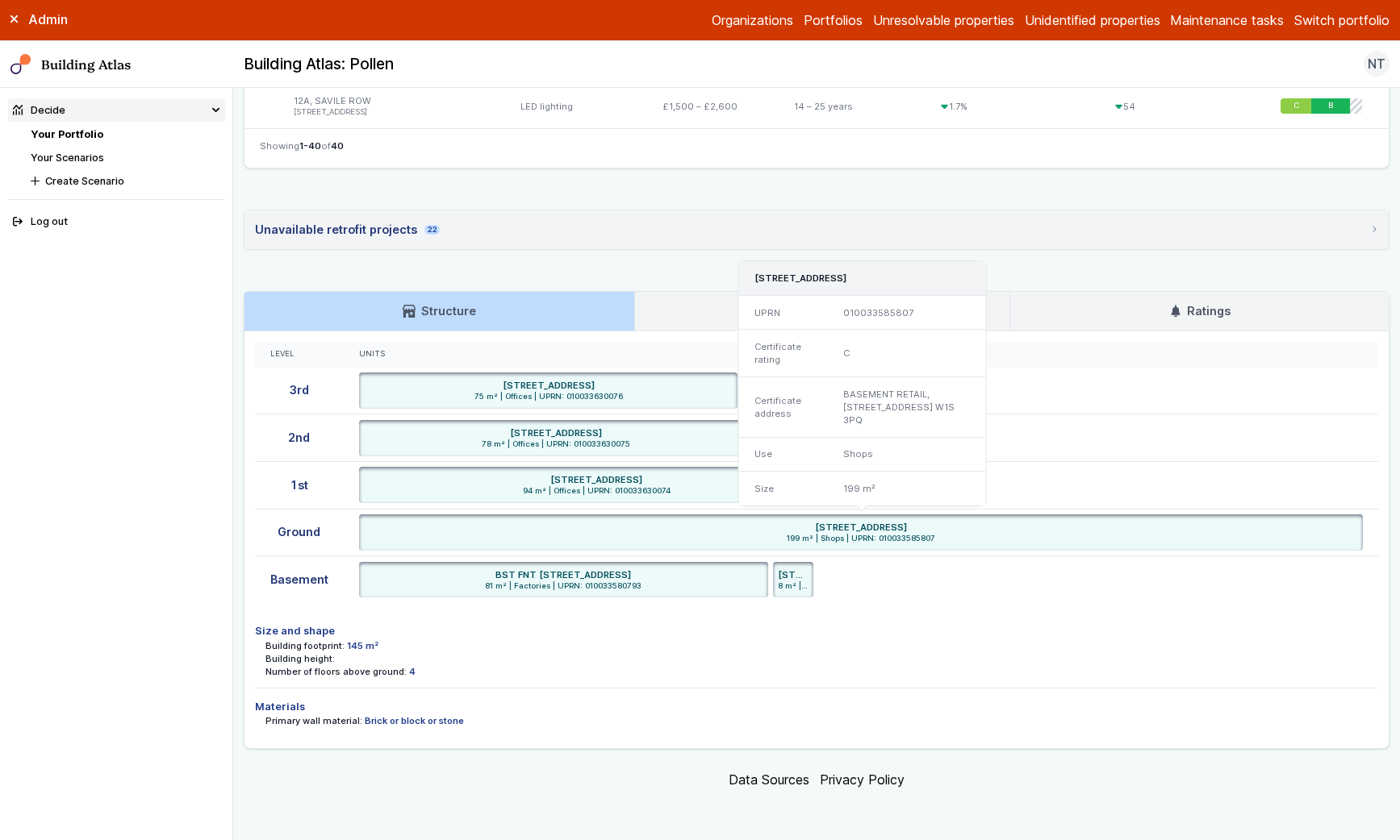
scroll to position [2381, 0]
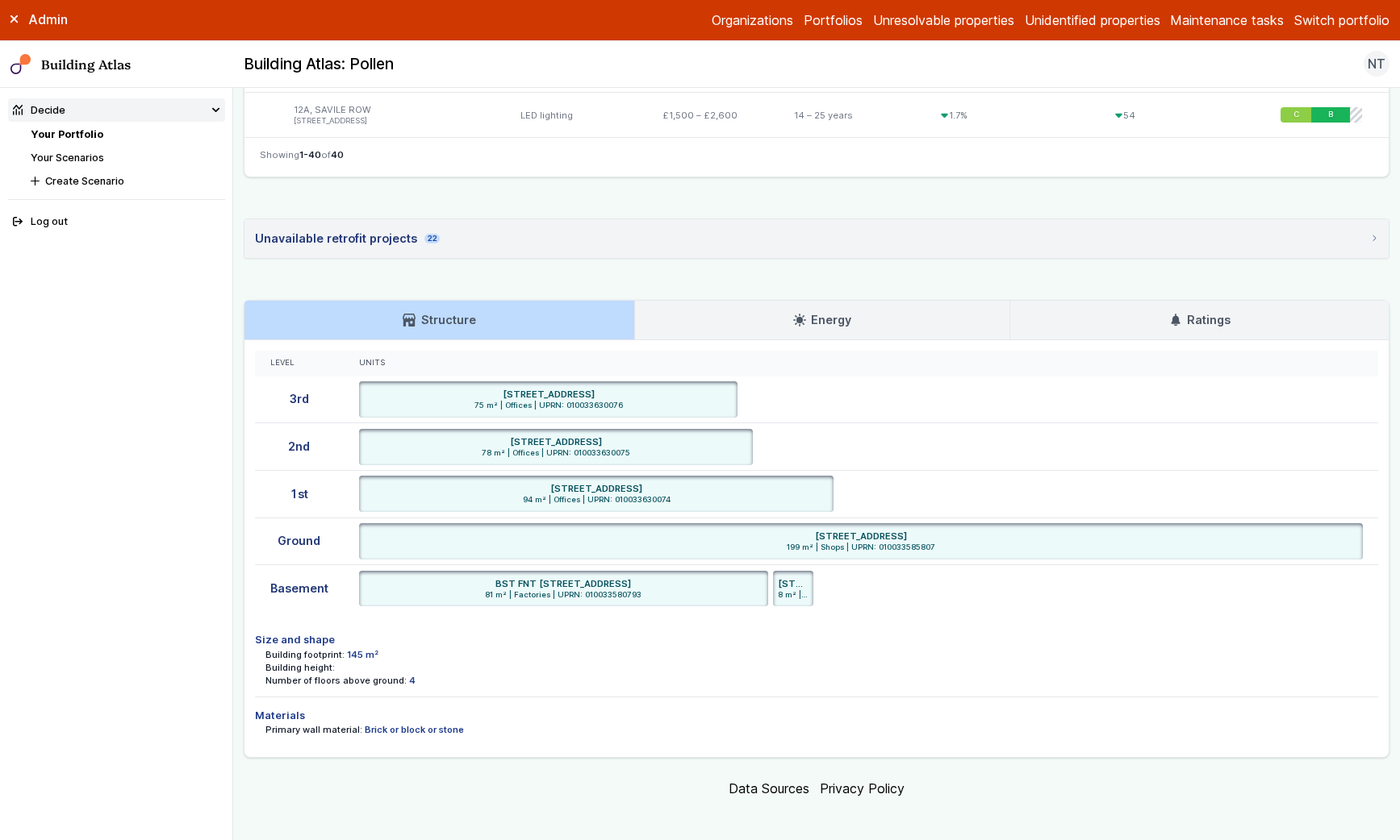
click at [757, 319] on link "Energy" at bounding box center [822, 319] width 375 height 39
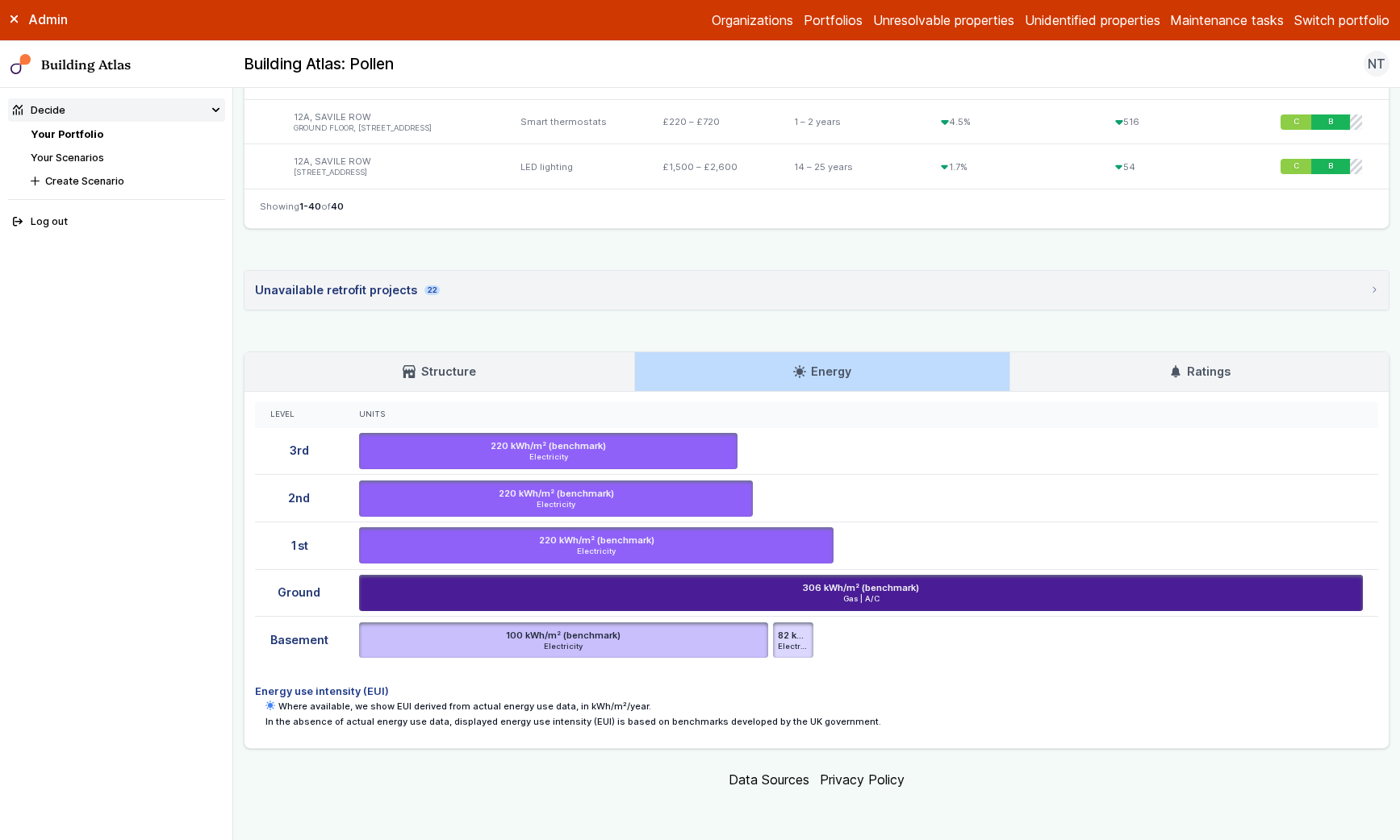
click at [509, 379] on link "Structure" at bounding box center [439, 371] width 390 height 39
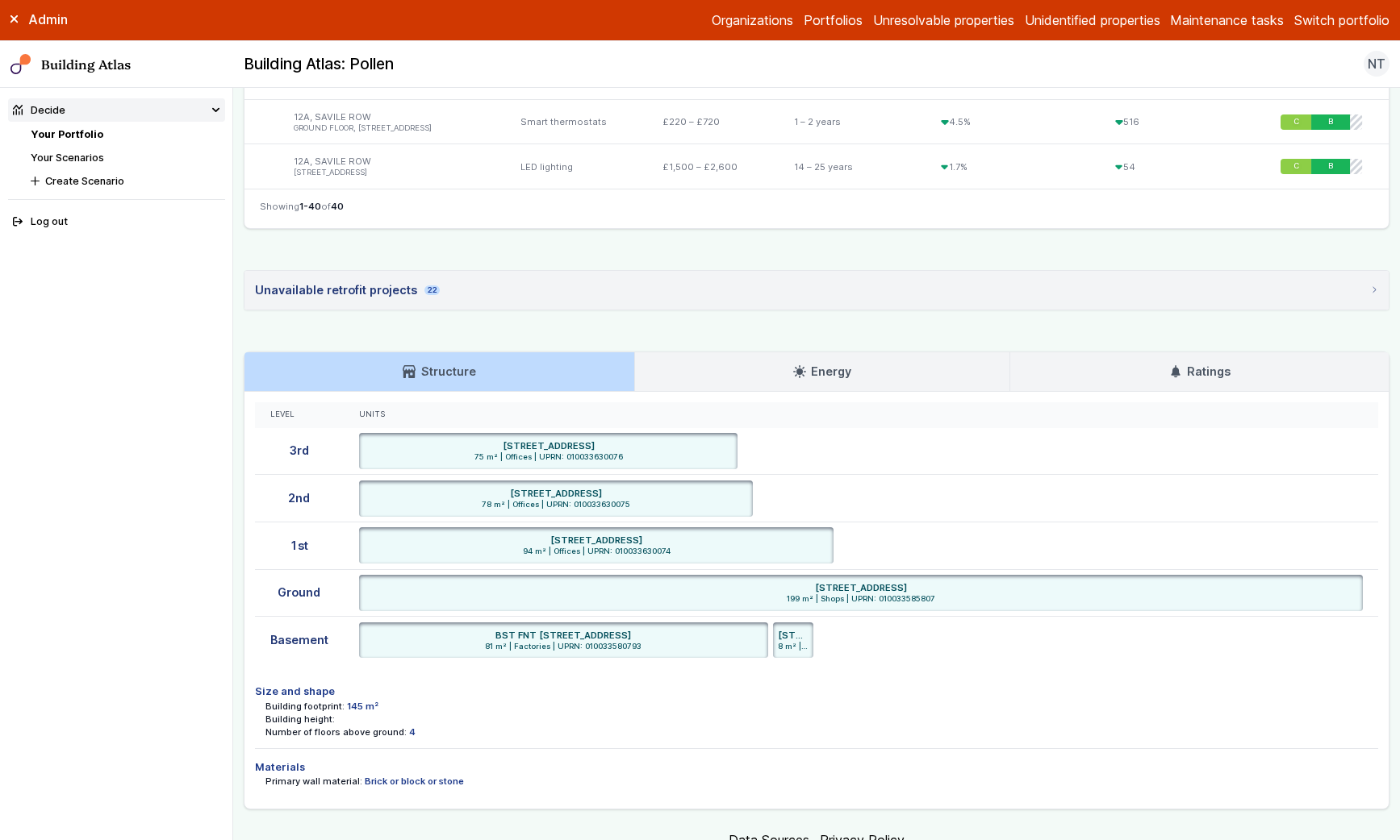
click at [475, 277] on summary "Unavailable retrofit projects 22" at bounding box center [816, 290] width 1144 height 39
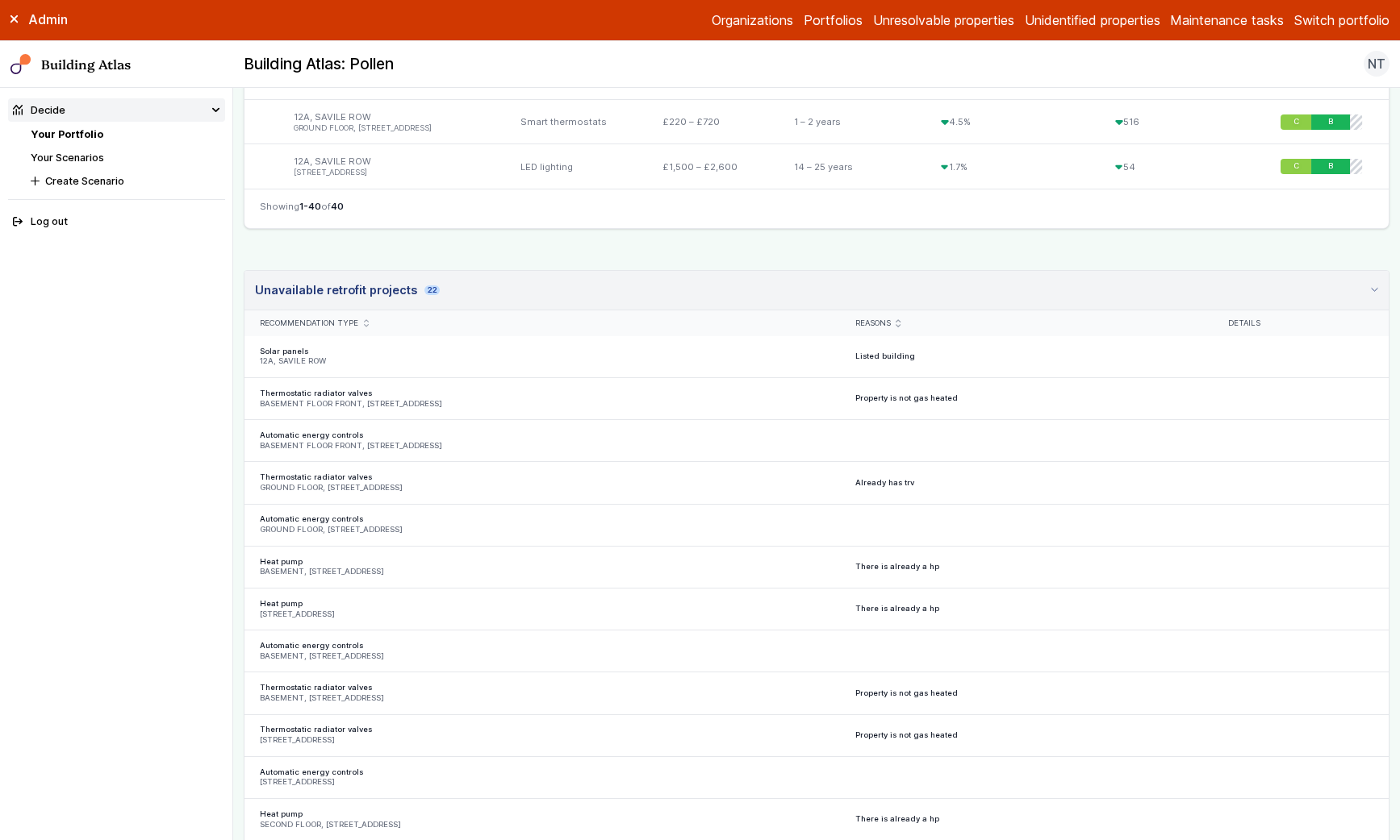
click at [478, 280] on summary "Unavailable retrofit projects 22" at bounding box center [816, 291] width 1144 height 40
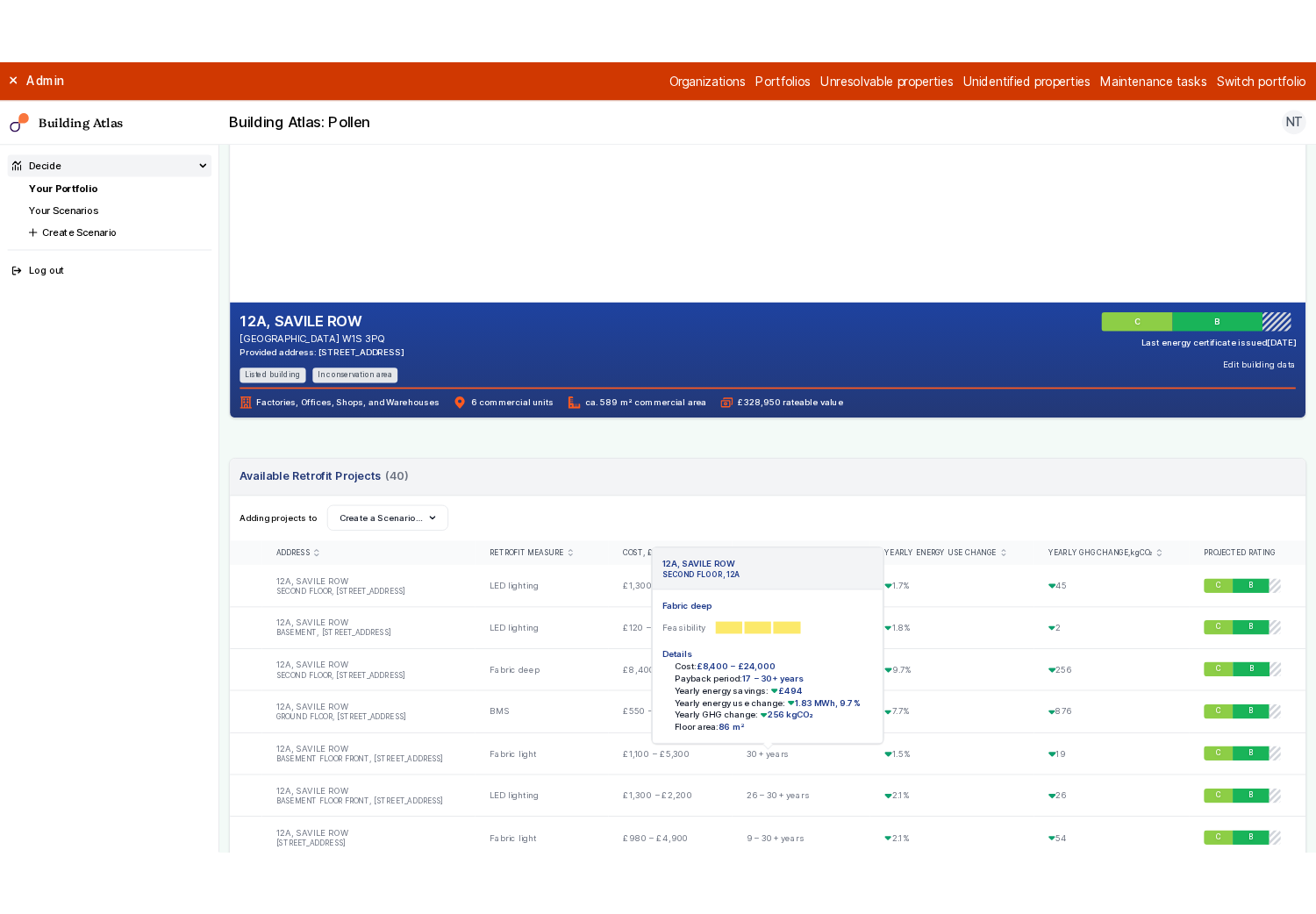
scroll to position [0, 0]
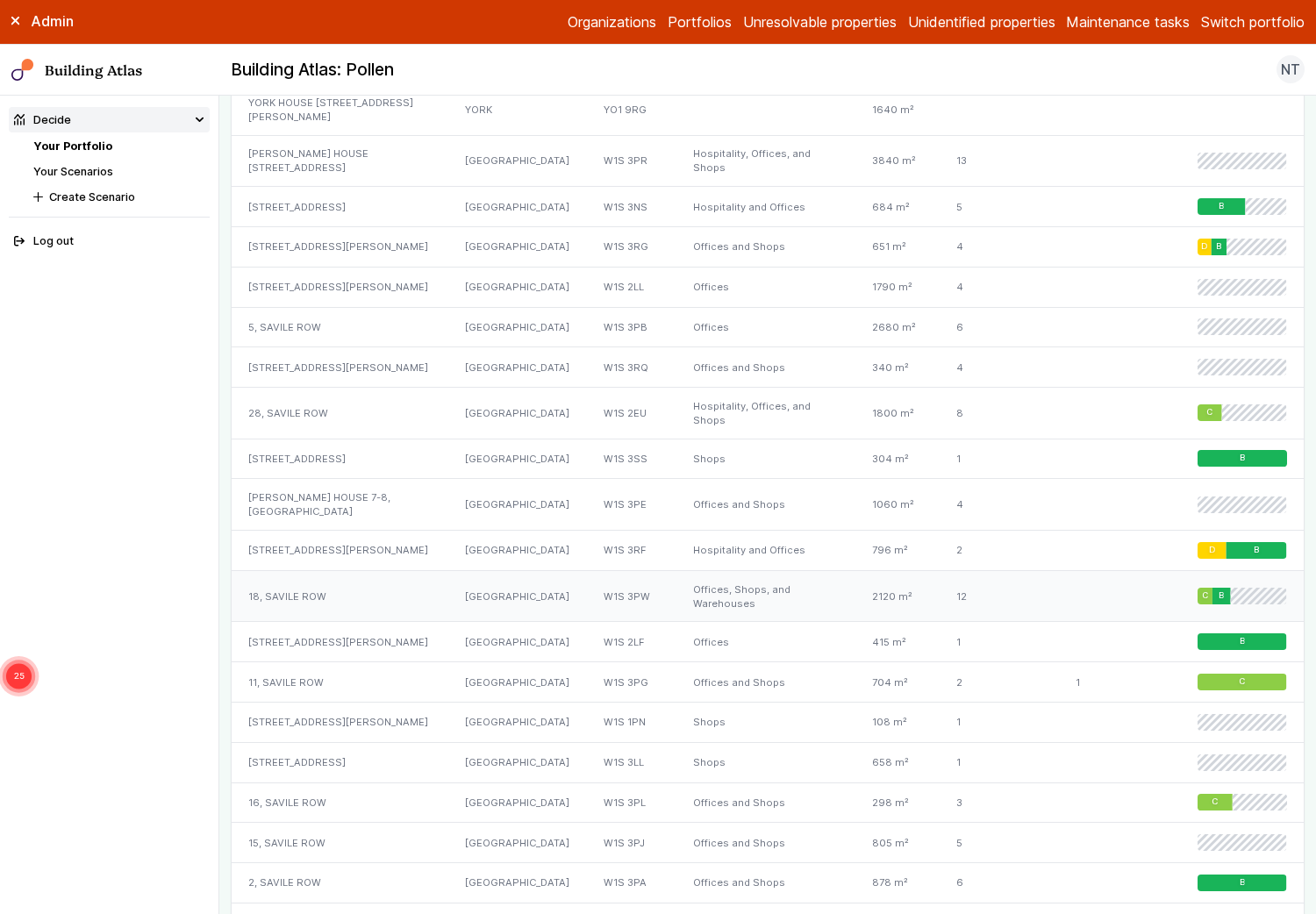
scroll to position [1170, 0]
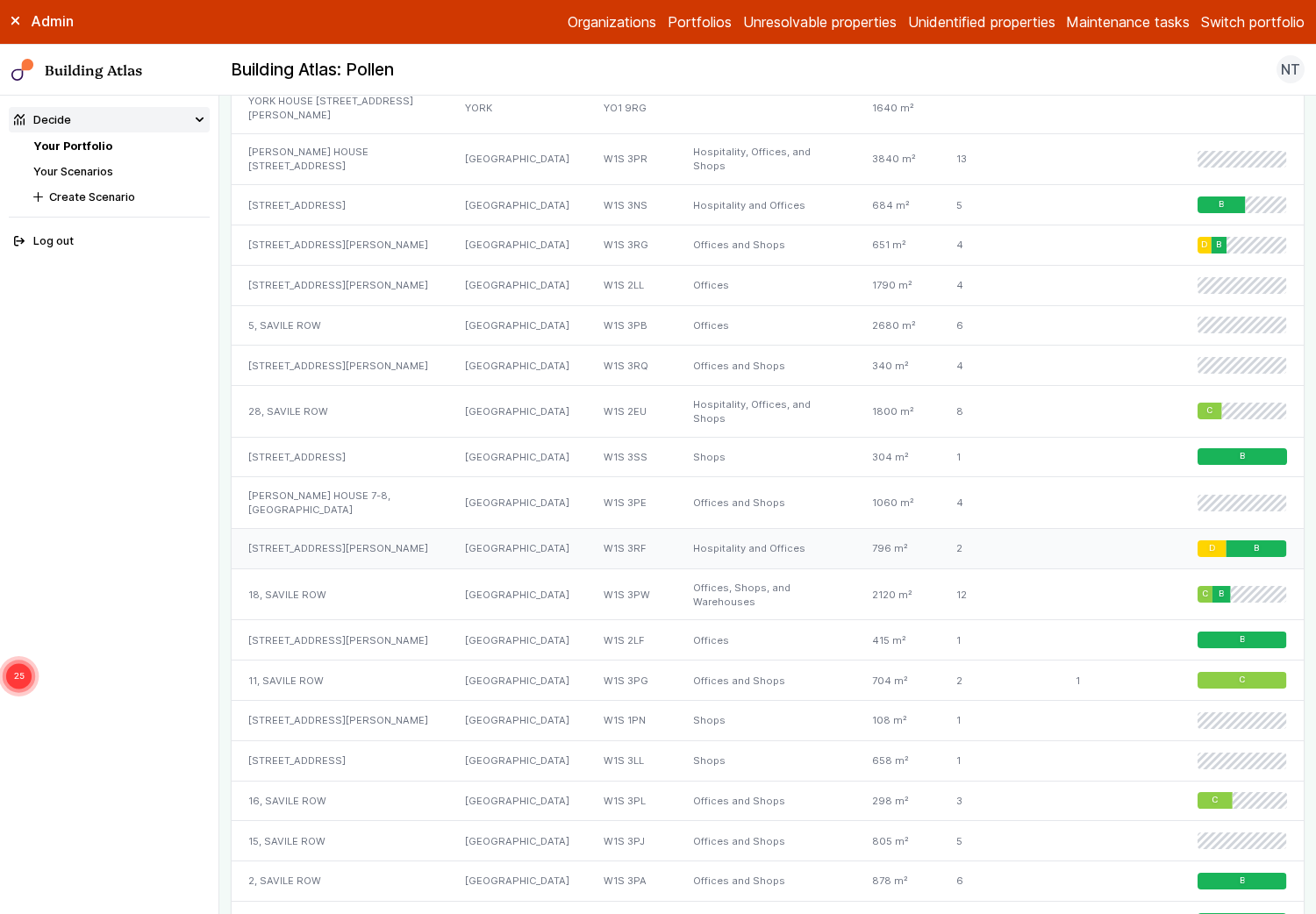
click at [676, 529] on div "Hospitality and Offices" at bounding box center [766, 549] width 179 height 40
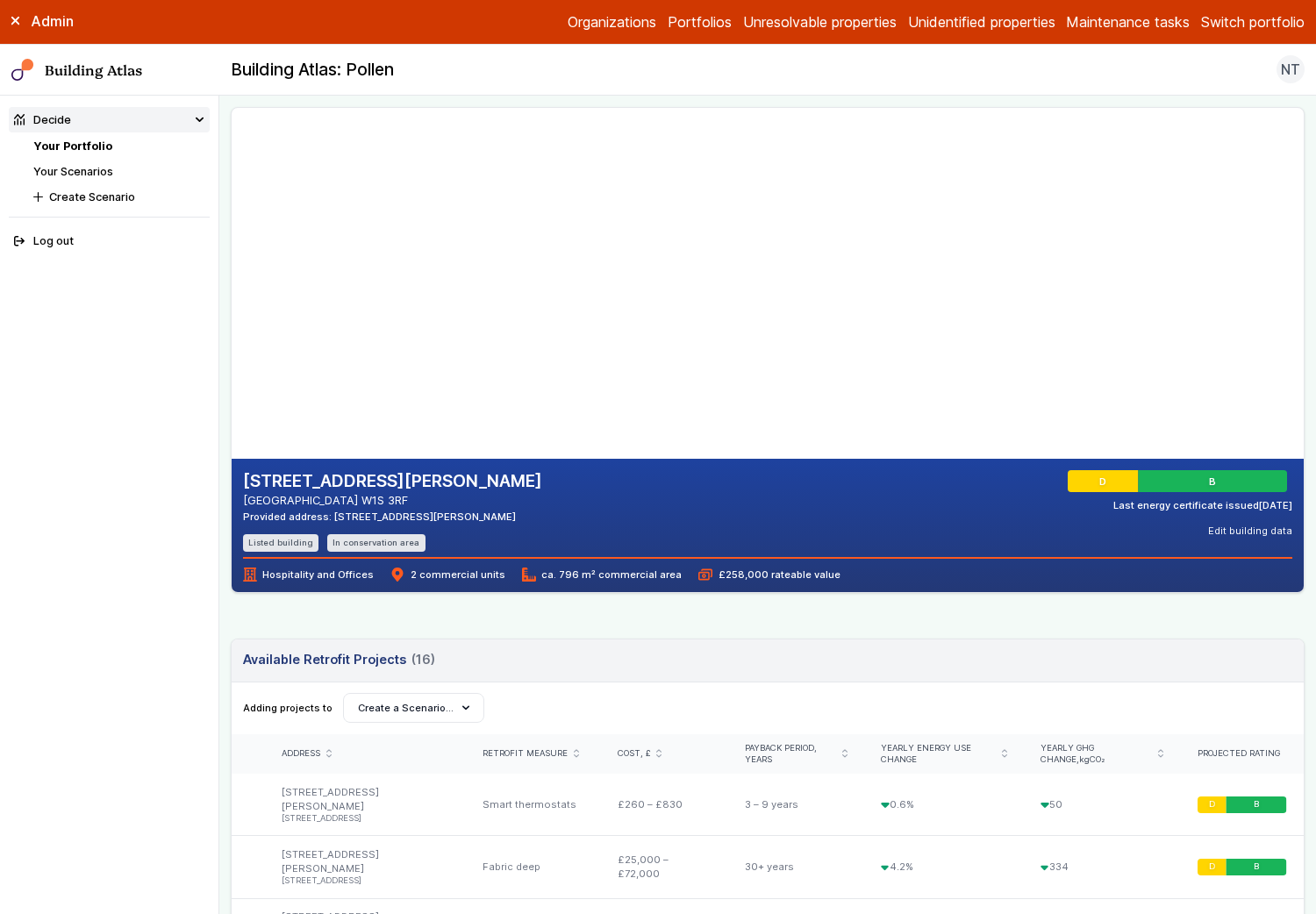
scroll to position [25, 0]
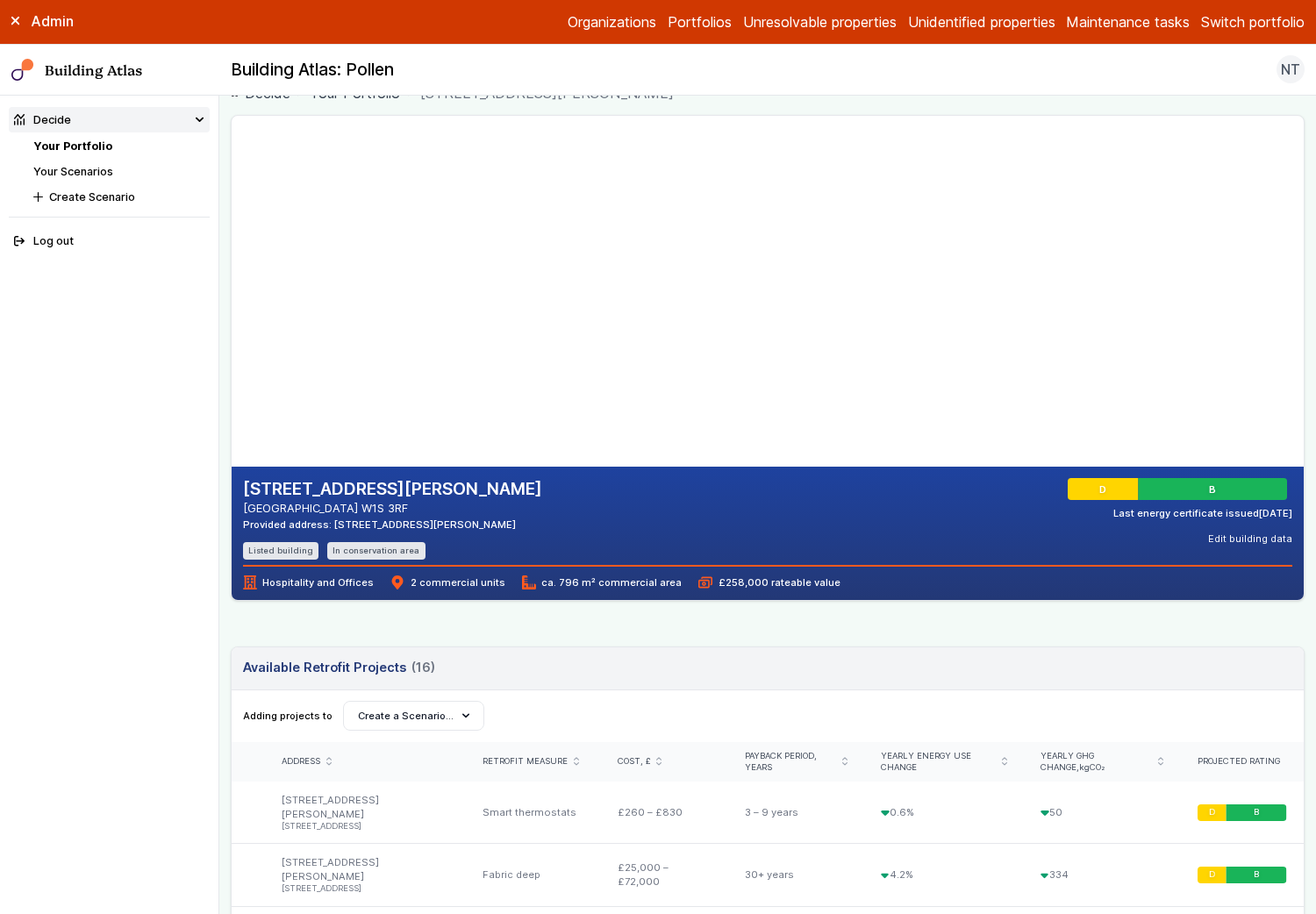
drag, startPoint x: 524, startPoint y: 271, endPoint x: 656, endPoint y: 266, distance: 132.1
click at [232, 266] on gmp-map-3d at bounding box center [232, 291] width 0 height 351
drag, startPoint x: 414, startPoint y: 335, endPoint x: 607, endPoint y: 341, distance: 193.1
click at [232, 341] on gmp-map-3d at bounding box center [232, 291] width 0 height 351
drag, startPoint x: 397, startPoint y: 318, endPoint x: 508, endPoint y: 307, distance: 111.5
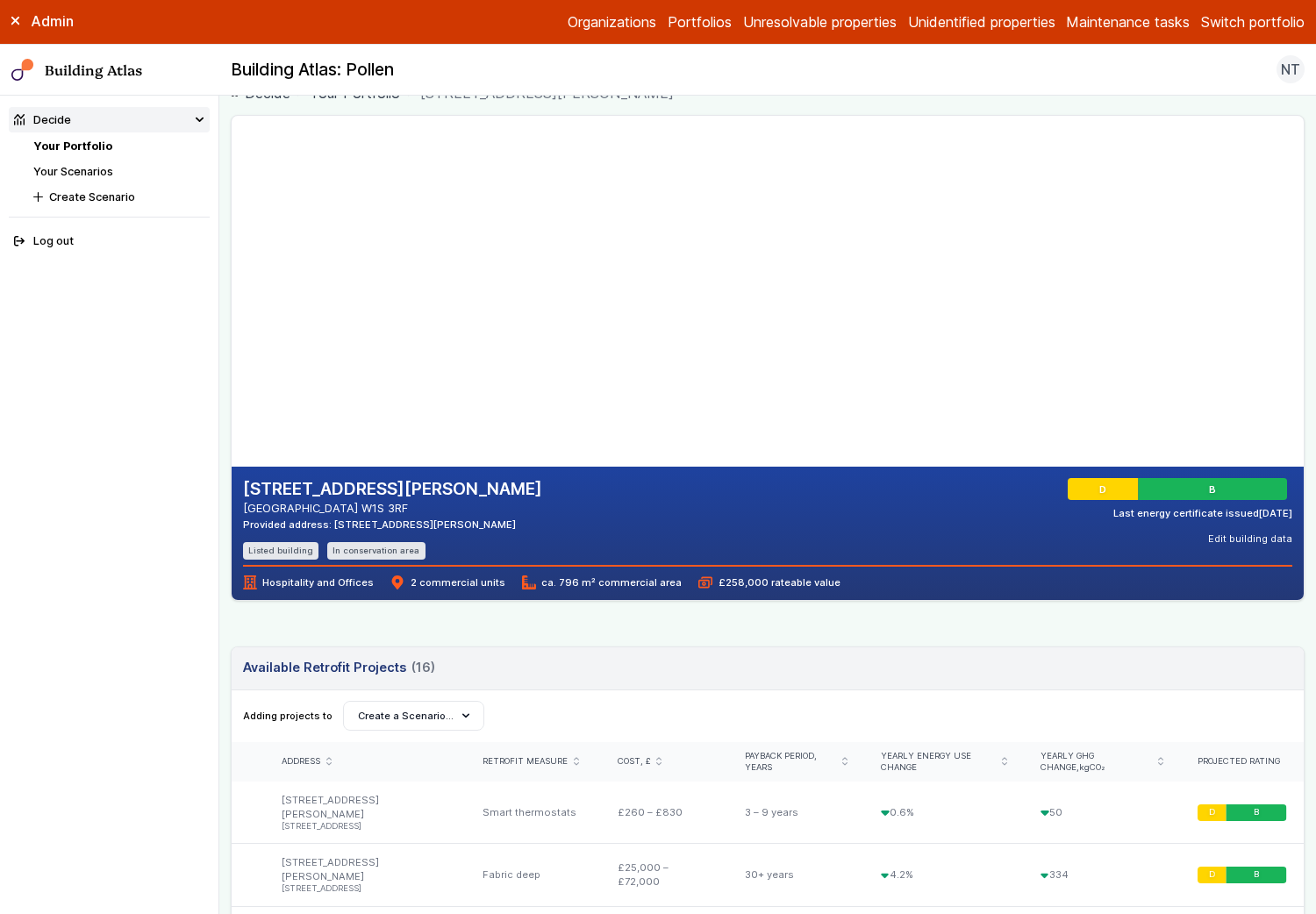
click at [232, 307] on gmp-map-3d at bounding box center [232, 291] width 0 height 351
drag, startPoint x: 363, startPoint y: 317, endPoint x: 544, endPoint y: 324, distance: 181.1
click at [232, 325] on gmp-map-3d at bounding box center [232, 291] width 0 height 351
drag, startPoint x: 446, startPoint y: 269, endPoint x: 353, endPoint y: 231, distance: 100.5
click at [232, 231] on gmp-map-3d at bounding box center [232, 291] width 0 height 351
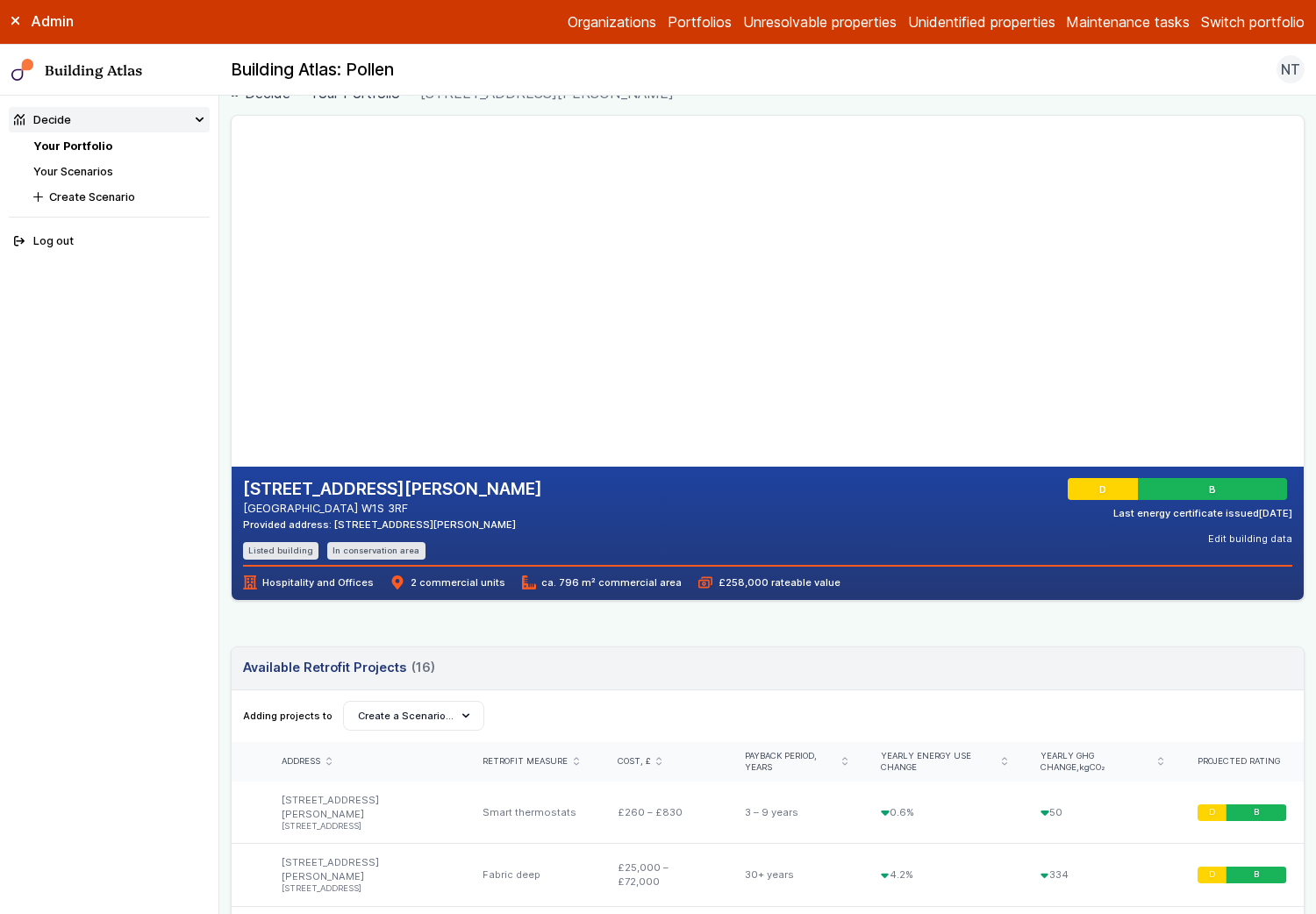
drag, startPoint x: 574, startPoint y: 282, endPoint x: 633, endPoint y: 287, distance: 59.2
click at [232, 287] on gmp-map-3d at bounding box center [232, 291] width 0 height 351
drag, startPoint x: 496, startPoint y: 323, endPoint x: 554, endPoint y: 322, distance: 58.0
click at [232, 322] on gmp-map-3d at bounding box center [232, 291] width 0 height 351
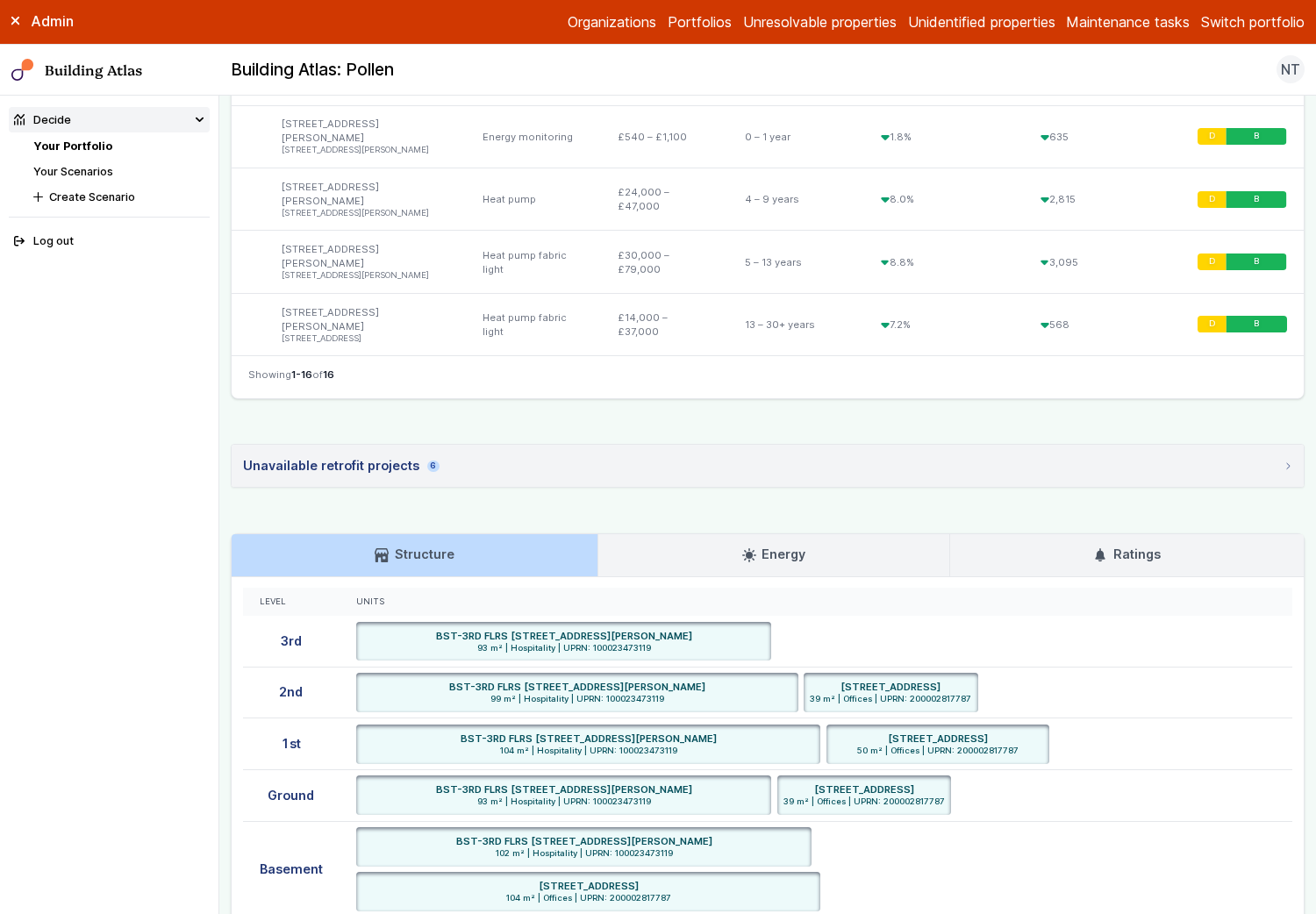
scroll to position [1462, 0]
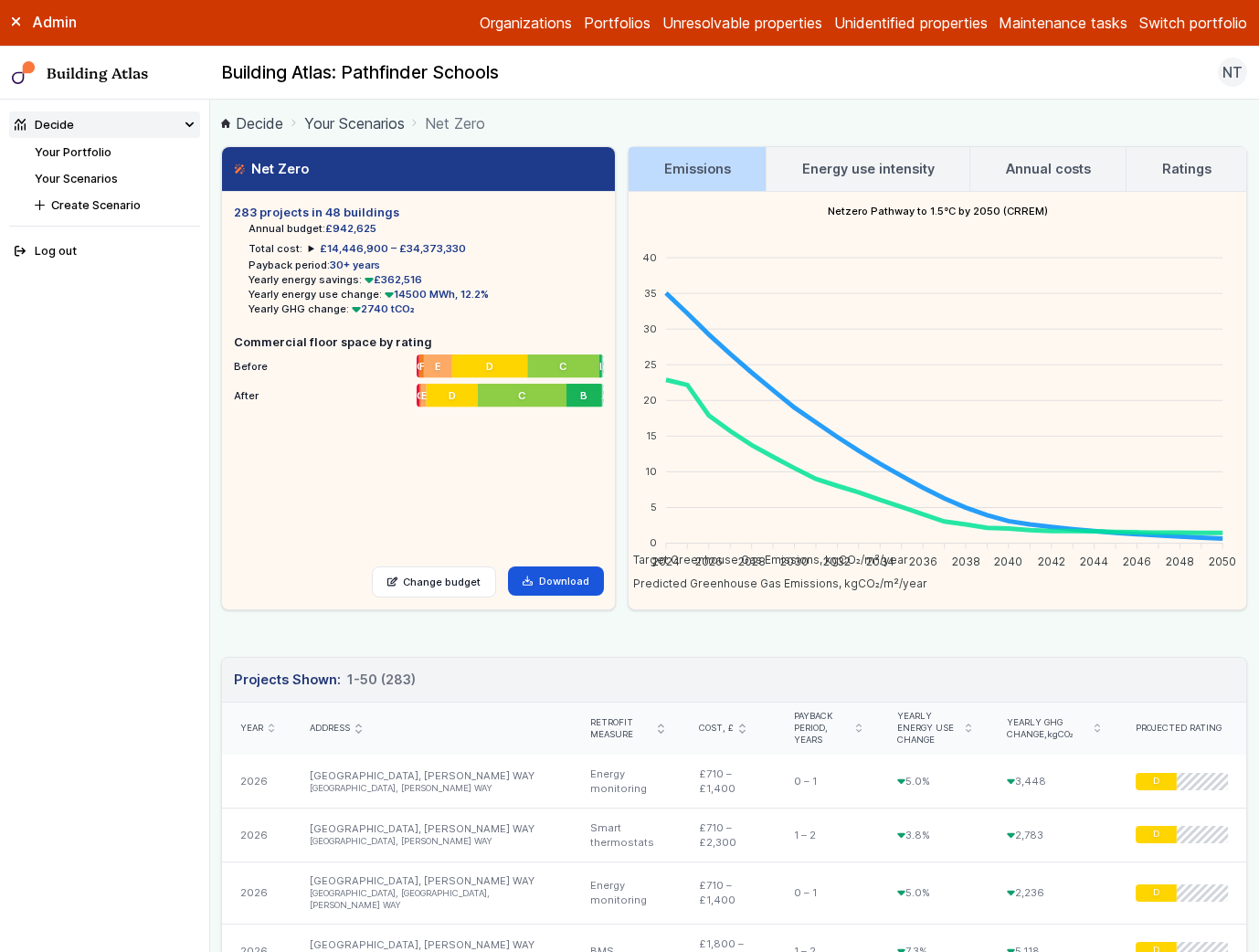
click at [88, 148] on link "Your Portfolio" at bounding box center [72, 153] width 76 height 14
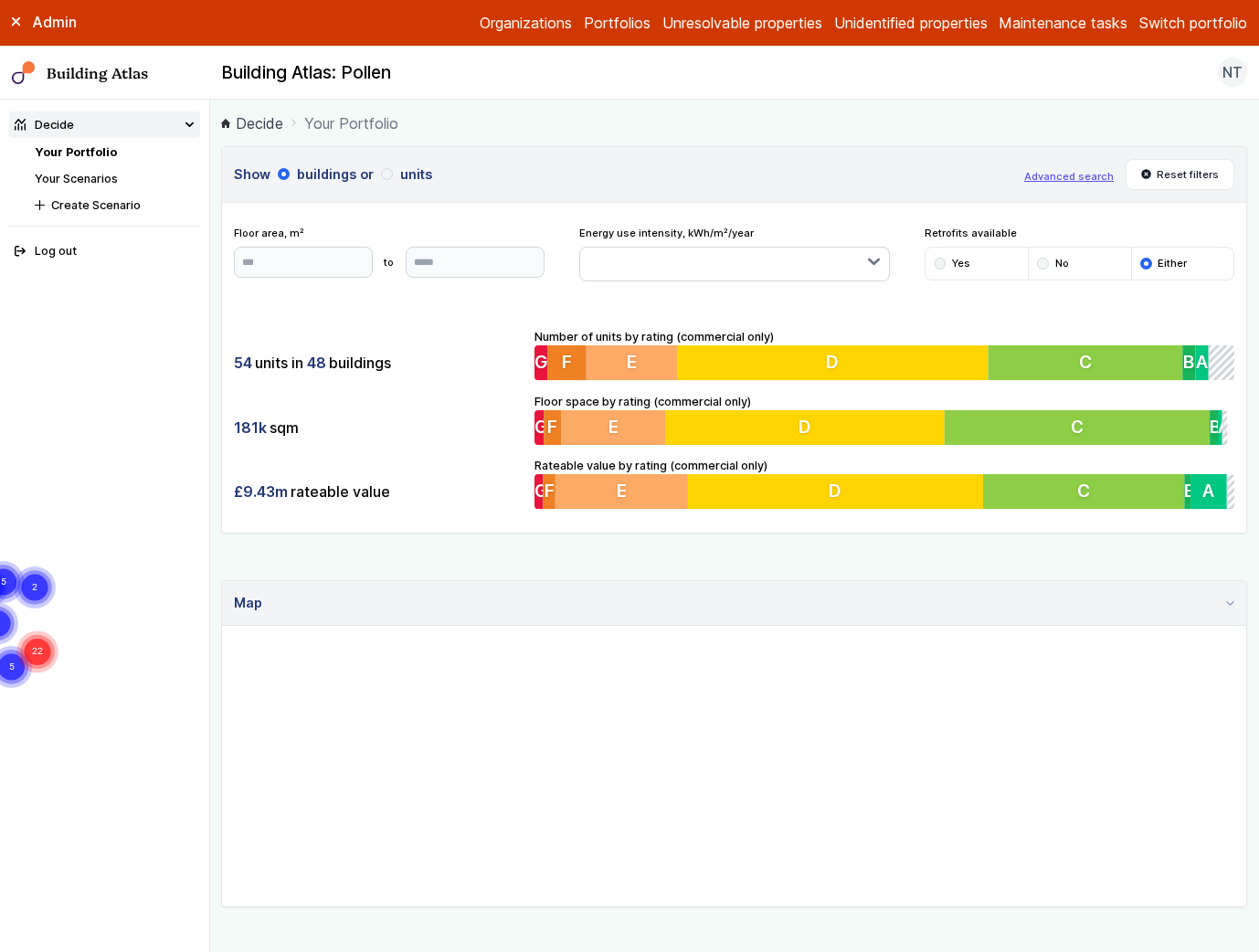
click at [1175, 26] on button "Switch portfolio" at bounding box center [1193, 23] width 108 height 22
click at [0, 0] on button "Padmanor" at bounding box center [0, 0] width 0 height 0
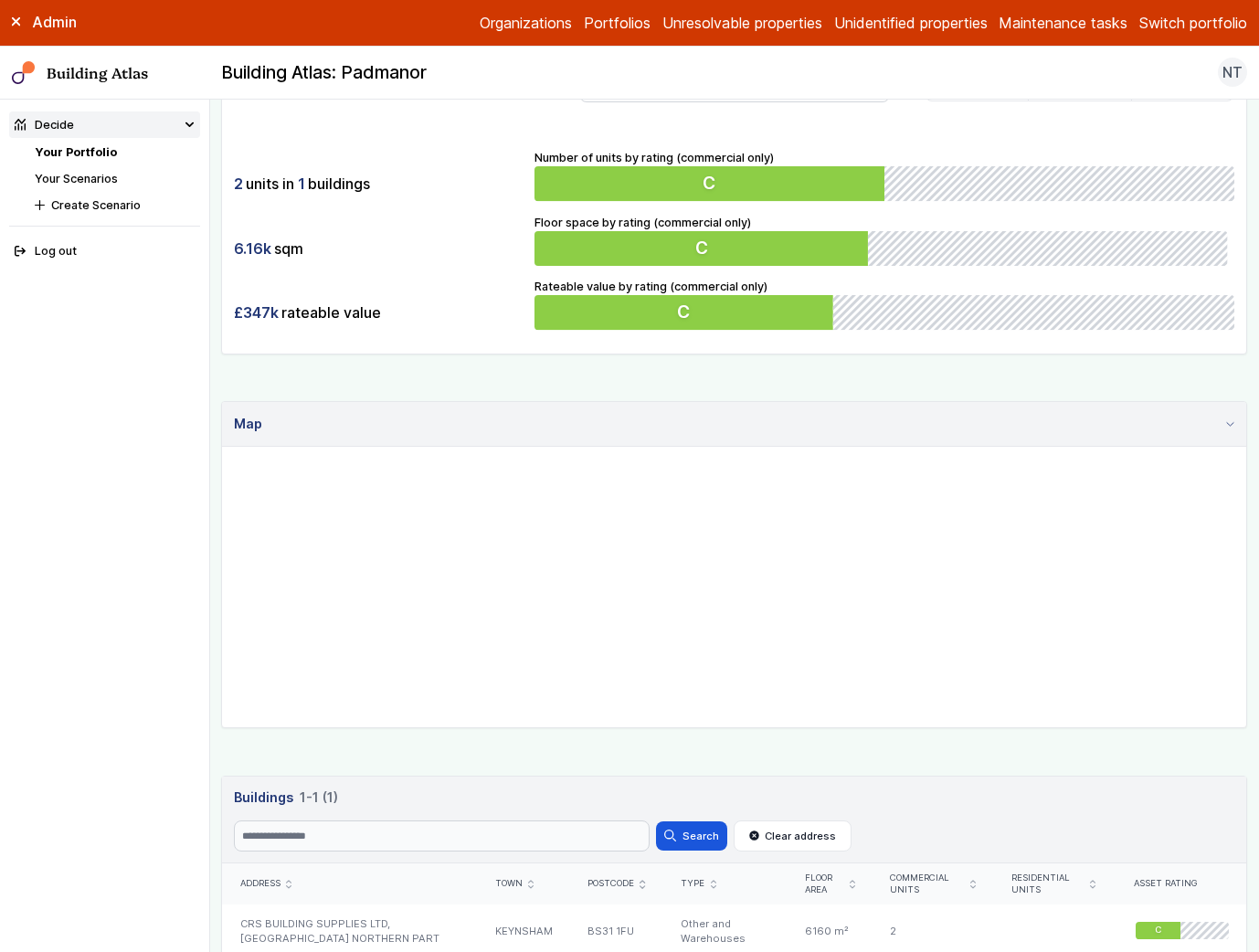
scroll to position [334, 0]
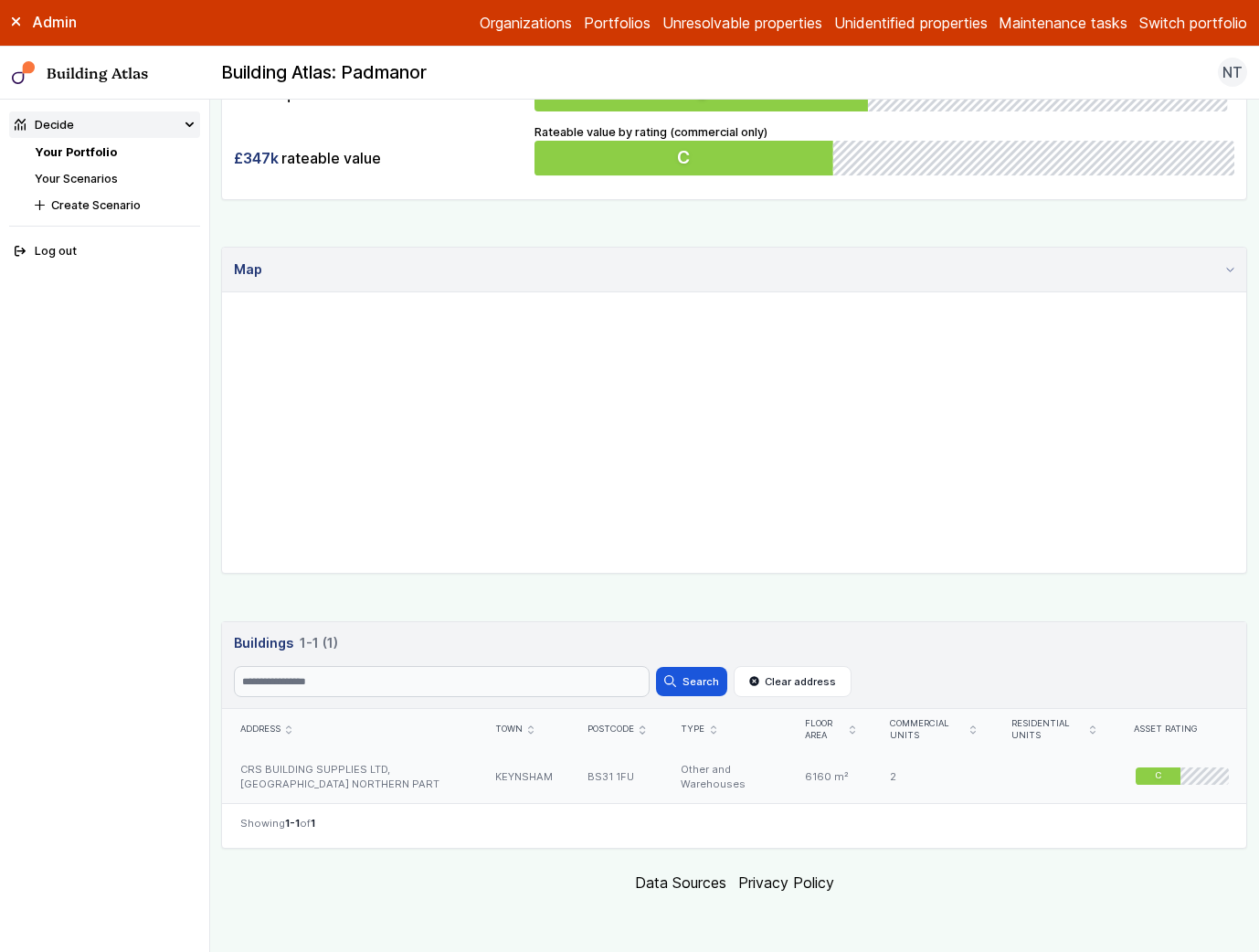
click at [386, 781] on div "CRS BUILDING SUPPLIES LTD, [GEOGRAPHIC_DATA] NORTHERN PART" at bounding box center [349, 777] width 255 height 53
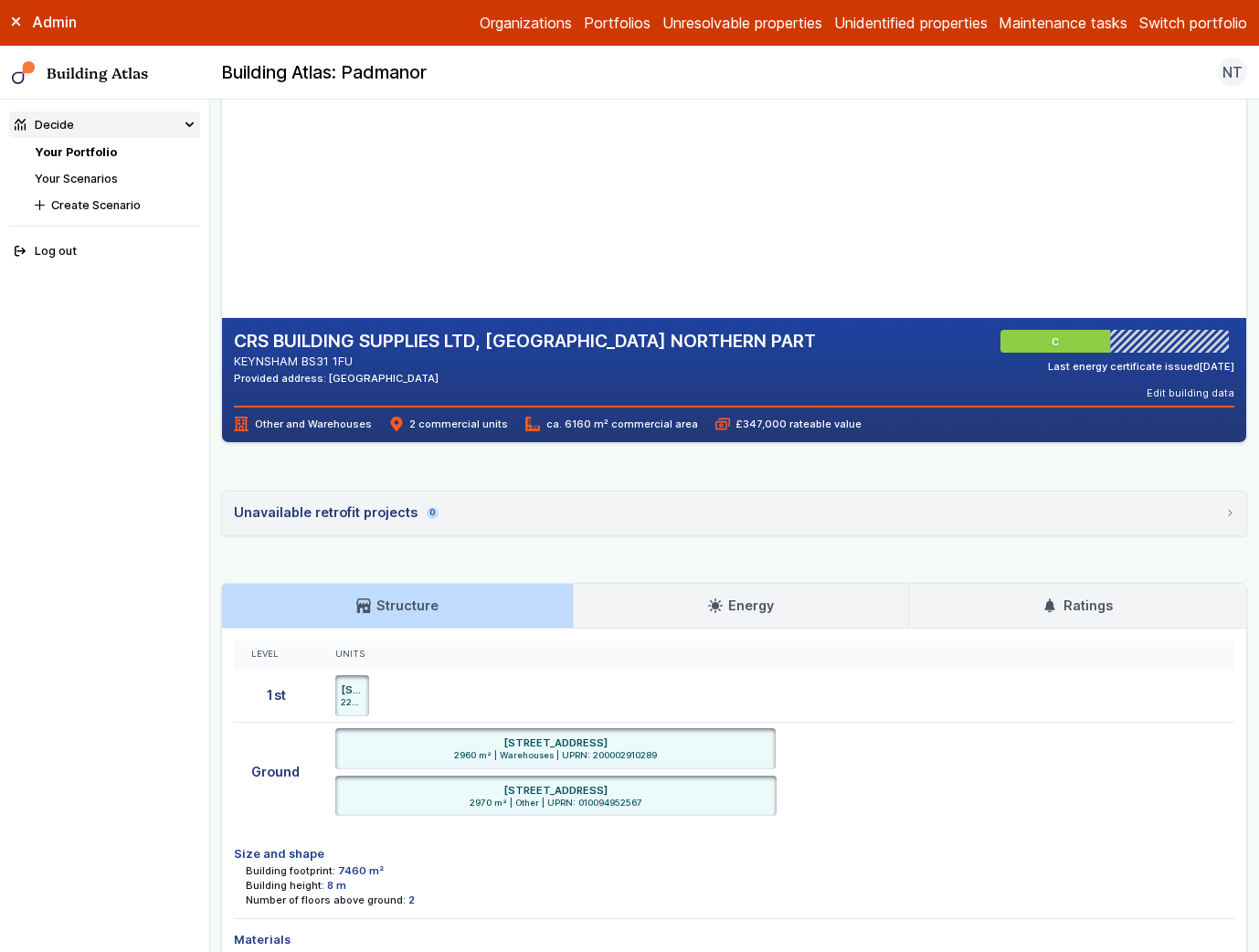
scroll to position [334, 0]
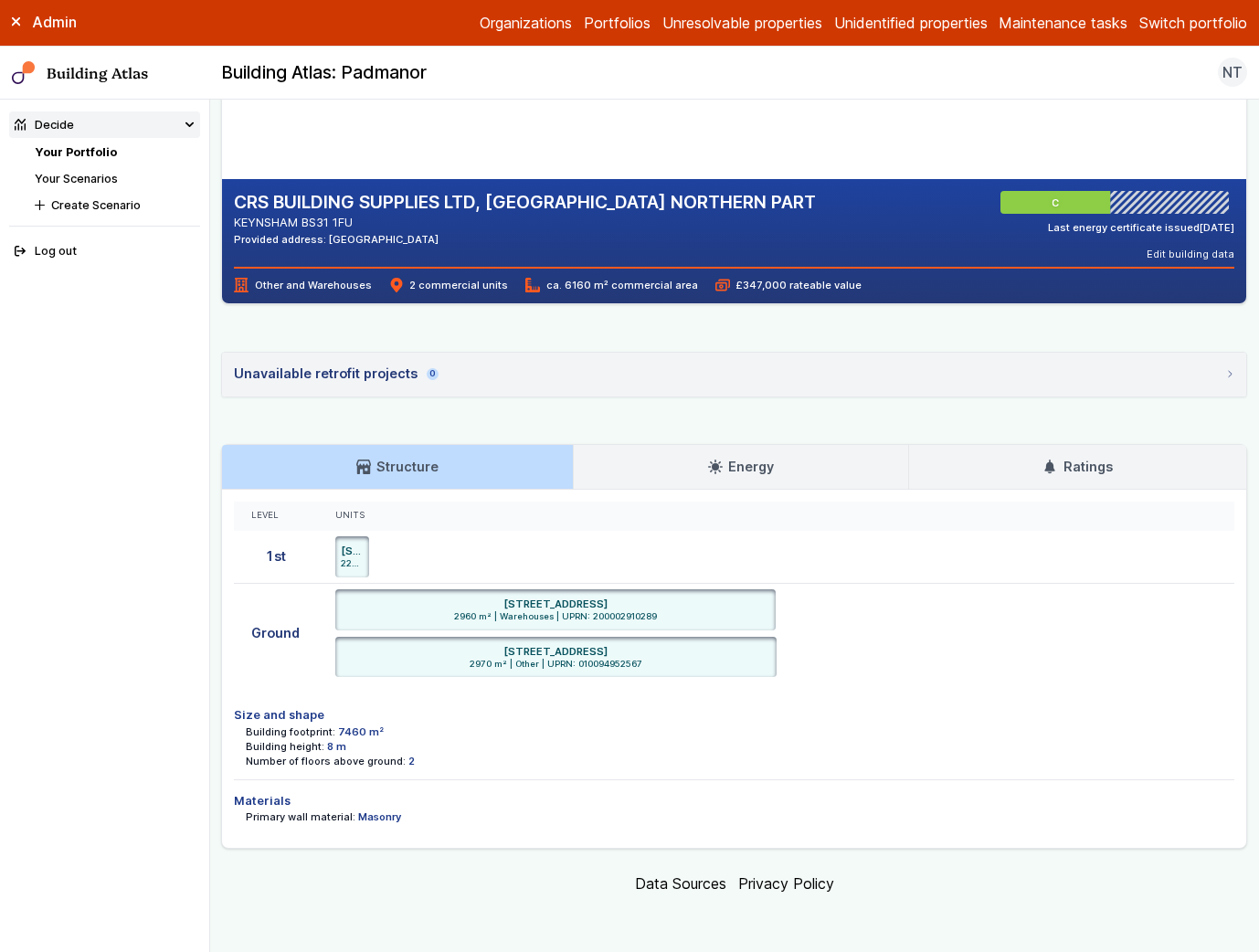
click at [1057, 458] on h3 "Ratings" at bounding box center [1077, 467] width 69 height 21
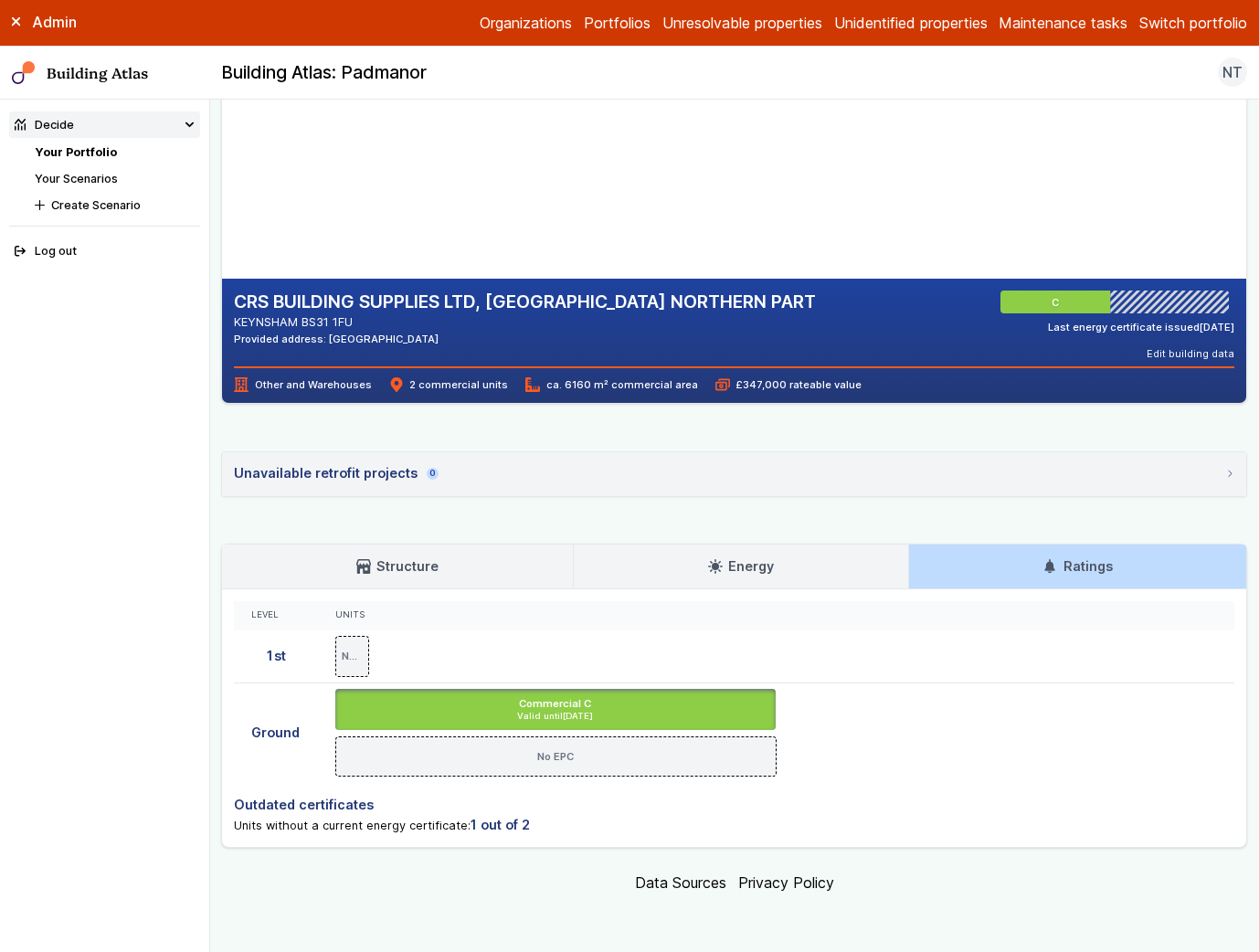
scroll to position [233, 0]
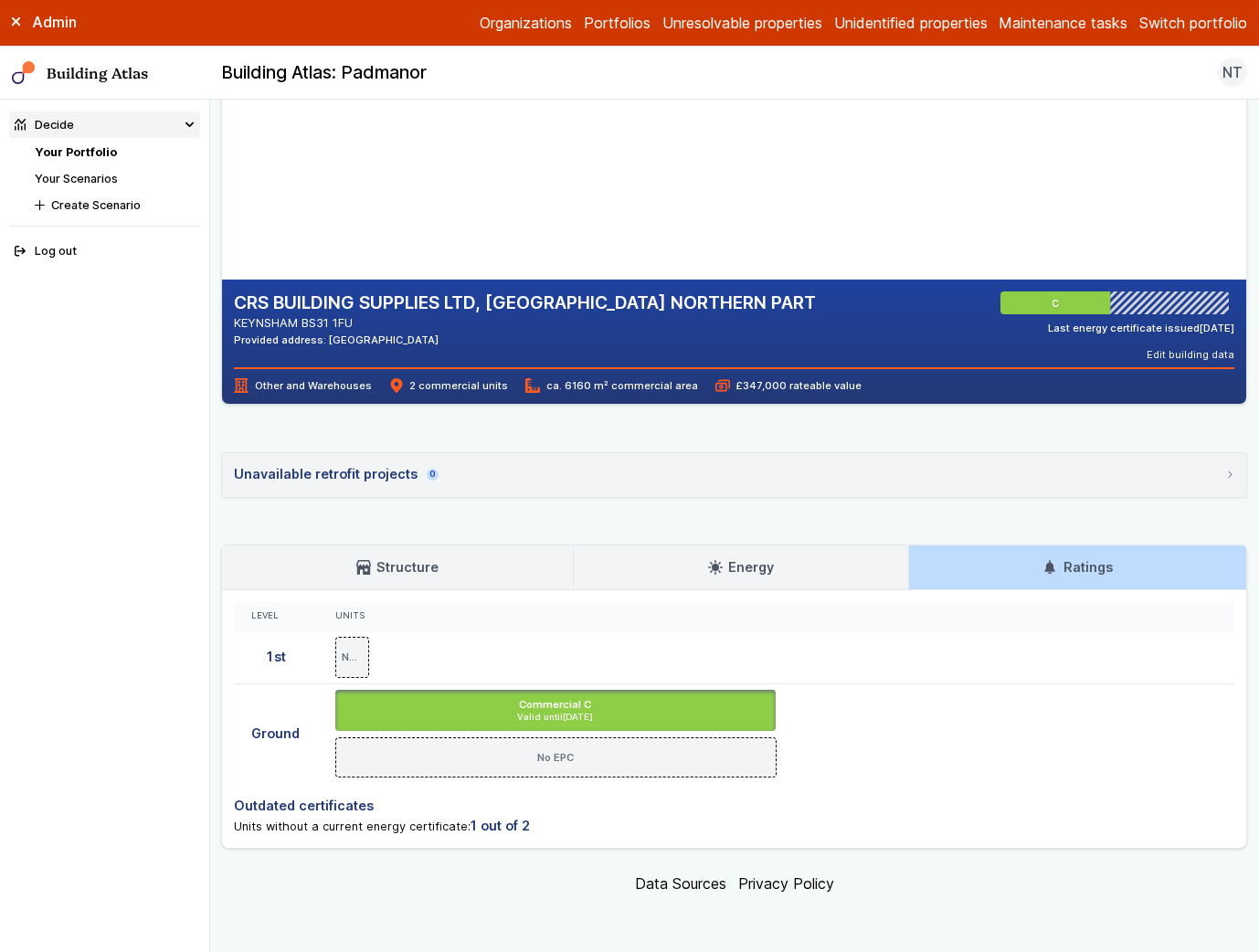
click at [795, 548] on link "Energy" at bounding box center [742, 567] width 335 height 44
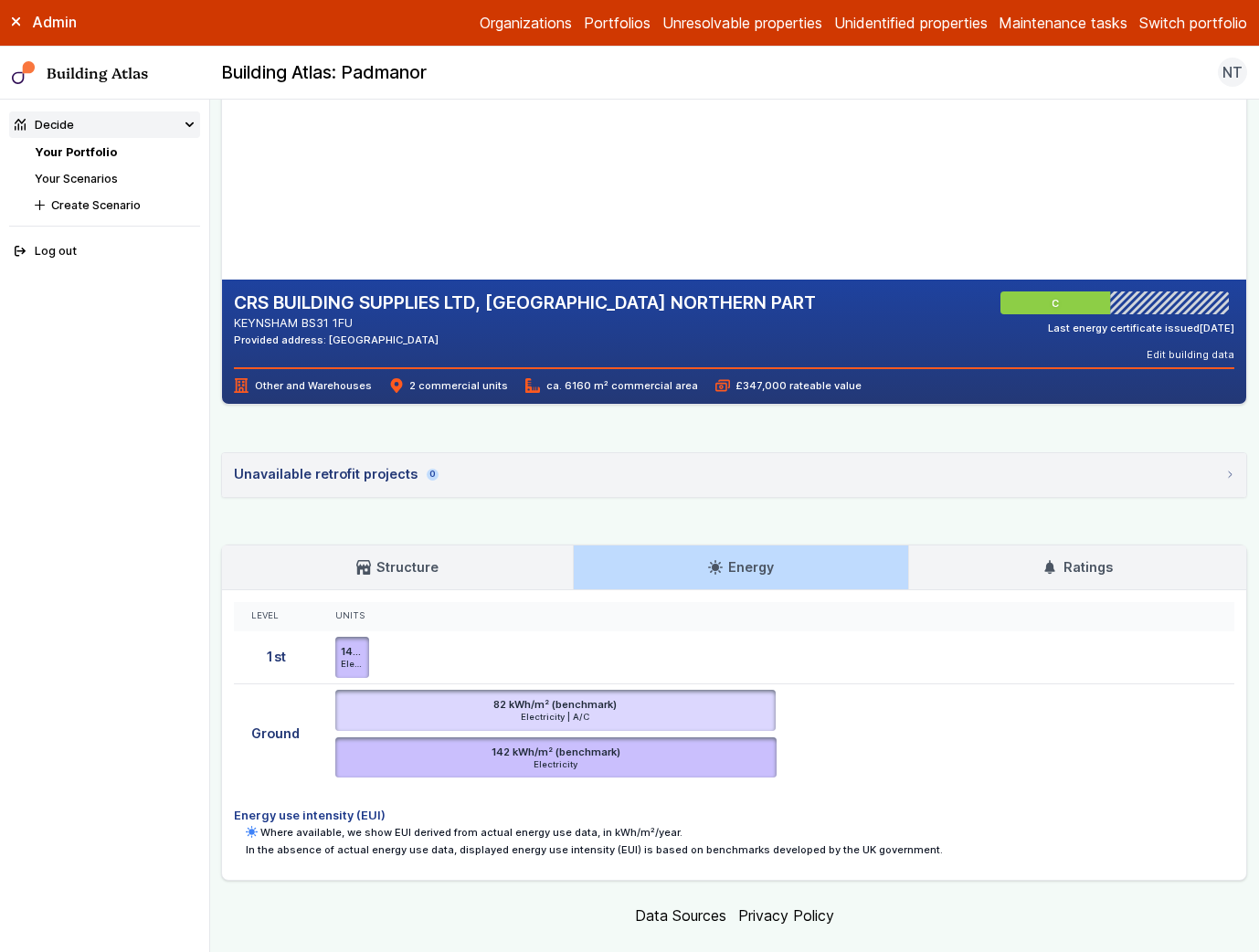
click at [751, 565] on h3 "Energy" at bounding box center [741, 567] width 66 height 21
click at [462, 571] on link "Structure" at bounding box center [397, 567] width 351 height 44
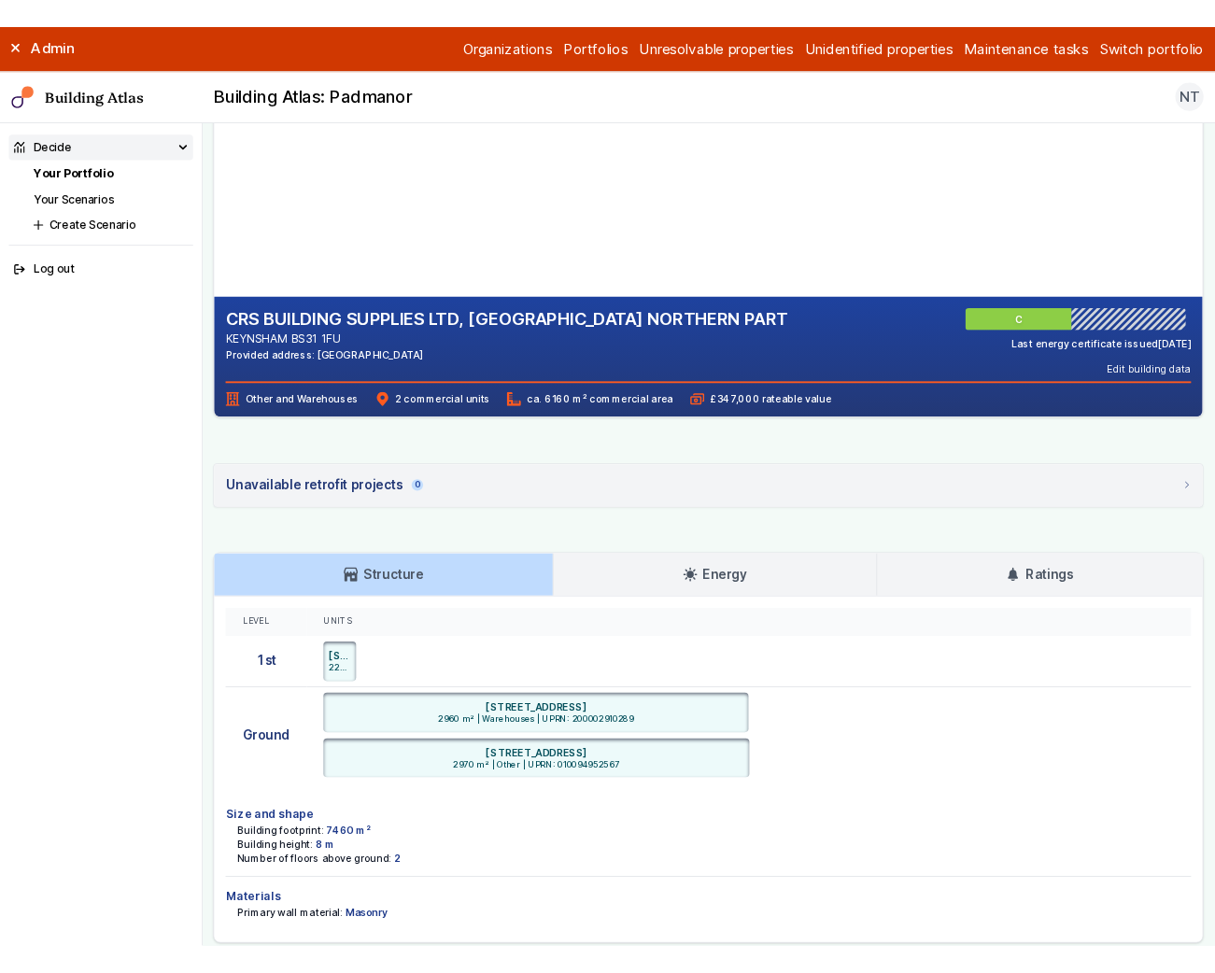
scroll to position [0, 0]
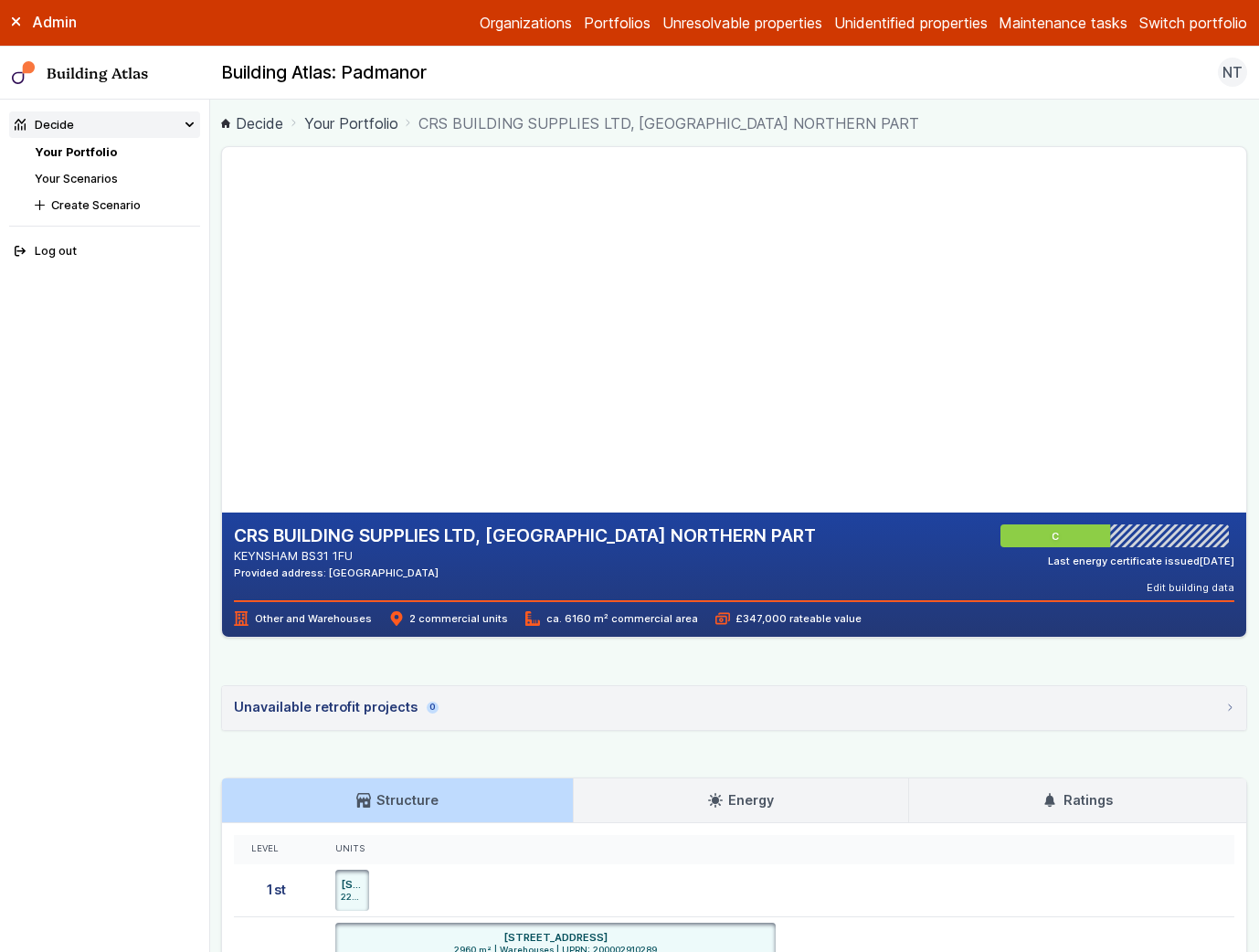
drag, startPoint x: 467, startPoint y: 354, endPoint x: 548, endPoint y: 335, distance: 83.2
click at [222, 335] on gmp-map-3d at bounding box center [222, 330] width 0 height 366
drag, startPoint x: 493, startPoint y: 343, endPoint x: 529, endPoint y: 330, distance: 38.3
click at [222, 330] on gmp-map-3d at bounding box center [222, 330] width 0 height 366
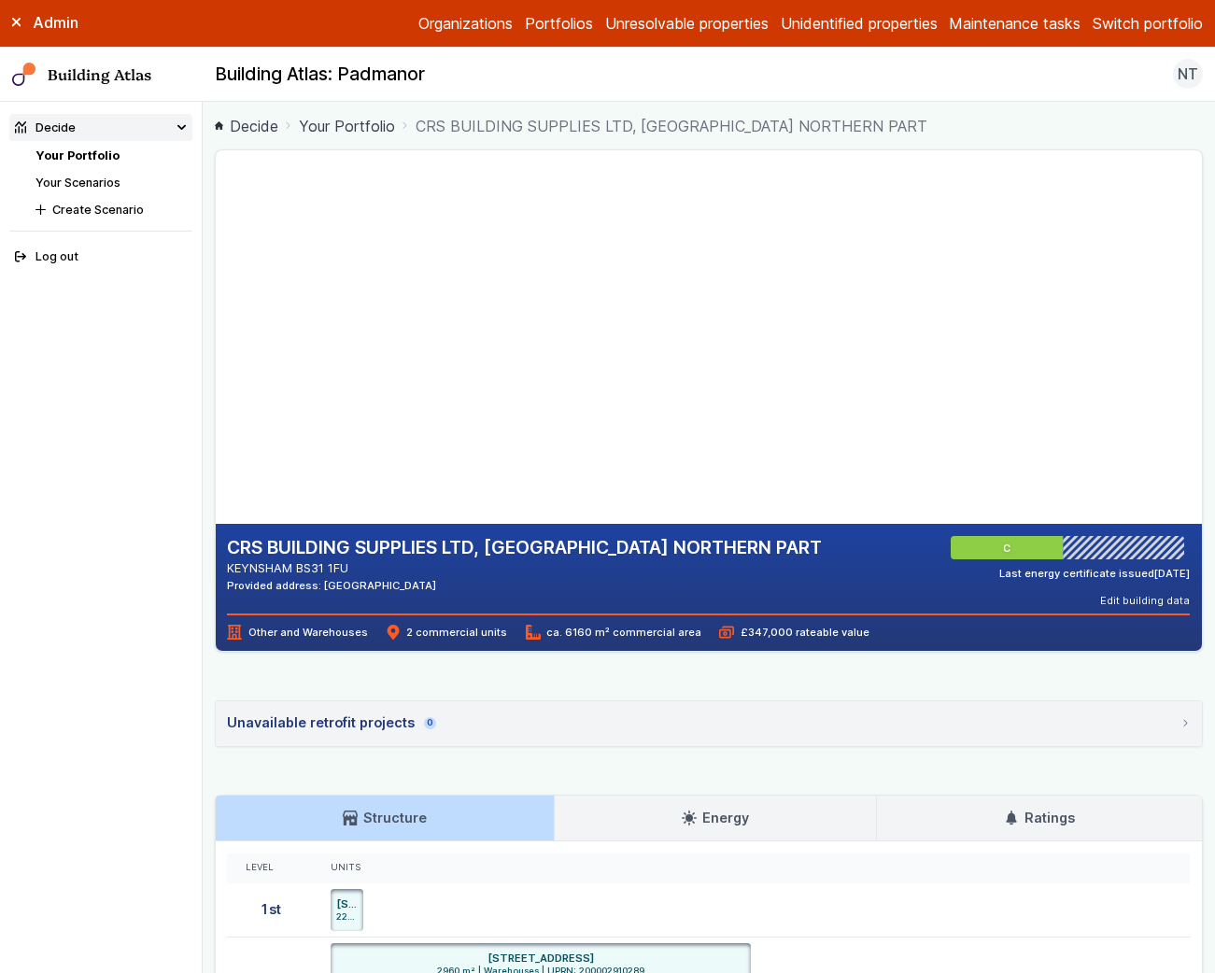
click at [544, 17] on link "Portfolios" at bounding box center [559, 23] width 68 height 22
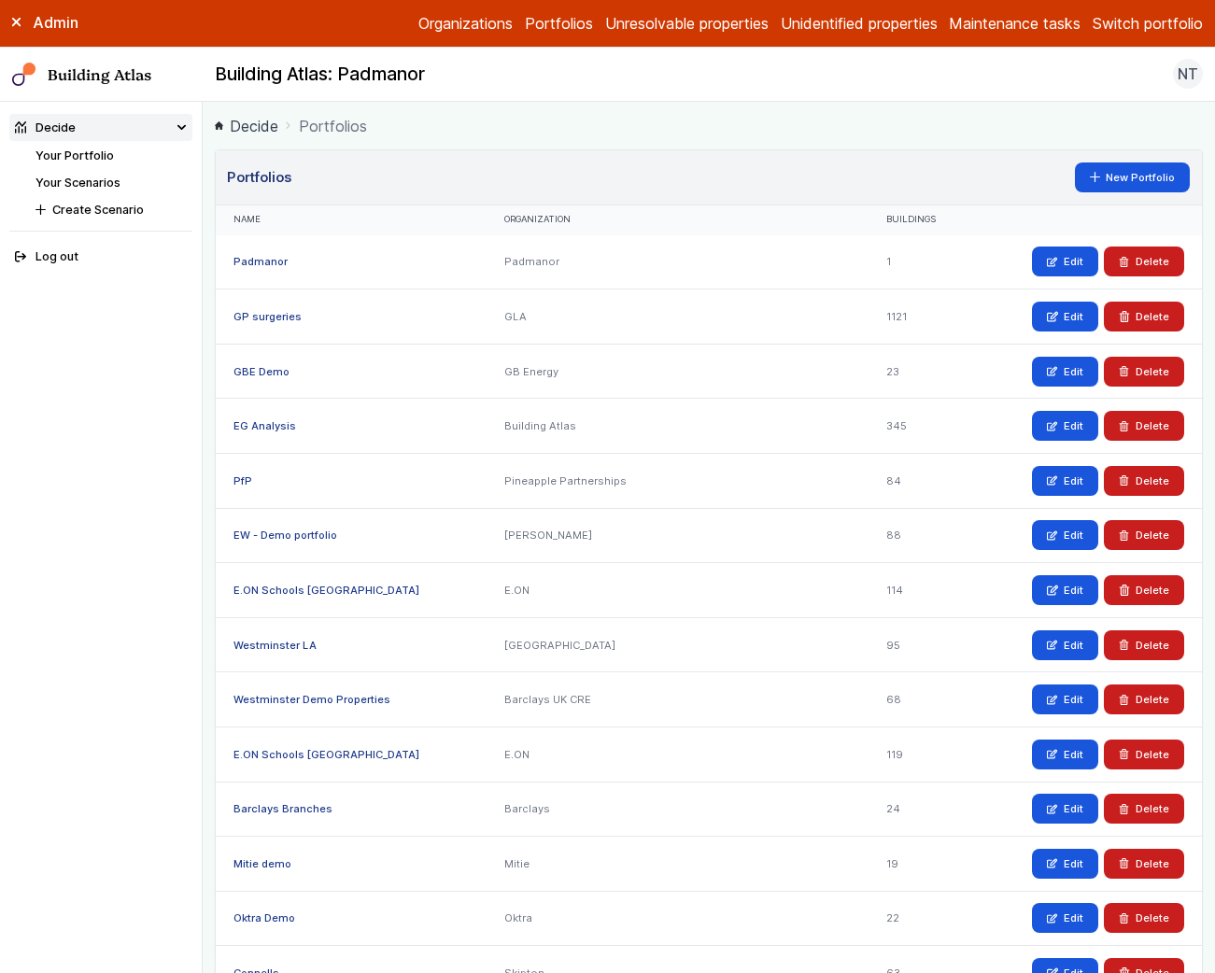
click at [889, 15] on link "Unidentified properties" at bounding box center [859, 23] width 157 height 22
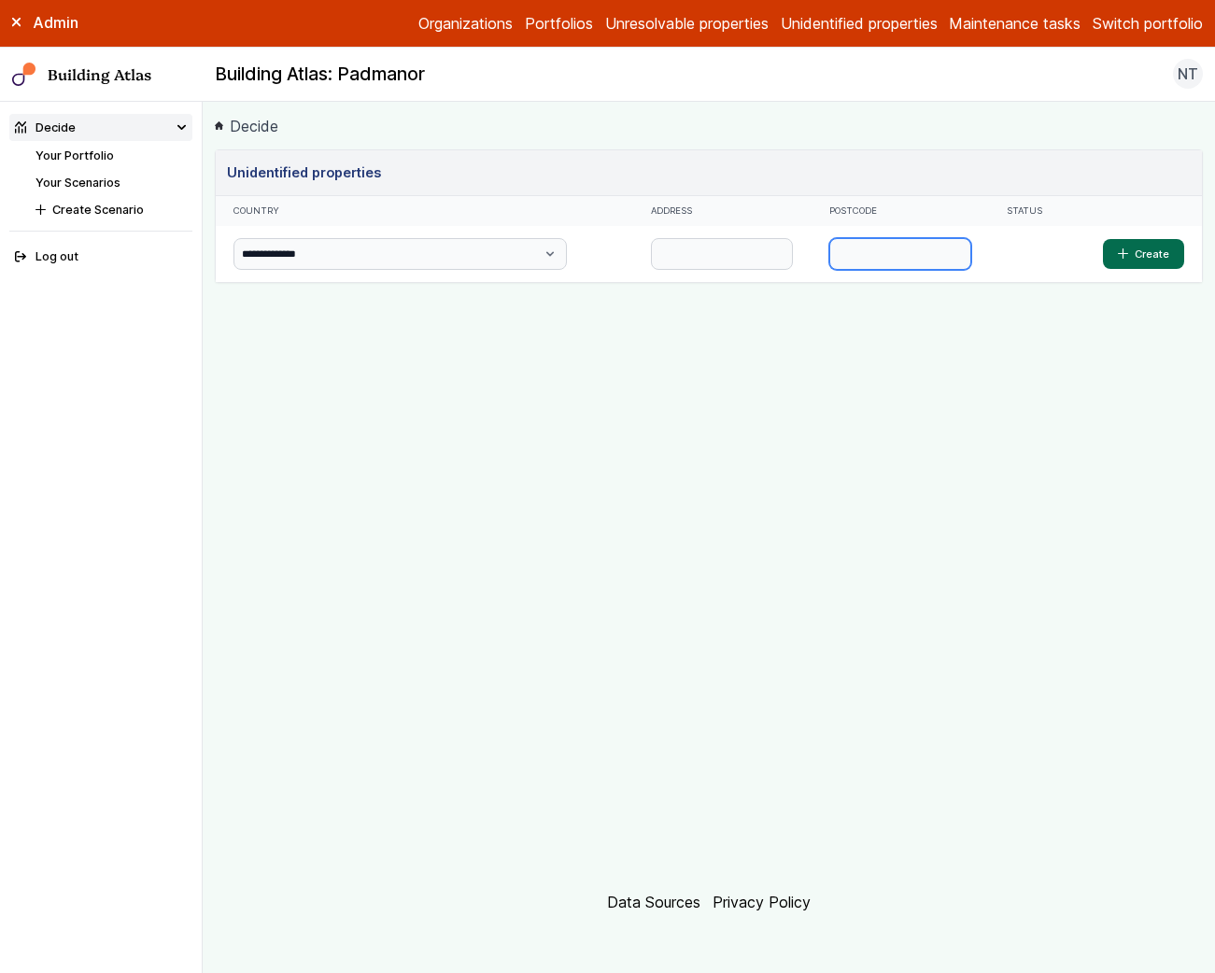
click at [879, 262] on input "text" at bounding box center [901, 254] width 142 height 32
paste input "*******"
type input "*******"
type input "******"
click at [1103, 239] on button "Create" at bounding box center [1143, 254] width 81 height 30
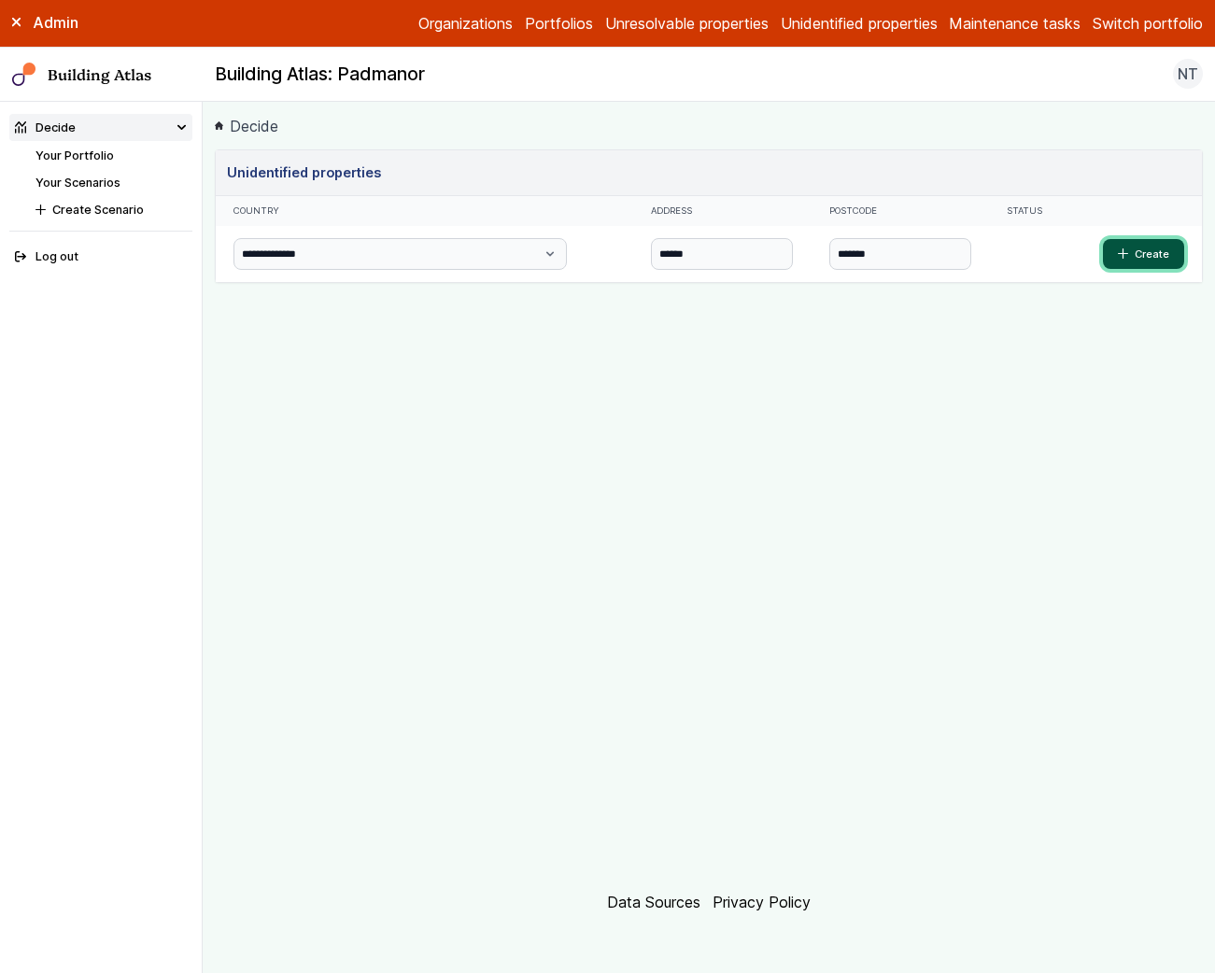
click at [1151, 248] on button "Create" at bounding box center [1143, 254] width 81 height 30
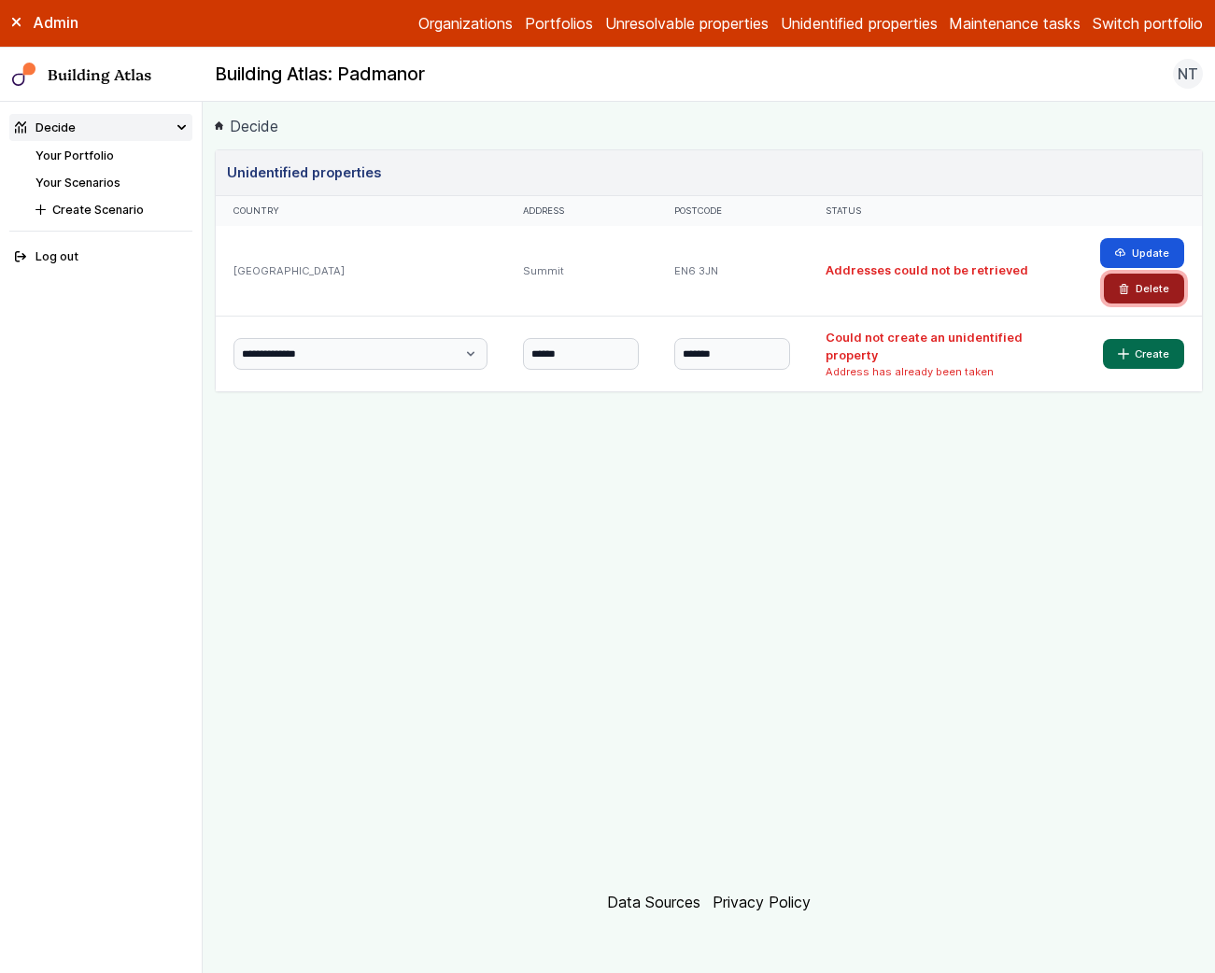
click at [1136, 291] on button "Delete" at bounding box center [1144, 289] width 80 height 30
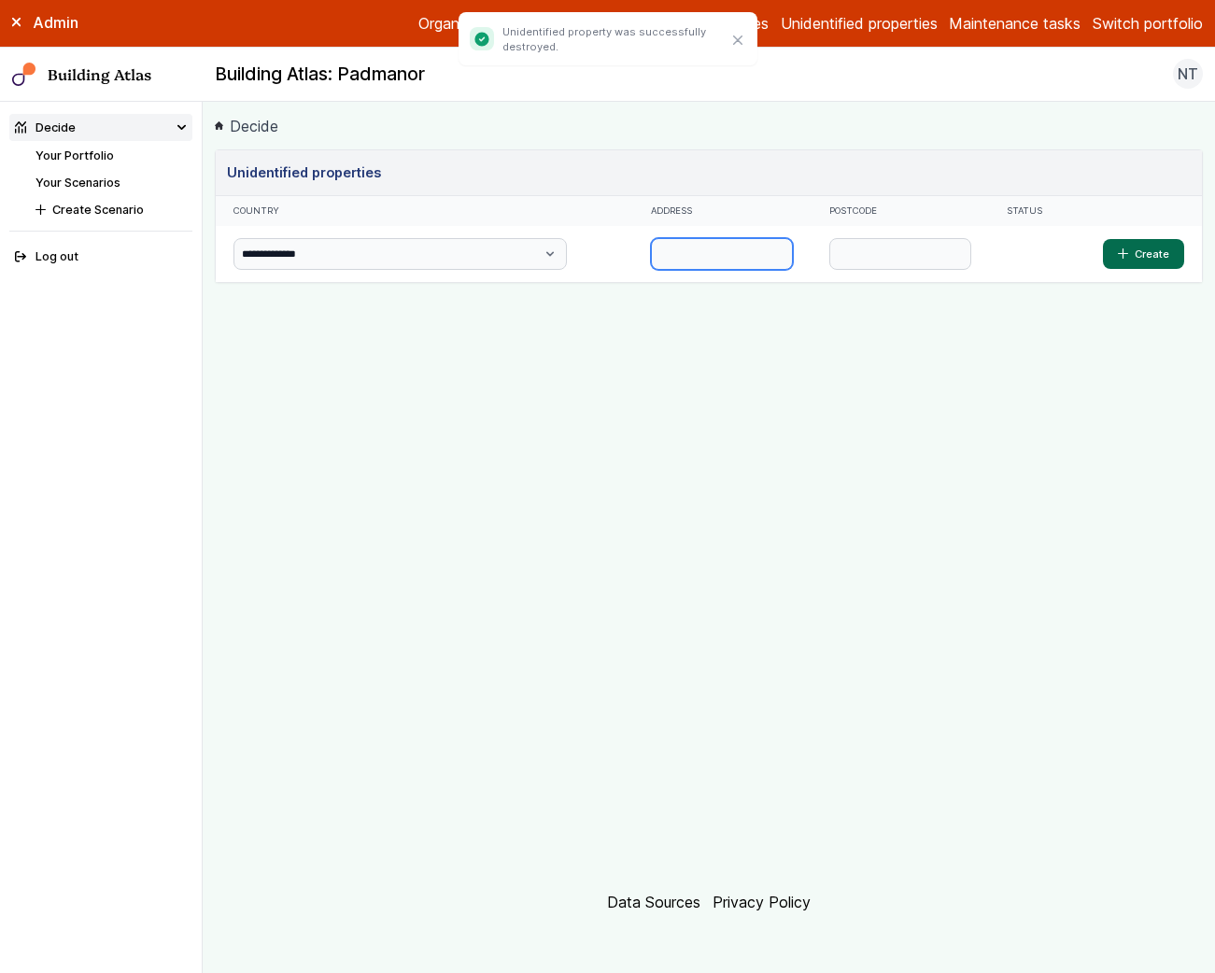
click at [656, 251] on input "text" at bounding box center [722, 254] width 142 height 32
click at [850, 250] on input "text" at bounding box center [901, 254] width 142 height 32
paste input "*******"
type input "*******"
